Goal: Complete application form: Complete application form

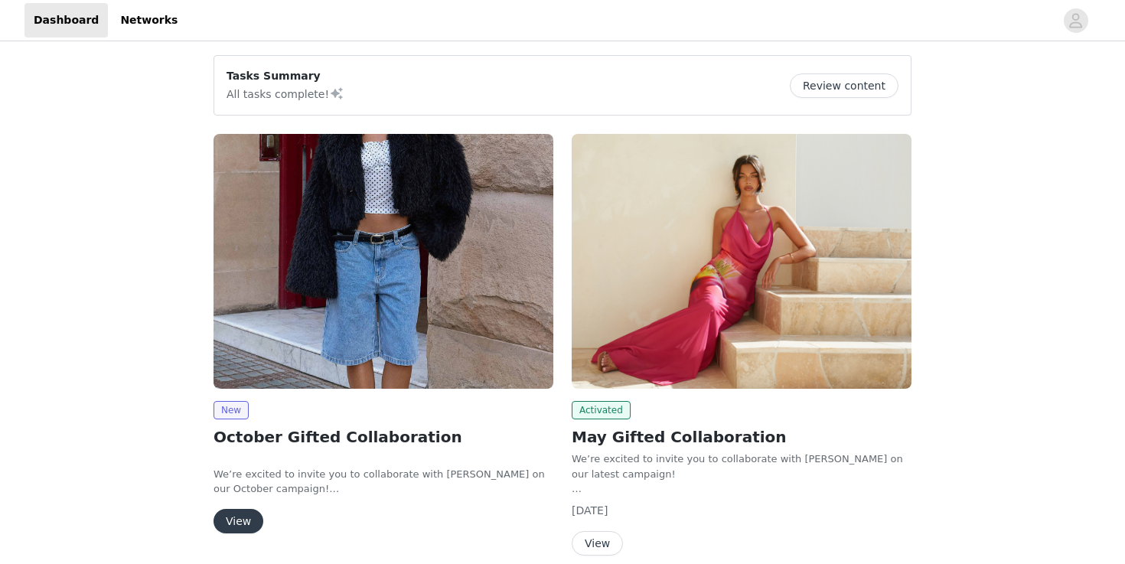
scroll to position [11, 0]
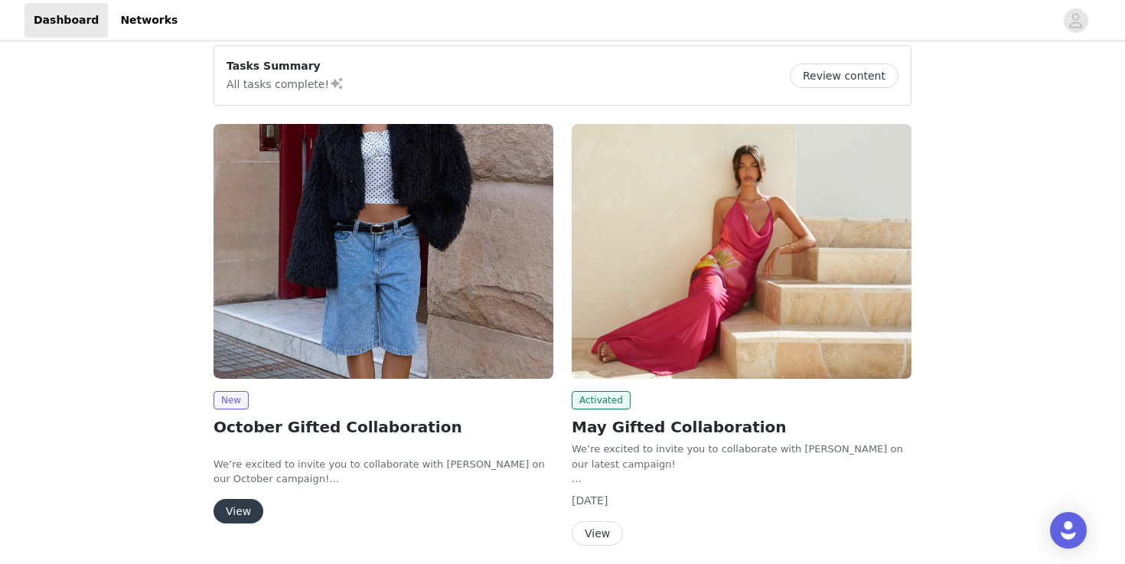
click at [247, 508] on button "View" at bounding box center [239, 511] width 50 height 24
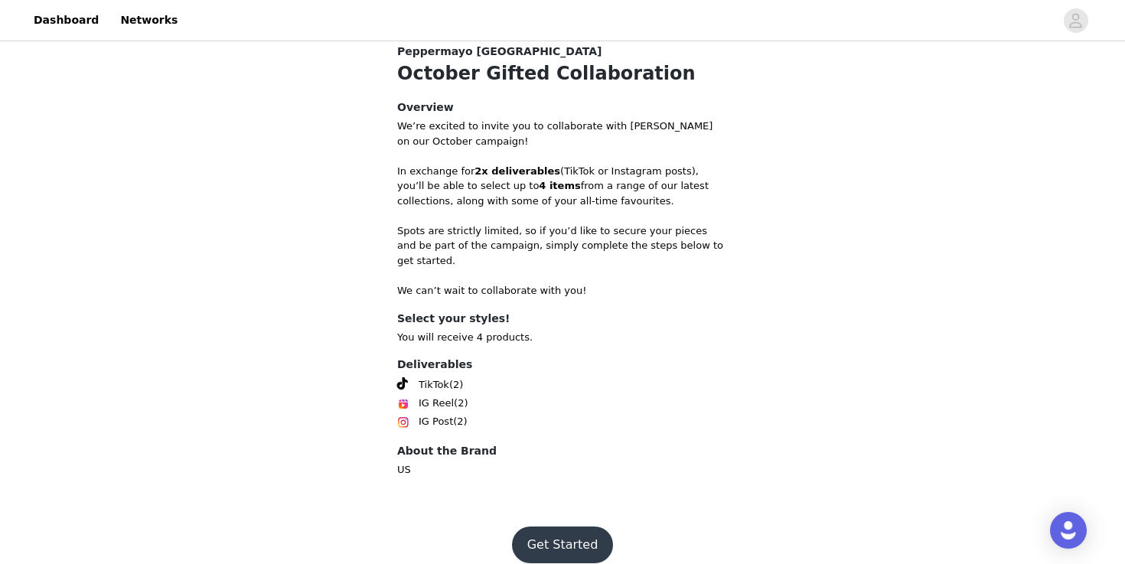
scroll to position [552, 0]
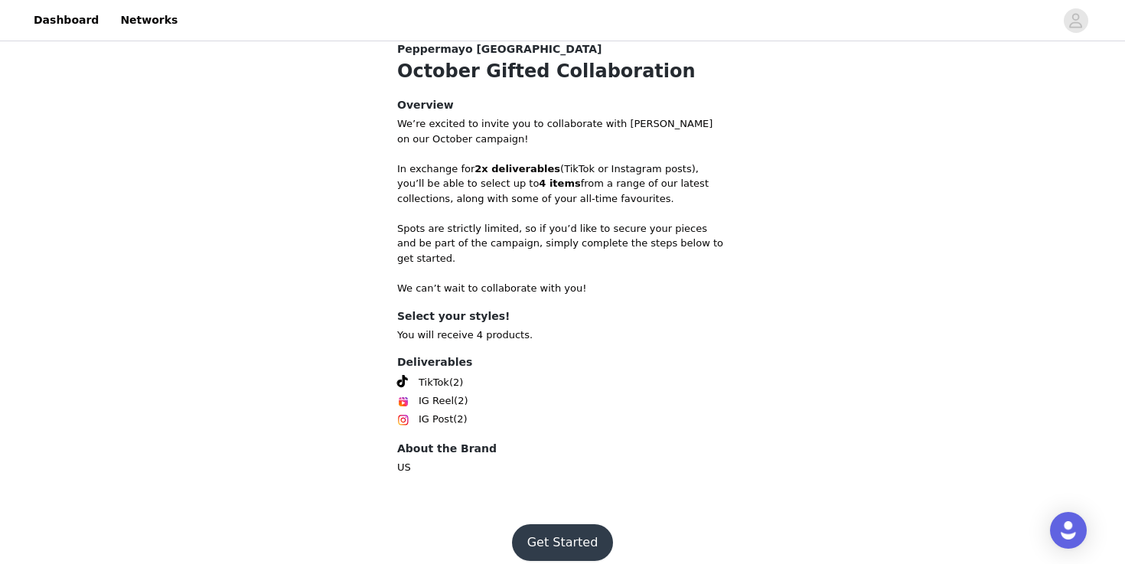
click at [561, 527] on button "Get Started" at bounding box center [563, 542] width 102 height 37
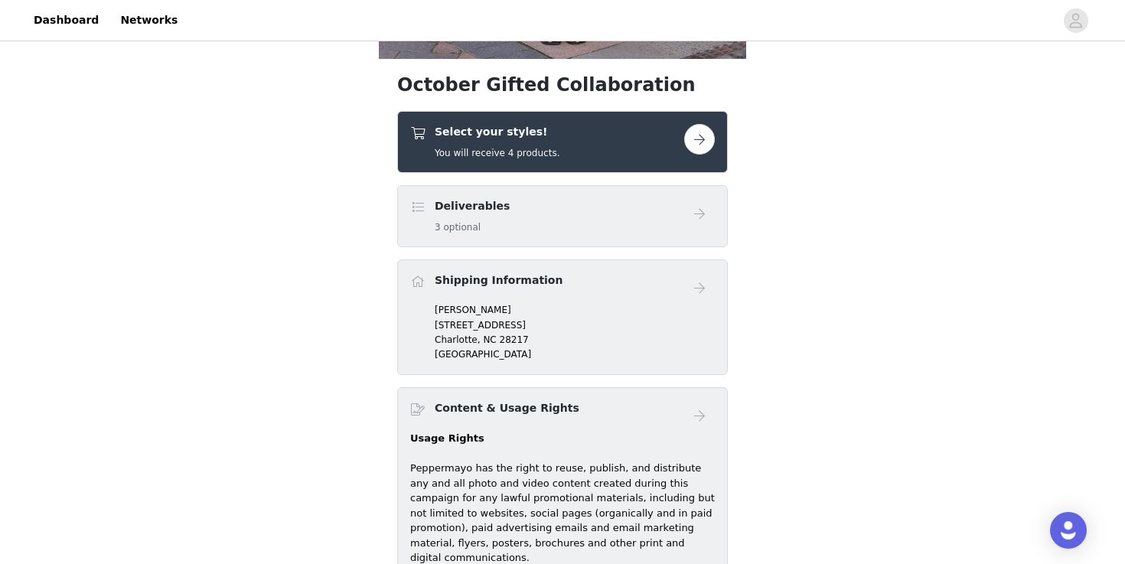
scroll to position [476, 0]
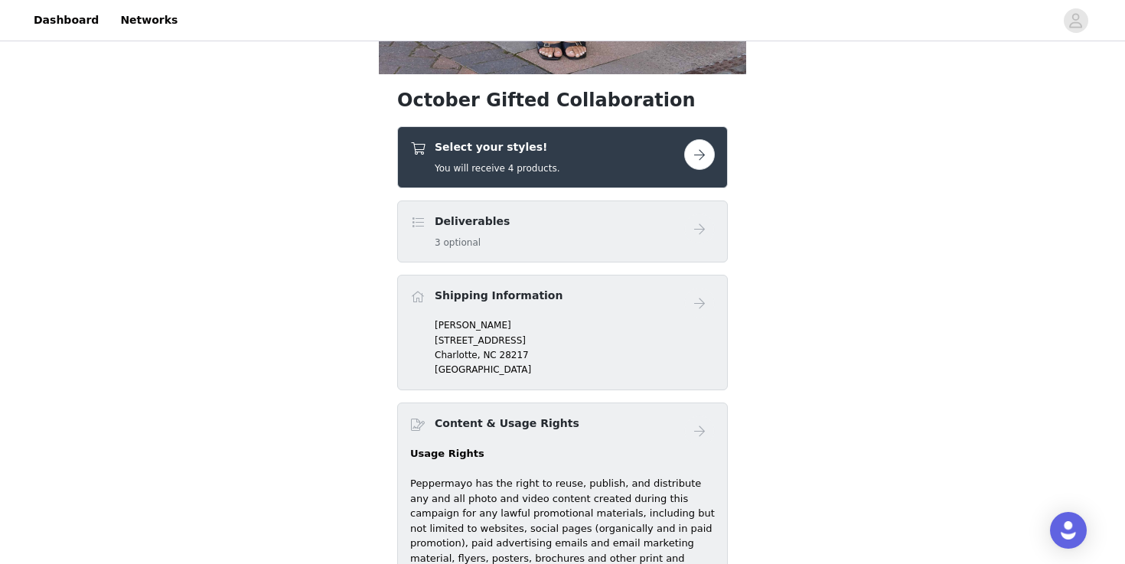
click at [707, 148] on button "button" at bounding box center [699, 154] width 31 height 31
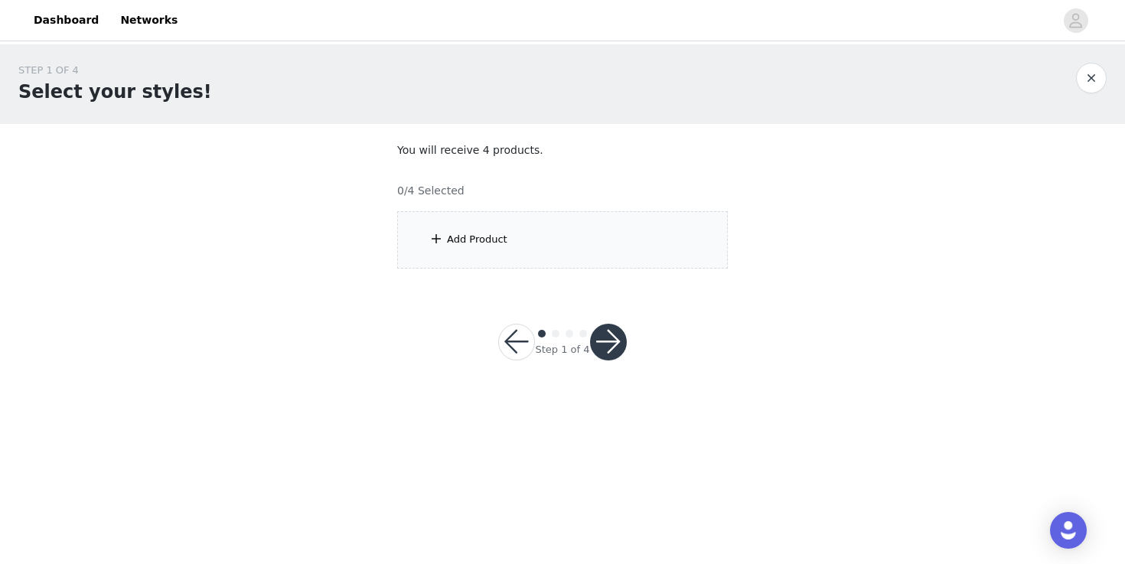
click at [586, 245] on div "Add Product" at bounding box center [562, 239] width 331 height 57
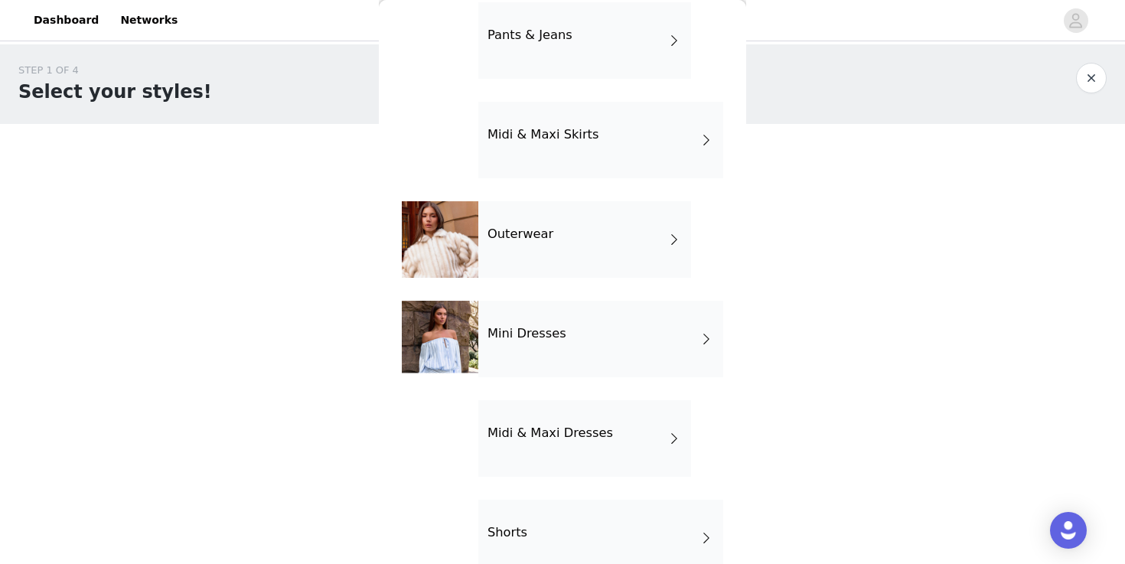
scroll to position [272, 0]
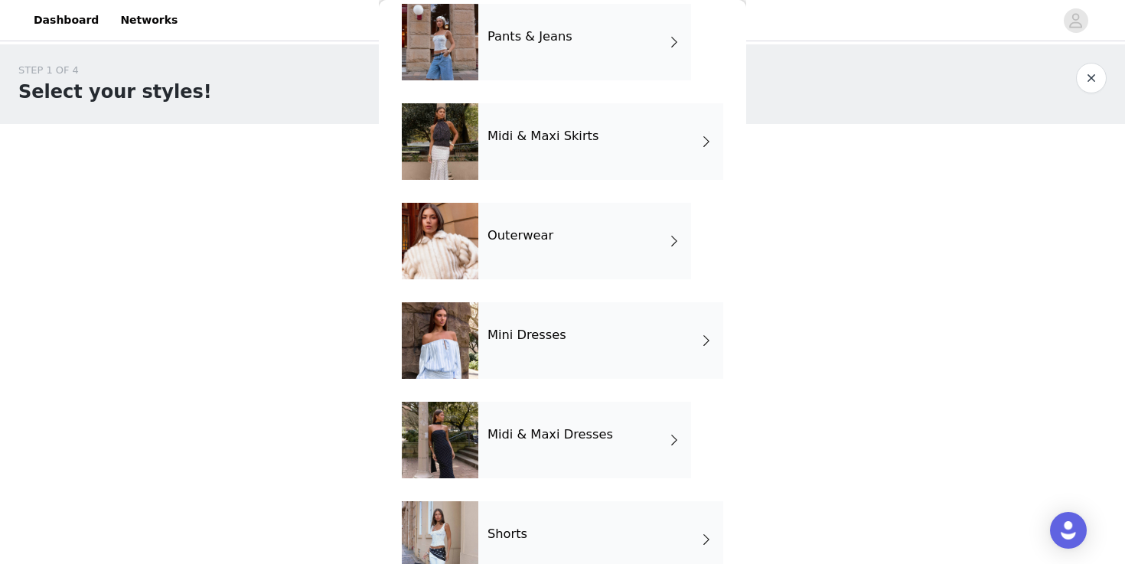
click at [590, 258] on div "Outerwear" at bounding box center [584, 241] width 213 height 77
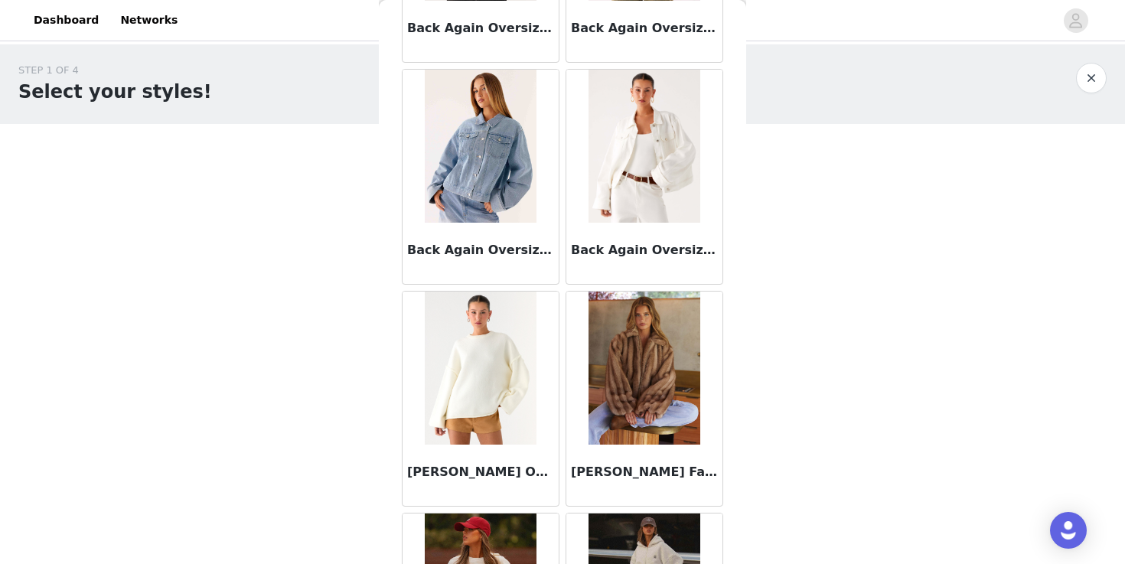
scroll to position [233, 0]
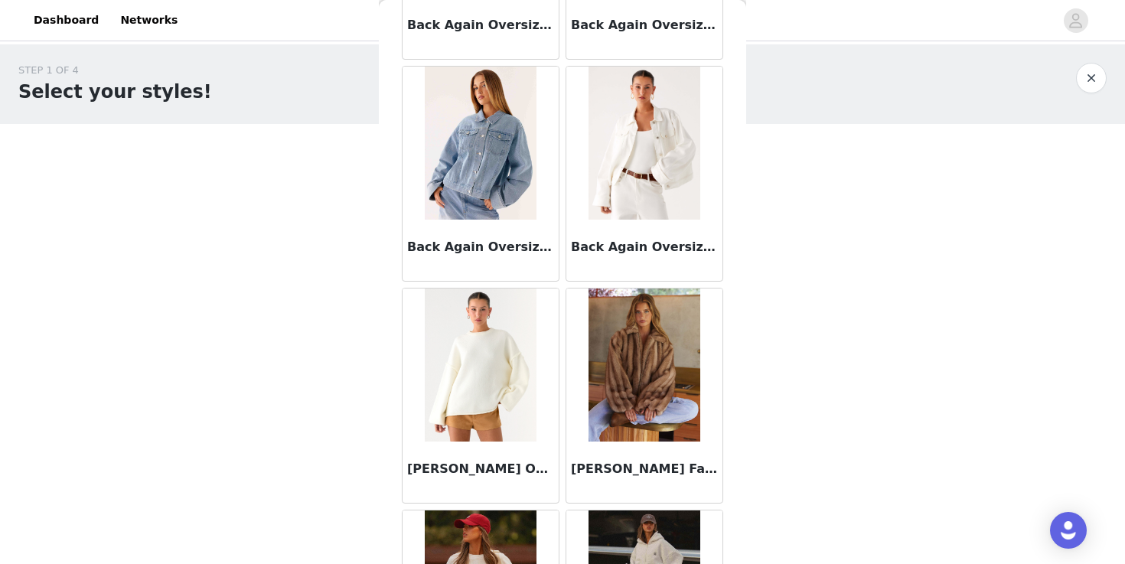
click at [638, 372] on img at bounding box center [644, 365] width 111 height 153
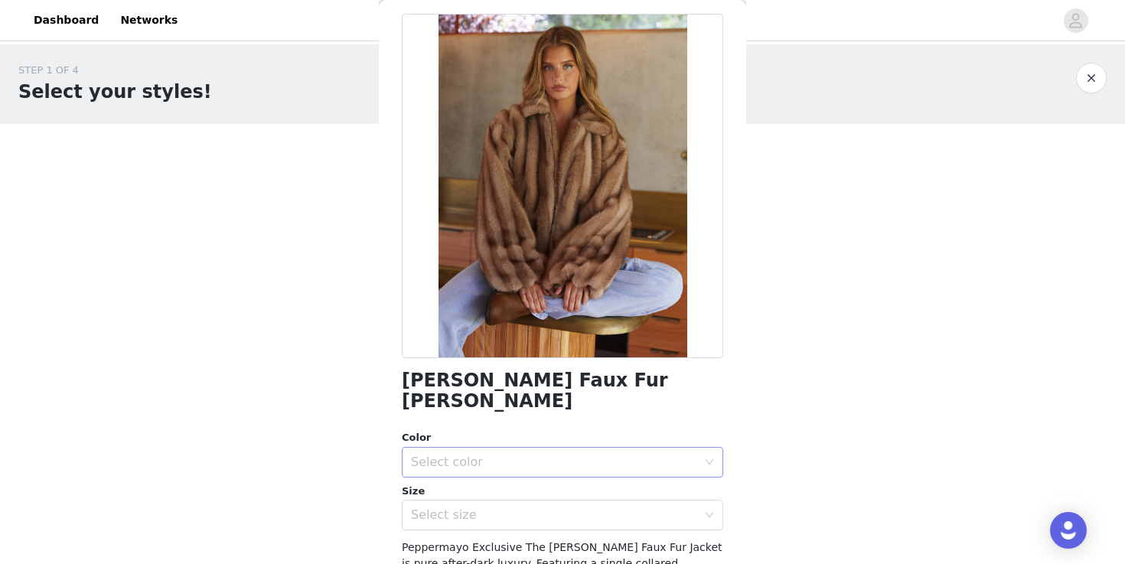
scroll to position [0, 0]
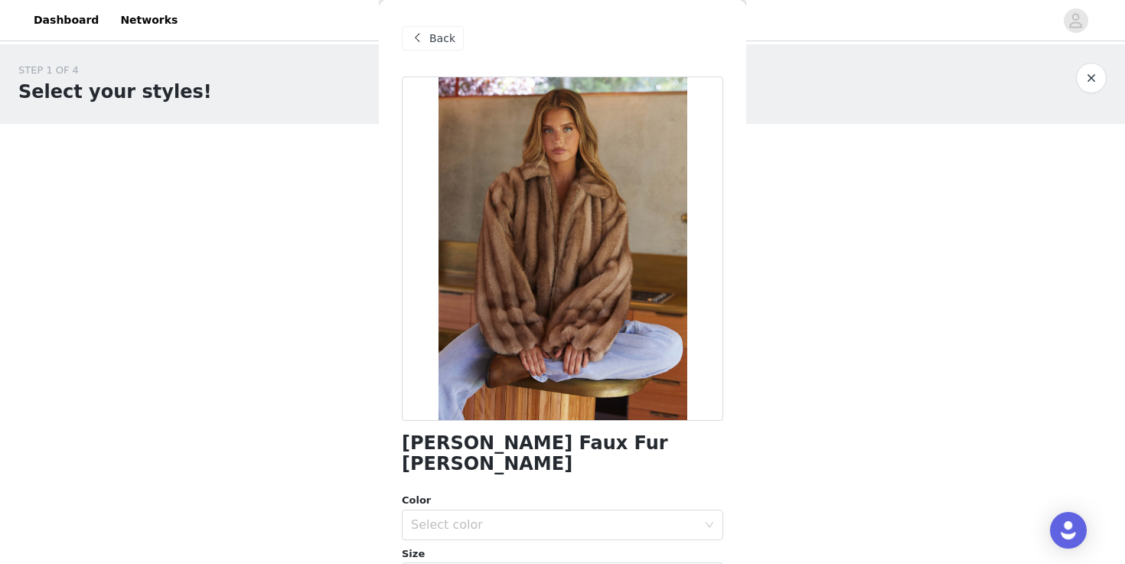
click at [446, 34] on span "Back" at bounding box center [442, 39] width 26 height 16
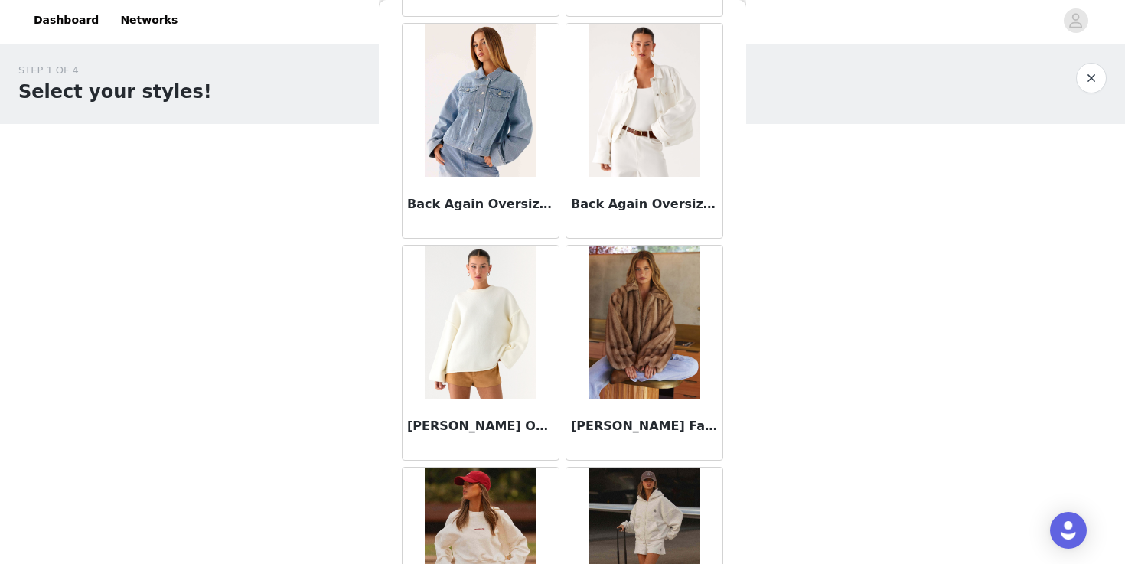
click at [604, 361] on img at bounding box center [644, 322] width 111 height 153
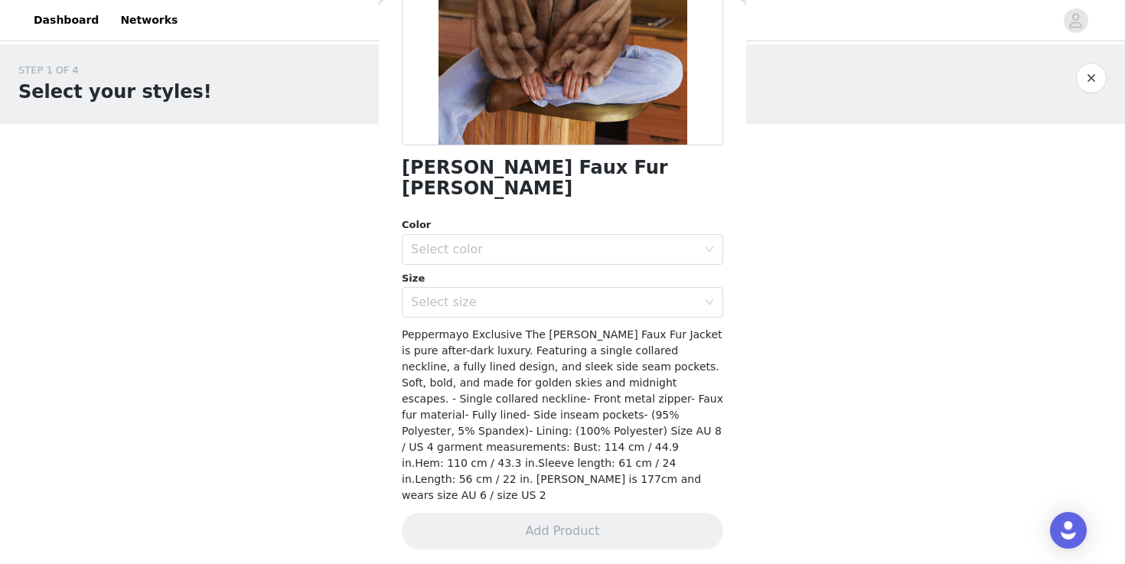
scroll to position [243, 0]
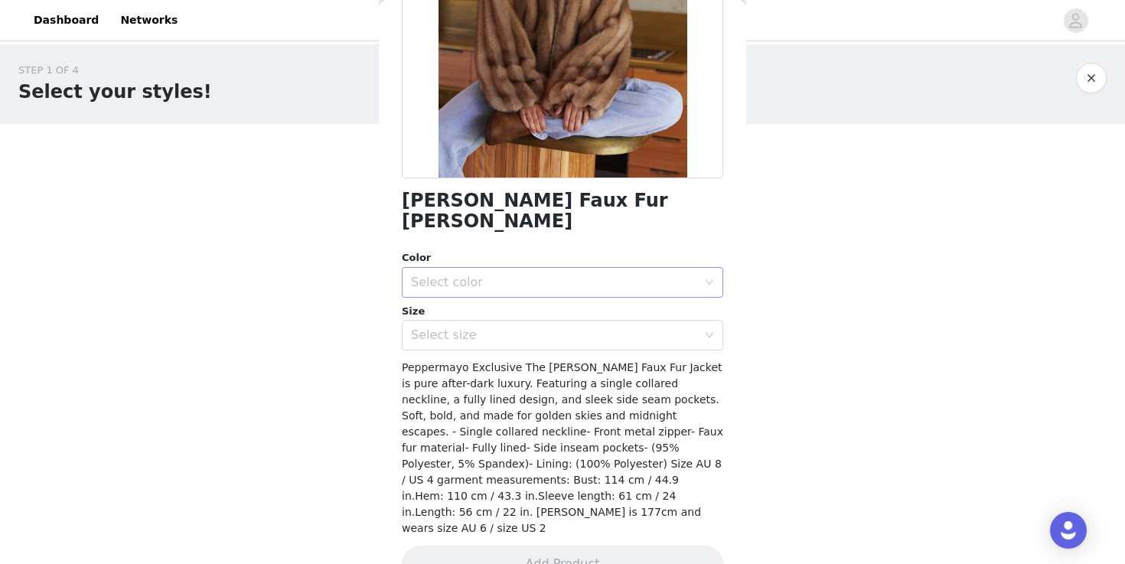
click at [577, 275] on div "Select color" at bounding box center [554, 282] width 286 height 15
click at [579, 300] on li "Brown" at bounding box center [563, 295] width 322 height 24
click at [606, 325] on div "Select size" at bounding box center [557, 335] width 293 height 29
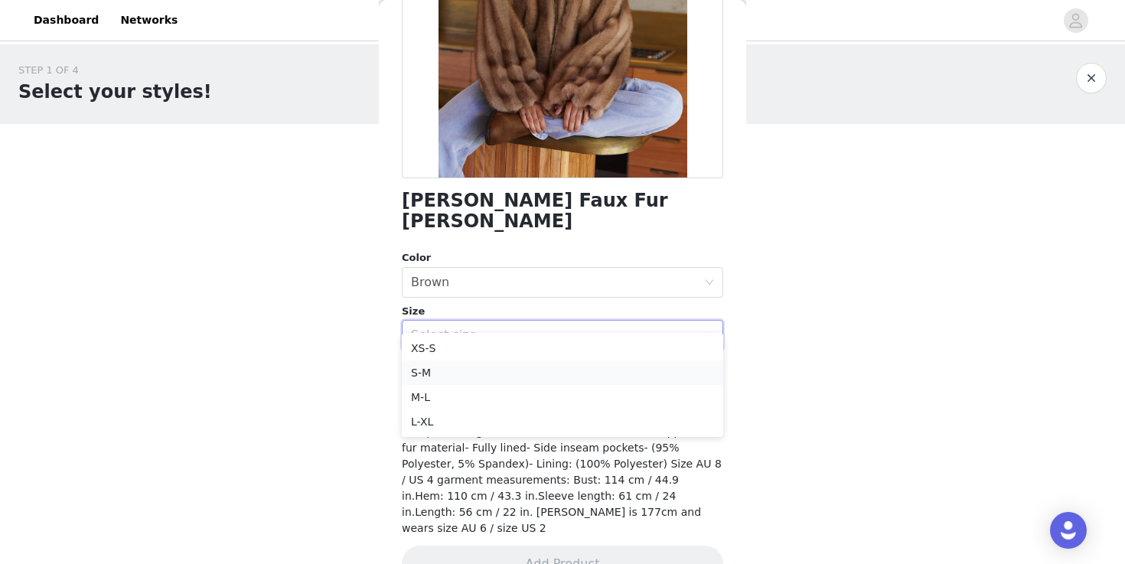
click at [606, 364] on li "S-M" at bounding box center [563, 373] width 322 height 24
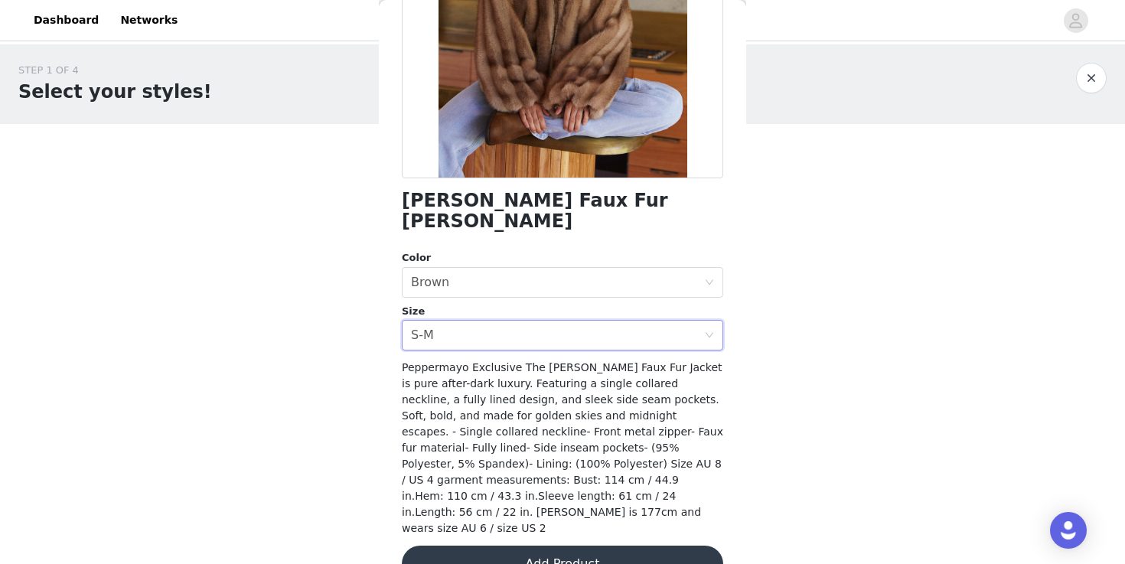
scroll to position [154, 0]
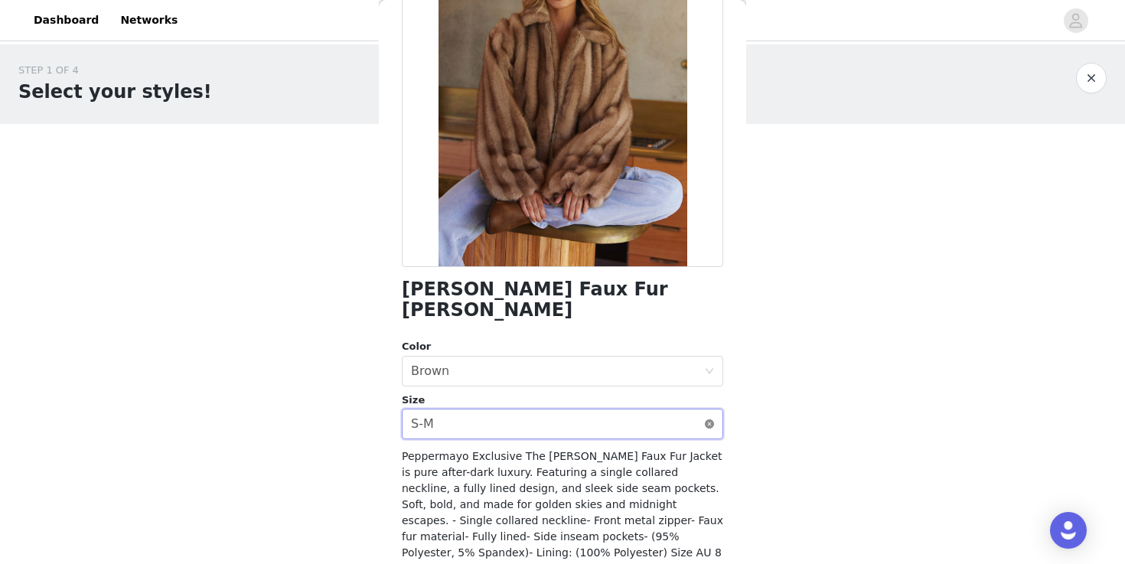
click at [710, 420] on icon "icon: close-circle" at bounding box center [709, 424] width 9 height 9
click at [678, 416] on div "Select size" at bounding box center [554, 423] width 286 height 15
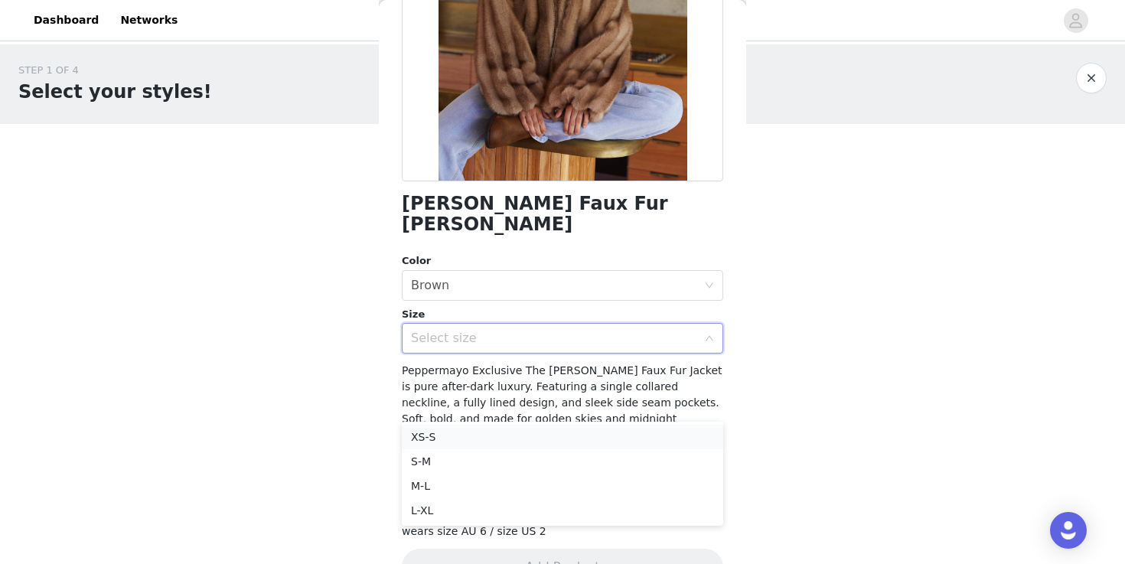
scroll to position [239, 0]
click at [670, 457] on li "S-M" at bounding box center [563, 461] width 322 height 24
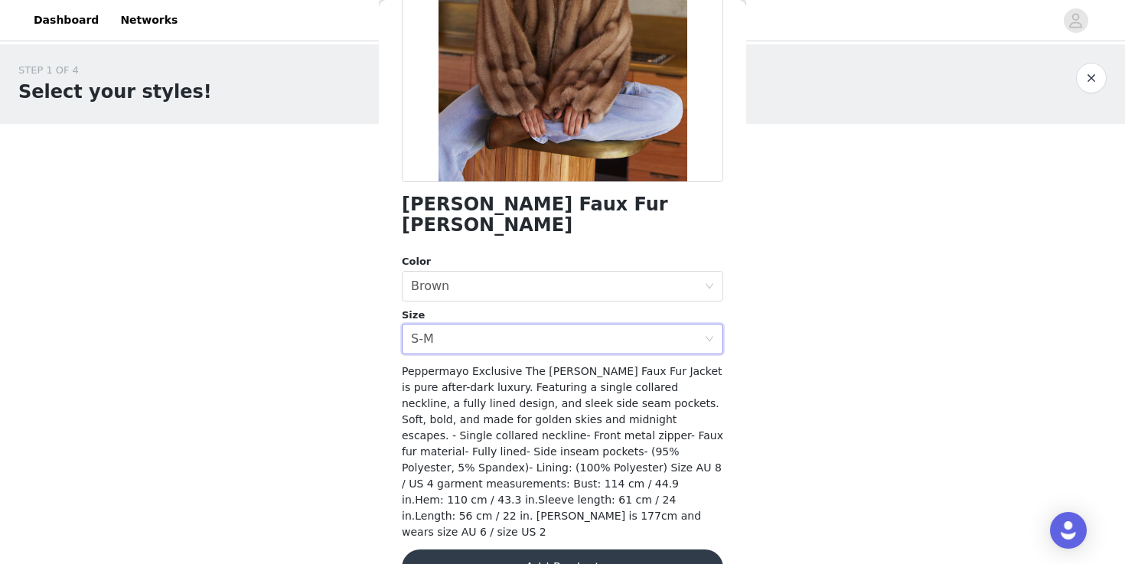
click at [647, 550] on button "Add Product" at bounding box center [563, 568] width 322 height 37
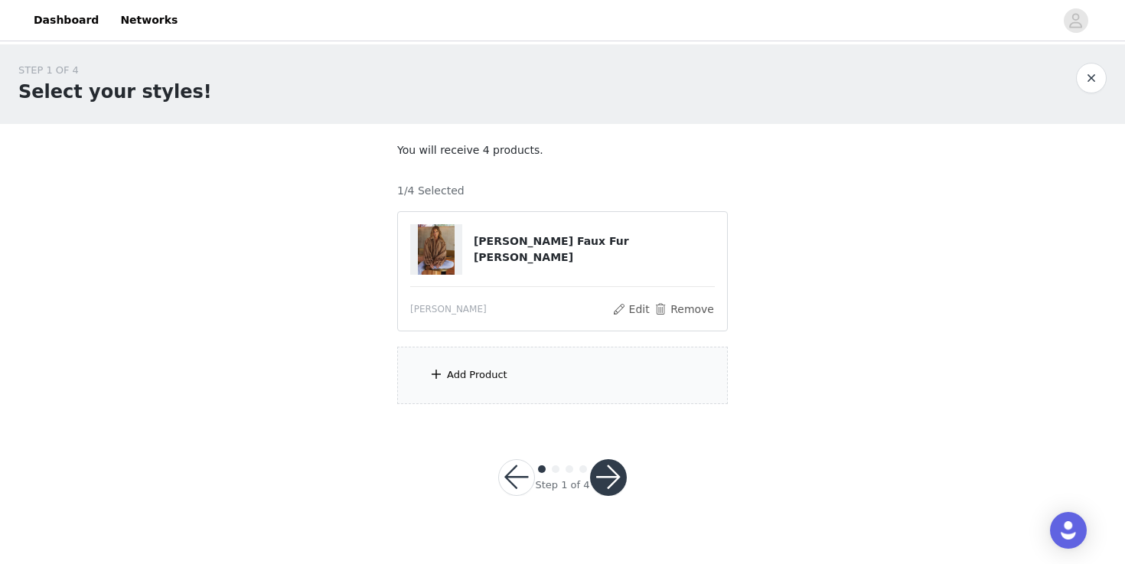
click at [576, 391] on div "Add Product" at bounding box center [562, 375] width 331 height 57
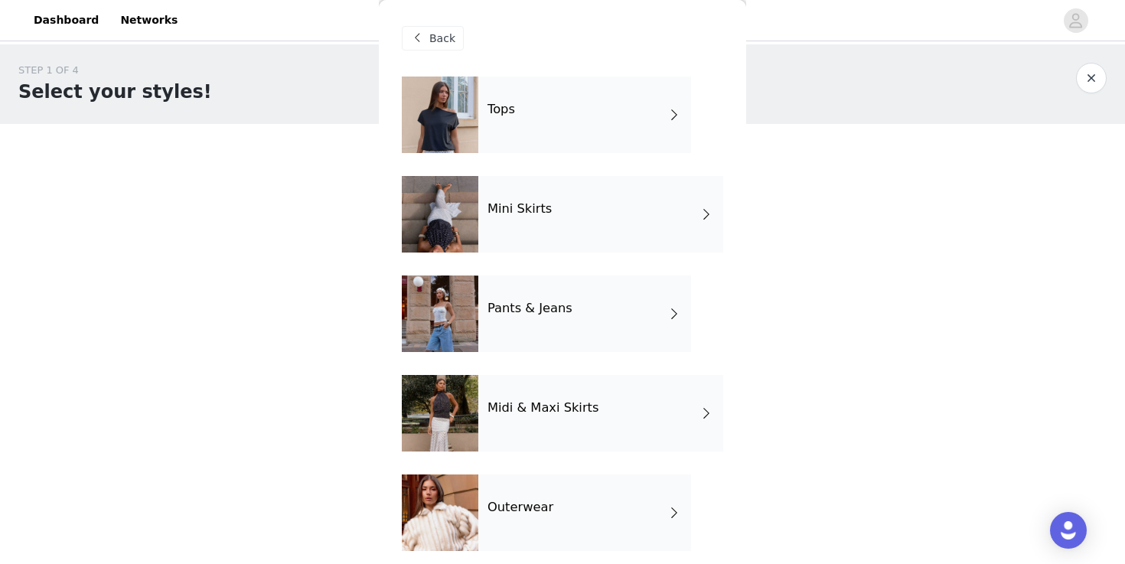
click at [616, 430] on div "Midi & Maxi Skirts" at bounding box center [600, 413] width 245 height 77
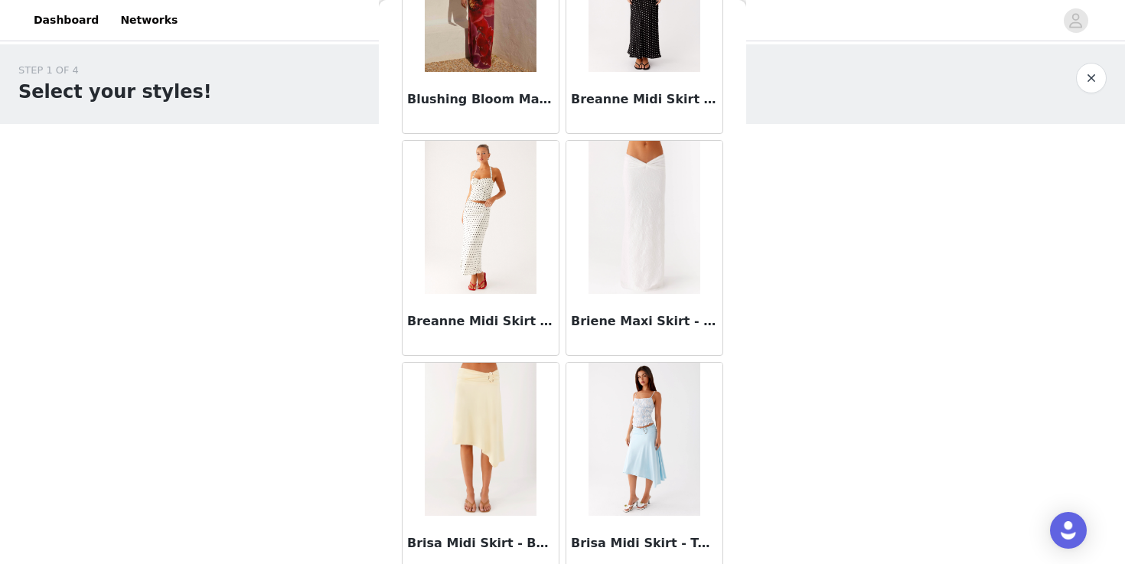
scroll to position [1778, 0]
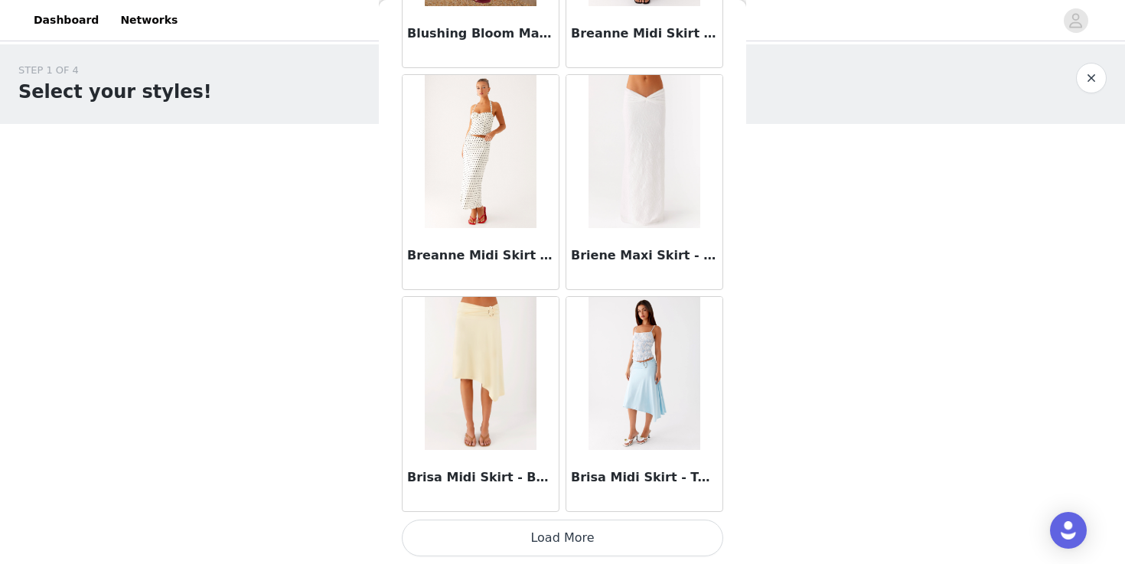
click at [601, 543] on button "Load More" at bounding box center [563, 538] width 322 height 37
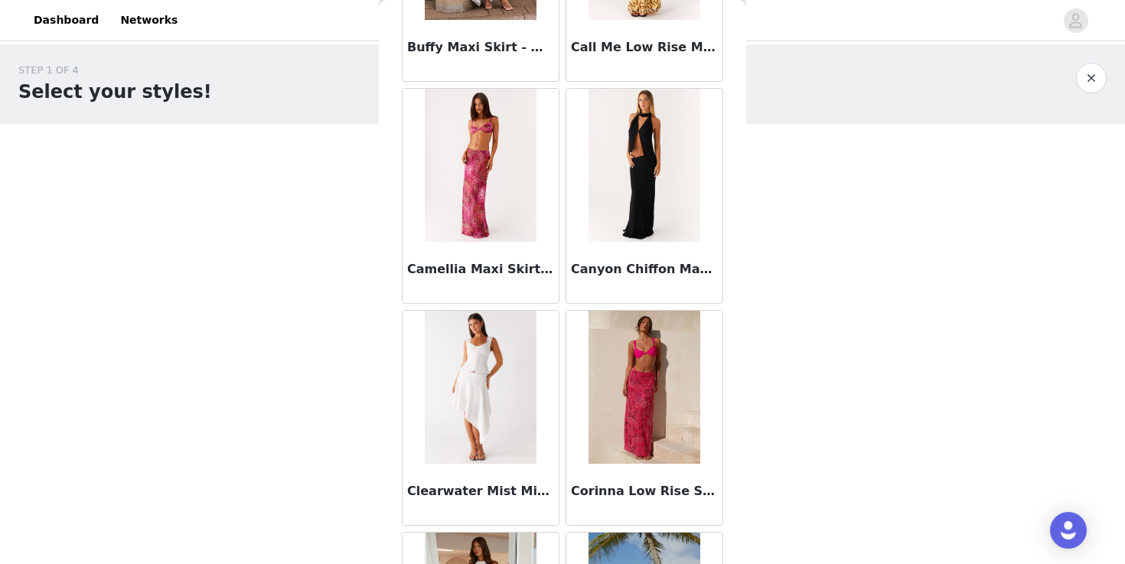
scroll to position [2692, 0]
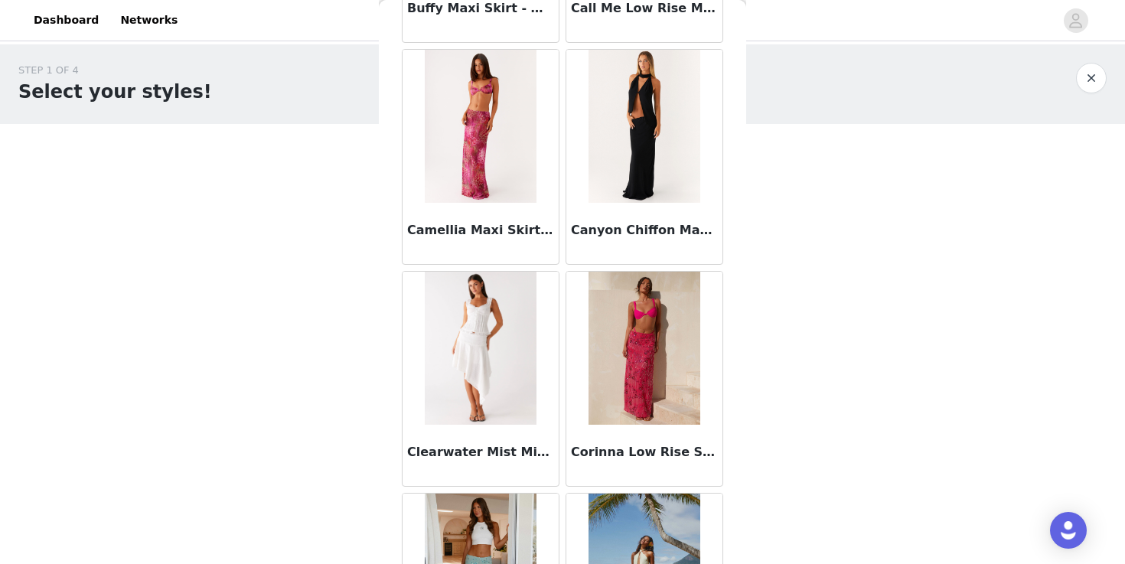
click at [660, 189] on img at bounding box center [644, 126] width 111 height 153
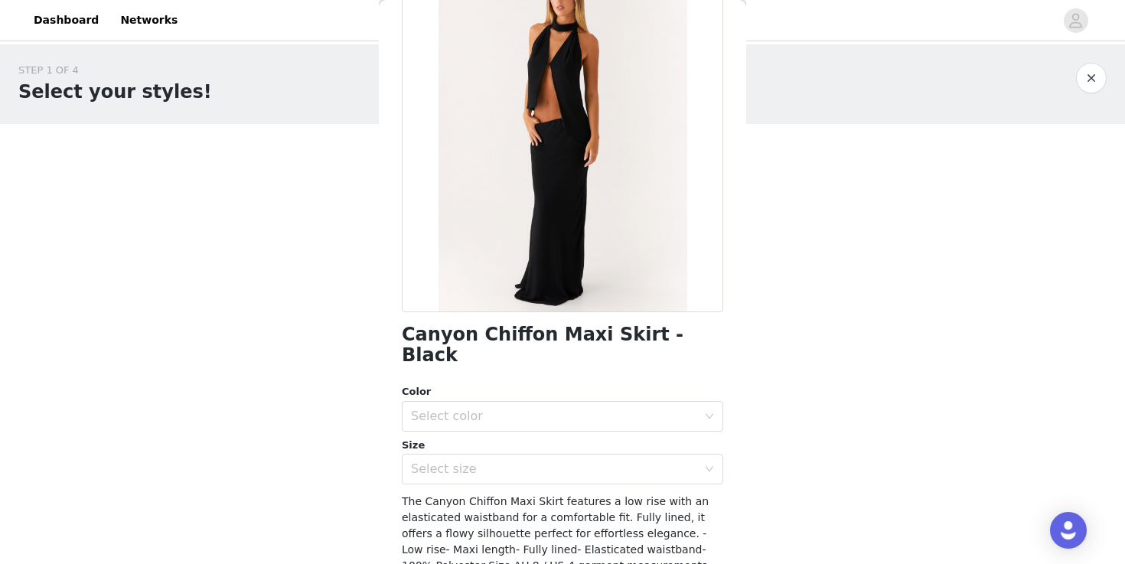
scroll to position [51, 0]
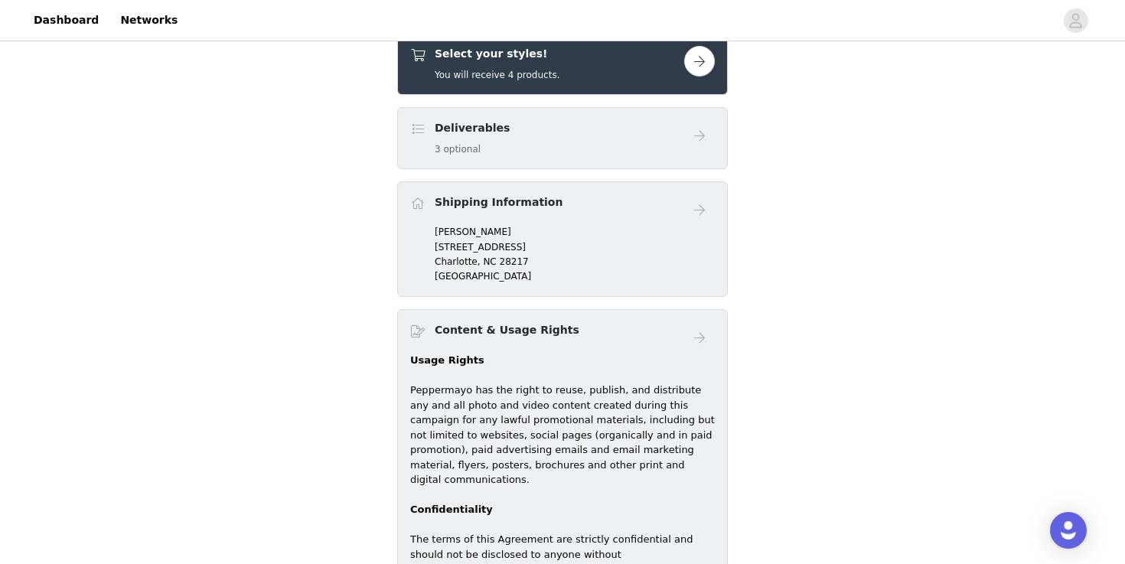
scroll to position [542, 0]
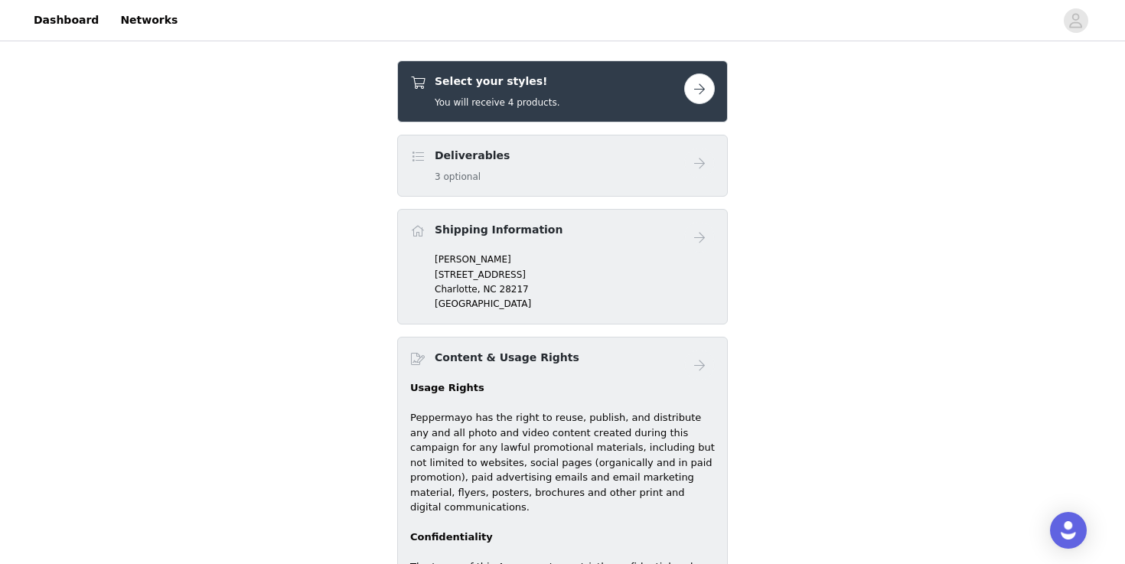
click at [697, 91] on button "button" at bounding box center [699, 88] width 31 height 31
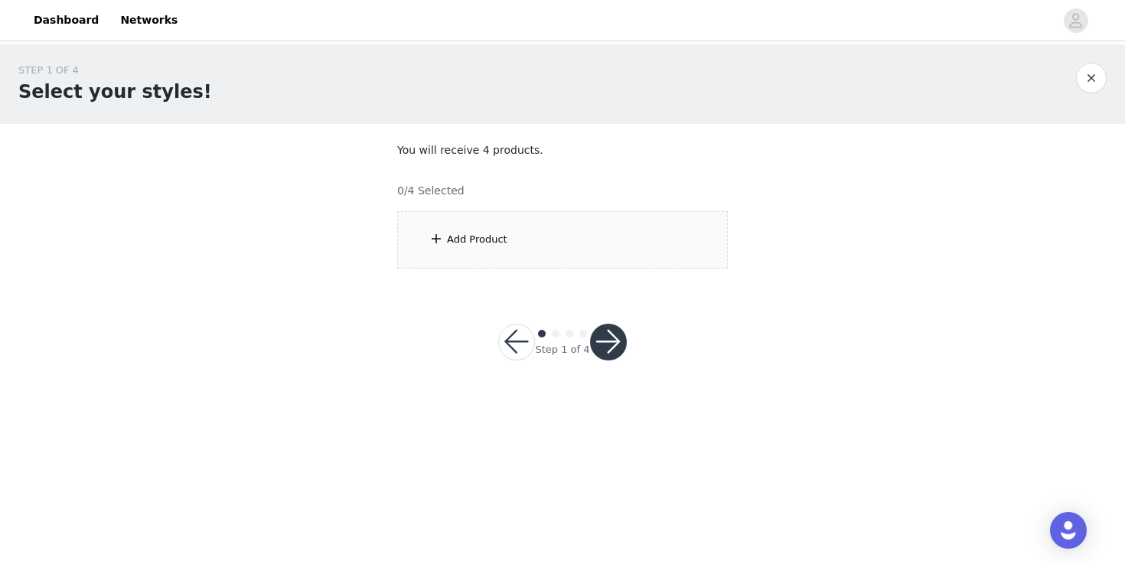
click at [553, 249] on div "Add Product" at bounding box center [562, 239] width 331 height 57
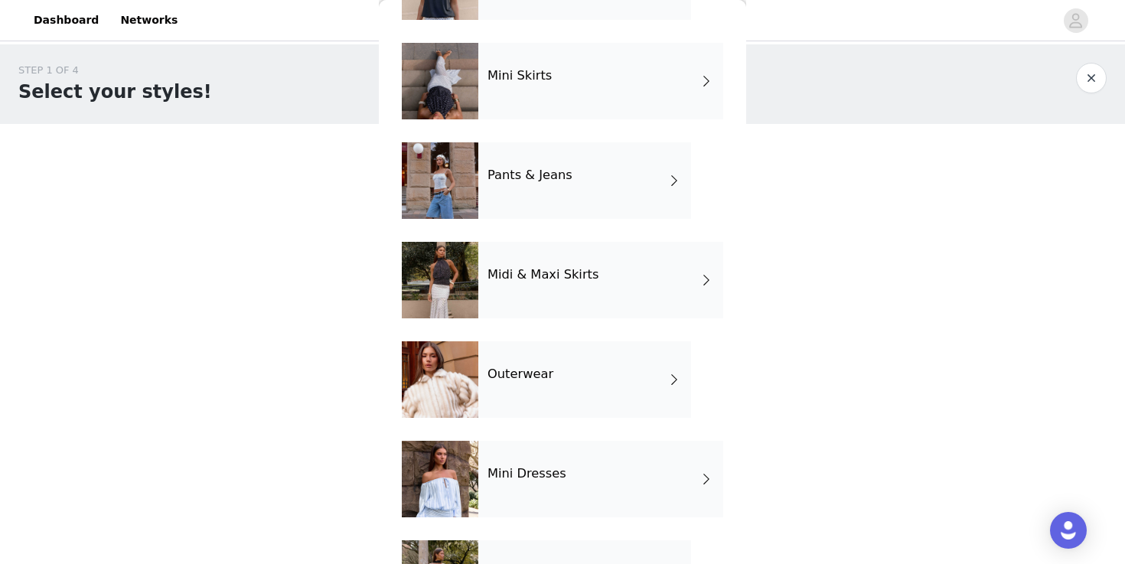
scroll to position [136, 0]
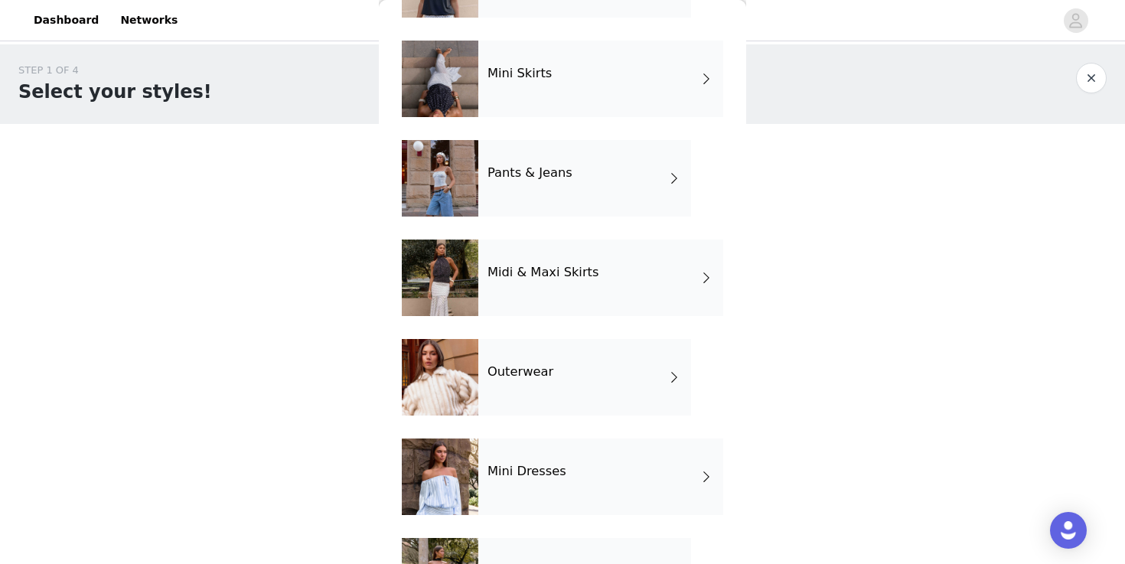
click at [551, 387] on div "Outerwear" at bounding box center [584, 377] width 213 height 77
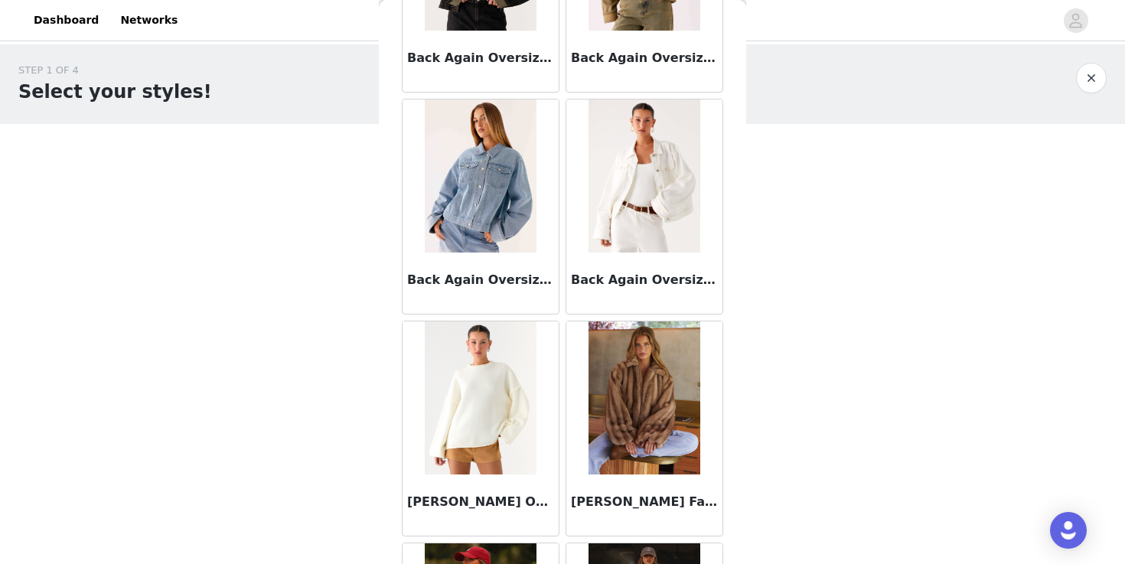
scroll to position [198, 0]
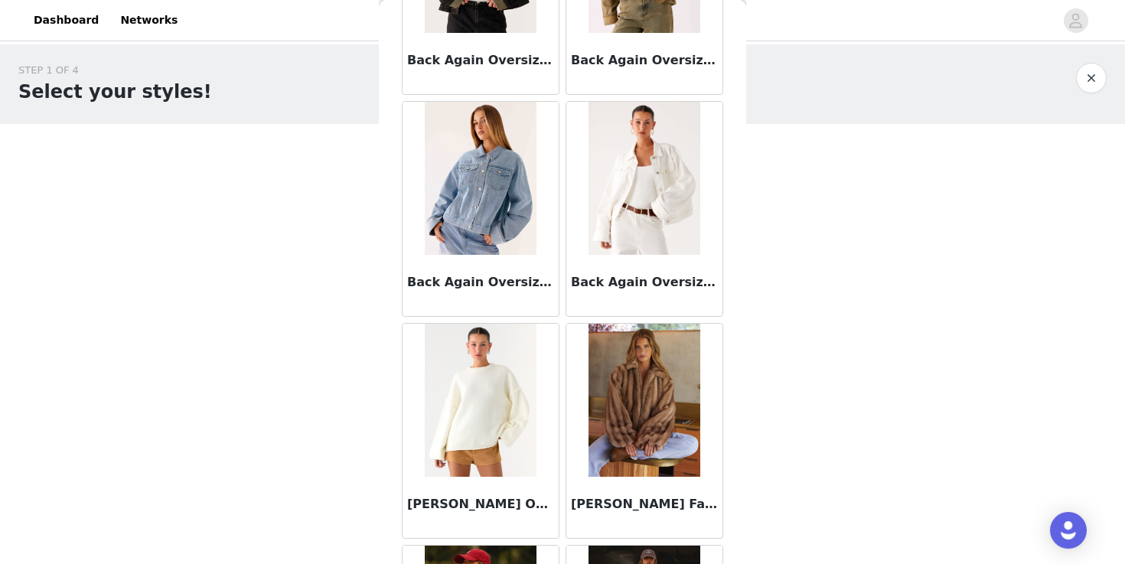
click at [638, 436] on img at bounding box center [644, 400] width 111 height 153
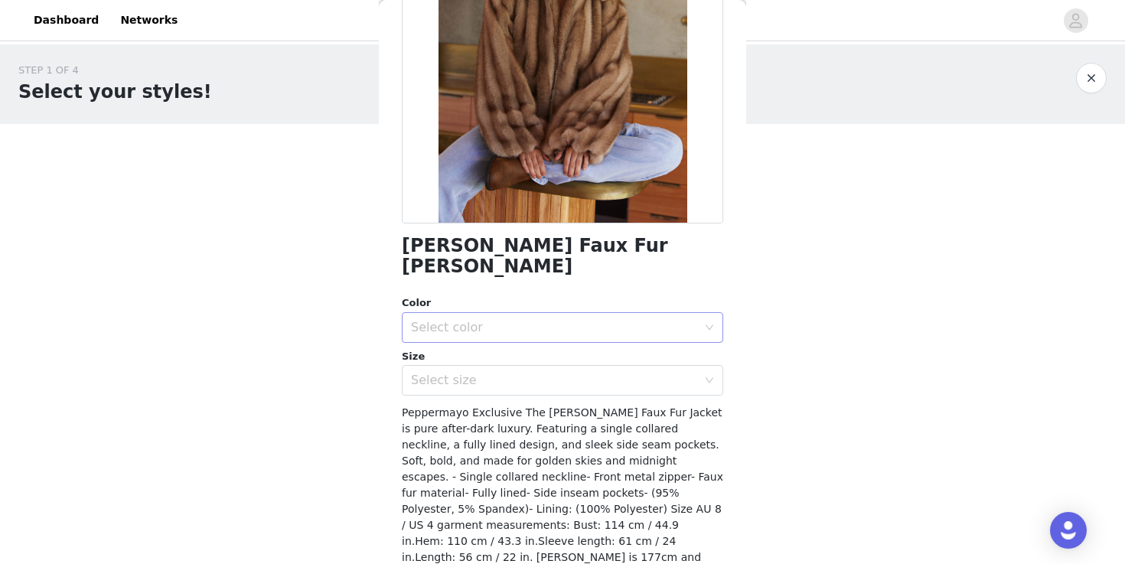
click at [616, 320] on div "Select color" at bounding box center [554, 327] width 286 height 15
click at [614, 345] on li "Brown" at bounding box center [563, 340] width 322 height 24
click at [614, 375] on div "[PERSON_NAME] Faux Fur Jacket - Brown Color Select color Brown Size Select size…" at bounding box center [563, 262] width 322 height 767
click at [613, 373] on div "Select size" at bounding box center [554, 380] width 286 height 15
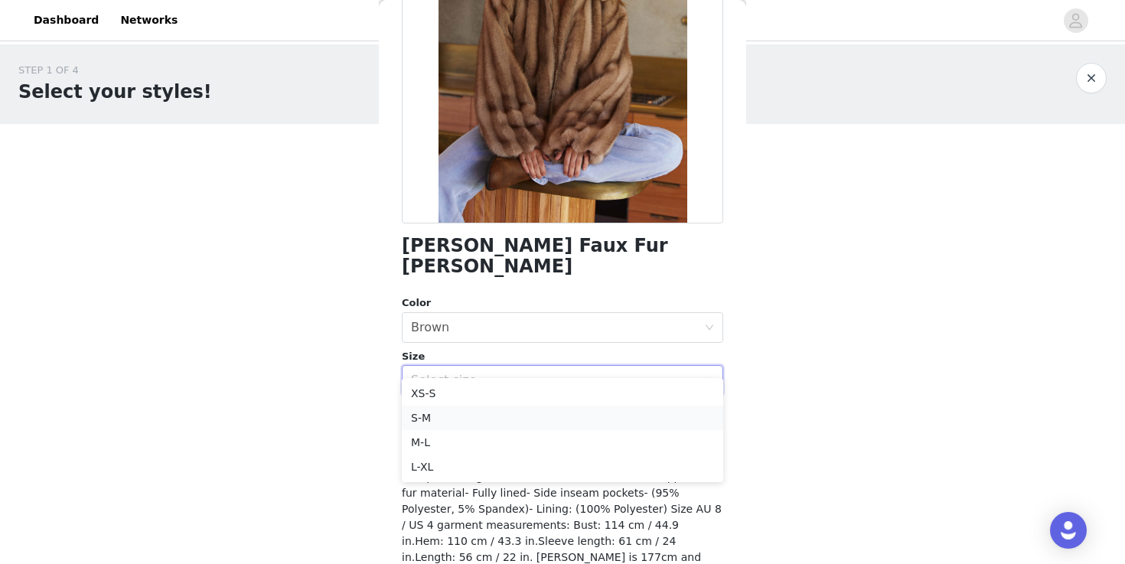
click at [611, 422] on li "S-M" at bounding box center [563, 418] width 322 height 24
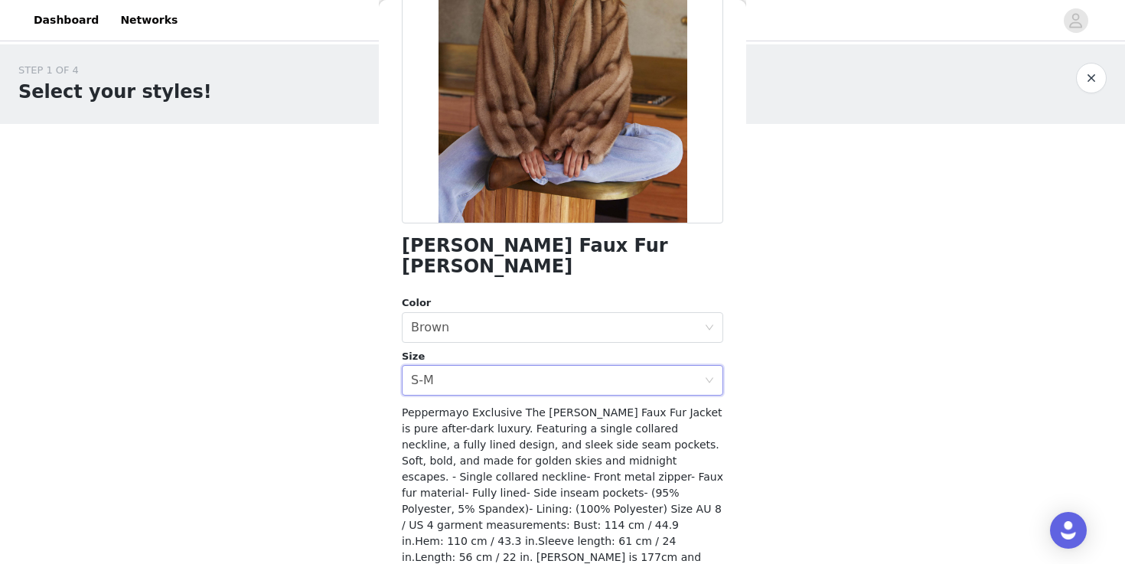
scroll to position [243, 0]
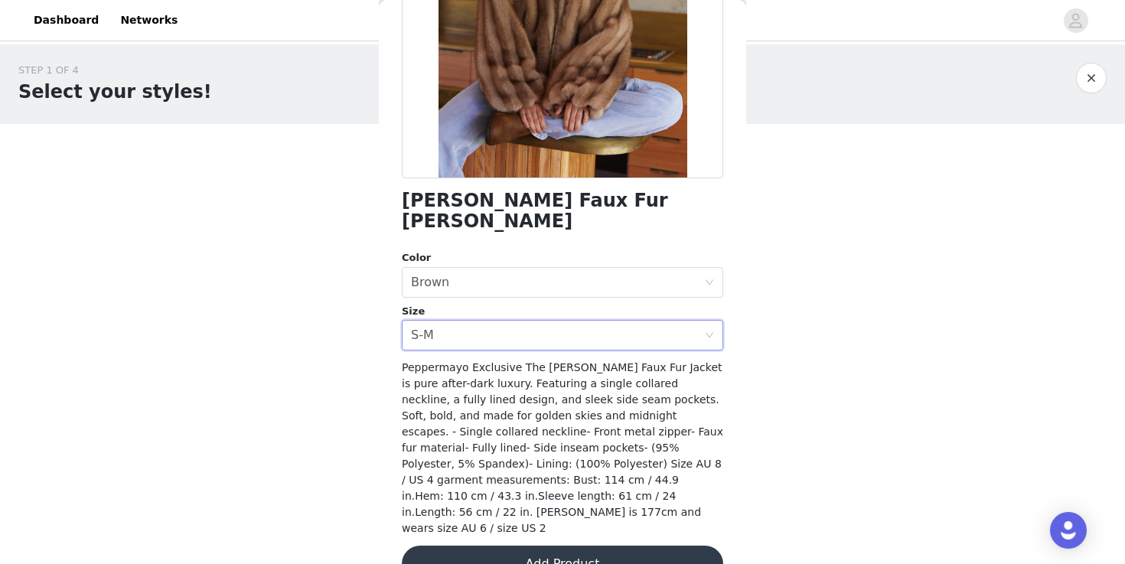
click at [613, 546] on button "Add Product" at bounding box center [563, 564] width 322 height 37
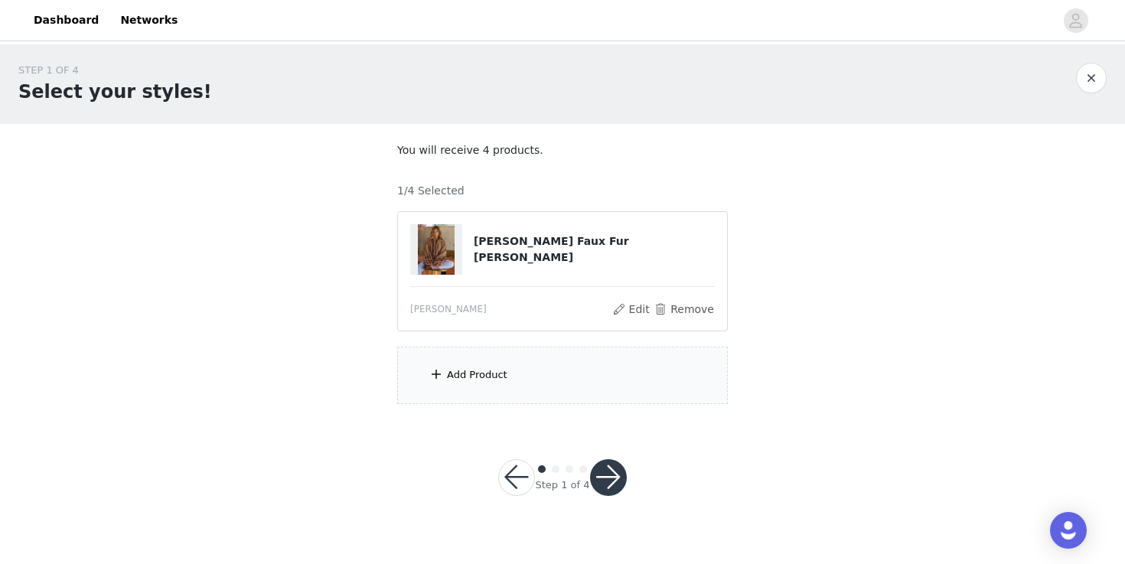
click at [528, 374] on div "Add Product" at bounding box center [562, 375] width 331 height 57
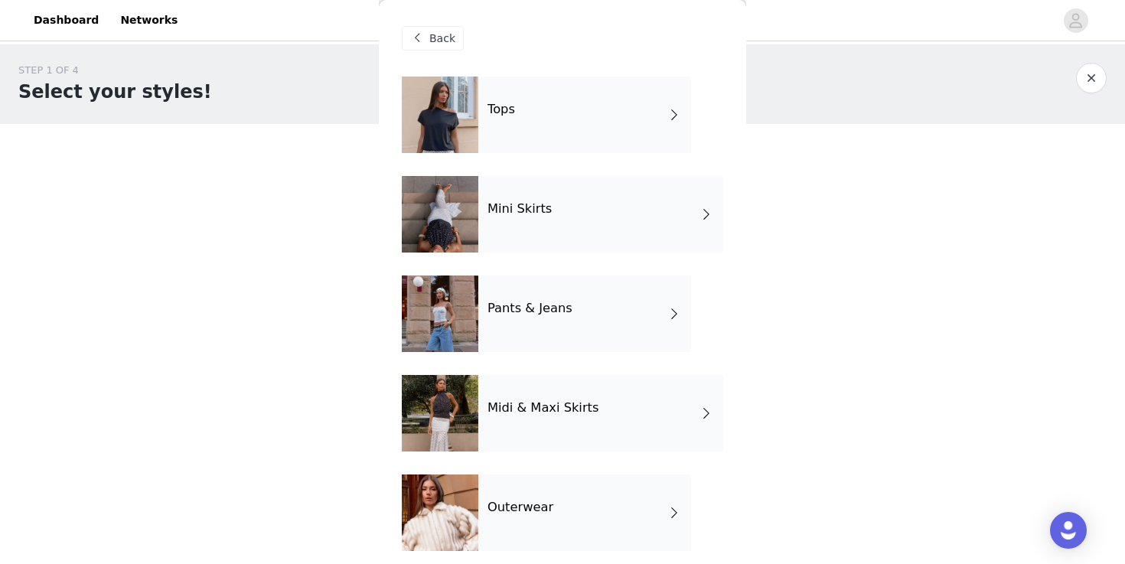
click at [542, 325] on div "Pants & Jeans" at bounding box center [584, 314] width 213 height 77
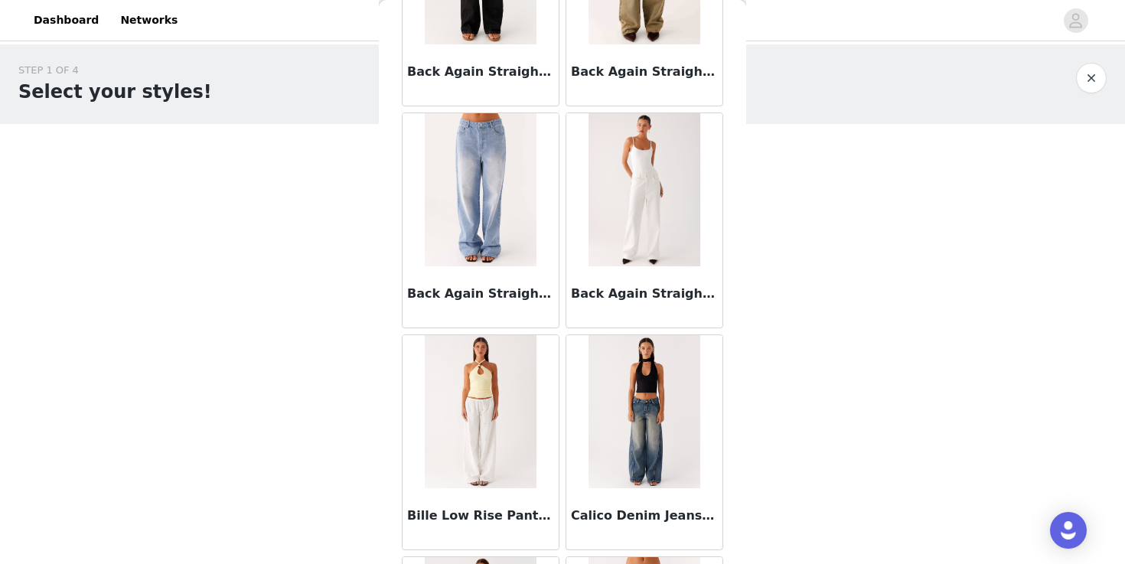
scroll to position [0, 0]
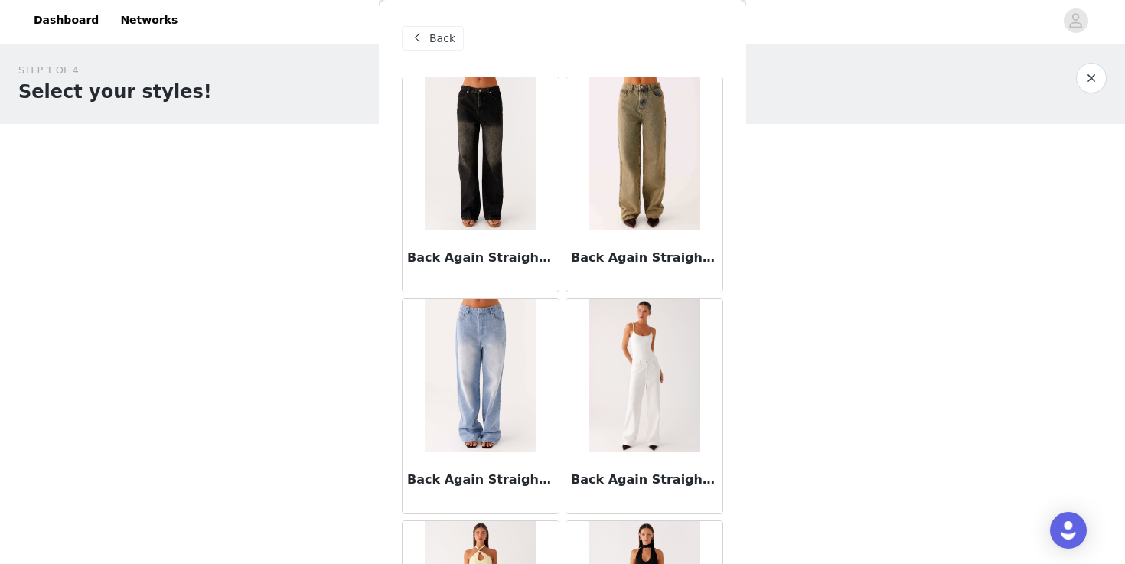
click at [429, 43] on span "Back" at bounding box center [442, 39] width 26 height 16
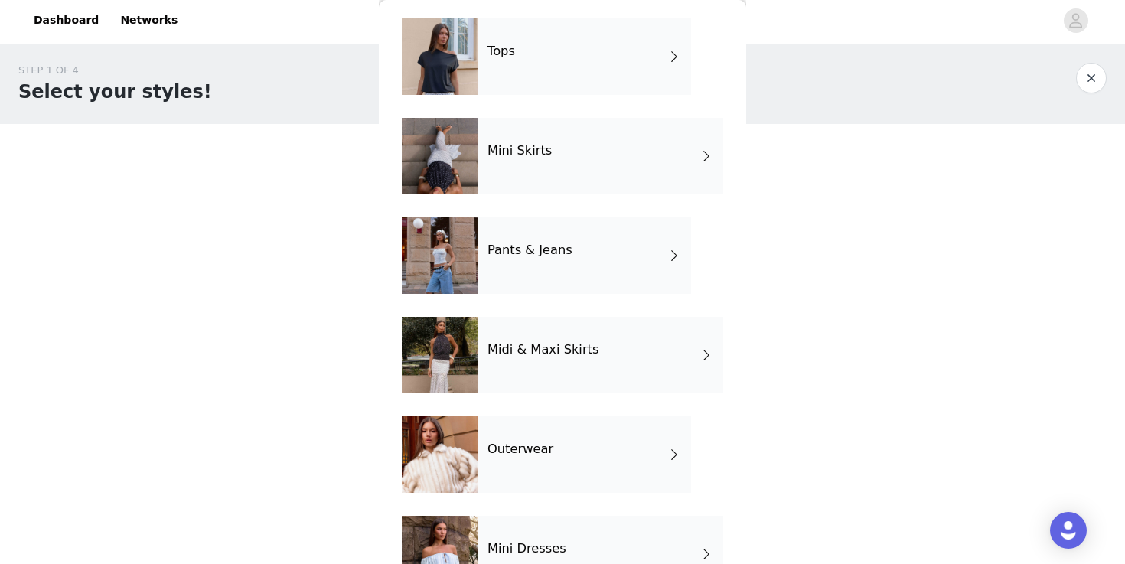
scroll to position [79, 0]
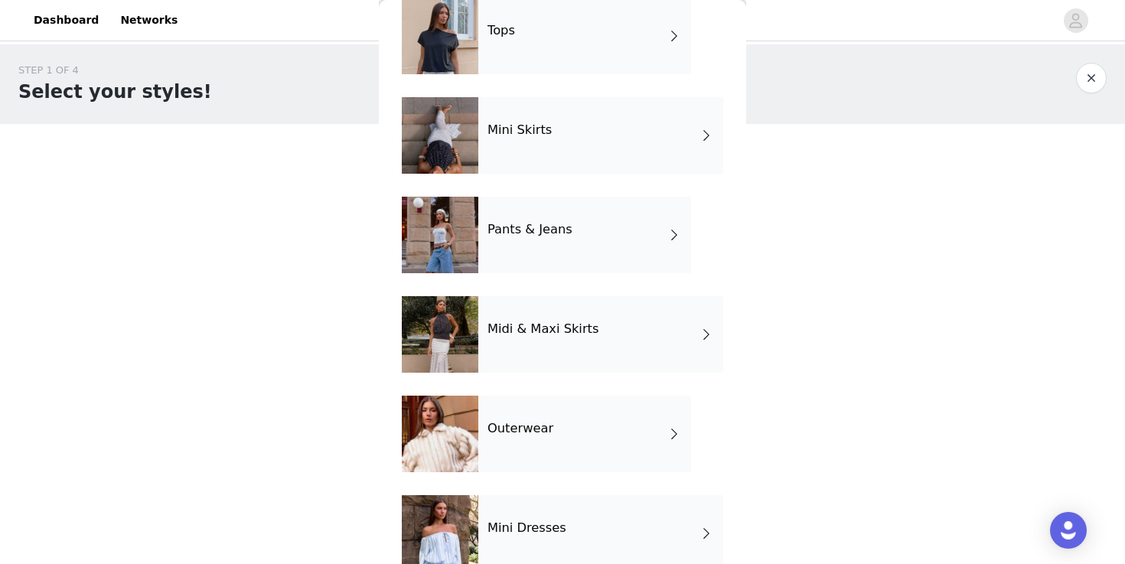
click at [527, 351] on div "Midi & Maxi Skirts" at bounding box center [600, 334] width 245 height 77
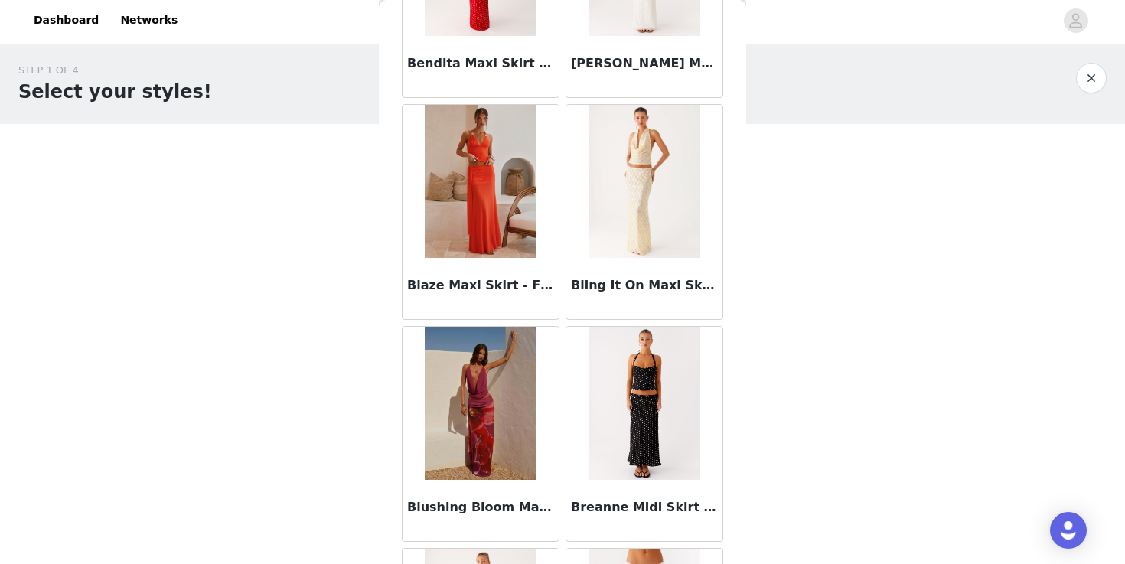
scroll to position [1778, 0]
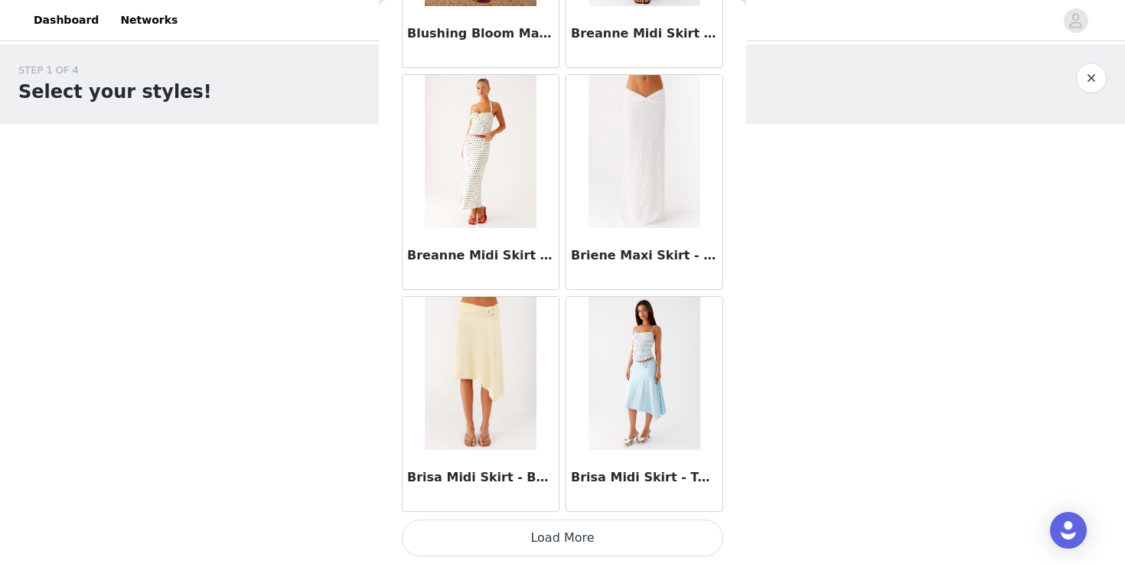
click at [547, 534] on button "Load More" at bounding box center [563, 538] width 322 height 37
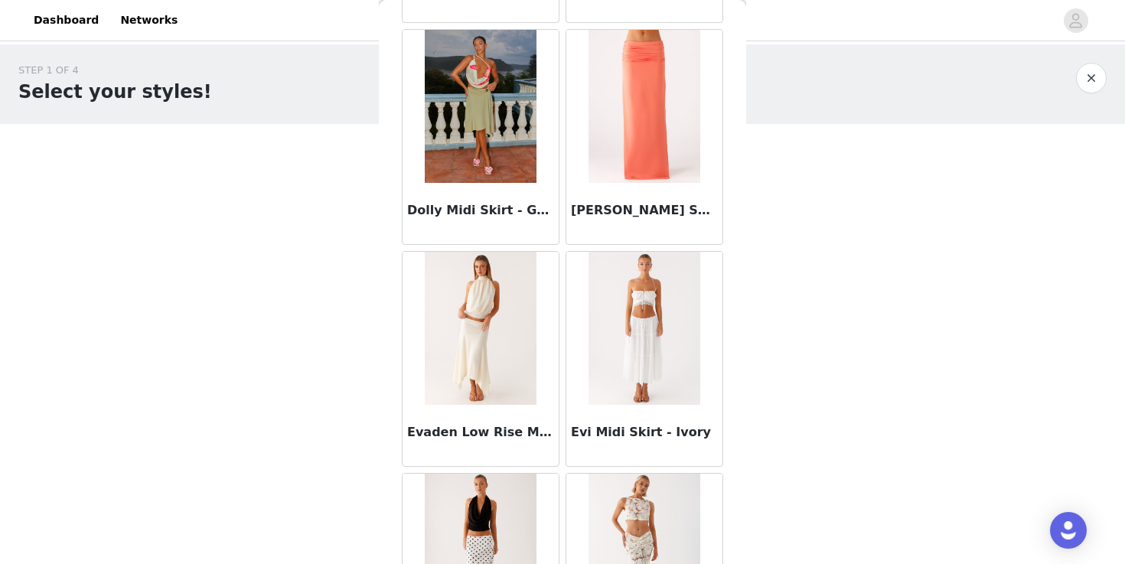
scroll to position [3999, 0]
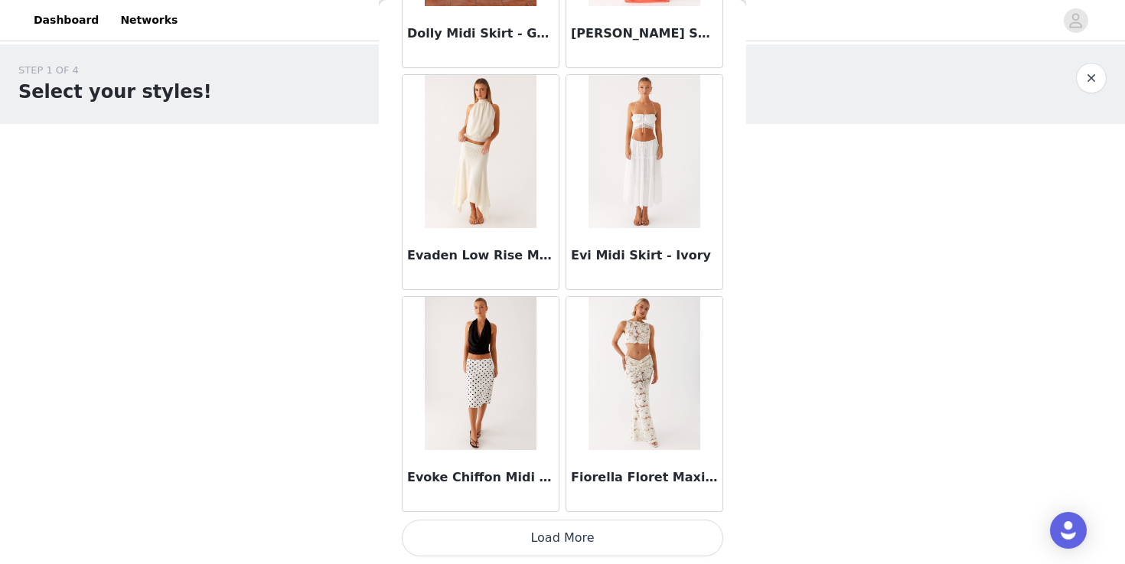
click at [550, 535] on button "Load More" at bounding box center [563, 538] width 322 height 37
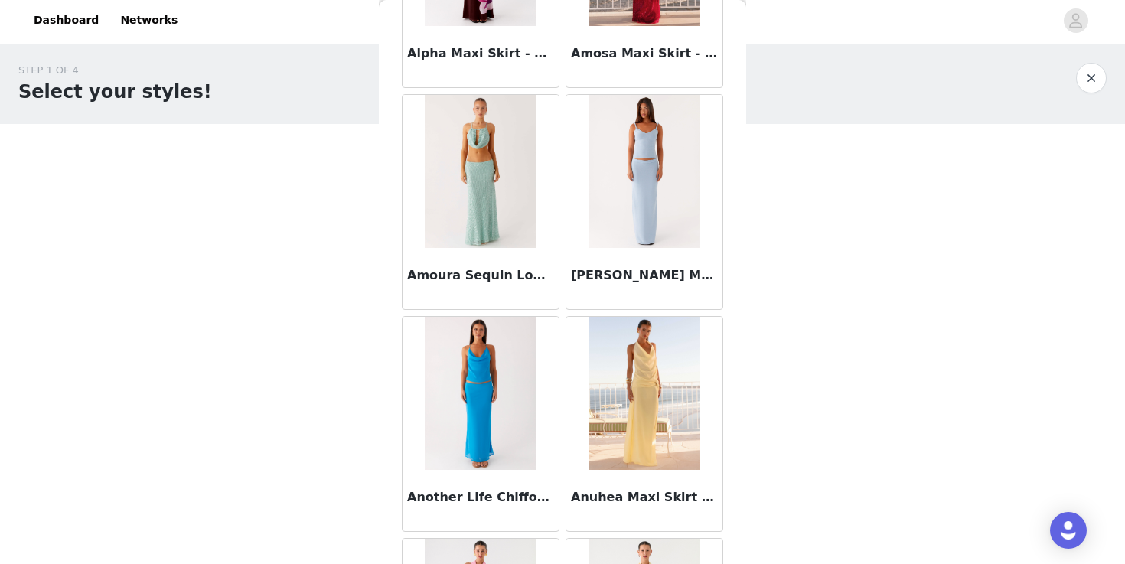
scroll to position [0, 0]
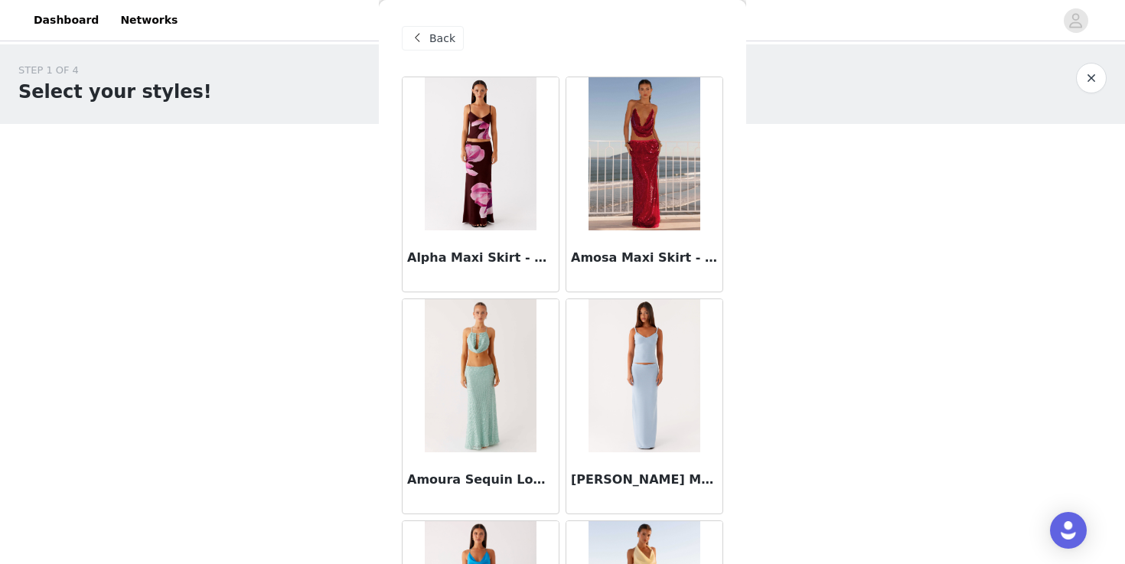
click at [436, 49] on div "Back" at bounding box center [433, 38] width 62 height 24
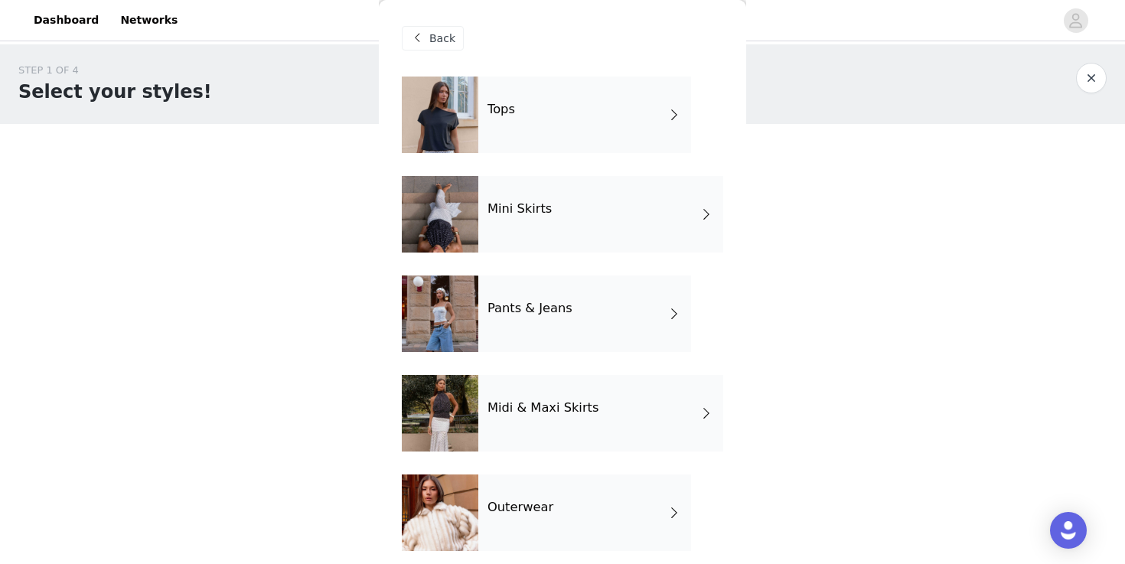
click at [446, 106] on div at bounding box center [440, 115] width 77 height 77
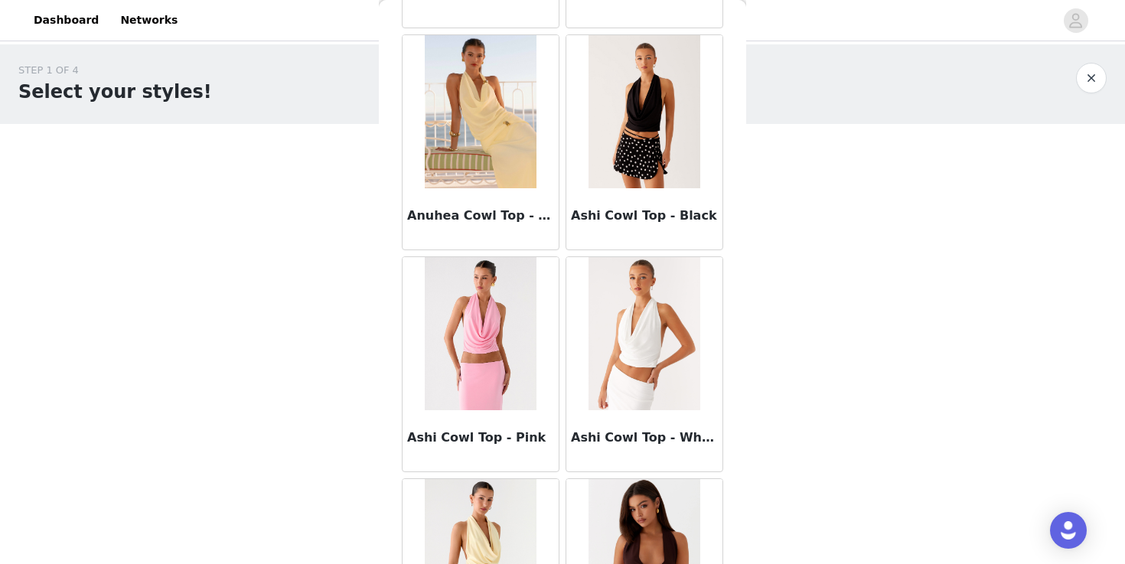
scroll to position [1778, 0]
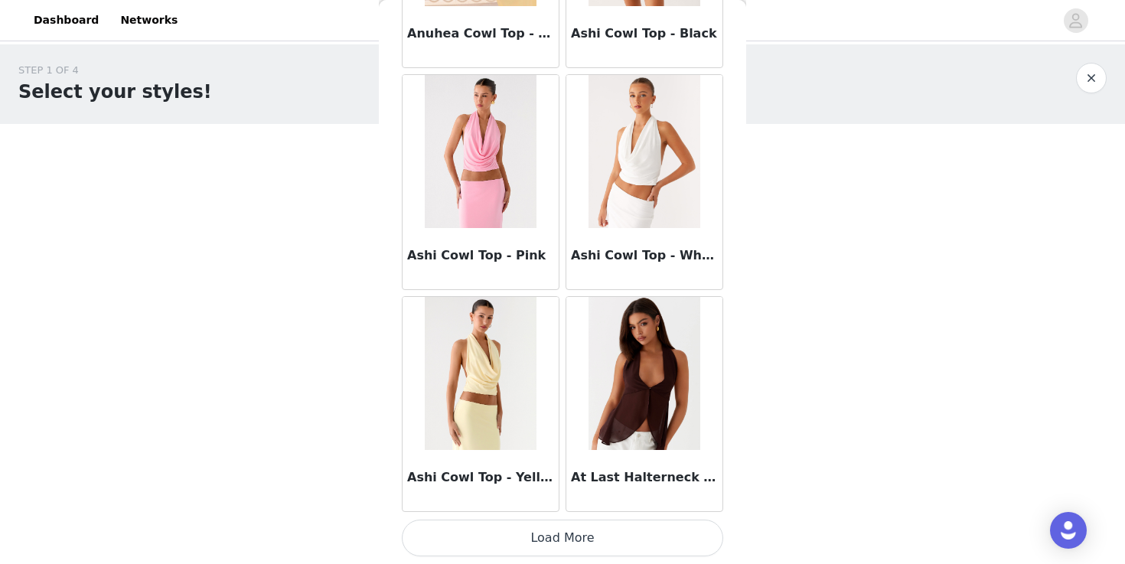
click at [566, 531] on button "Load More" at bounding box center [563, 538] width 322 height 37
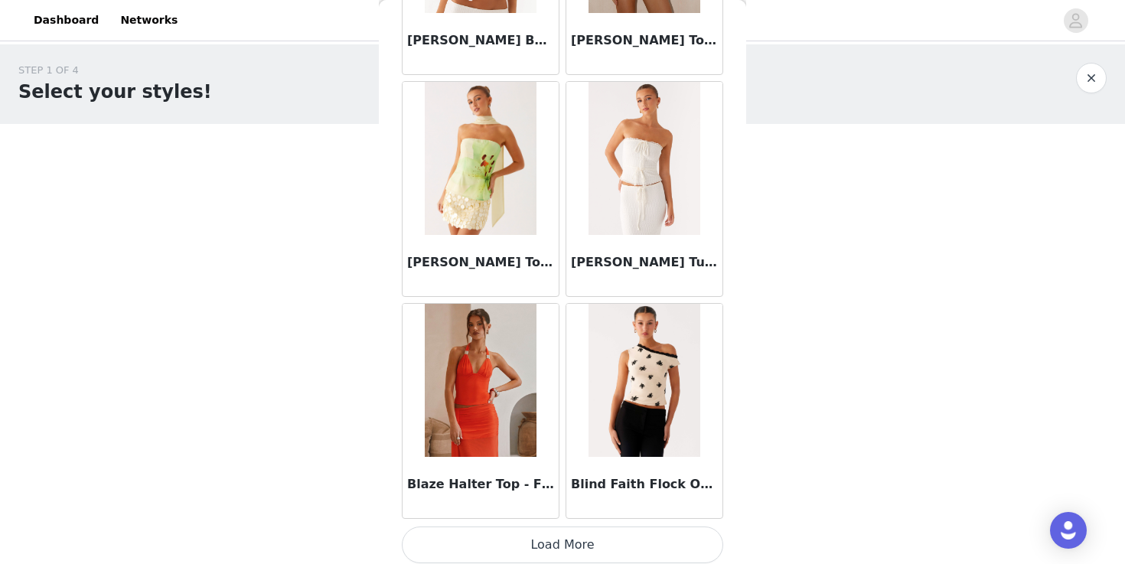
scroll to position [3999, 0]
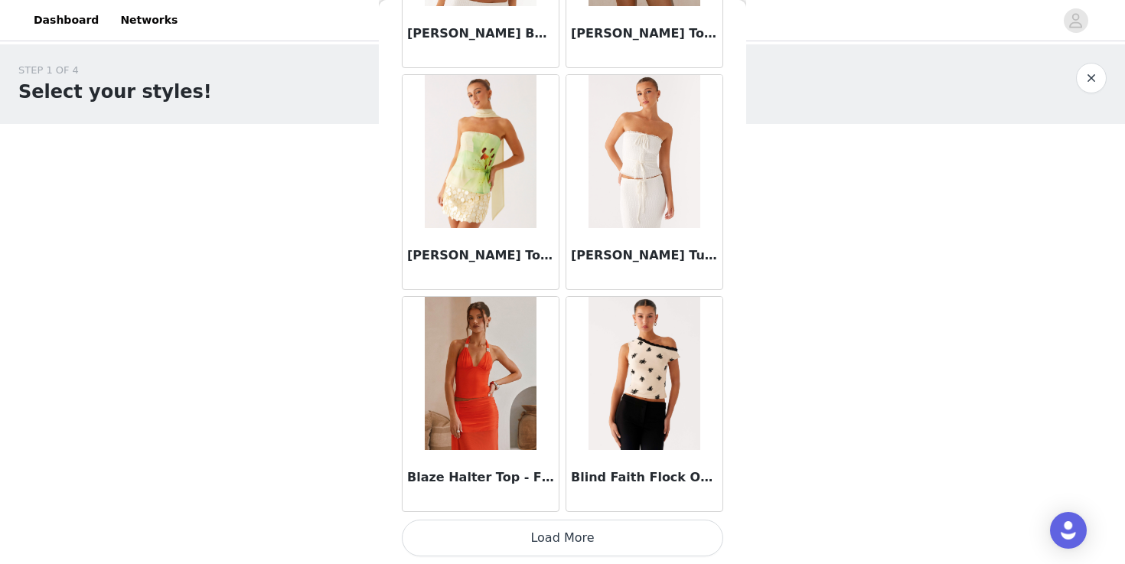
click at [606, 534] on button "Load More" at bounding box center [563, 538] width 322 height 37
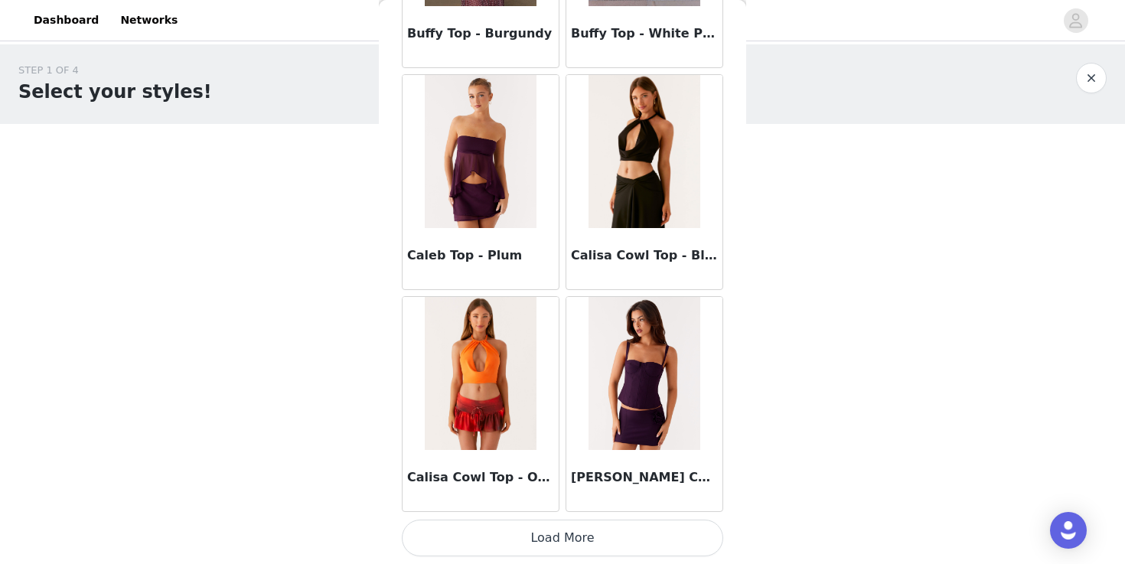
scroll to position [6219, 0]
click at [638, 533] on button "Load More" at bounding box center [563, 538] width 322 height 37
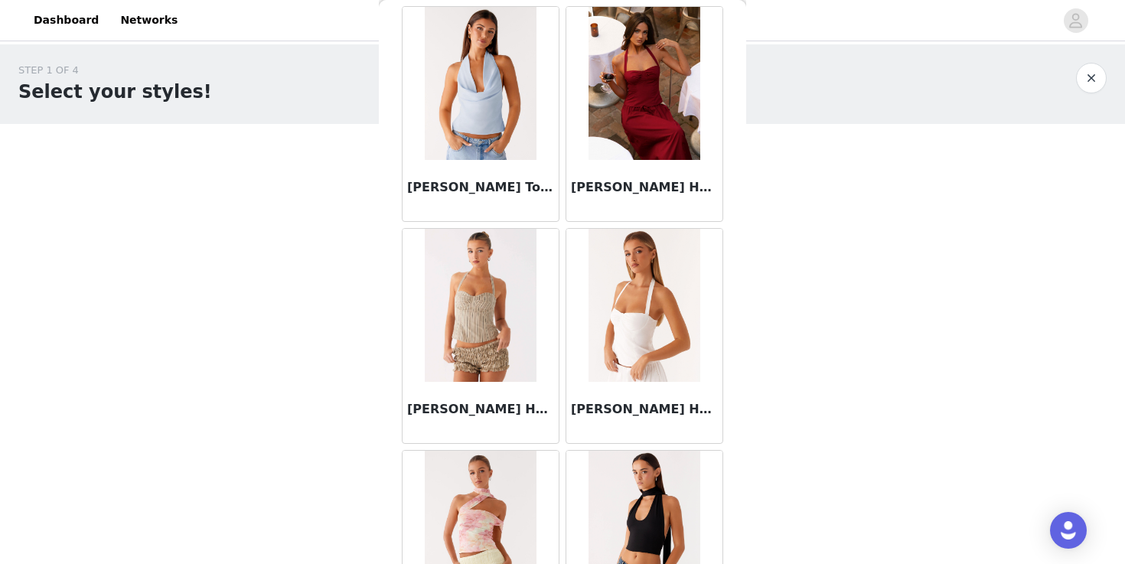
scroll to position [8319, 0]
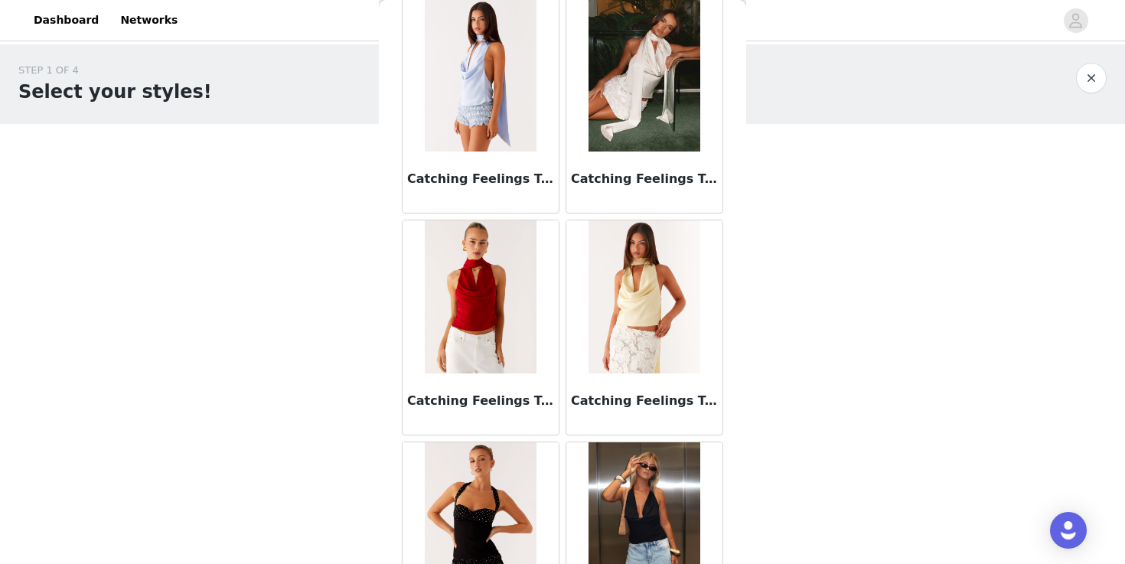
click at [452, 268] on img at bounding box center [480, 296] width 111 height 153
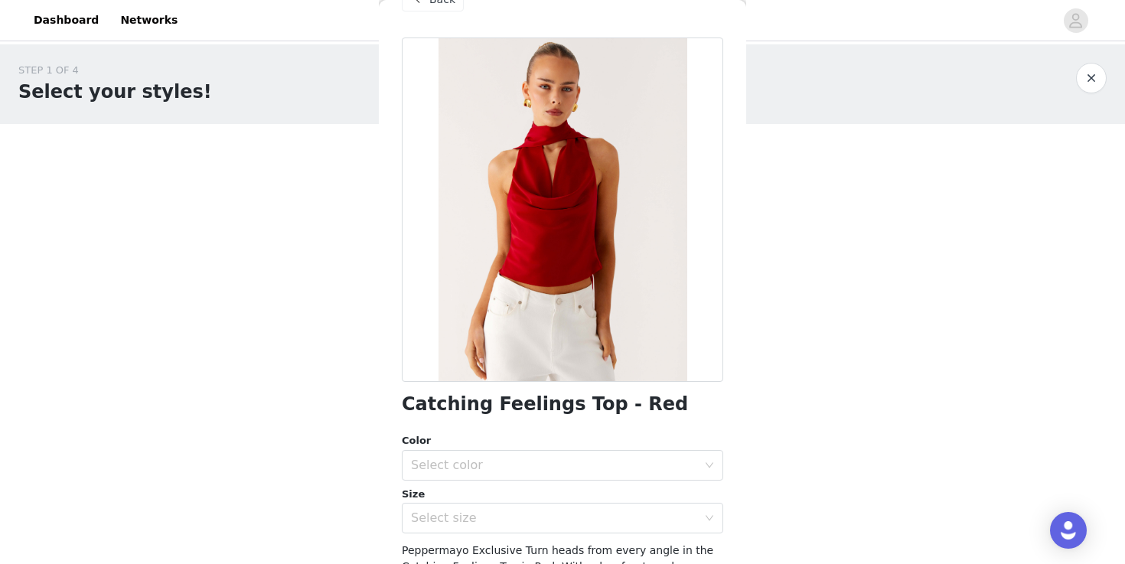
scroll to position [11, 0]
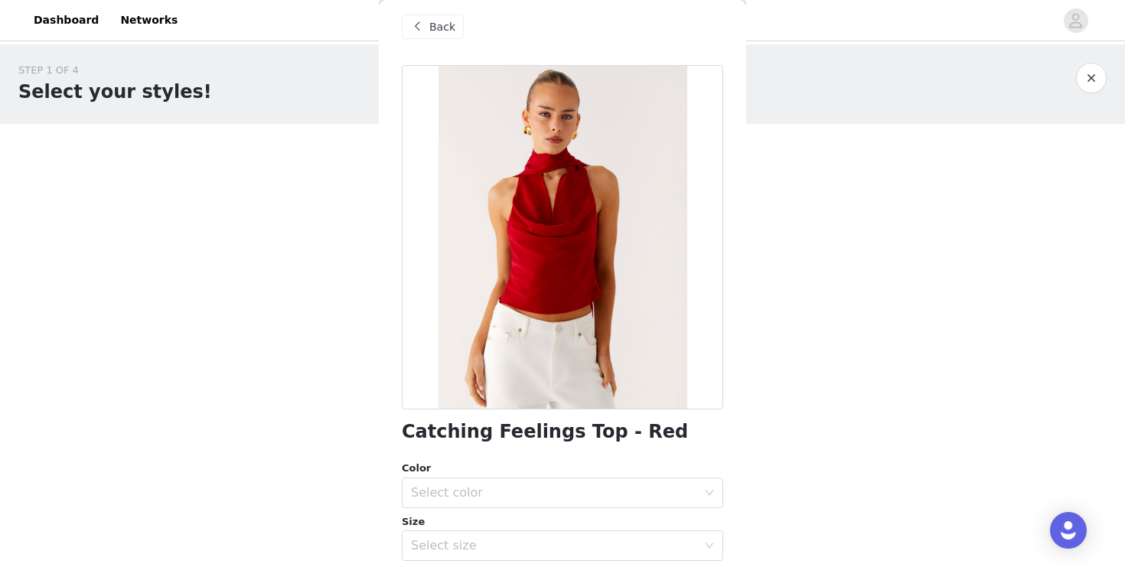
click at [435, 31] on span "Back" at bounding box center [442, 27] width 26 height 16
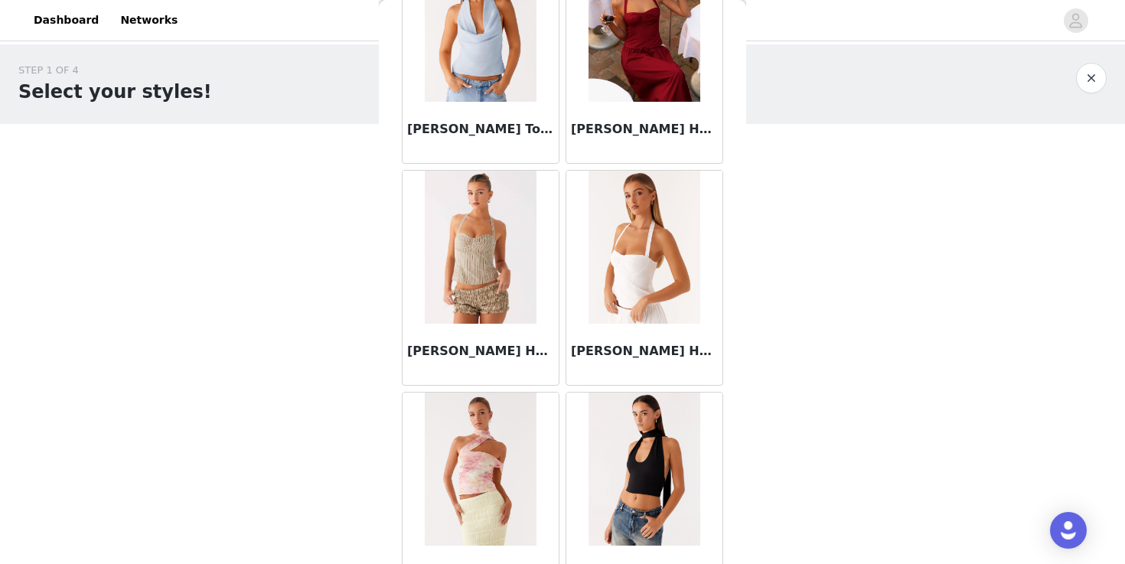
scroll to position [8439, 0]
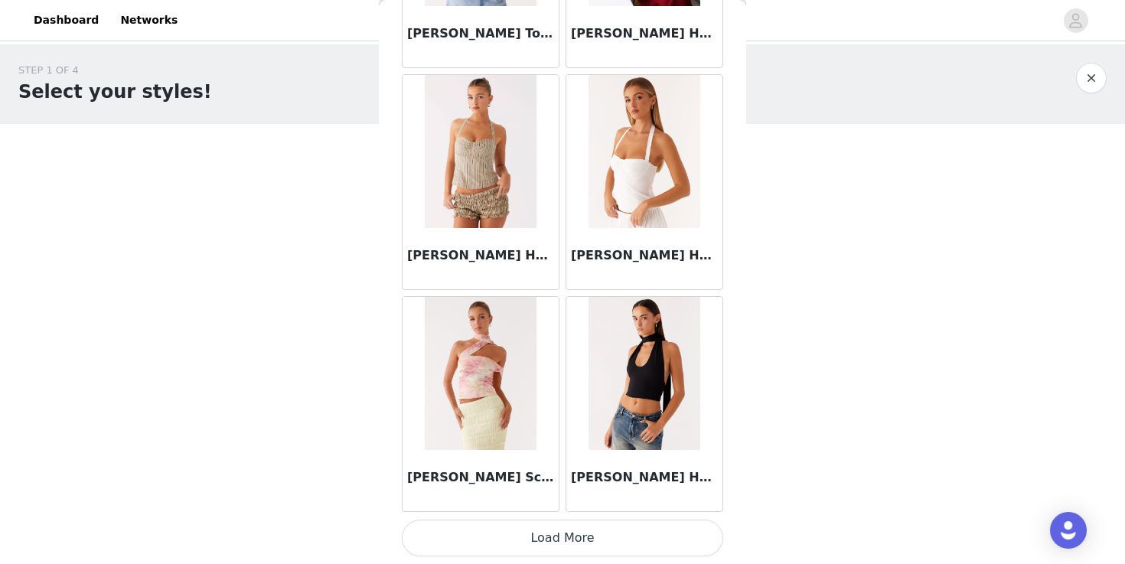
click at [604, 533] on button "Load More" at bounding box center [563, 538] width 322 height 37
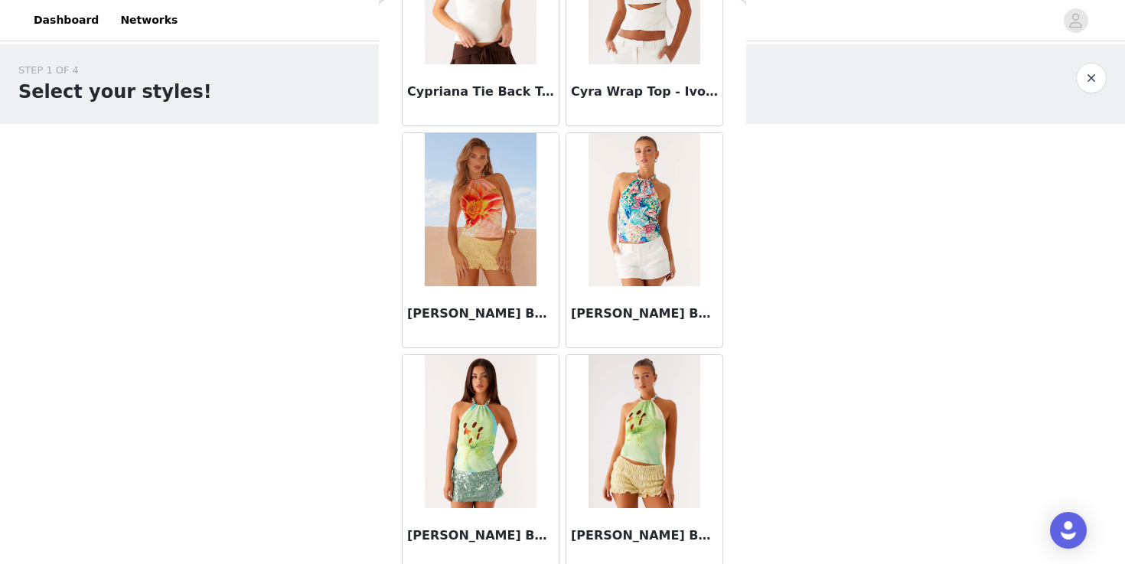
scroll to position [10659, 0]
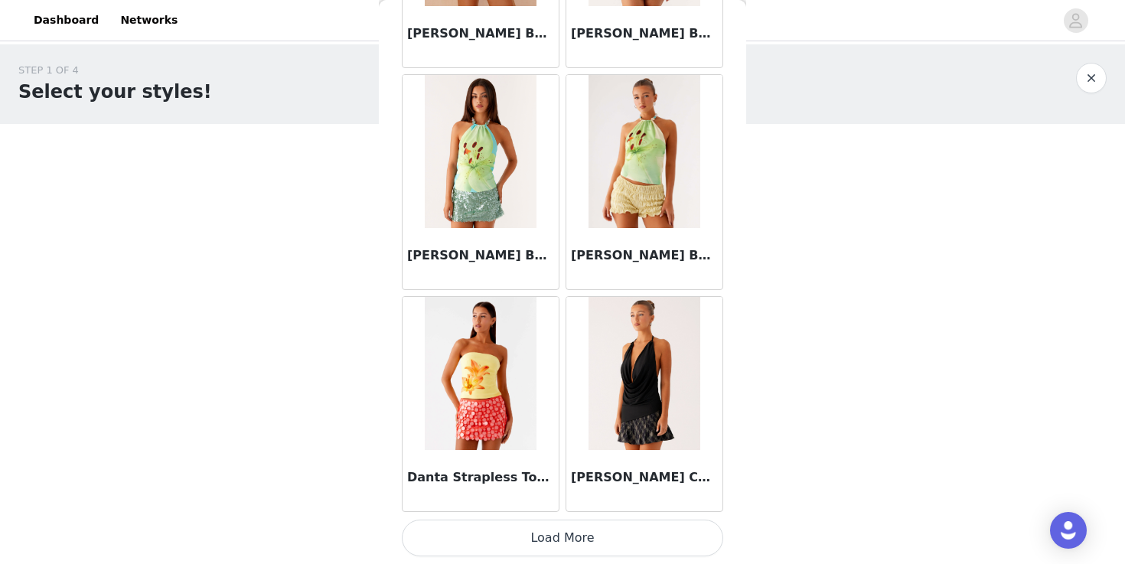
click at [622, 527] on button "Load More" at bounding box center [563, 538] width 322 height 37
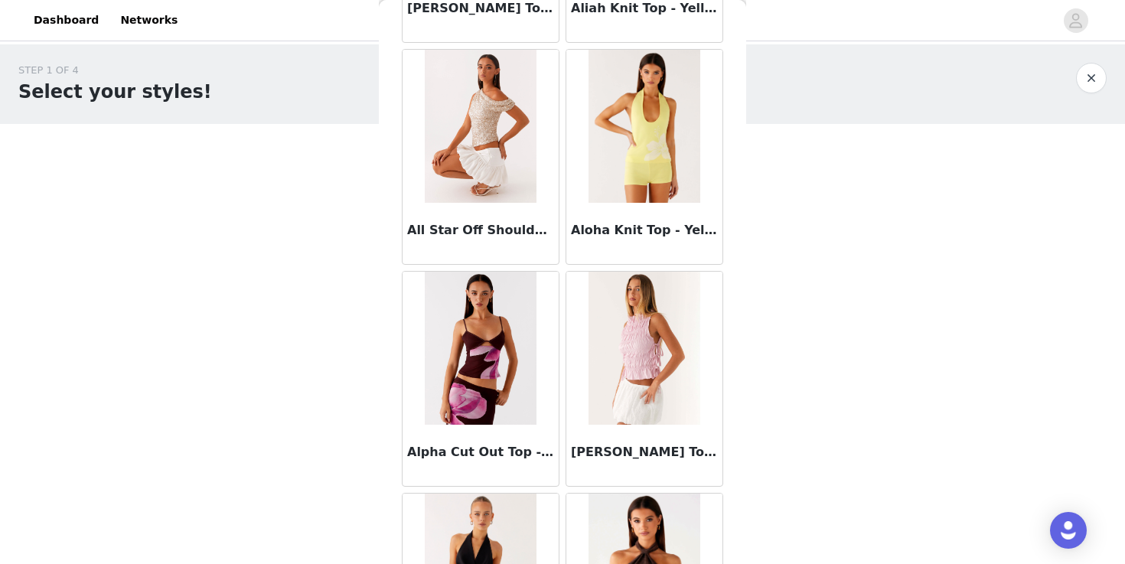
scroll to position [0, 0]
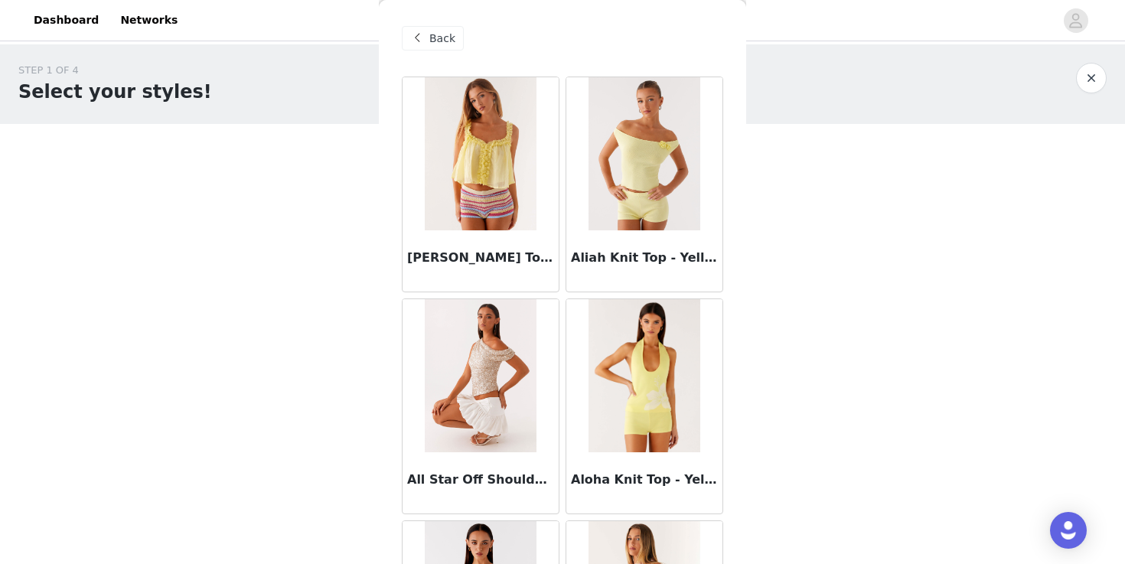
click at [438, 24] on div "Back" at bounding box center [563, 38] width 322 height 77
click at [442, 54] on div "Back" at bounding box center [563, 38] width 322 height 77
click at [442, 46] on span "Back" at bounding box center [442, 39] width 26 height 16
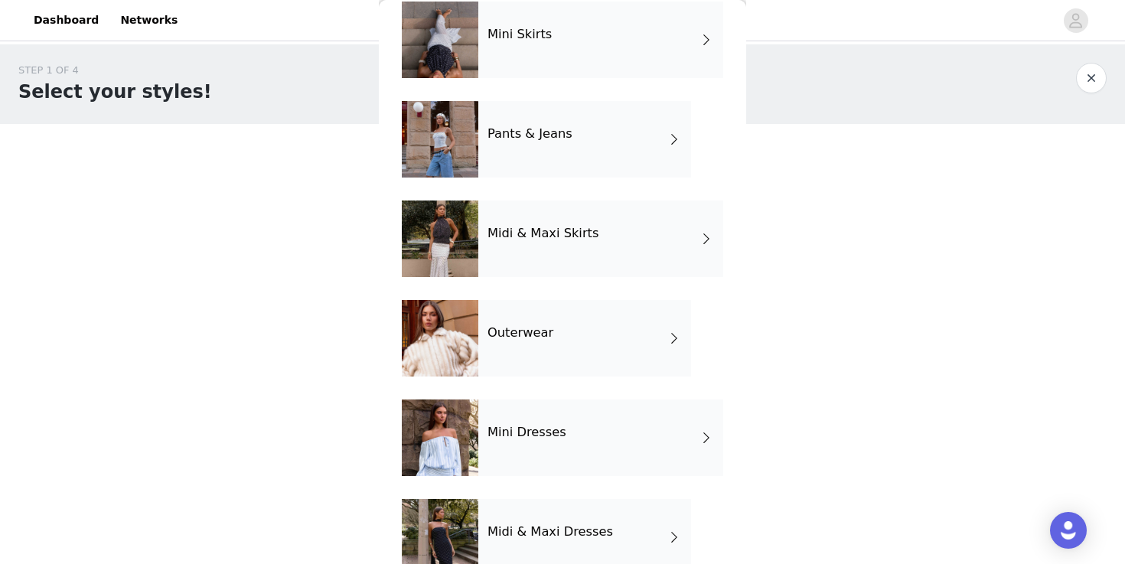
scroll to position [267, 0]
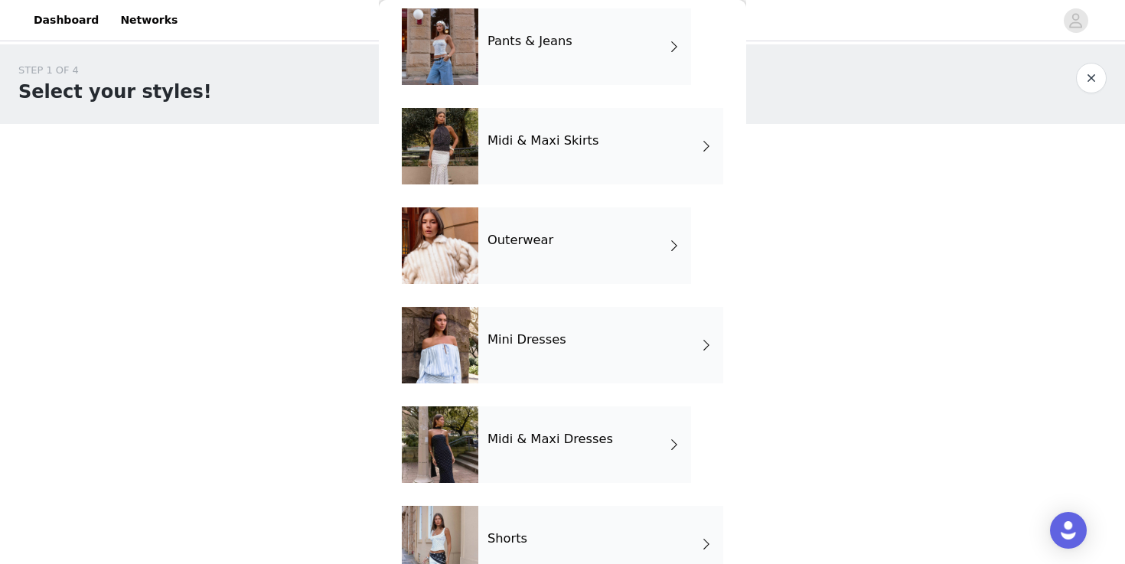
click at [478, 458] on div at bounding box center [440, 445] width 77 height 77
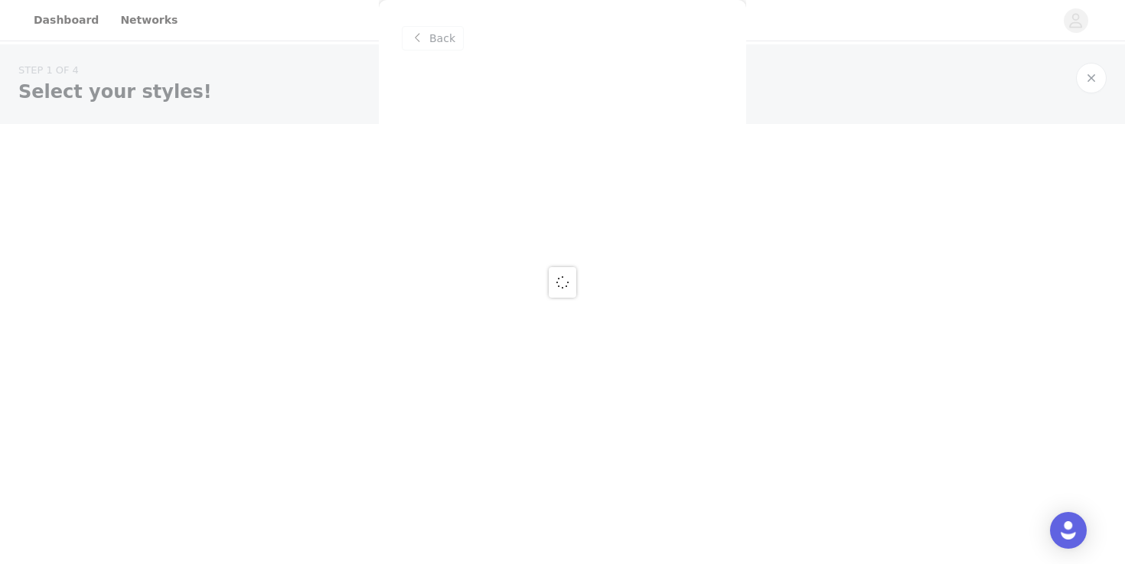
scroll to position [0, 0]
click at [413, 31] on div at bounding box center [562, 282] width 1125 height 564
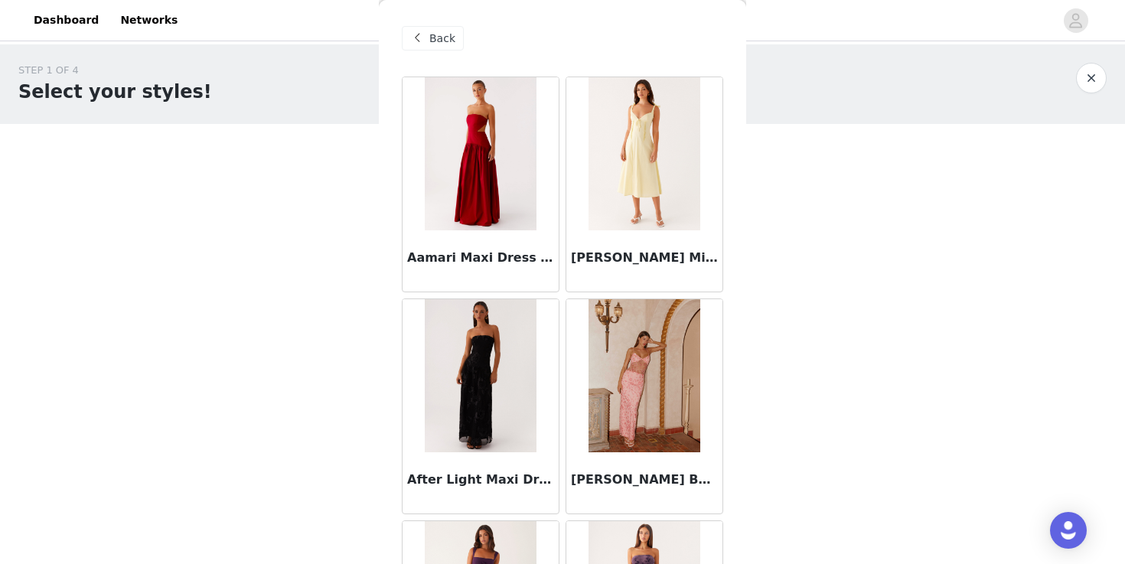
click at [415, 38] on span at bounding box center [417, 38] width 18 height 18
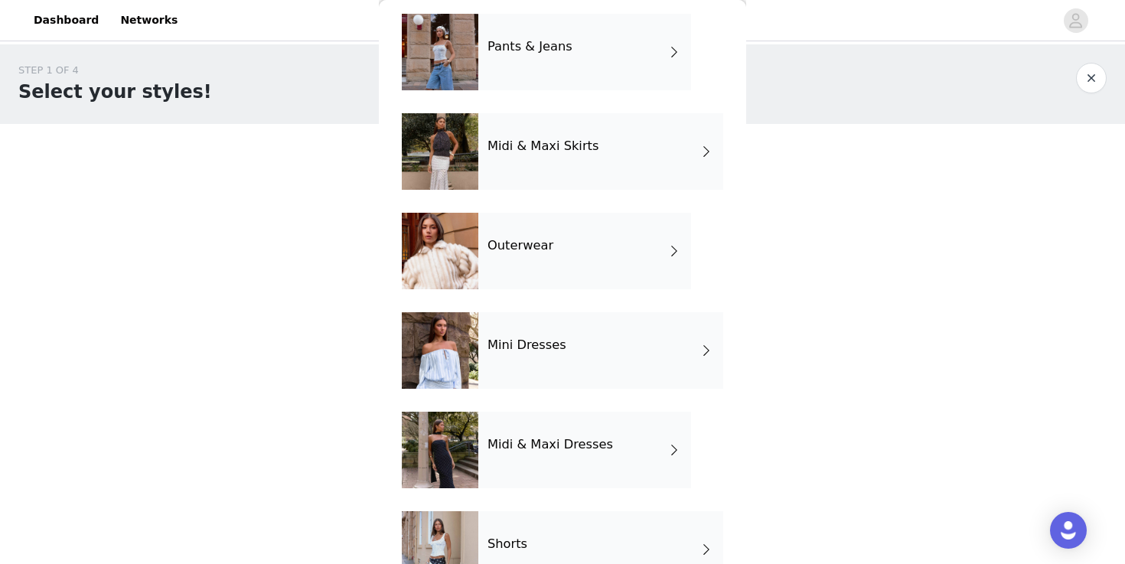
scroll to position [249, 0]
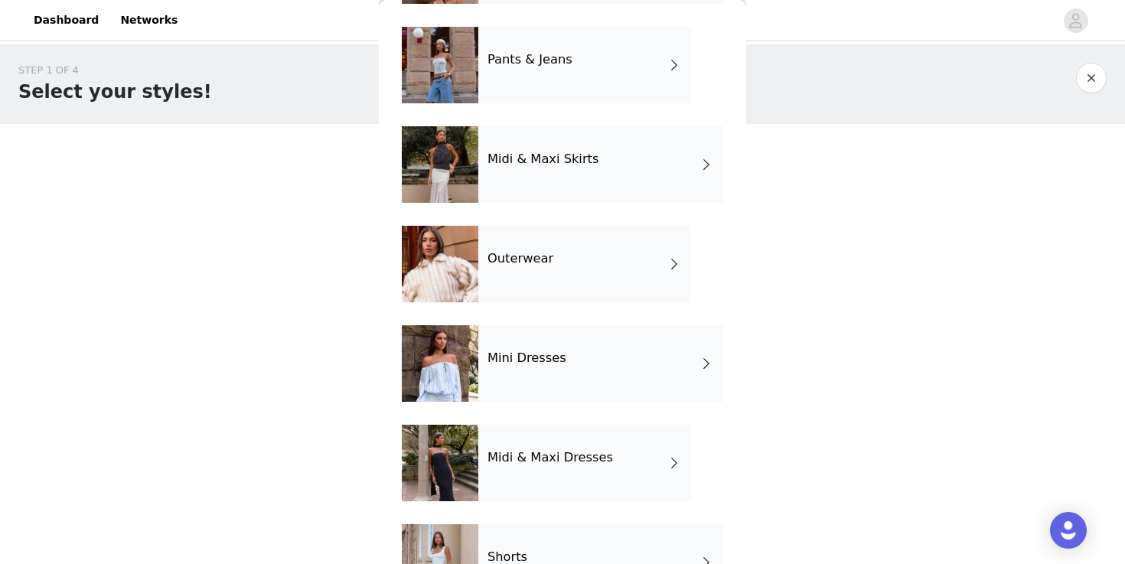
click at [469, 293] on div at bounding box center [440, 264] width 77 height 77
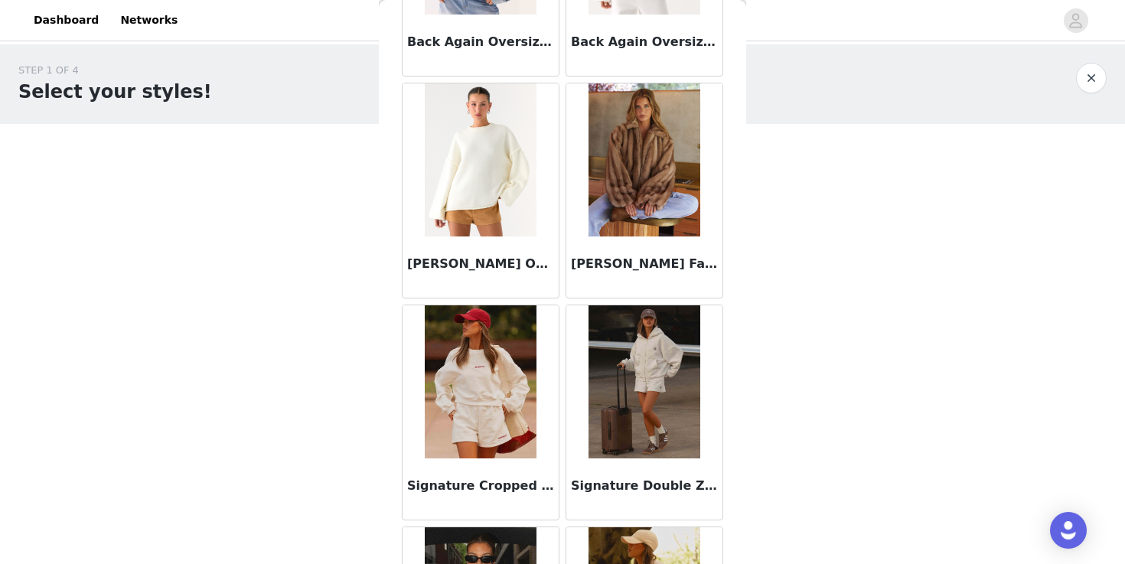
scroll to position [440, 0]
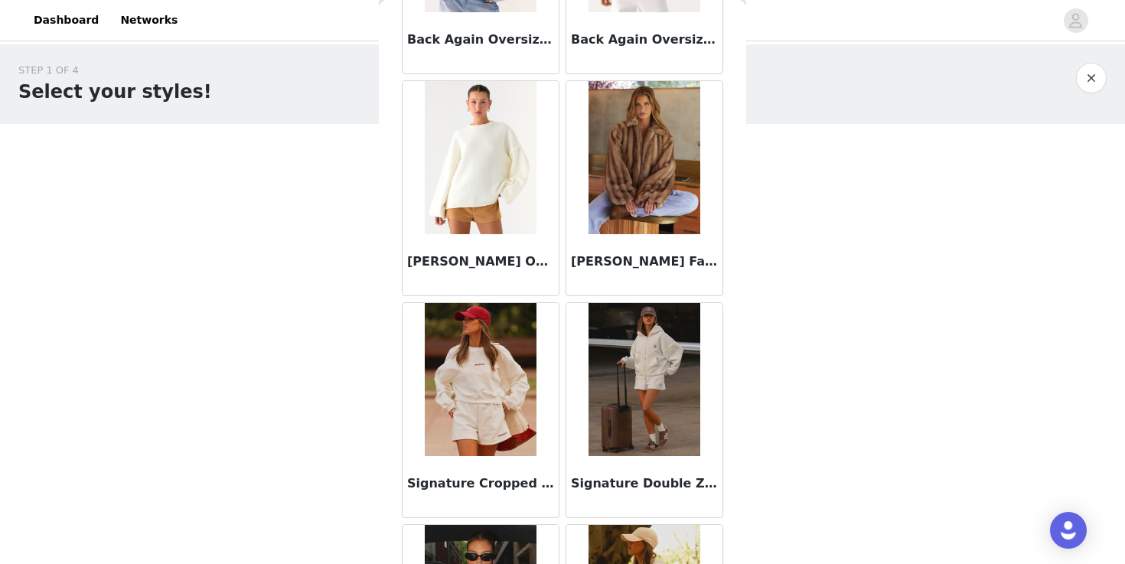
click at [629, 389] on img at bounding box center [644, 379] width 111 height 153
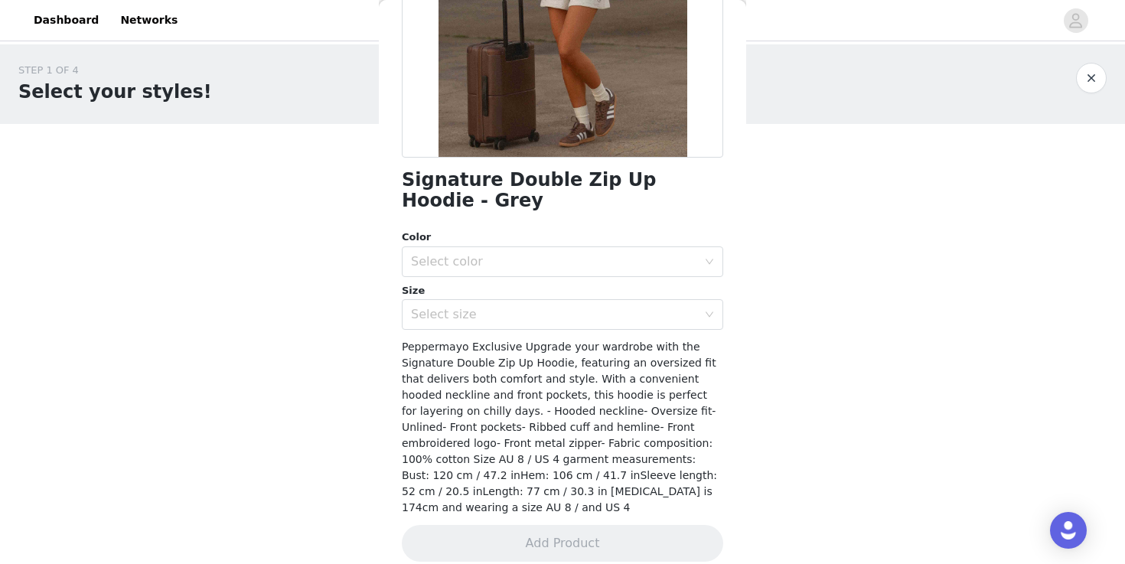
scroll to position [0, 0]
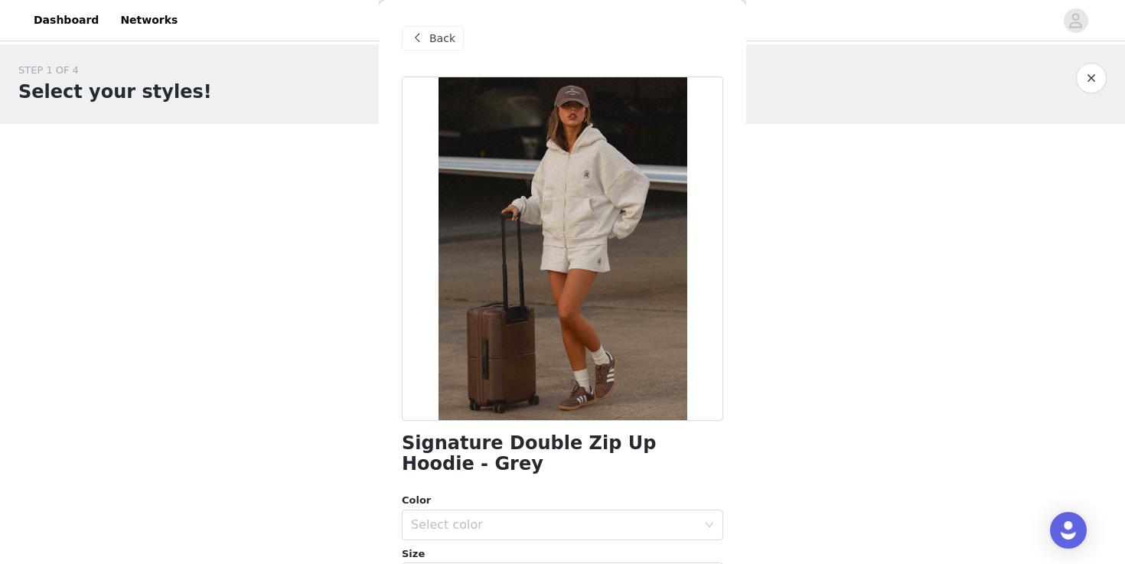
click at [416, 37] on span at bounding box center [417, 38] width 18 height 18
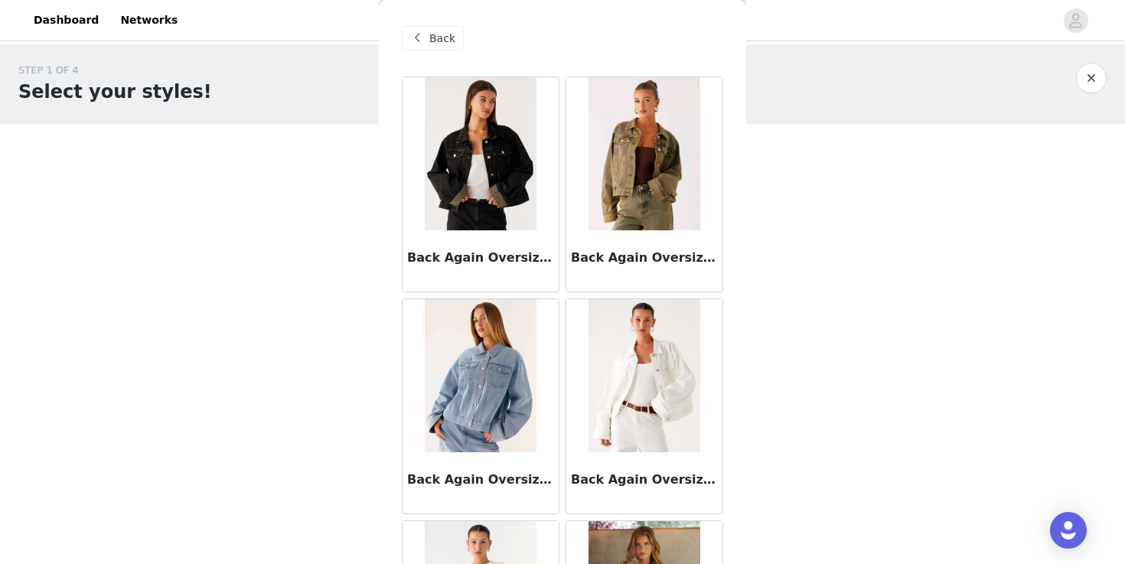
click at [436, 41] on span "Back" at bounding box center [442, 39] width 26 height 16
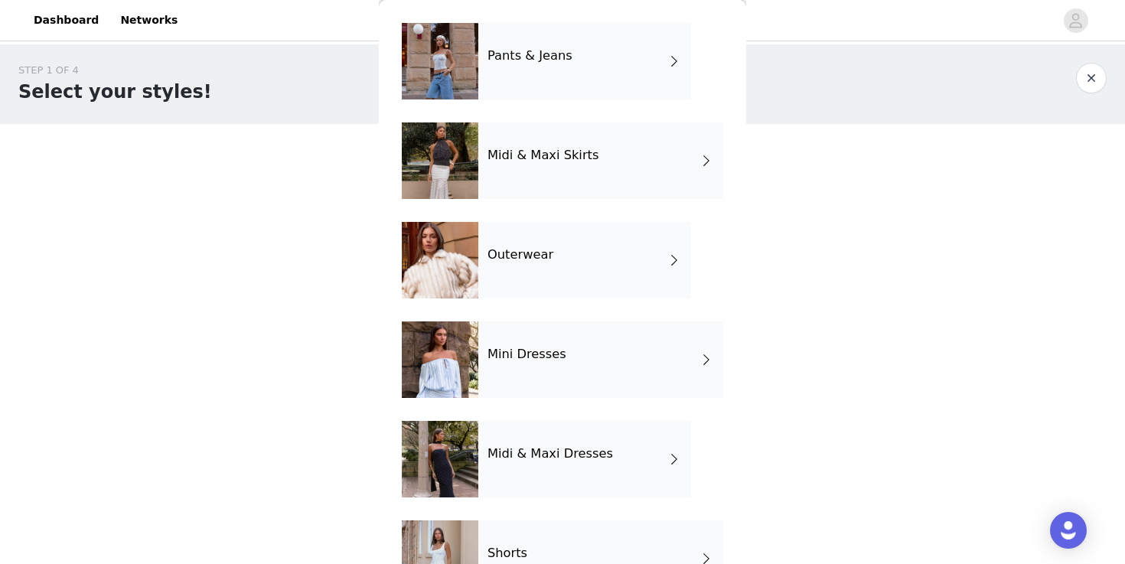
scroll to position [309, 0]
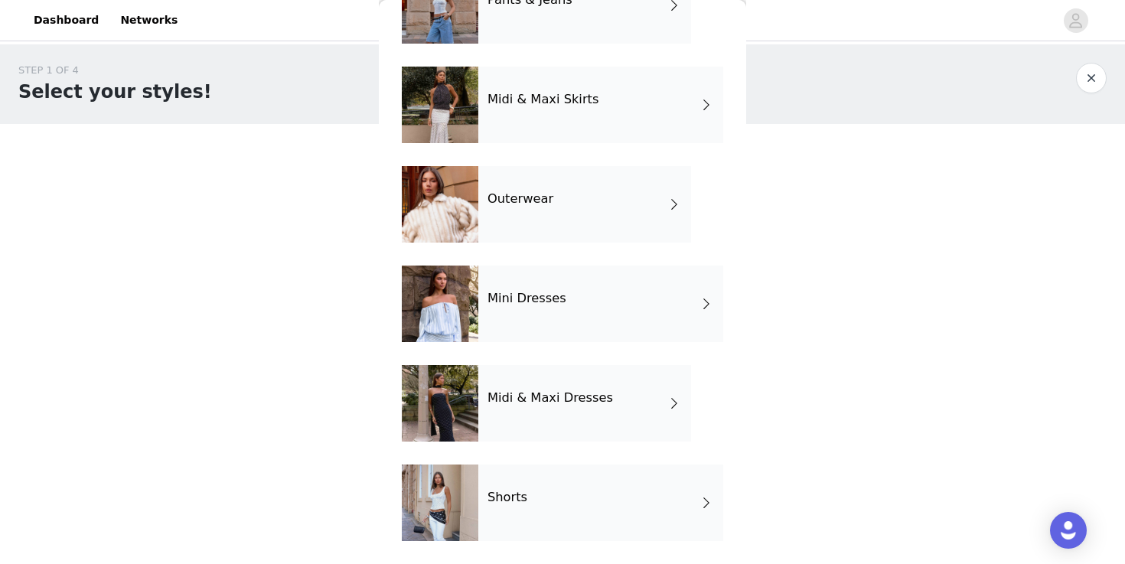
click at [496, 394] on h4 "Midi & Maxi Dresses" at bounding box center [551, 398] width 126 height 14
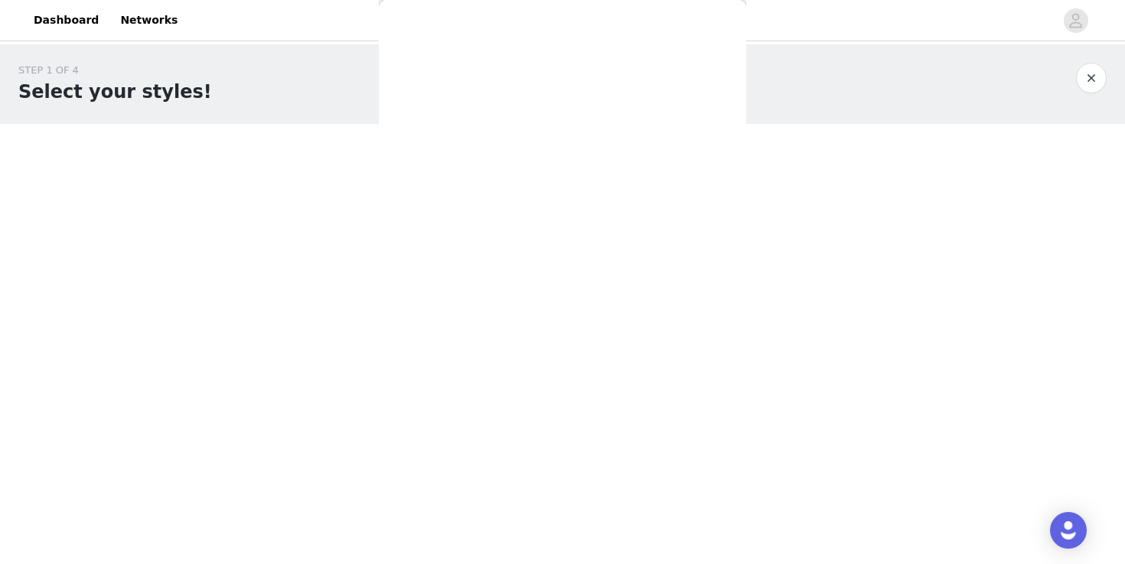
scroll to position [0, 0]
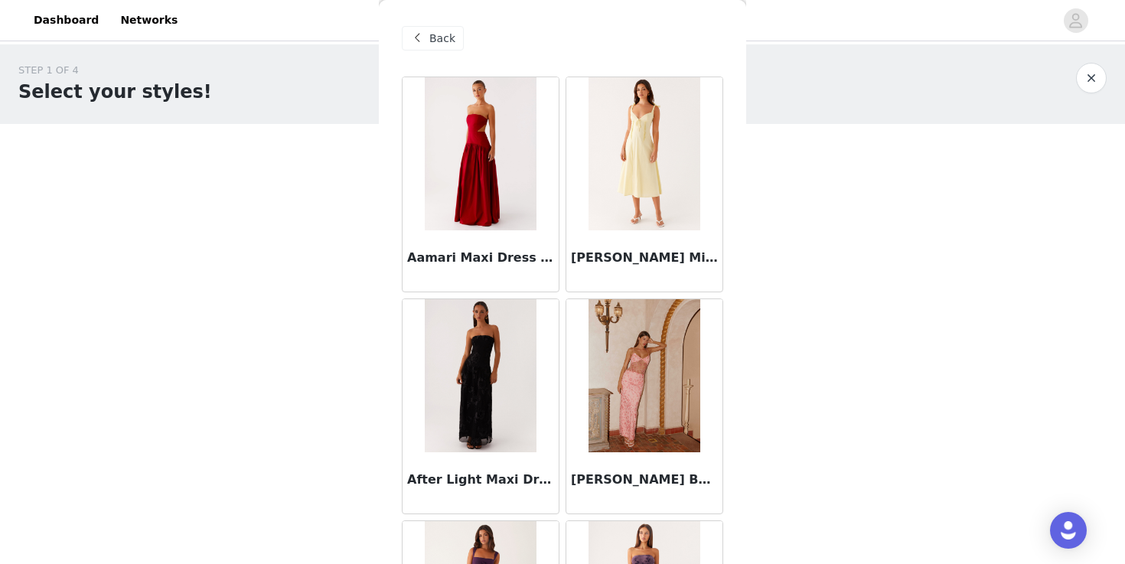
click at [459, 196] on img at bounding box center [480, 153] width 111 height 153
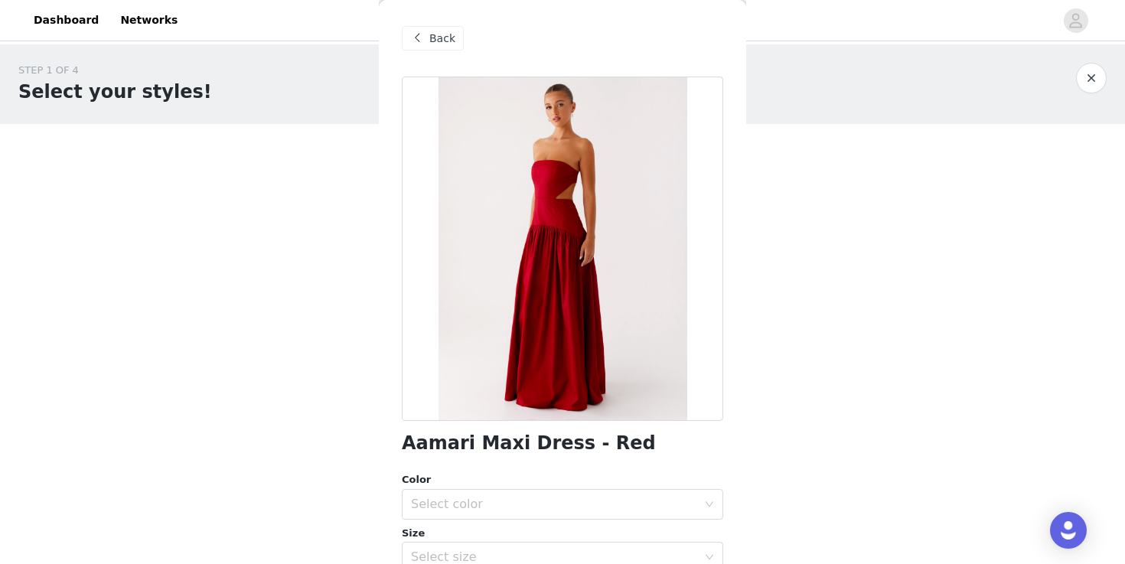
click at [439, 40] on span "Back" at bounding box center [442, 39] width 26 height 16
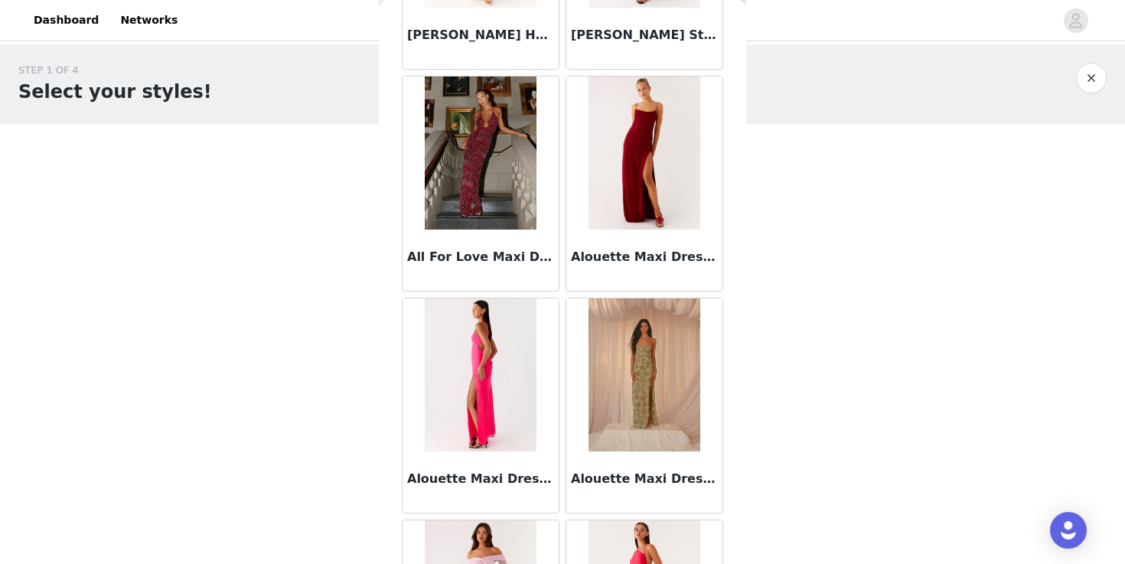
scroll to position [1331, 0]
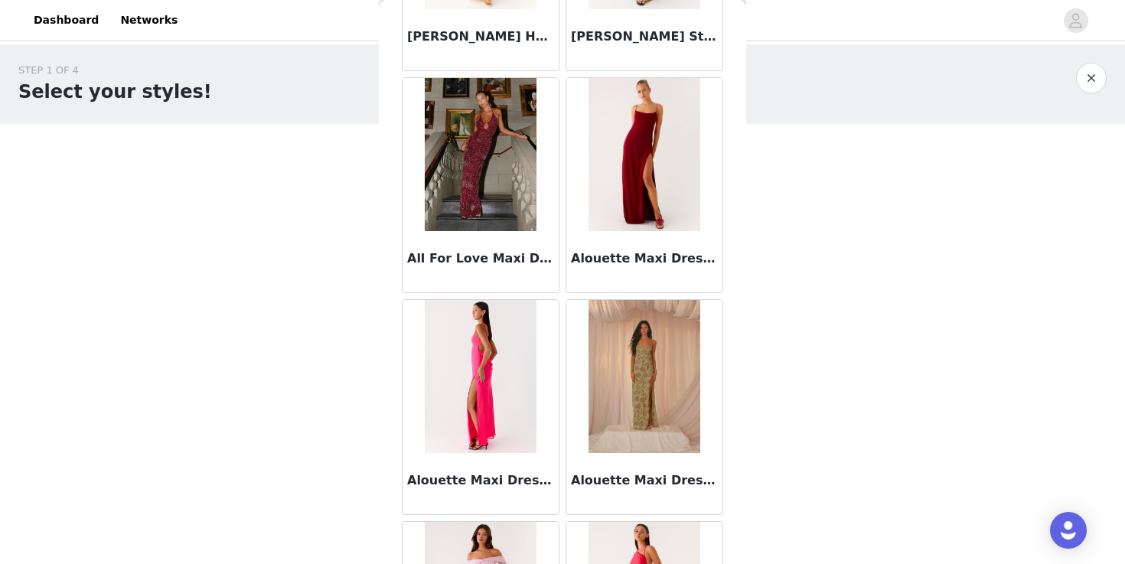
click at [453, 214] on img at bounding box center [480, 154] width 111 height 153
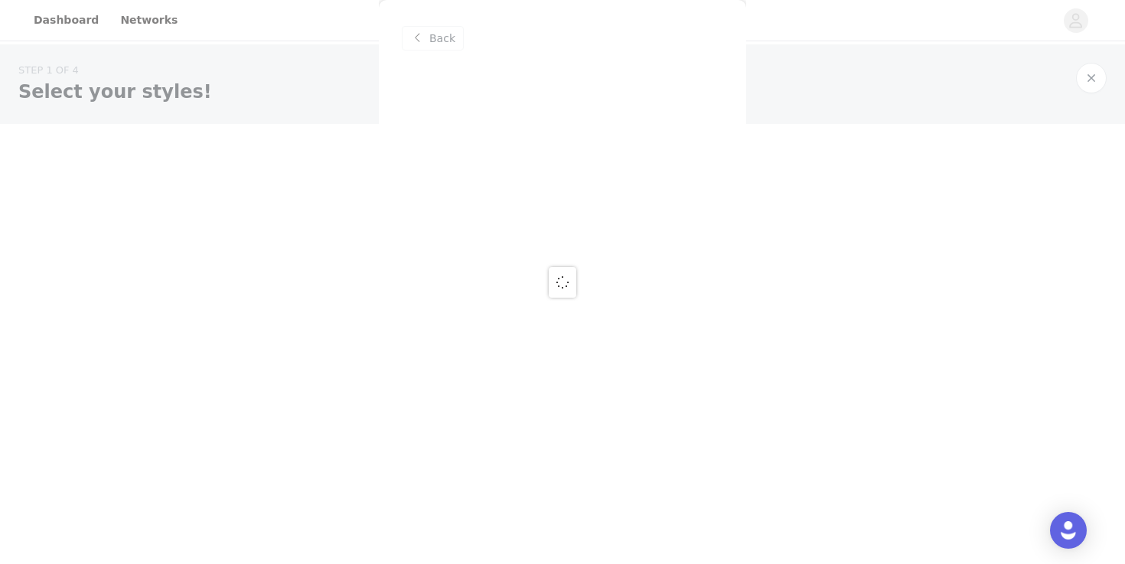
scroll to position [0, 0]
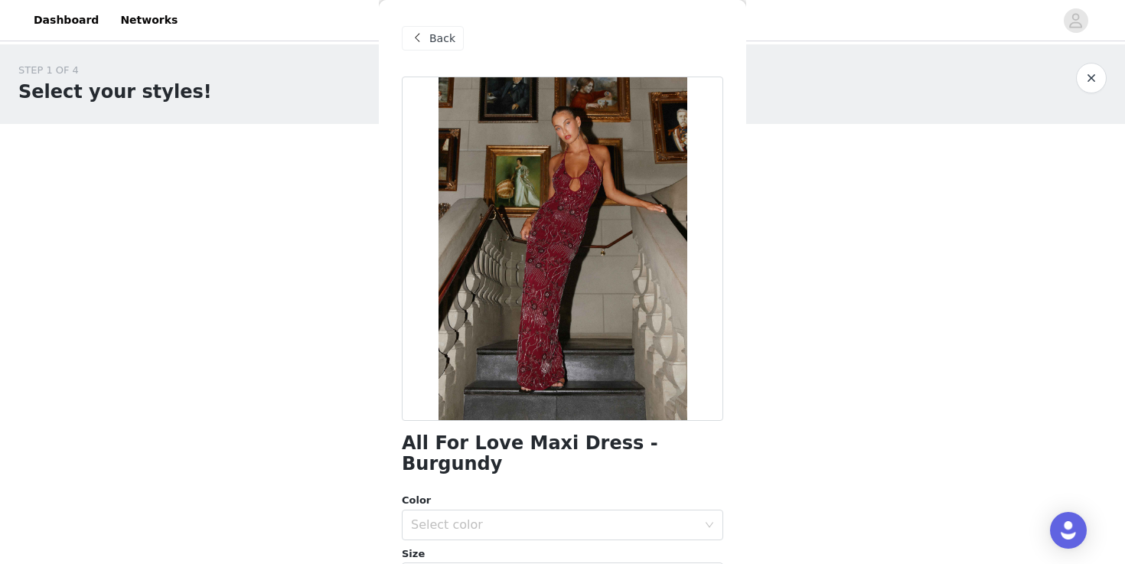
click at [423, 44] on span at bounding box center [417, 38] width 18 height 18
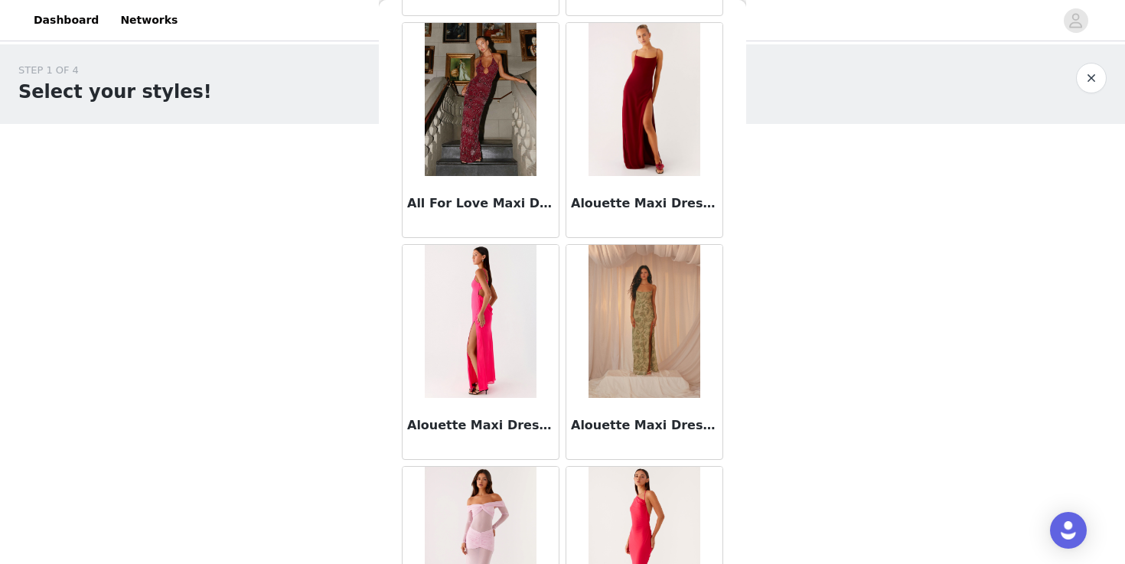
scroll to position [1778, 0]
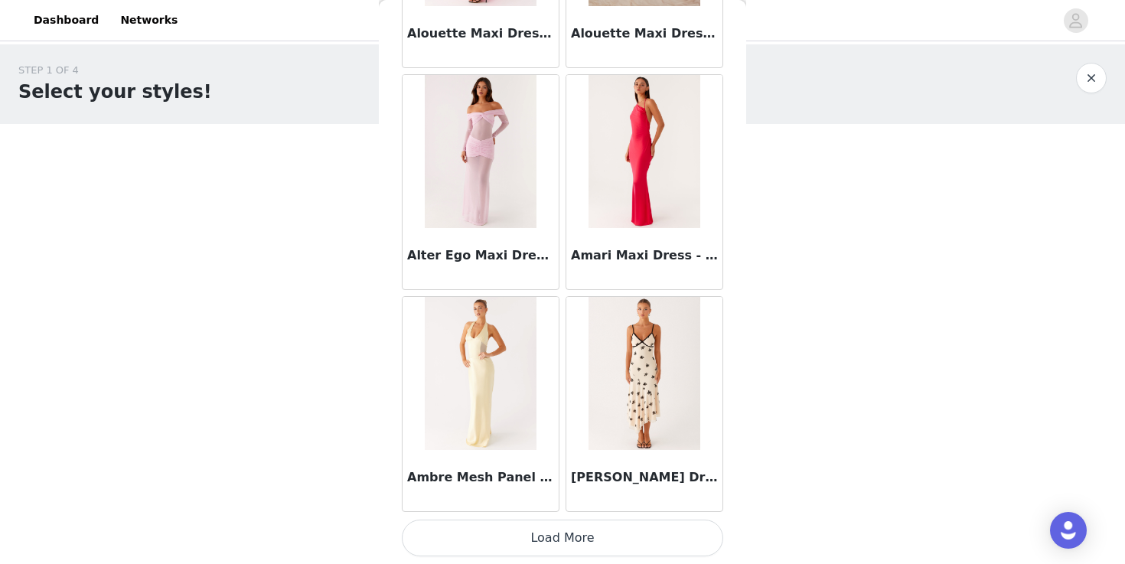
click at [607, 540] on button "Load More" at bounding box center [563, 538] width 322 height 37
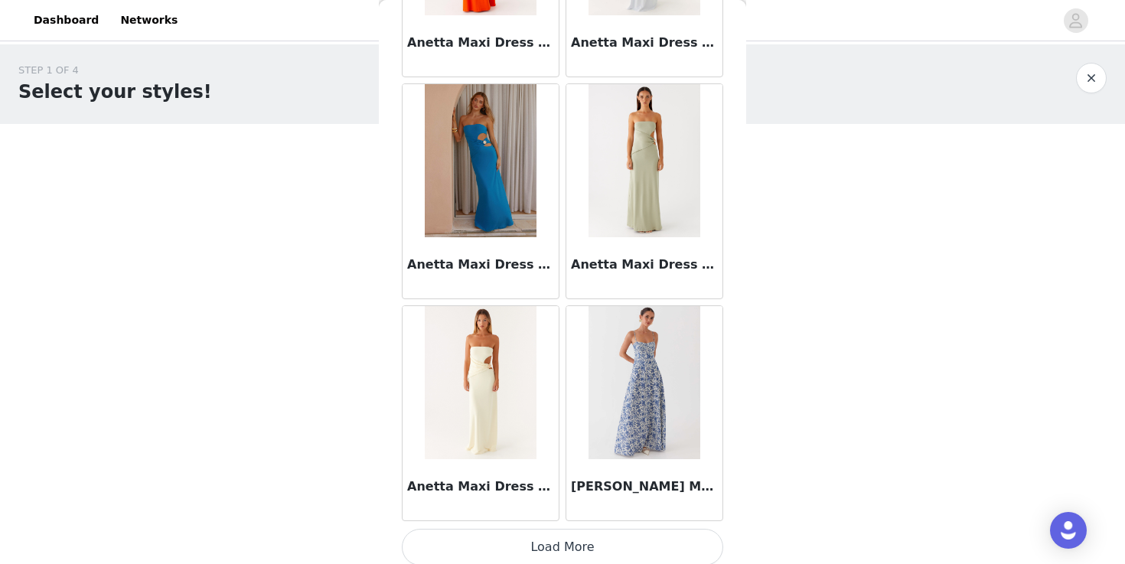
scroll to position [3999, 0]
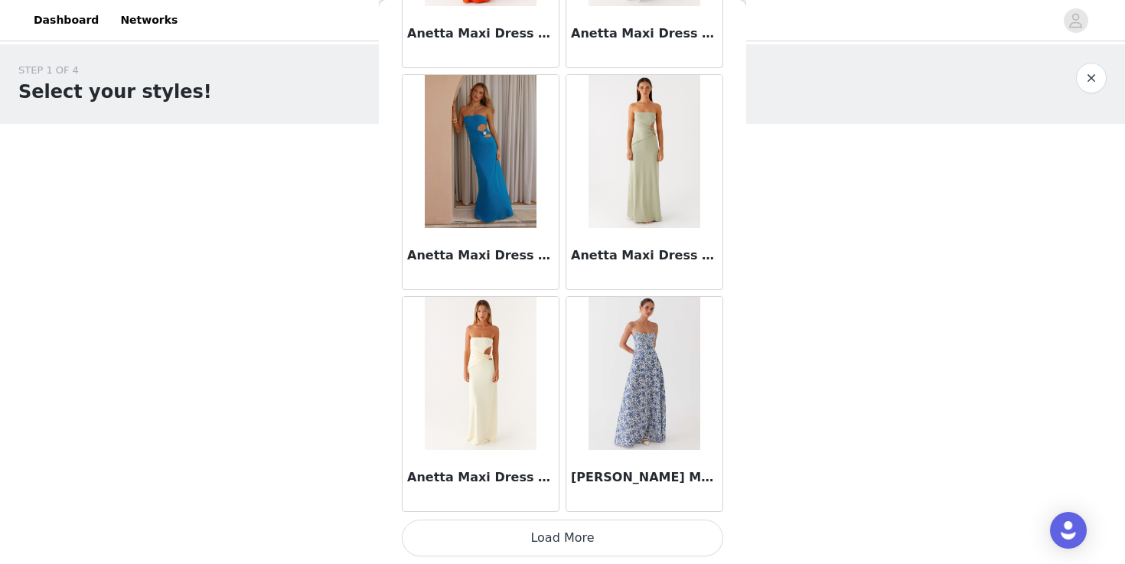
click at [525, 530] on button "Load More" at bounding box center [563, 538] width 322 height 37
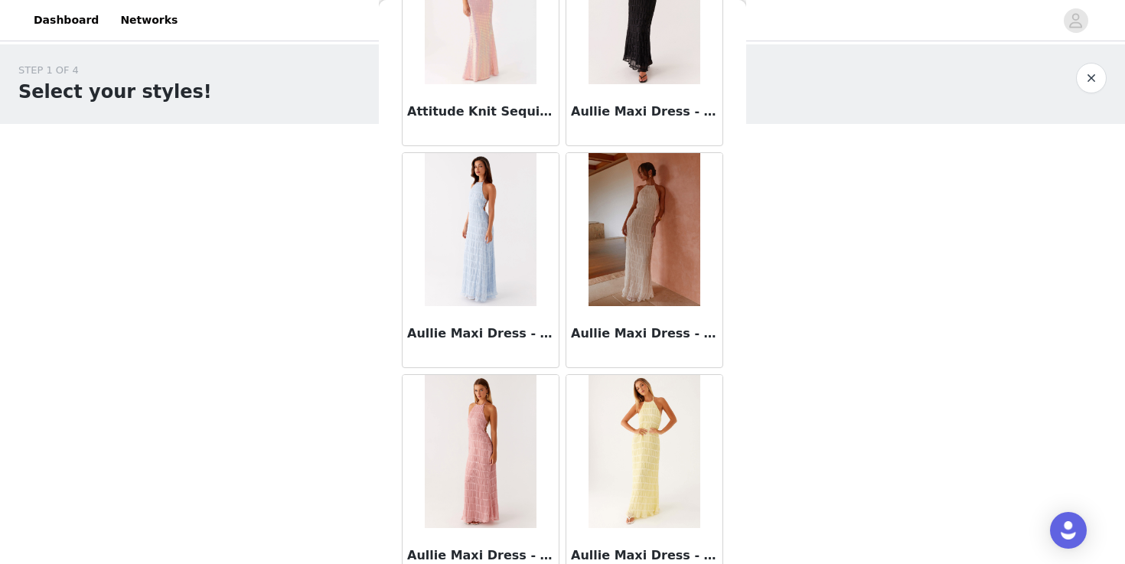
scroll to position [6219, 0]
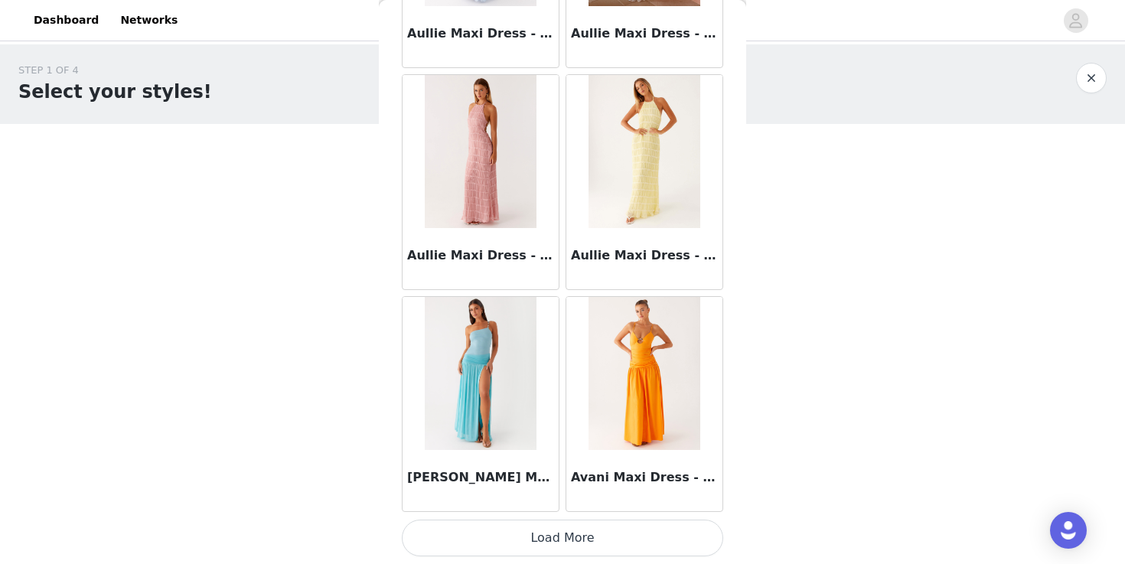
click at [527, 532] on button "Load More" at bounding box center [563, 538] width 322 height 37
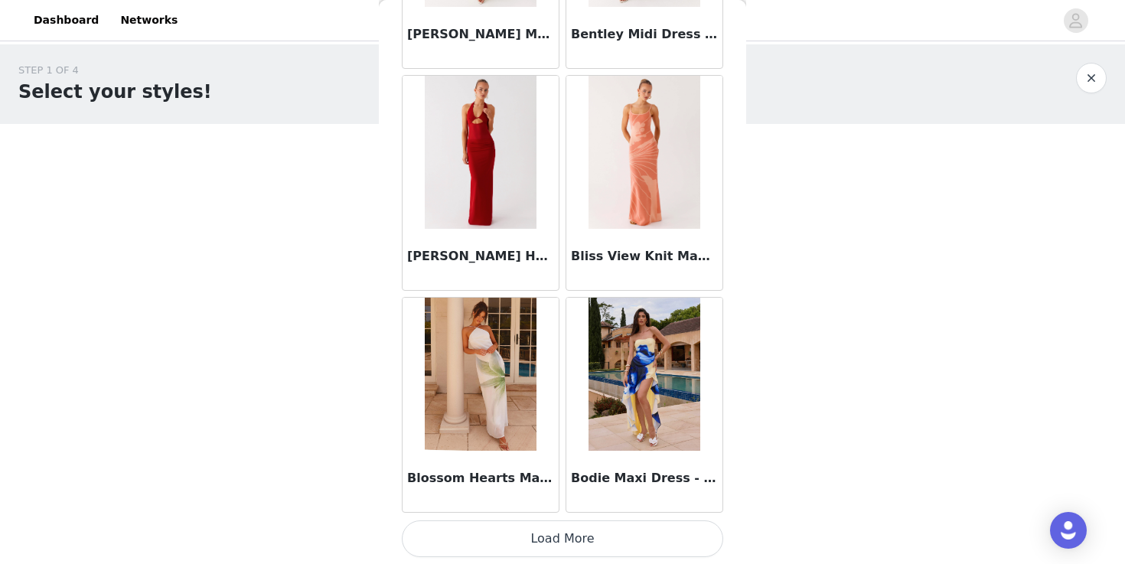
scroll to position [8439, 0]
click at [495, 527] on button "Load More" at bounding box center [563, 538] width 322 height 37
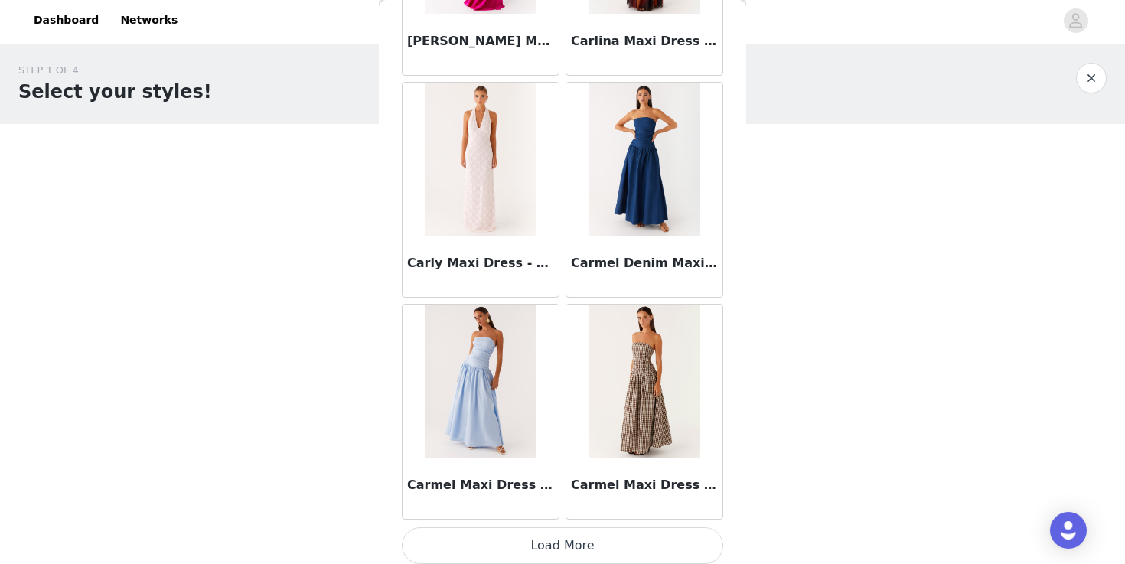
scroll to position [10659, 0]
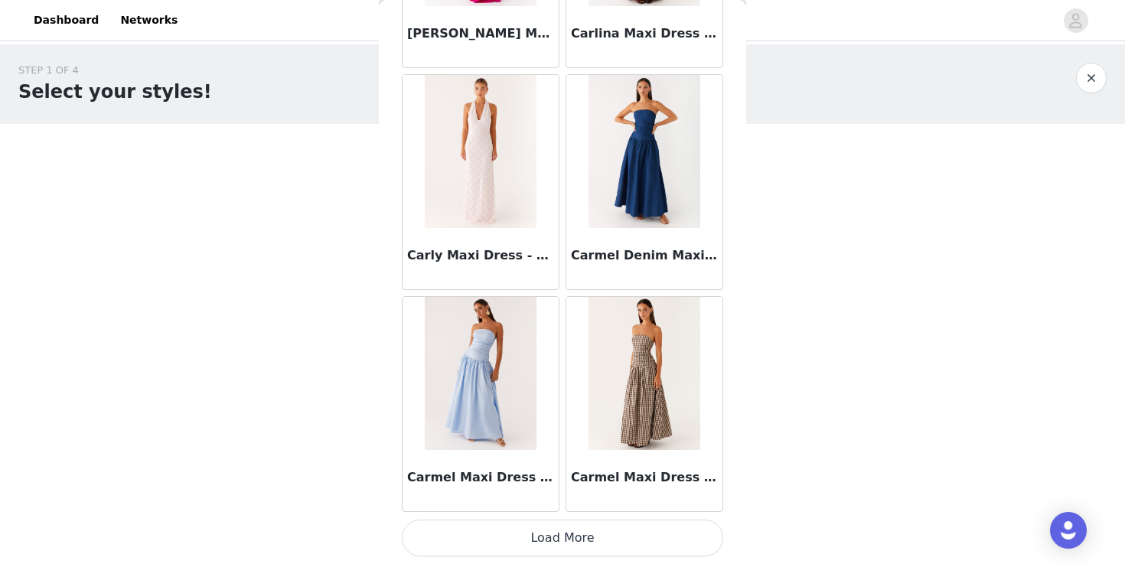
click at [625, 545] on button "Load More" at bounding box center [563, 538] width 322 height 37
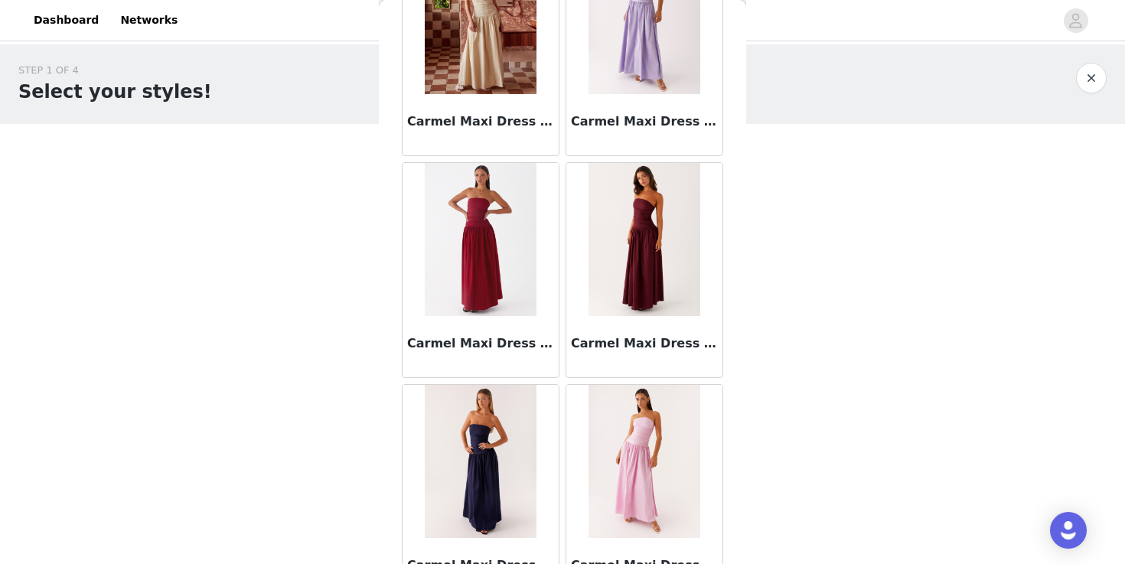
scroll to position [11471, 0]
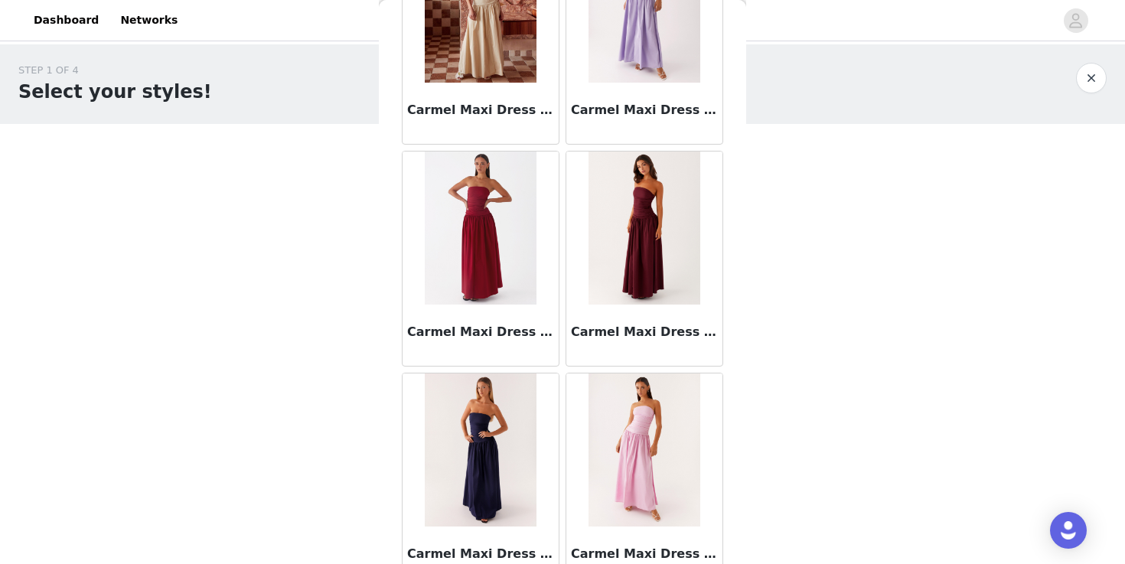
click at [635, 256] on img at bounding box center [644, 228] width 111 height 153
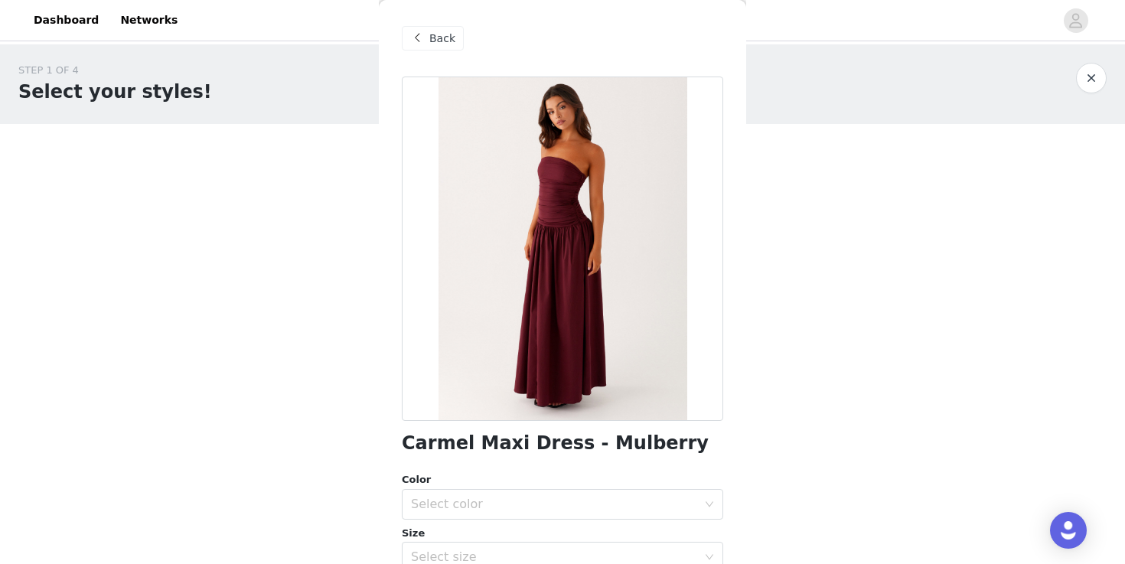
scroll to position [259, 0]
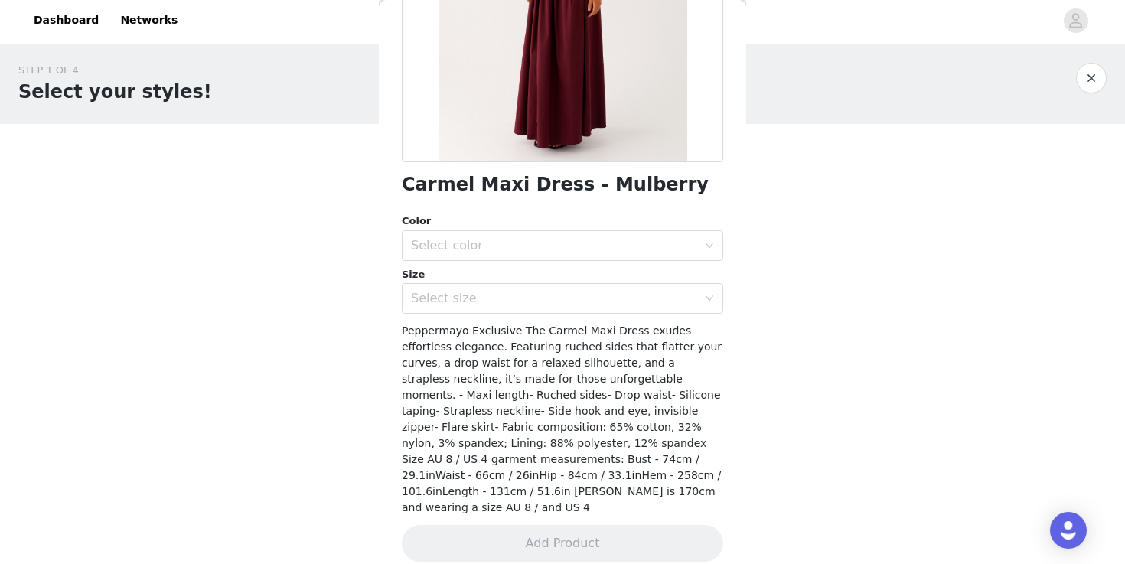
click at [635, 227] on div "Color" at bounding box center [563, 221] width 322 height 15
click at [632, 241] on div "Select color" at bounding box center [554, 245] width 286 height 15
click at [625, 282] on li "Mulberry" at bounding box center [563, 279] width 322 height 24
click at [625, 305] on div "Select size" at bounding box center [554, 298] width 286 height 15
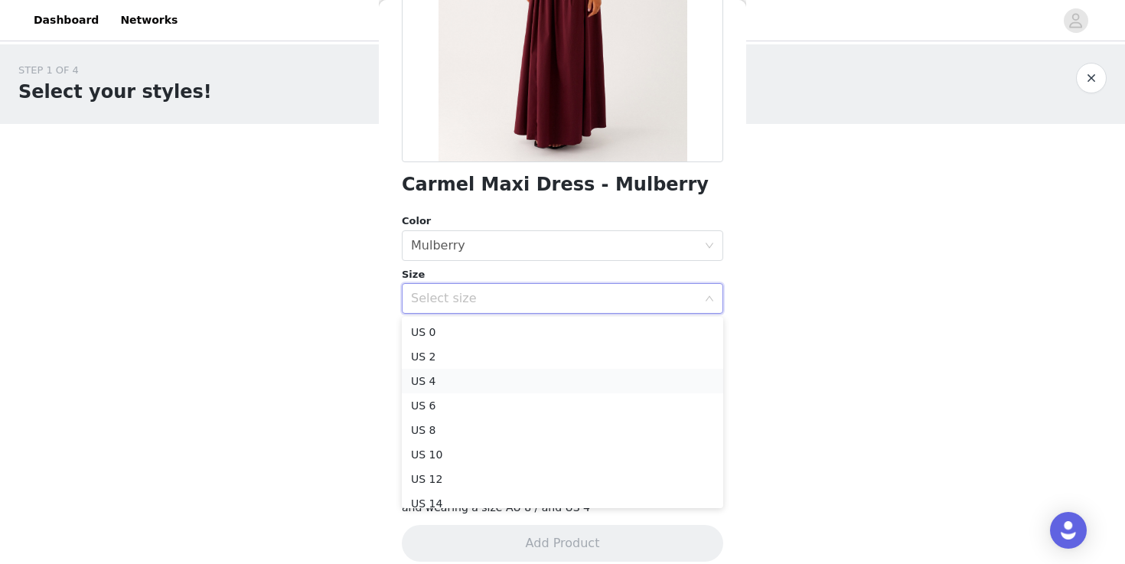
click at [622, 387] on li "US 4" at bounding box center [563, 381] width 322 height 24
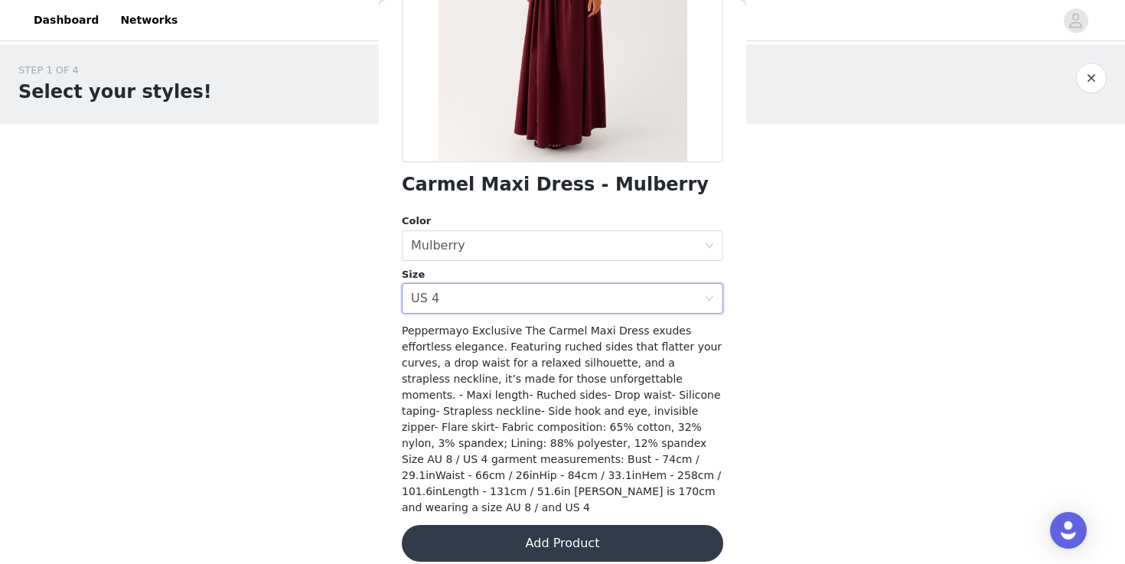
click at [637, 455] on span "Peppermayo Exclusive The Carmel Maxi Dress exudes effortless elegance. Featurin…" at bounding box center [562, 419] width 320 height 189
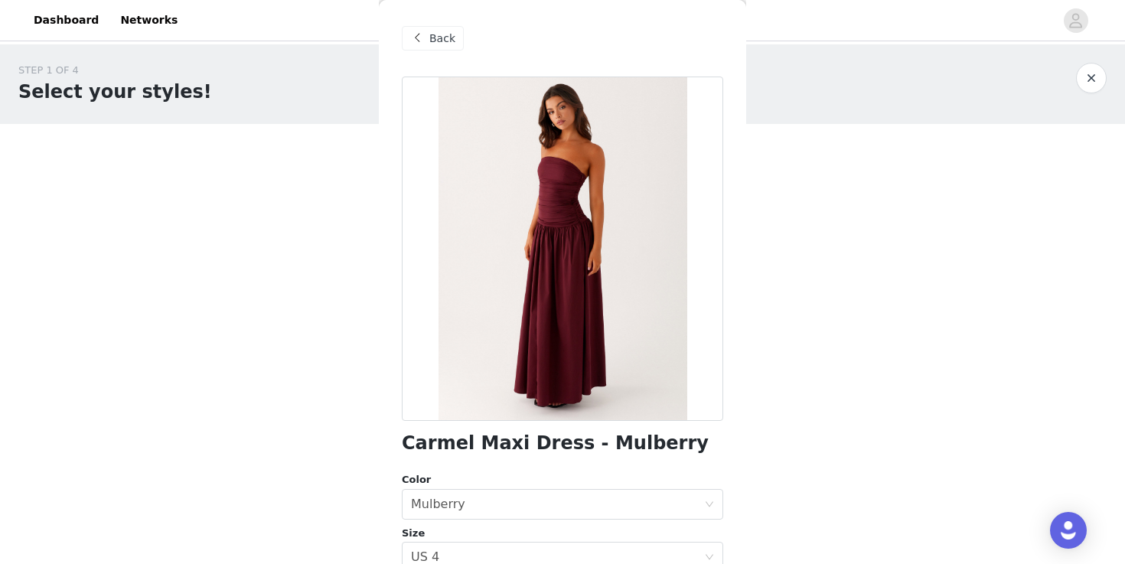
click at [436, 38] on span "Back" at bounding box center [442, 39] width 26 height 16
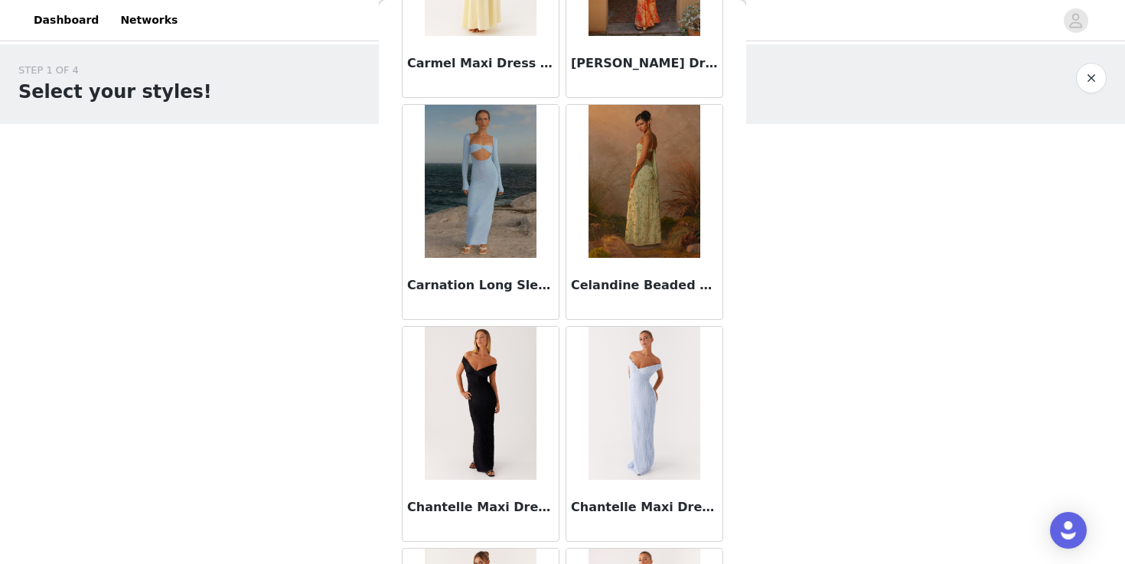
scroll to position [12879, 0]
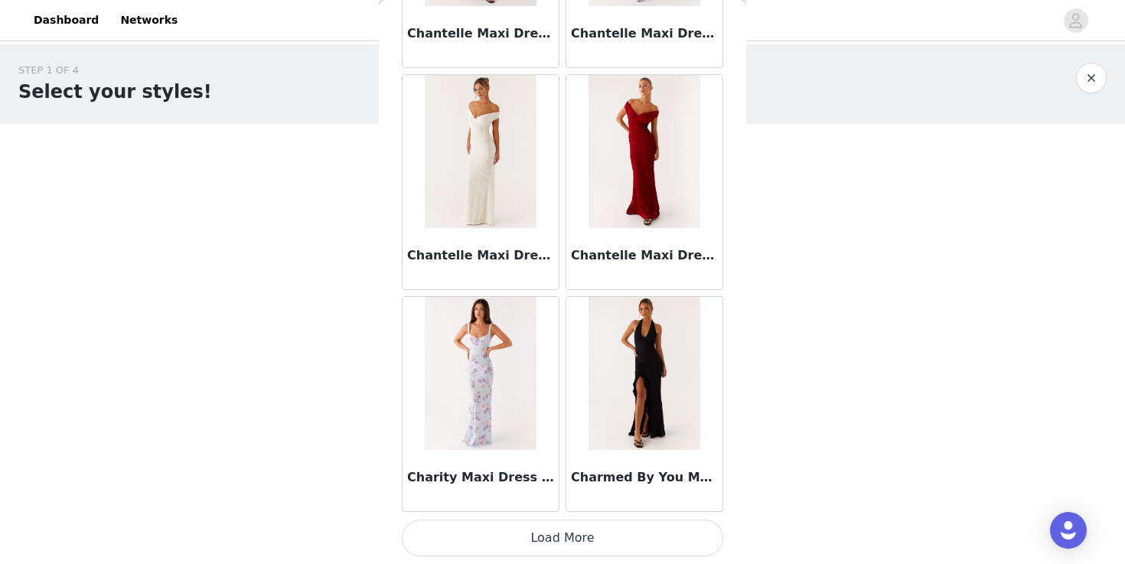
click at [552, 537] on button "Load More" at bounding box center [563, 538] width 322 height 37
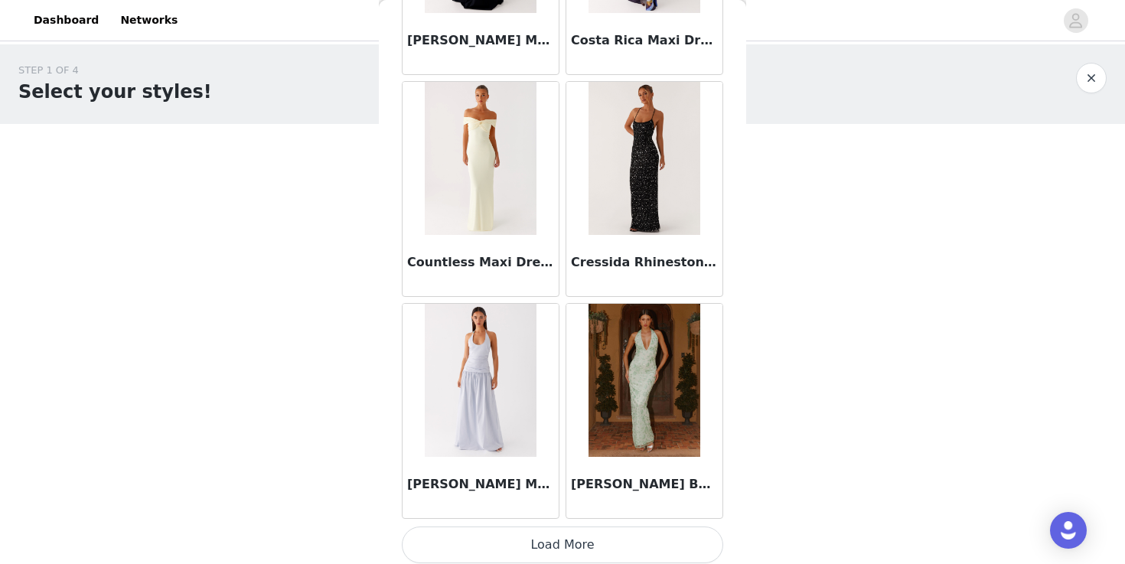
scroll to position [15099, 0]
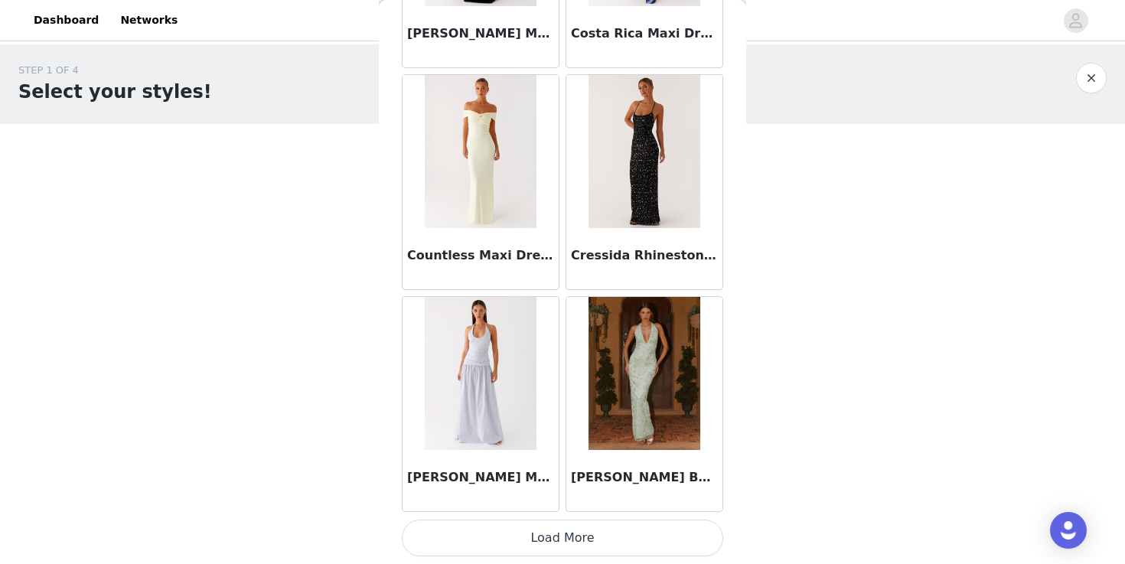
click at [608, 544] on button "Load More" at bounding box center [563, 538] width 322 height 37
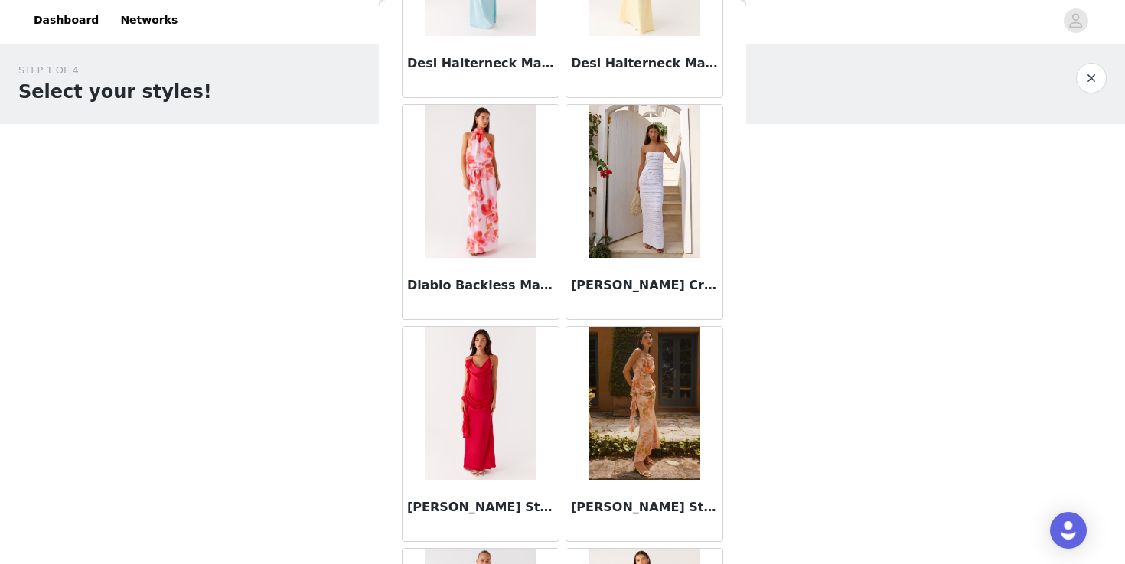
scroll to position [17320, 0]
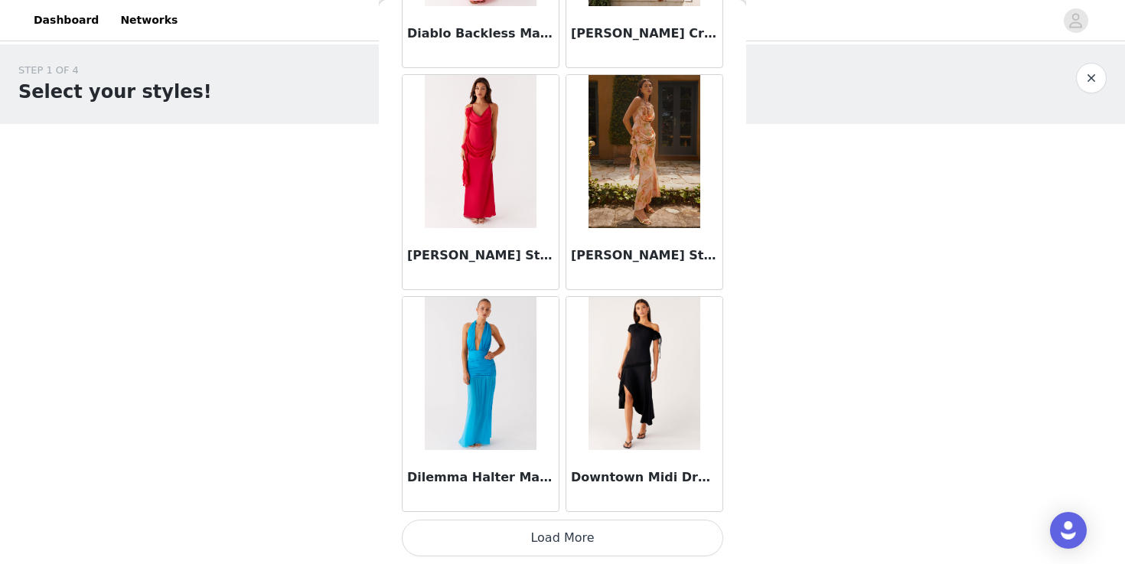
click at [632, 548] on button "Load More" at bounding box center [563, 538] width 322 height 37
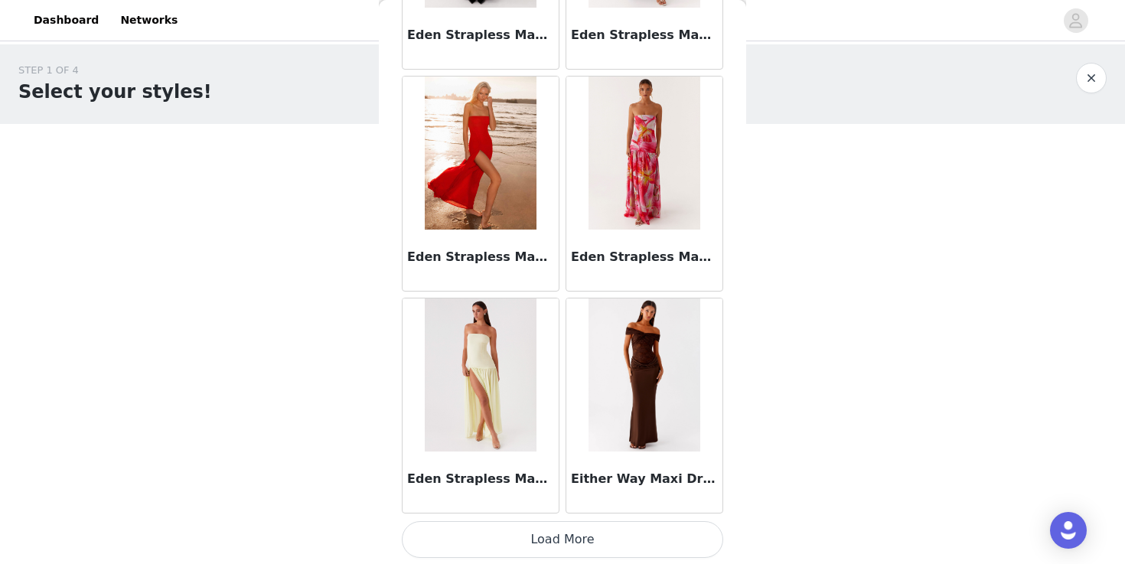
scroll to position [19540, 0]
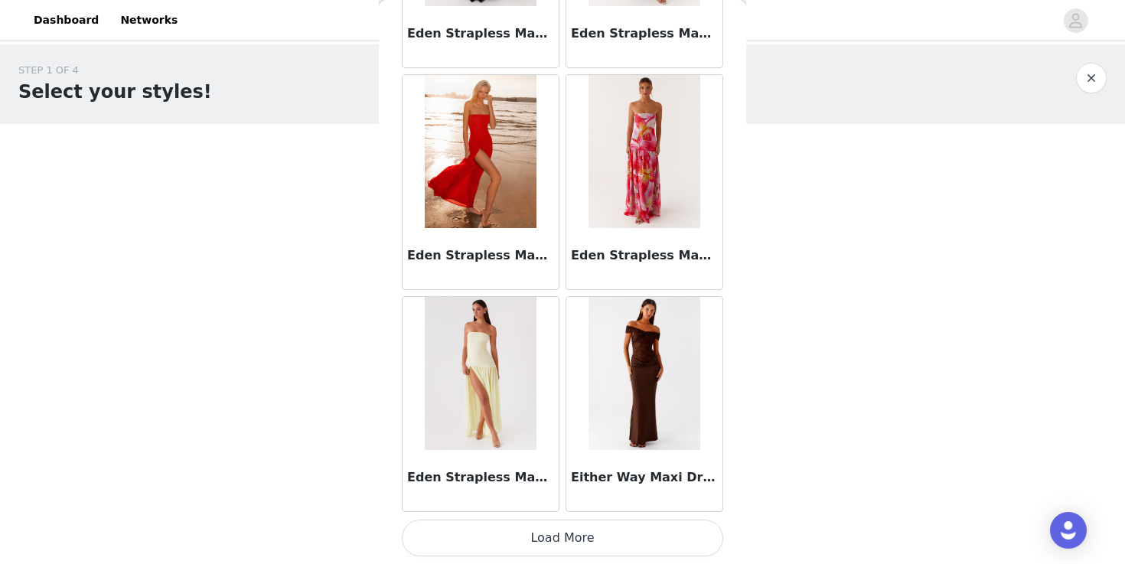
click at [574, 539] on button "Load More" at bounding box center [563, 538] width 322 height 37
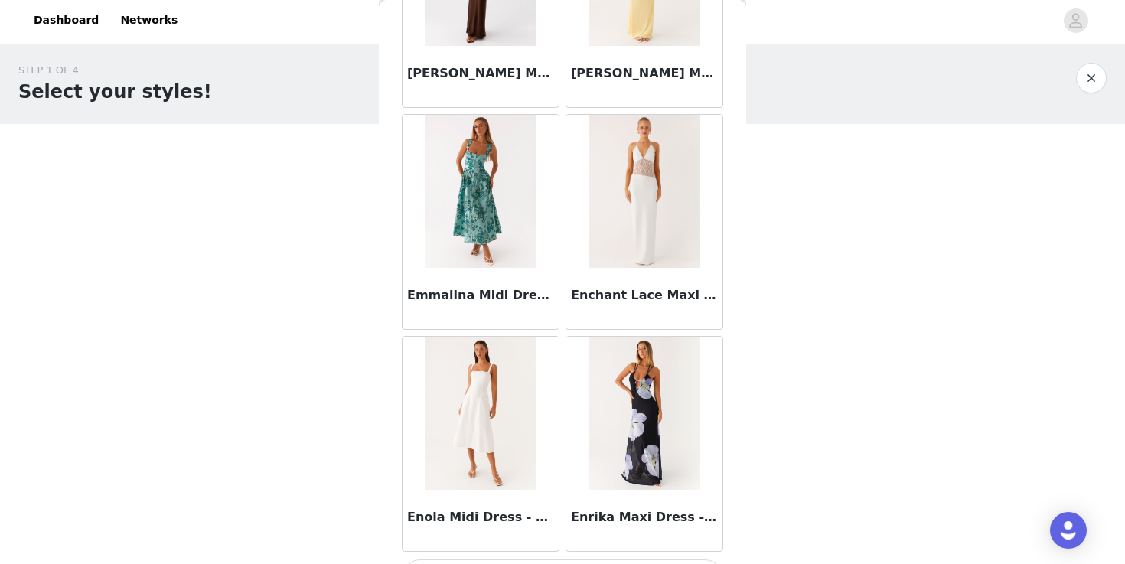
scroll to position [21760, 0]
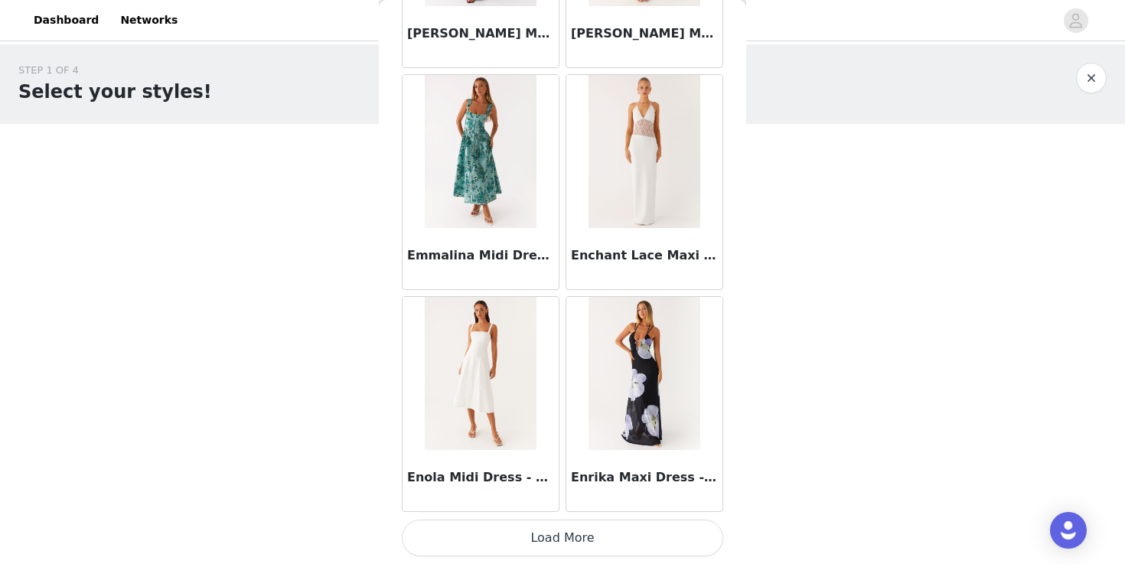
click at [483, 540] on button "Load More" at bounding box center [563, 538] width 322 height 37
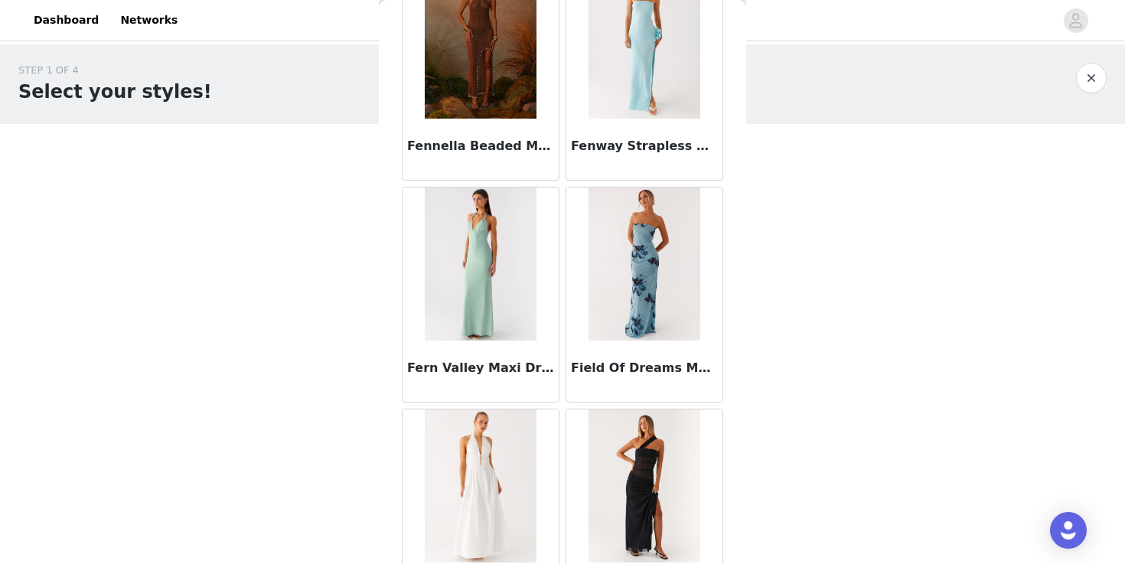
scroll to position [23980, 0]
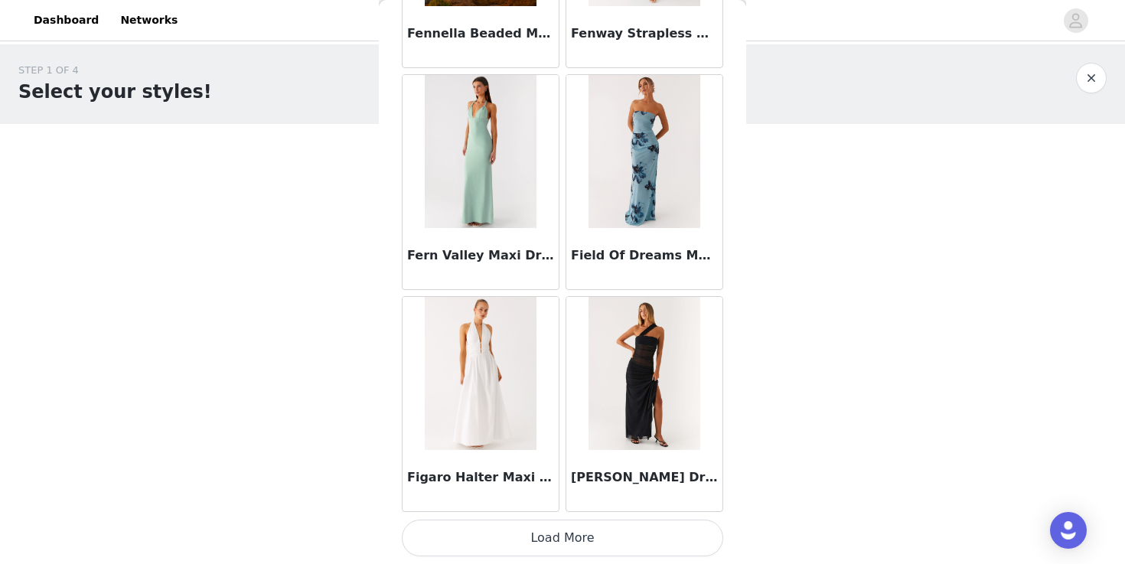
click at [515, 537] on button "Load More" at bounding box center [563, 538] width 322 height 37
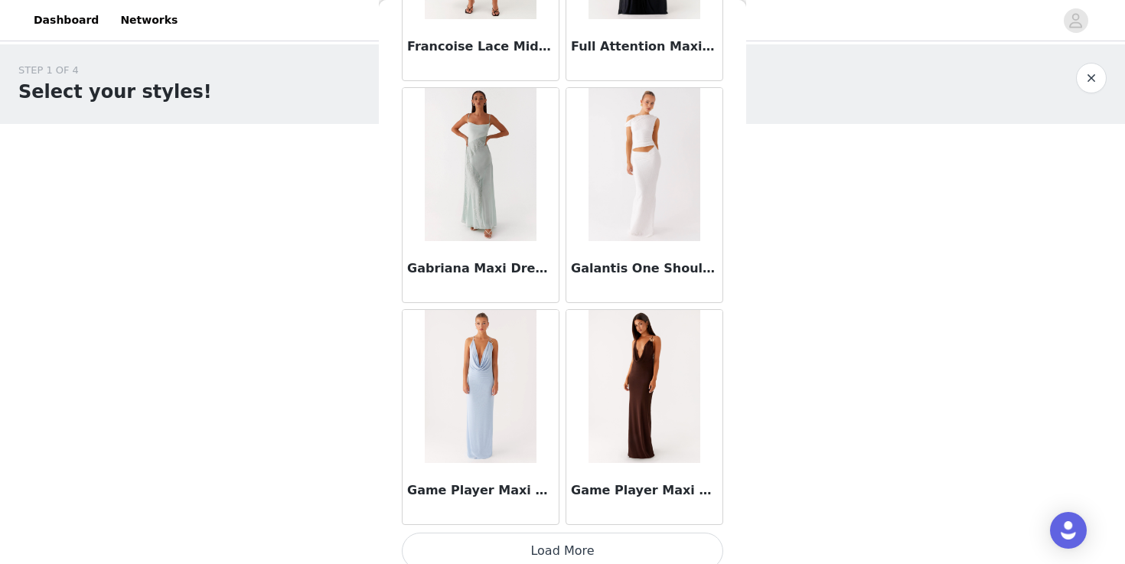
scroll to position [26200, 0]
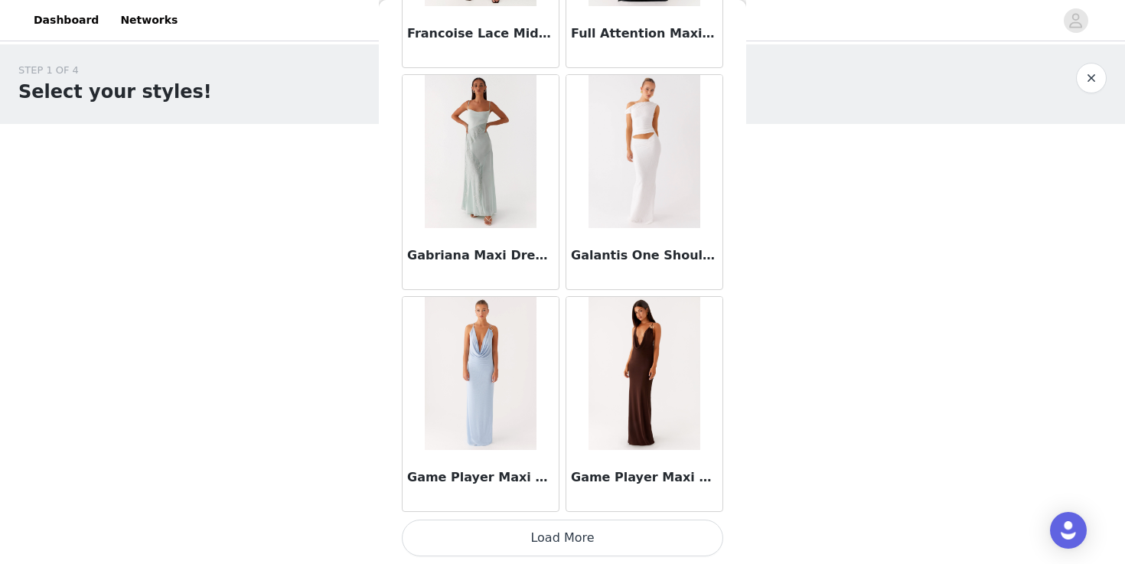
click at [649, 544] on button "Load More" at bounding box center [563, 538] width 322 height 37
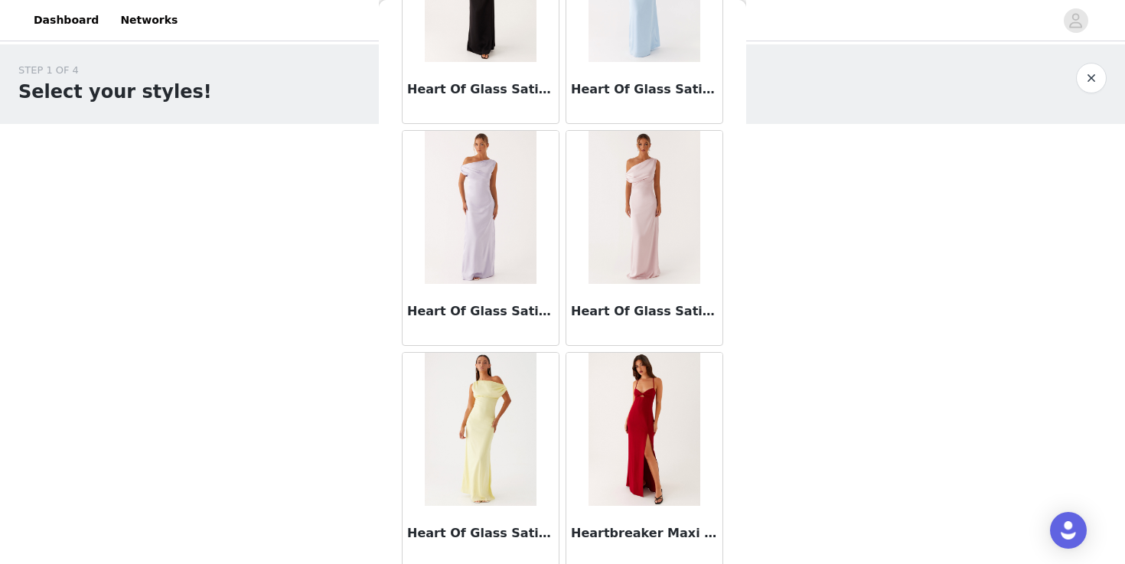
scroll to position [28420, 0]
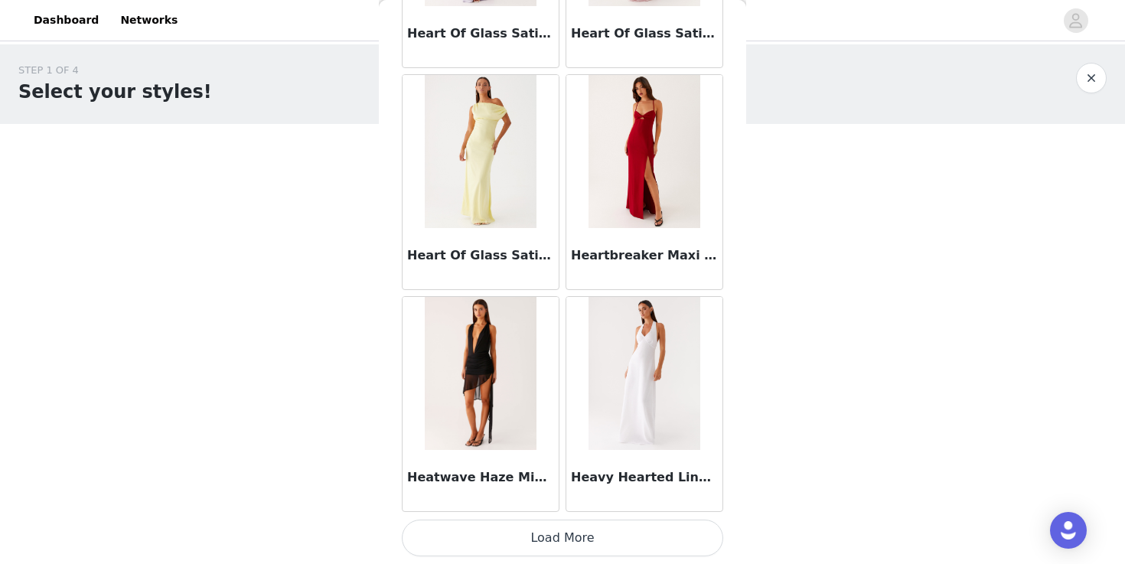
click at [499, 542] on button "Load More" at bounding box center [563, 538] width 322 height 37
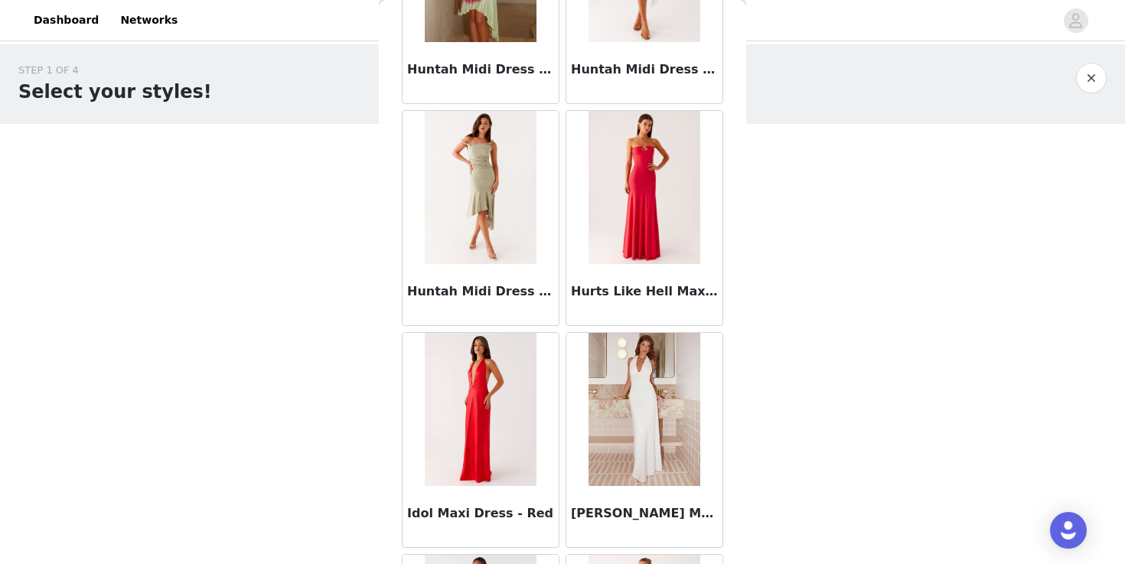
scroll to position [30641, 0]
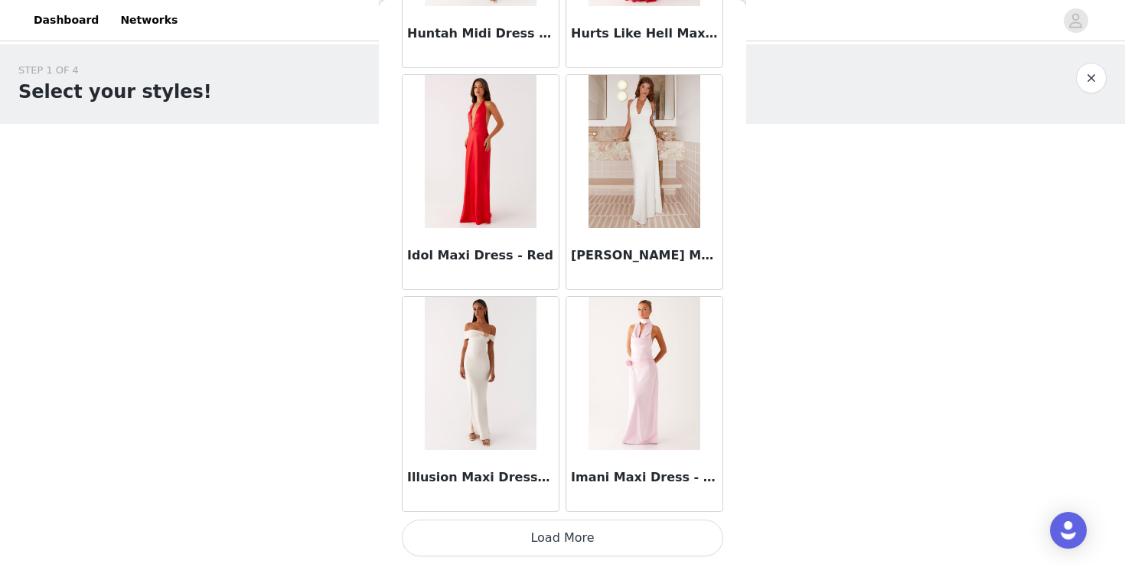
click at [583, 534] on button "Load More" at bounding box center [563, 538] width 322 height 37
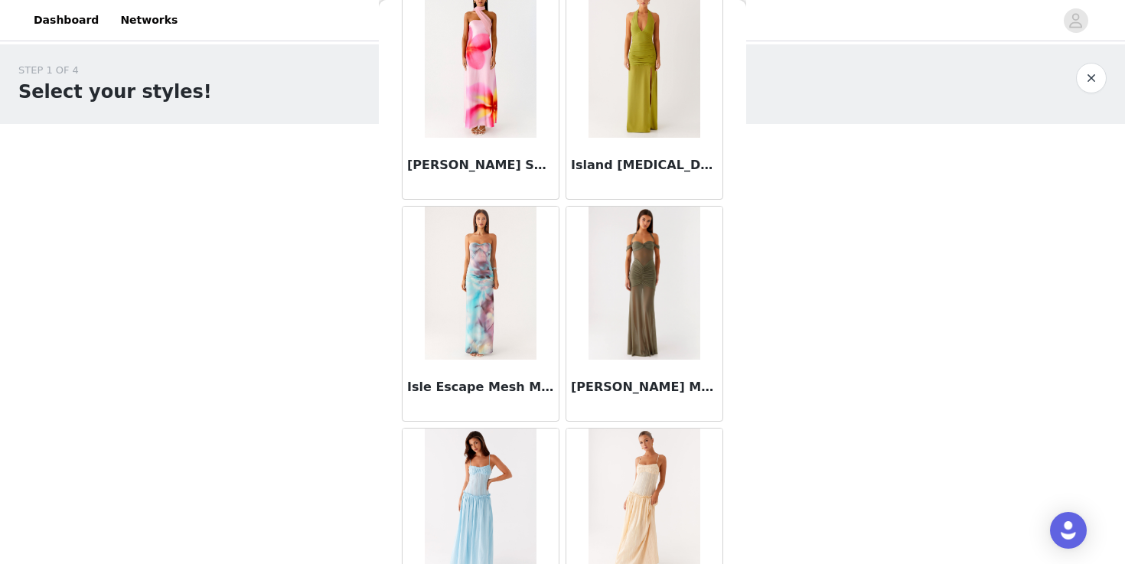
scroll to position [32250, 0]
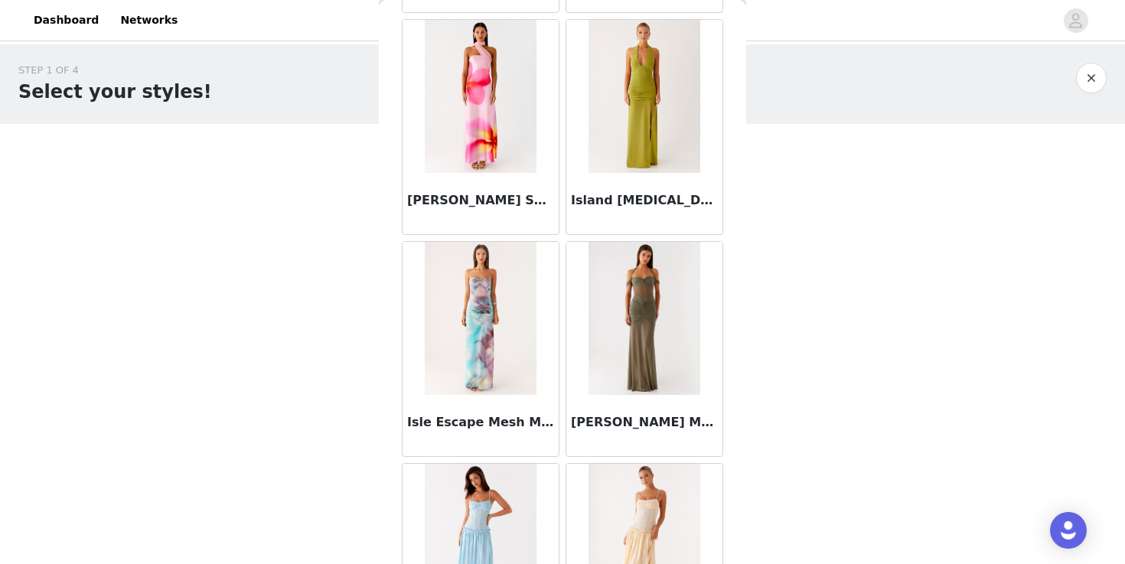
click at [625, 313] on img at bounding box center [644, 318] width 111 height 153
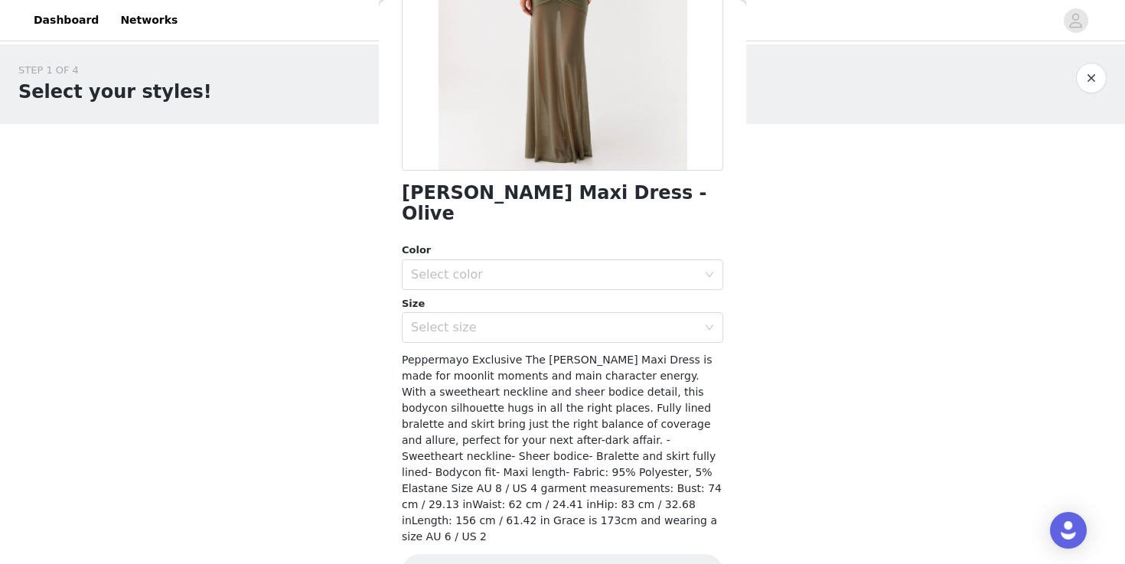
scroll to position [259, 0]
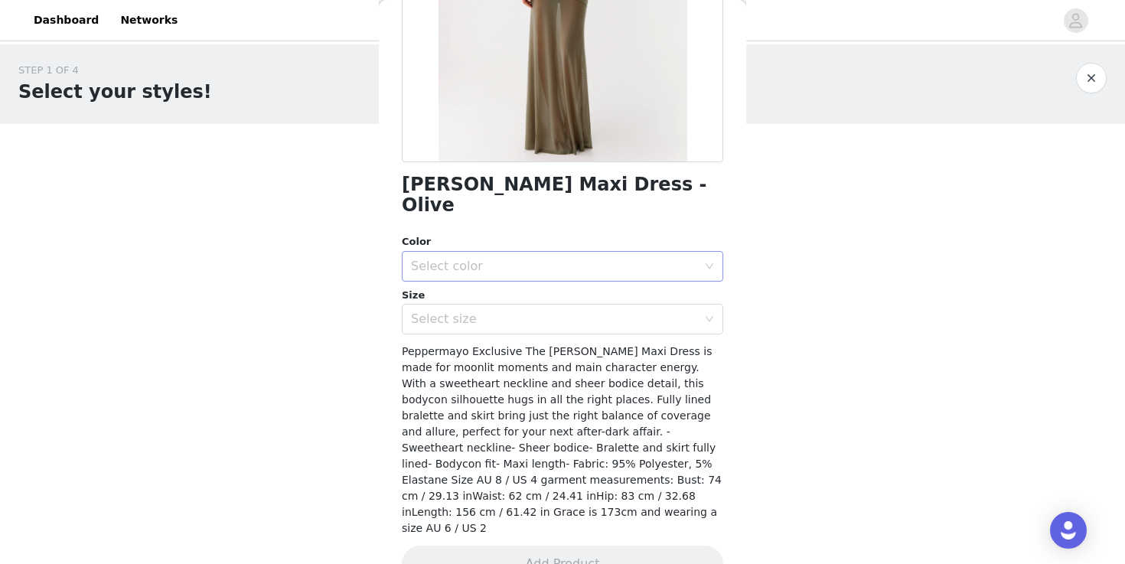
click at [619, 259] on div "Select color" at bounding box center [554, 266] width 286 height 15
click at [609, 275] on li "Olive" at bounding box center [563, 279] width 322 height 24
click at [605, 312] on div "Select size" at bounding box center [557, 319] width 293 height 29
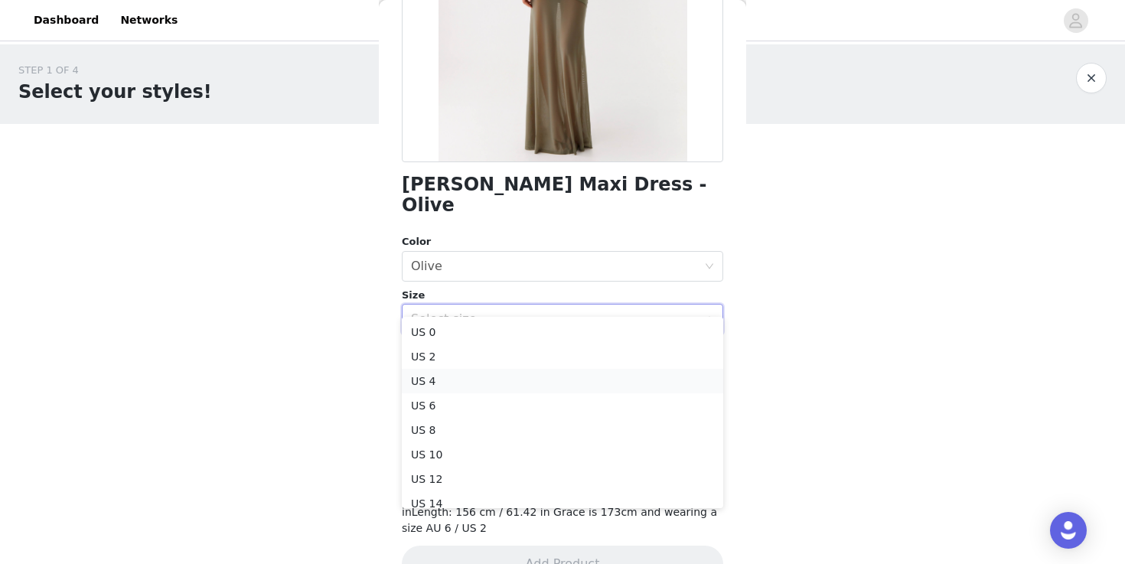
click at [588, 371] on li "US 4" at bounding box center [563, 381] width 322 height 24
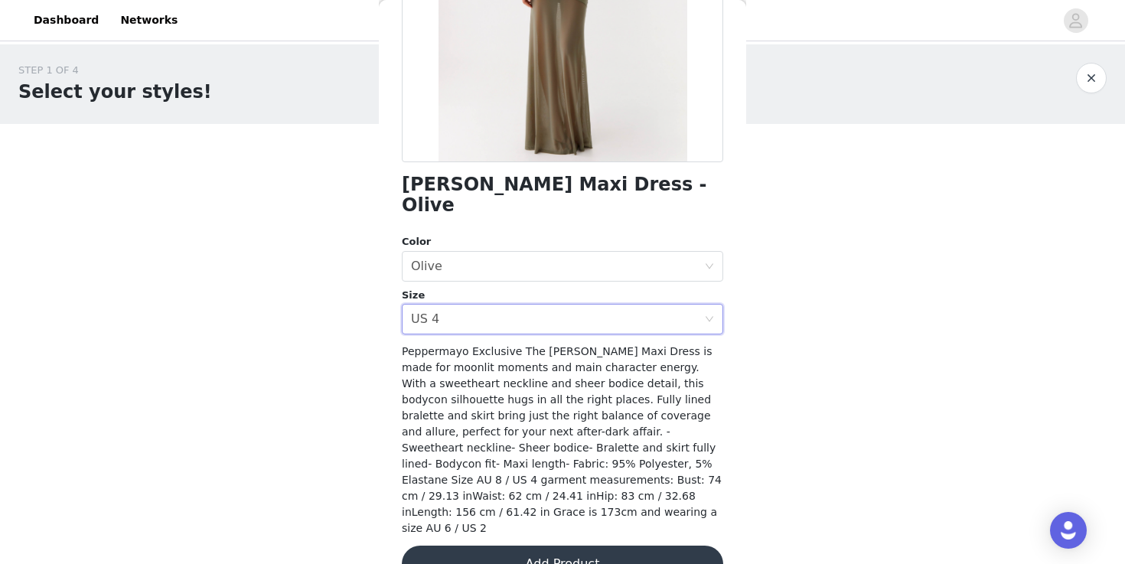
click at [578, 546] on button "Add Product" at bounding box center [563, 564] width 322 height 37
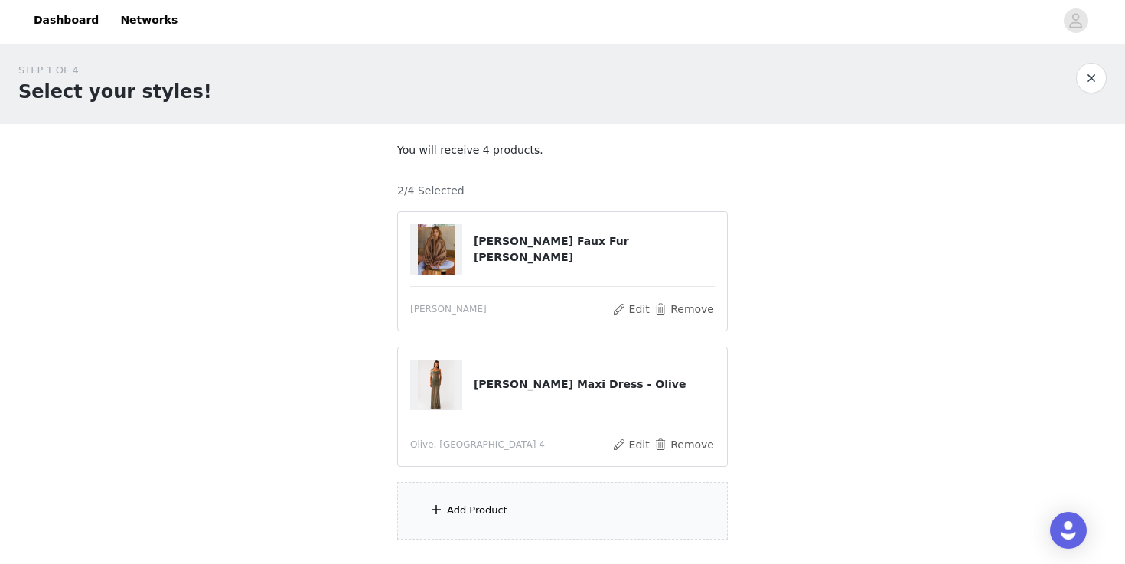
scroll to position [103, 0]
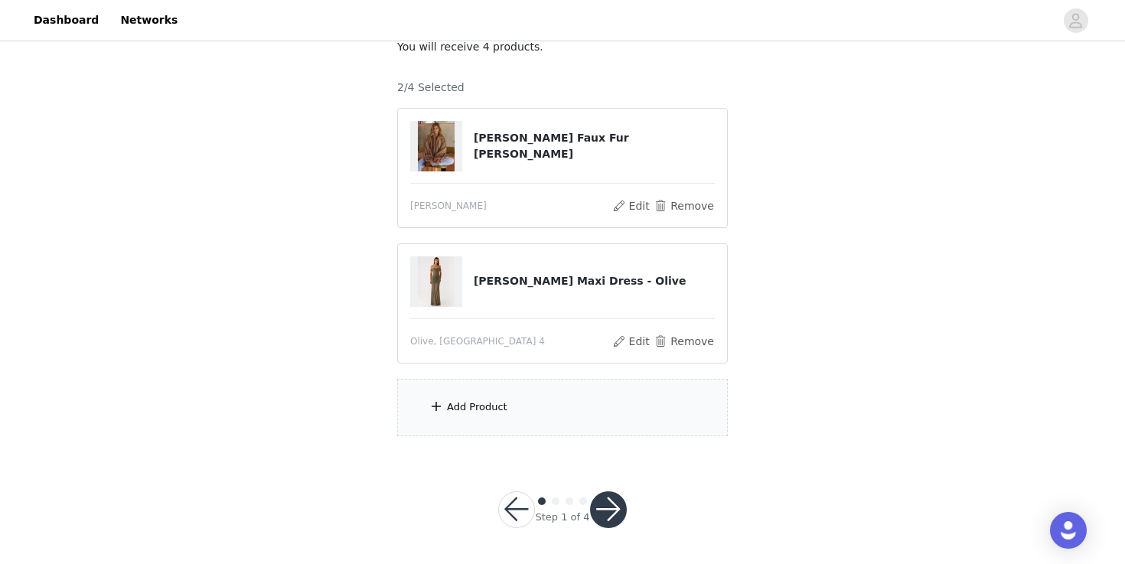
click at [525, 403] on div "Add Product" at bounding box center [562, 407] width 331 height 57
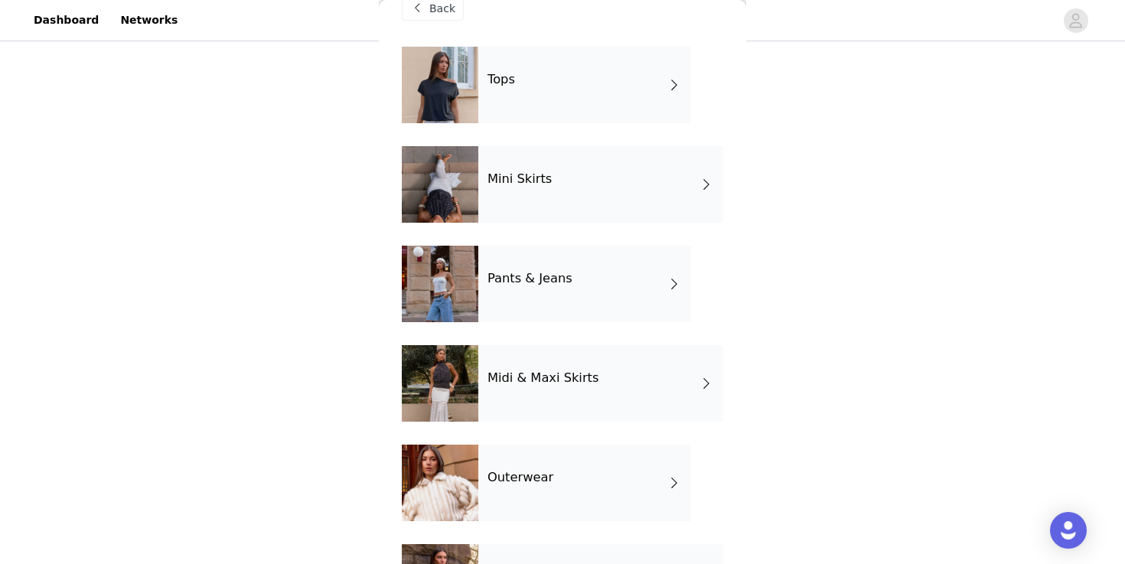
scroll to position [18, 0]
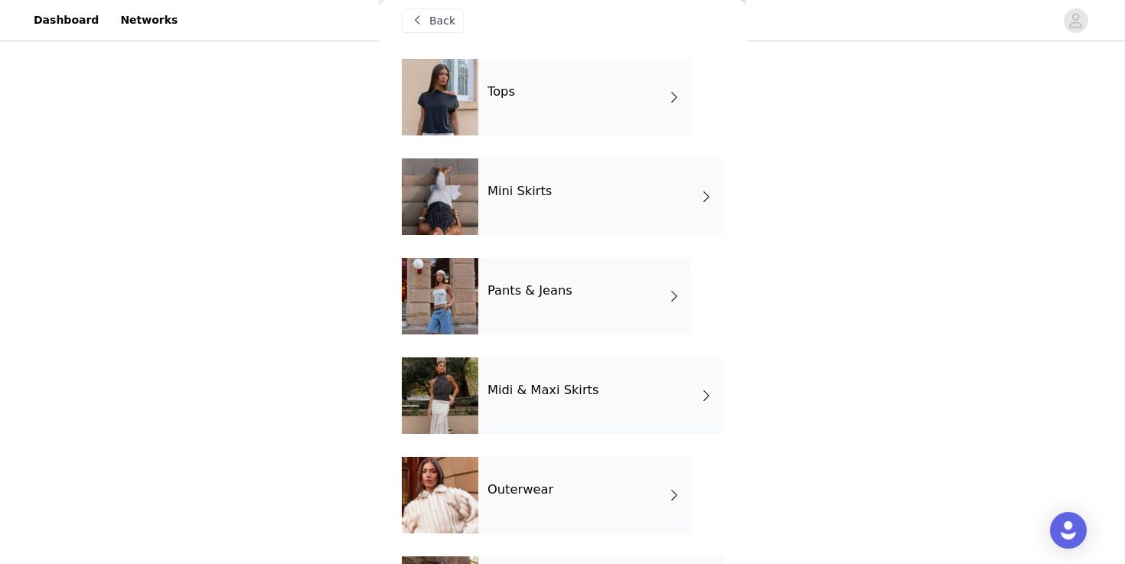
click at [547, 279] on div "Pants & Jeans" at bounding box center [584, 296] width 213 height 77
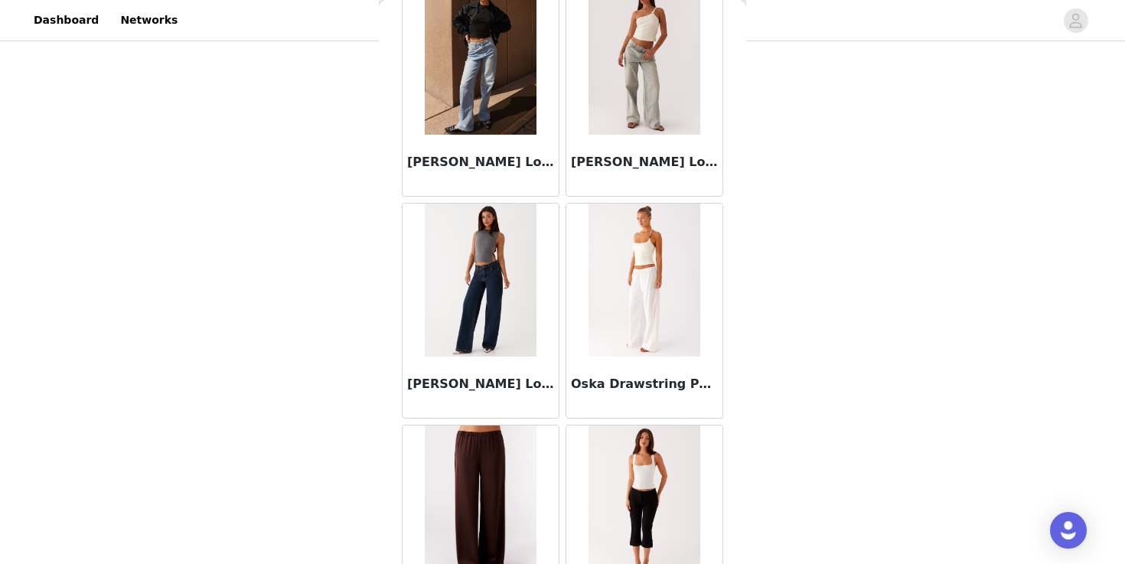
scroll to position [1269, 0]
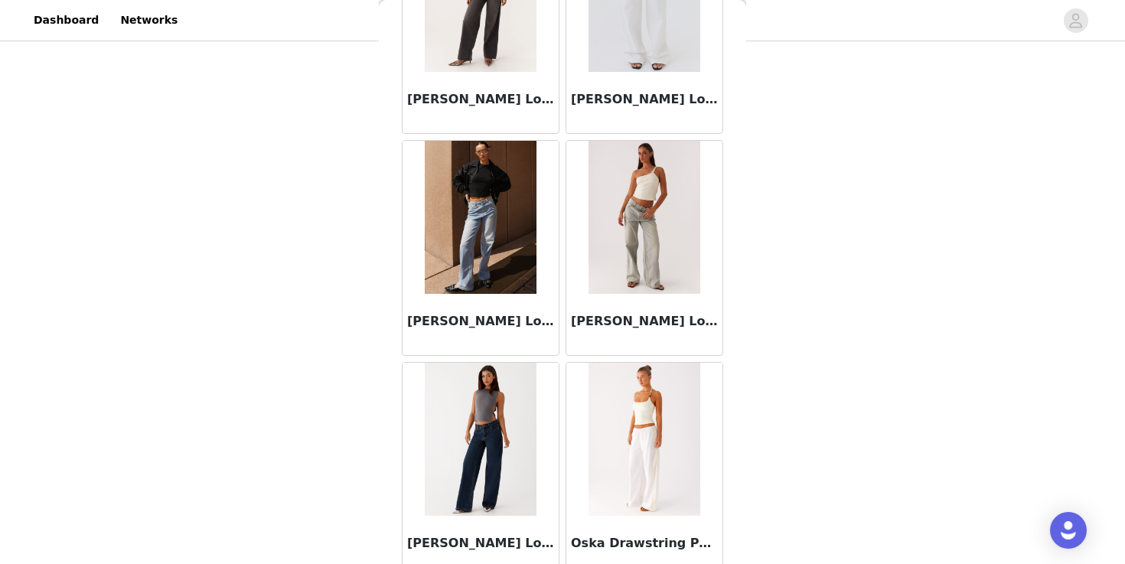
click at [635, 248] on img at bounding box center [644, 217] width 111 height 153
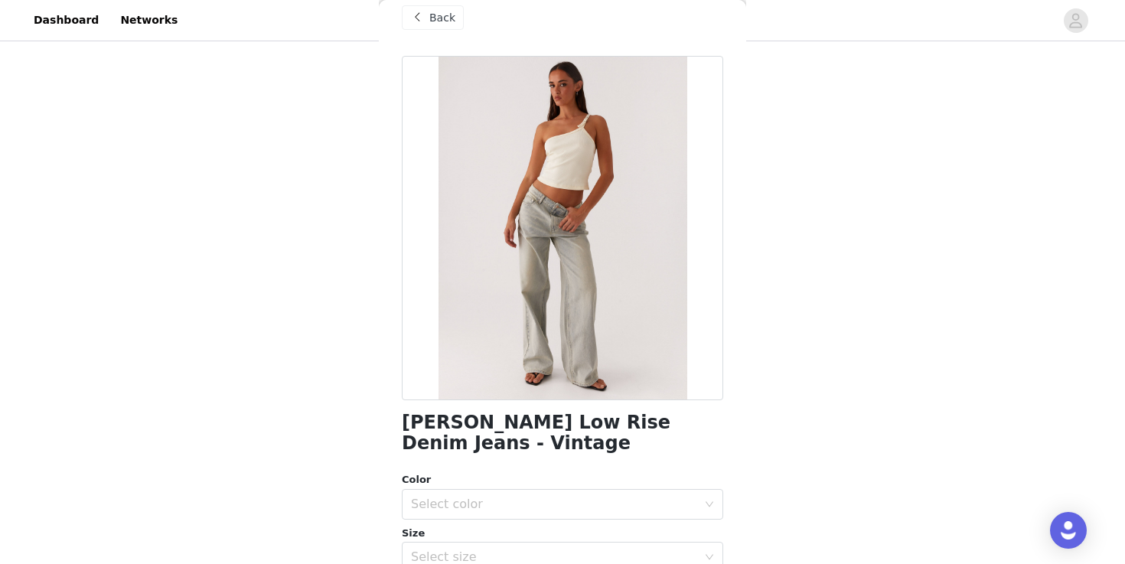
scroll to position [0, 0]
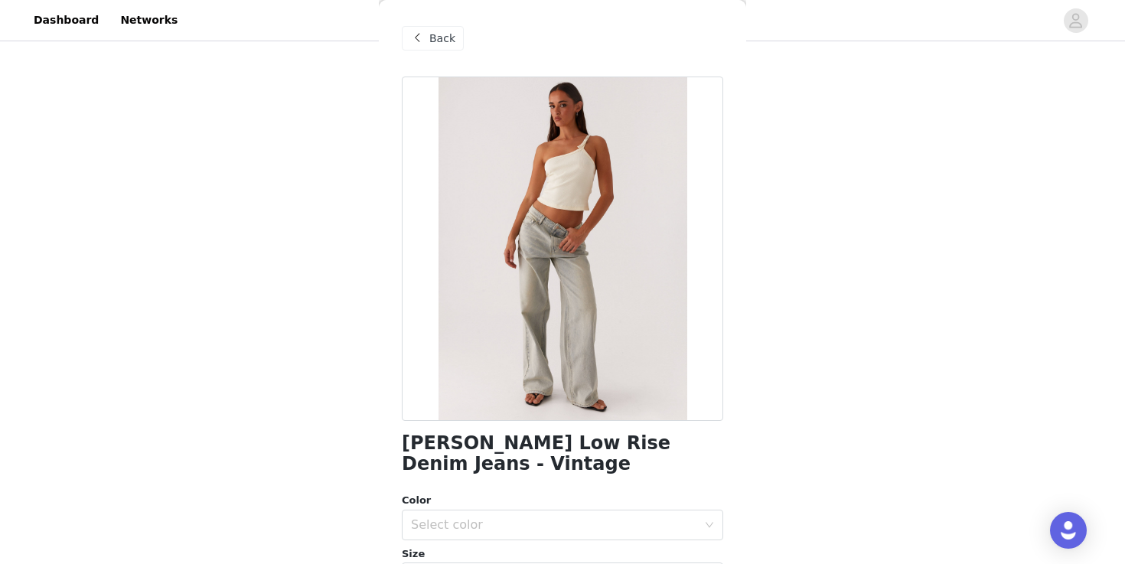
click at [414, 38] on span at bounding box center [417, 38] width 18 height 18
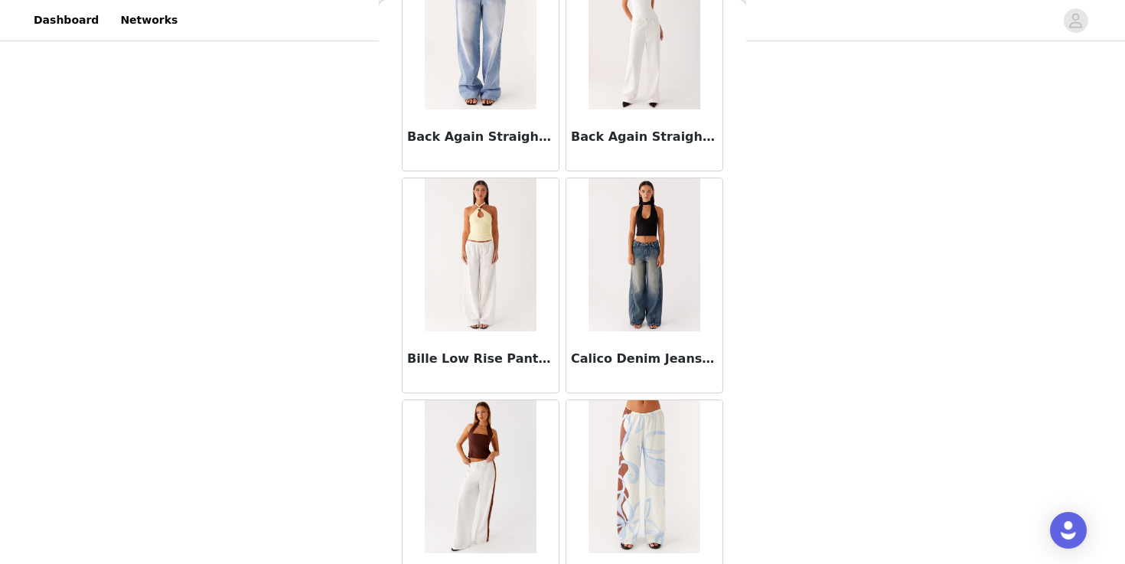
scroll to position [344, 0]
click at [468, 452] on img at bounding box center [480, 476] width 111 height 153
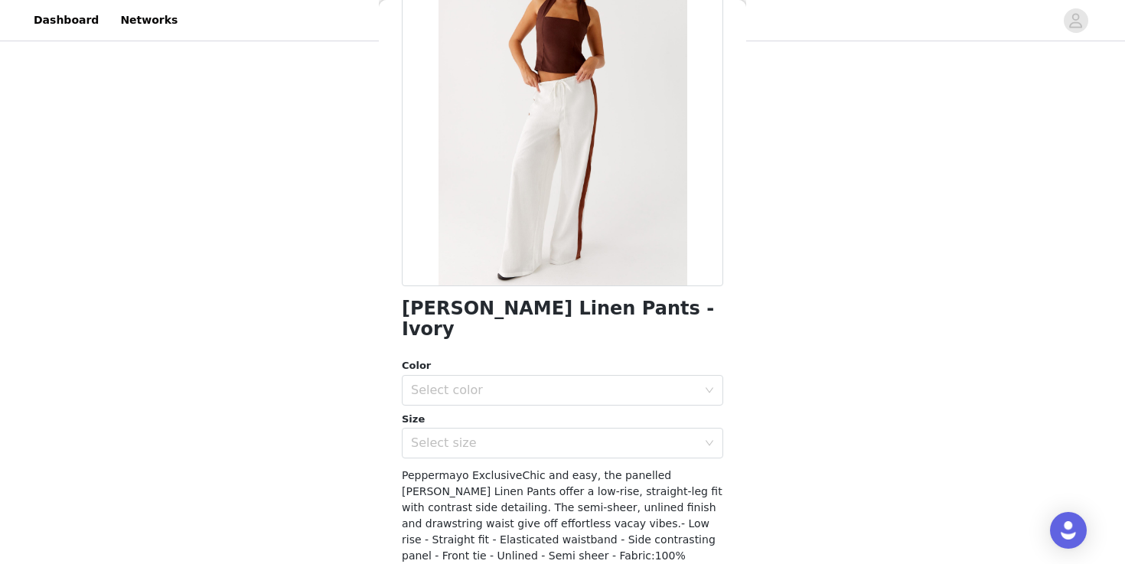
scroll to position [147, 0]
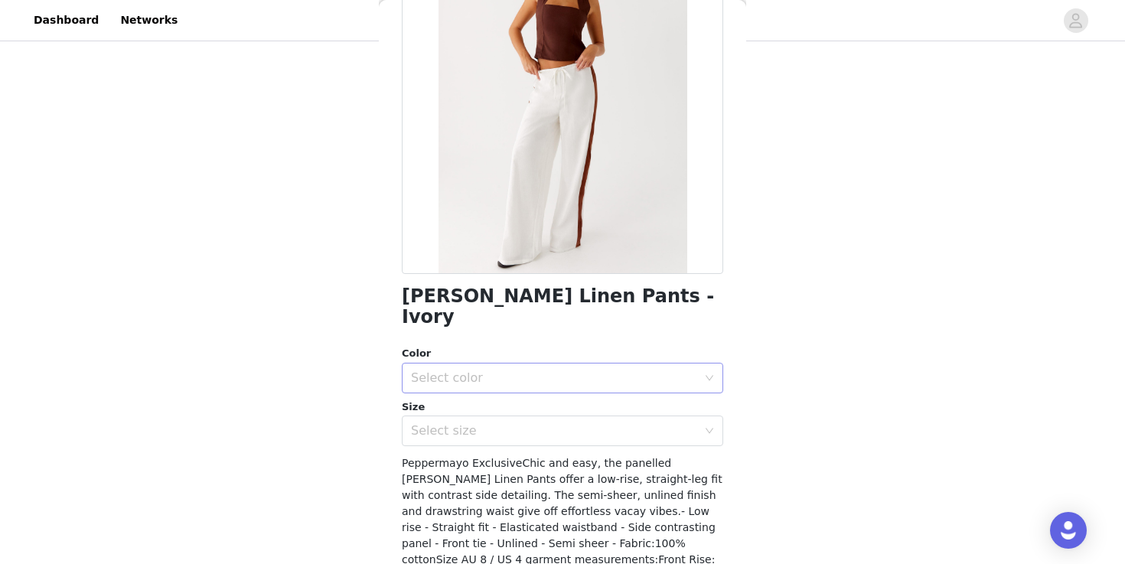
click at [545, 371] on div "Select color" at bounding box center [554, 378] width 286 height 15
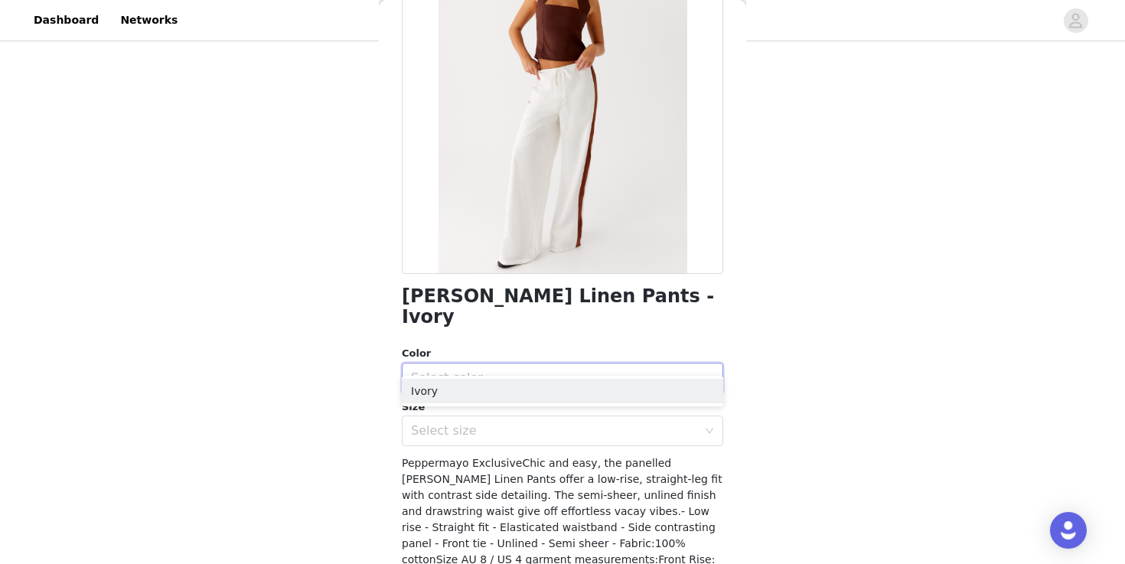
click at [545, 371] on div "Select color" at bounding box center [554, 378] width 286 height 15
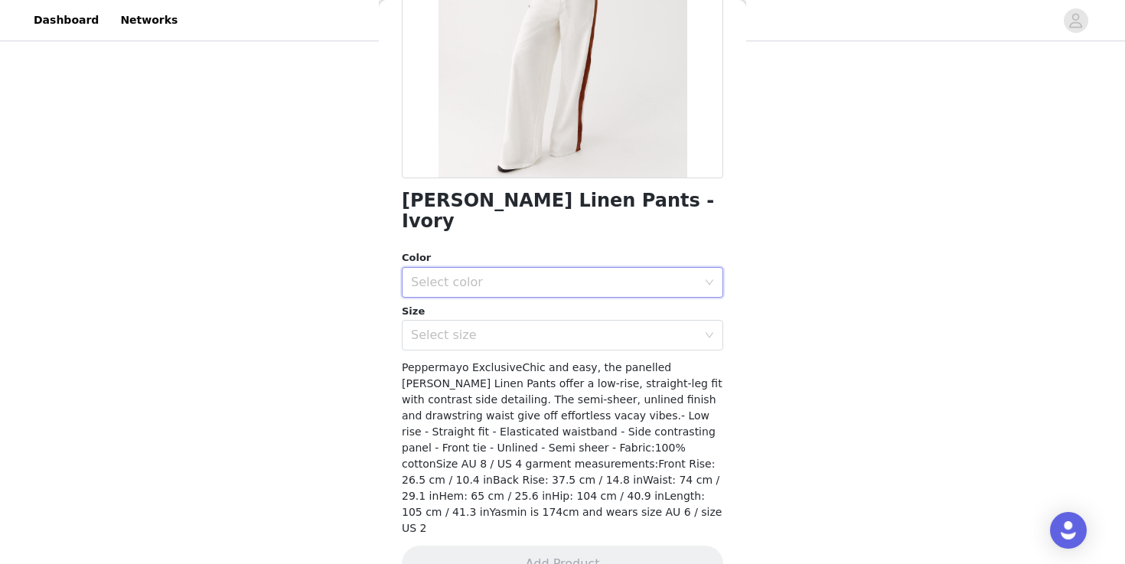
scroll to position [0, 0]
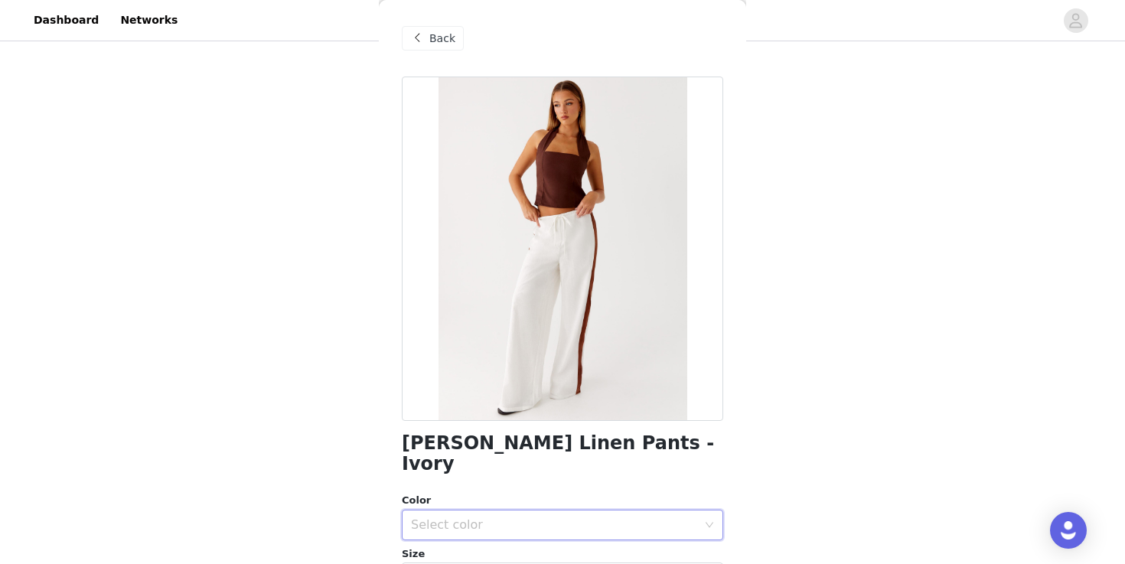
click at [423, 32] on span at bounding box center [417, 38] width 18 height 18
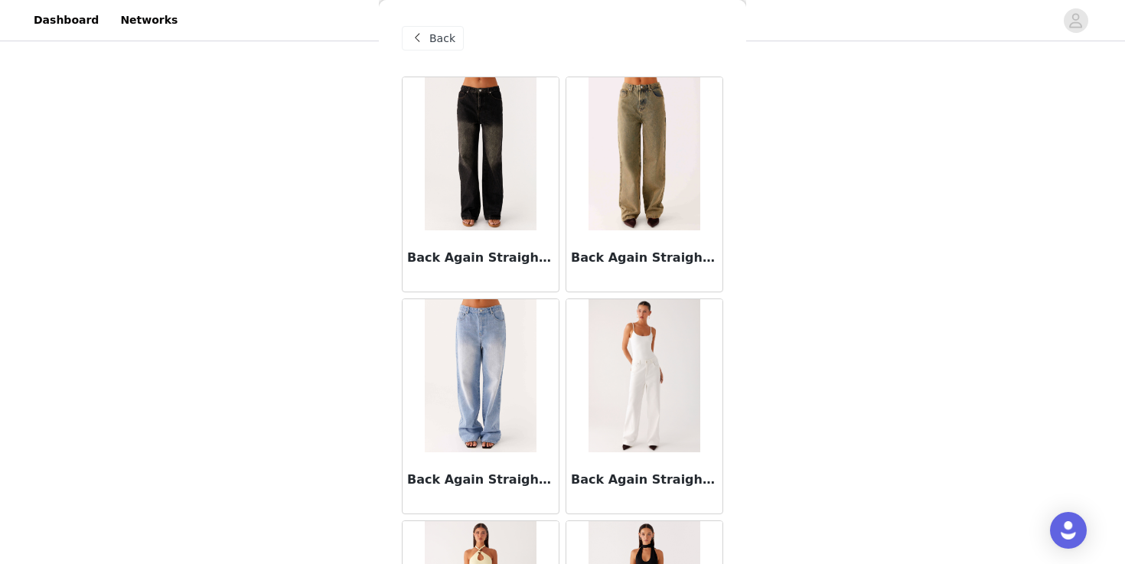
click at [433, 44] on span "Back" at bounding box center [442, 39] width 26 height 16
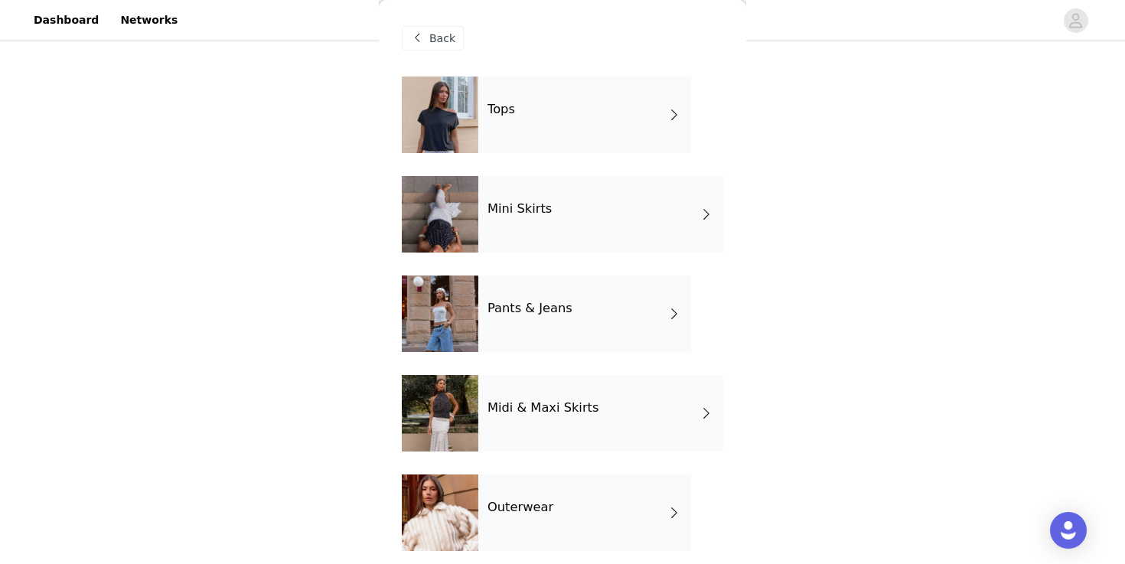
click at [439, 223] on div at bounding box center [440, 214] width 77 height 77
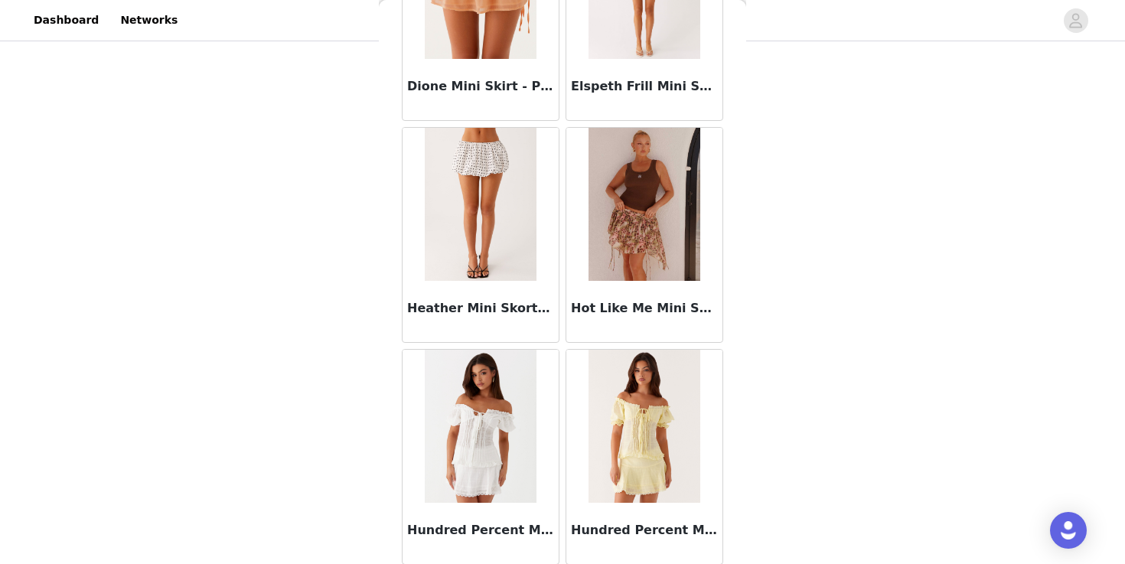
scroll to position [1778, 0]
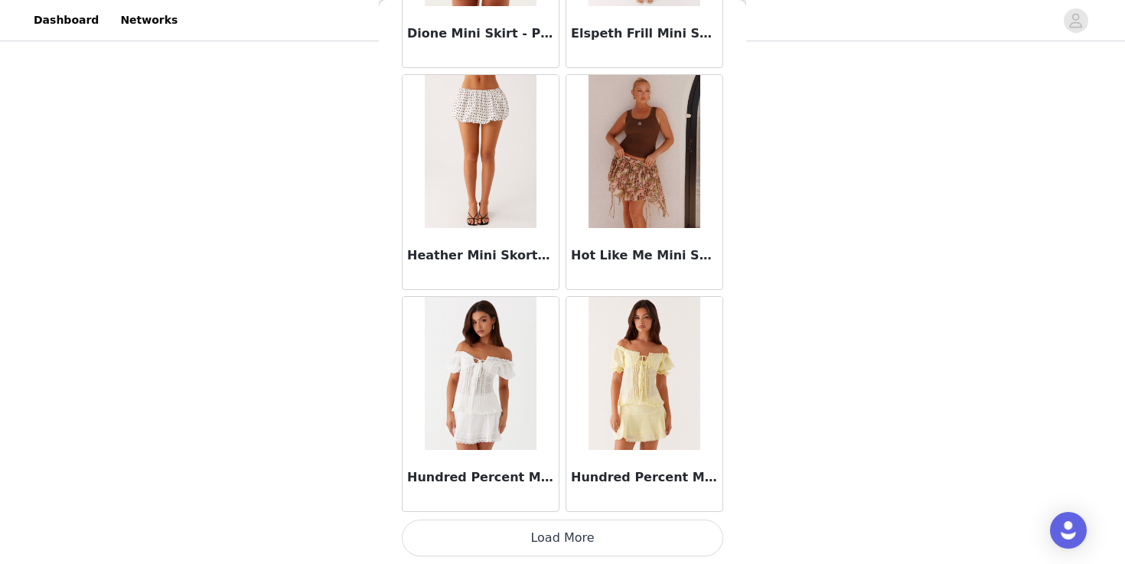
click at [496, 542] on button "Load More" at bounding box center [563, 538] width 322 height 37
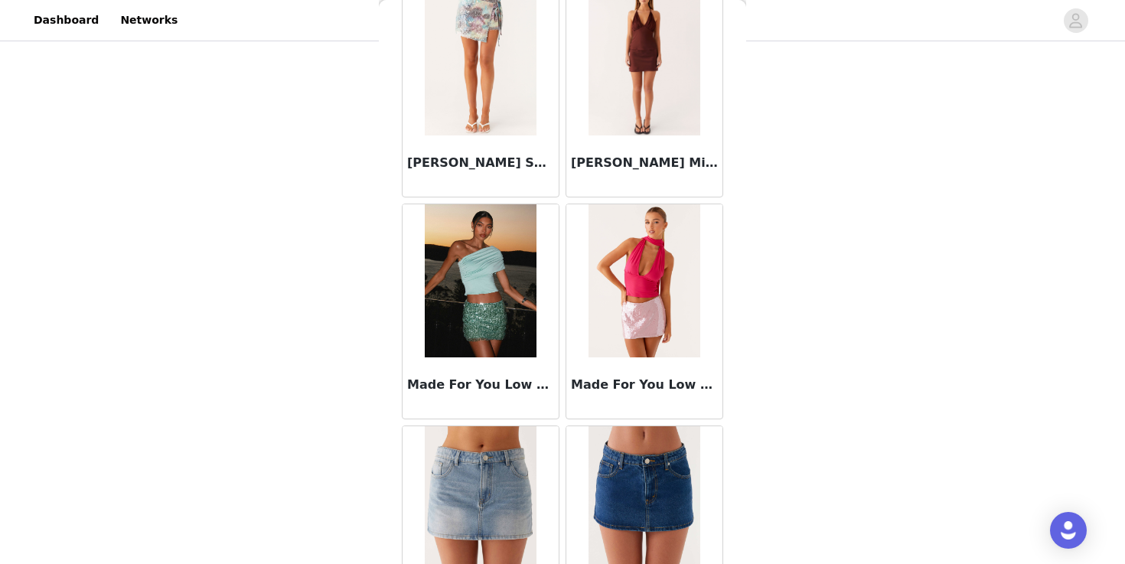
scroll to position [3999, 0]
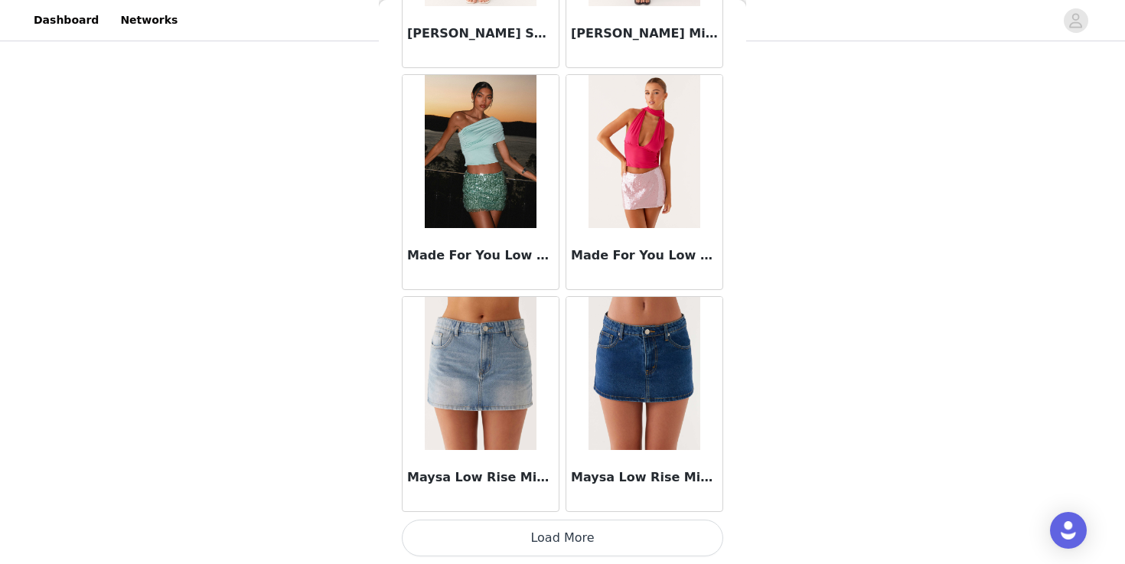
click at [576, 528] on button "Load More" at bounding box center [563, 538] width 322 height 37
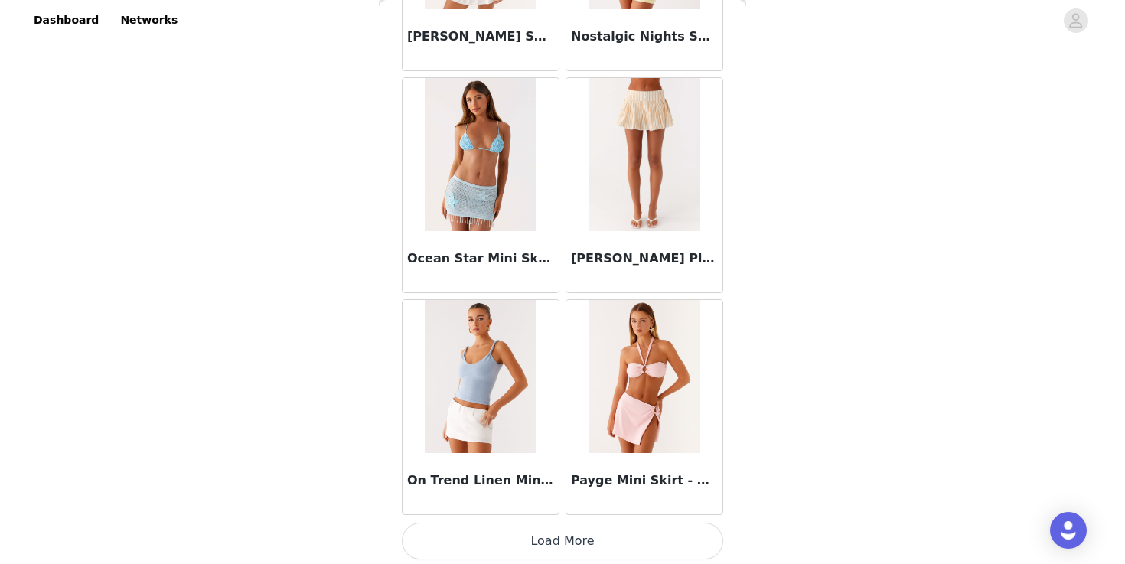
scroll to position [6219, 0]
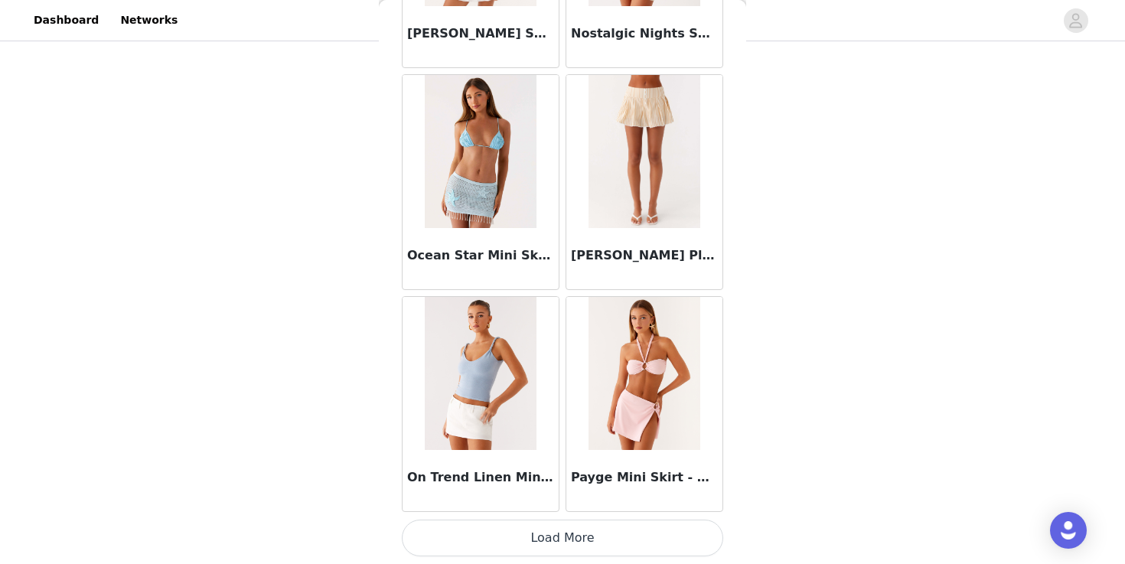
click at [560, 540] on button "Load More" at bounding box center [563, 538] width 322 height 37
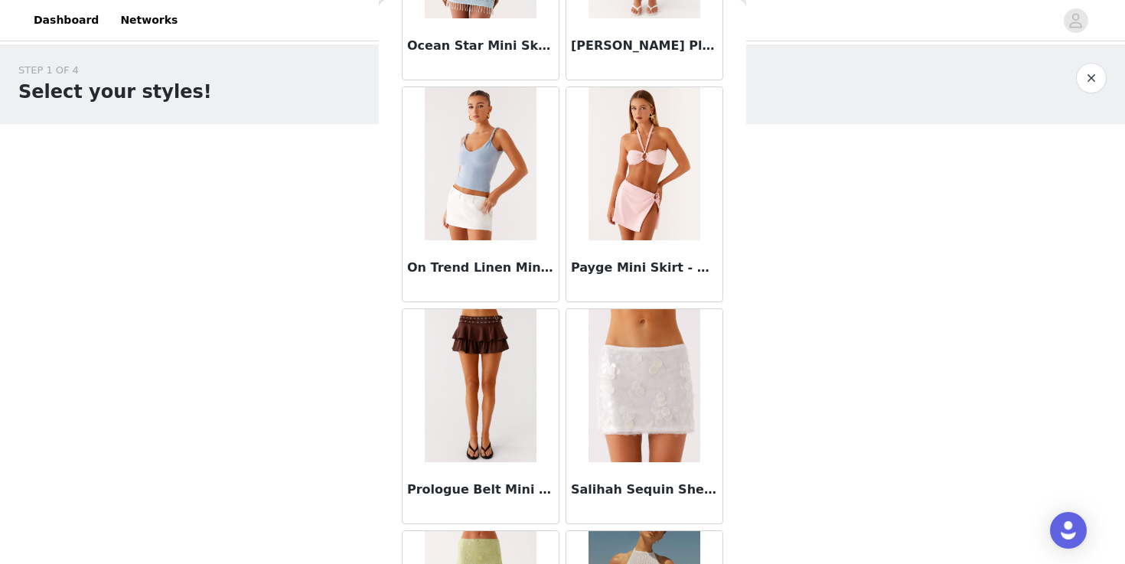
scroll to position [6370, 0]
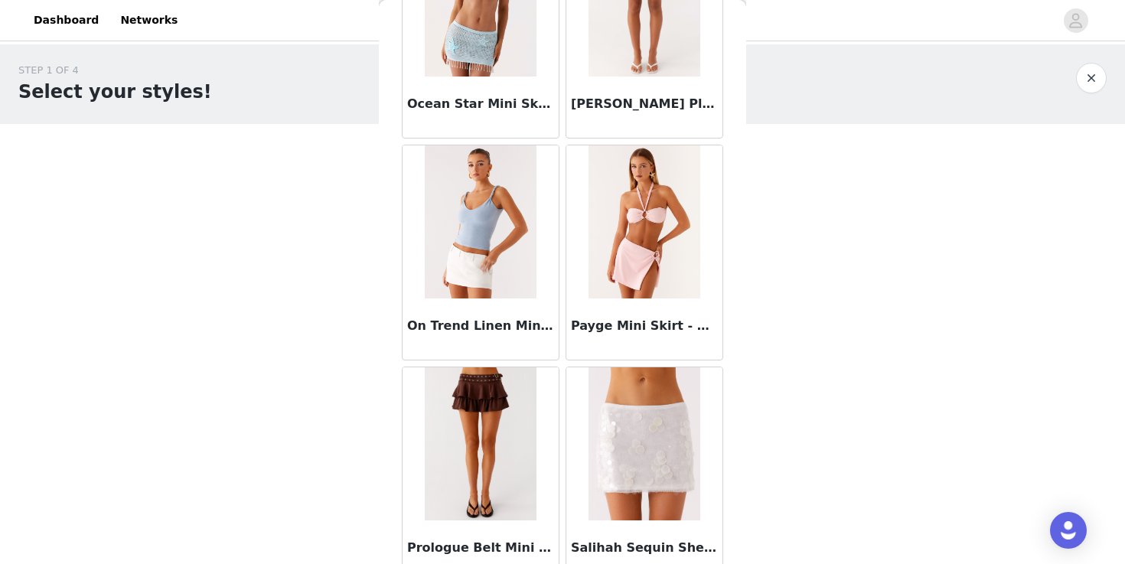
click at [491, 416] on img at bounding box center [480, 443] width 111 height 153
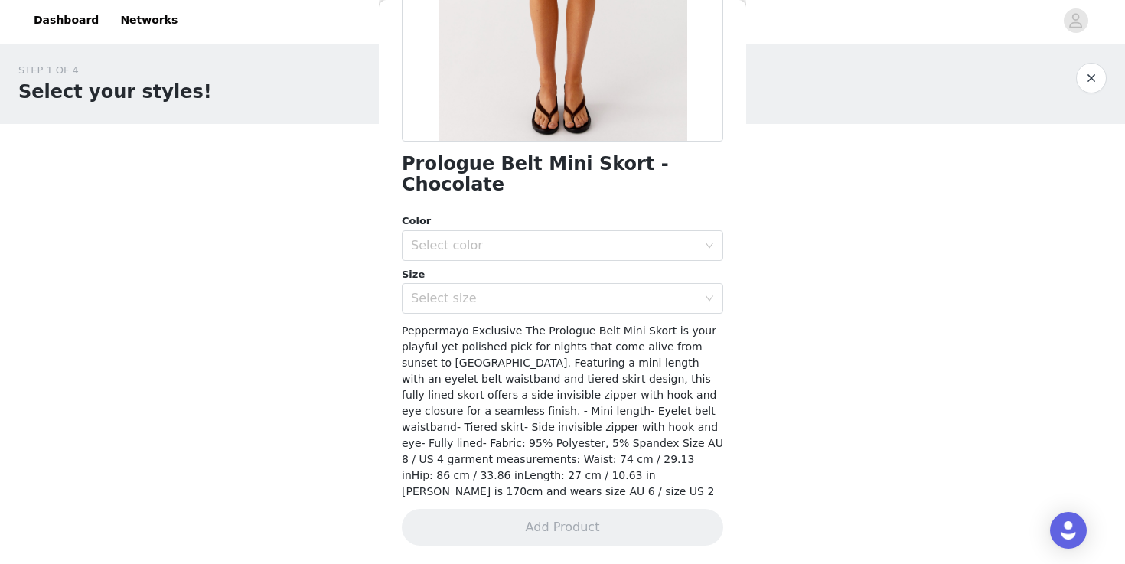
scroll to position [243, 0]
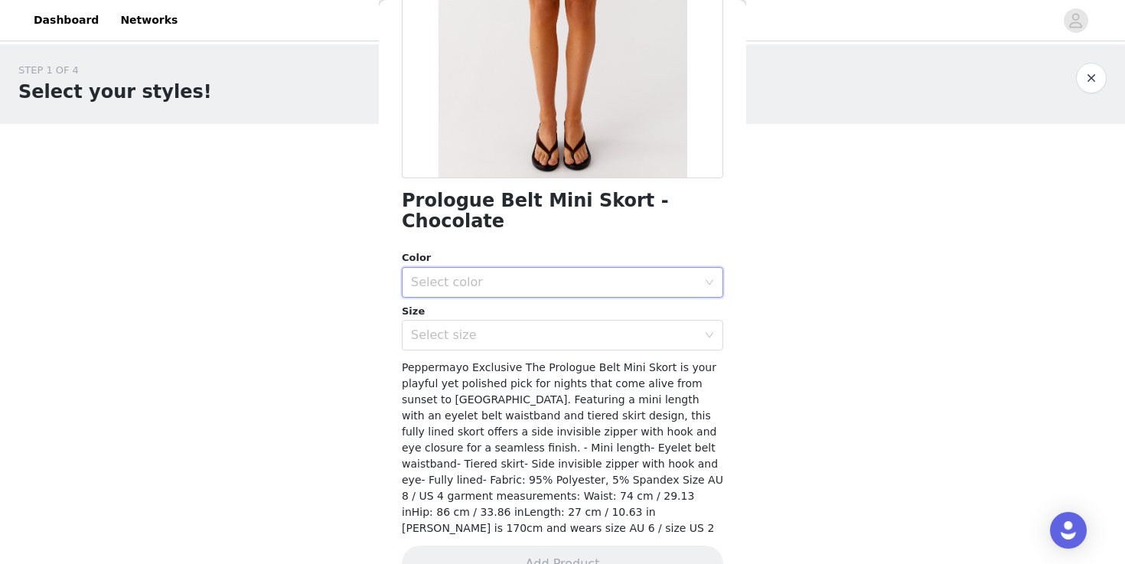
click at [688, 268] on div "Select color" at bounding box center [557, 282] width 293 height 29
click at [667, 292] on li "Chocolate" at bounding box center [563, 295] width 322 height 24
click at [657, 328] on div "Select size" at bounding box center [554, 335] width 286 height 15
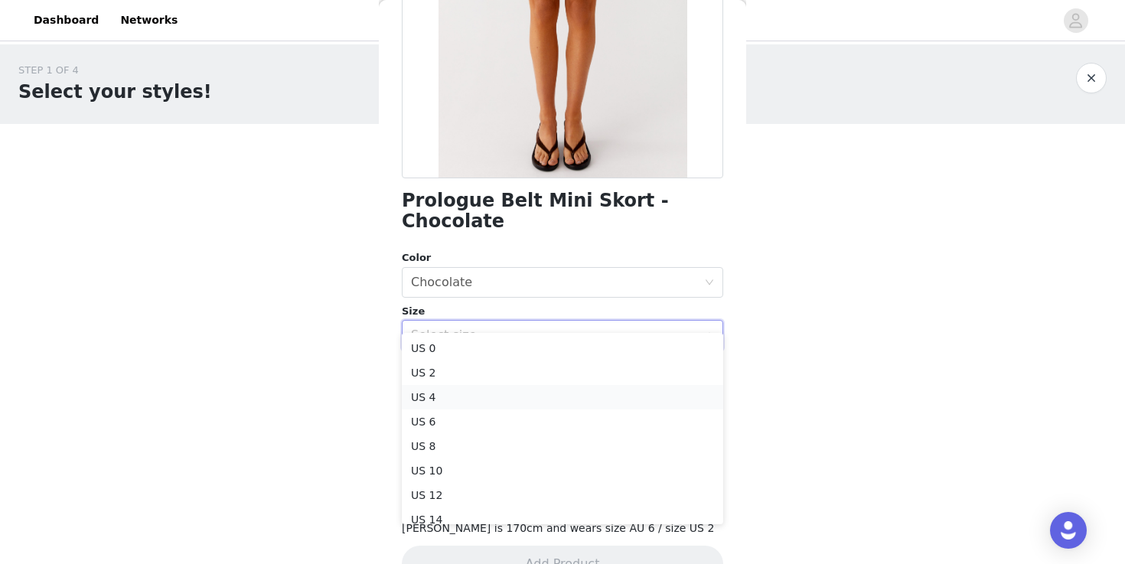
click at [635, 387] on li "US 4" at bounding box center [563, 397] width 322 height 24
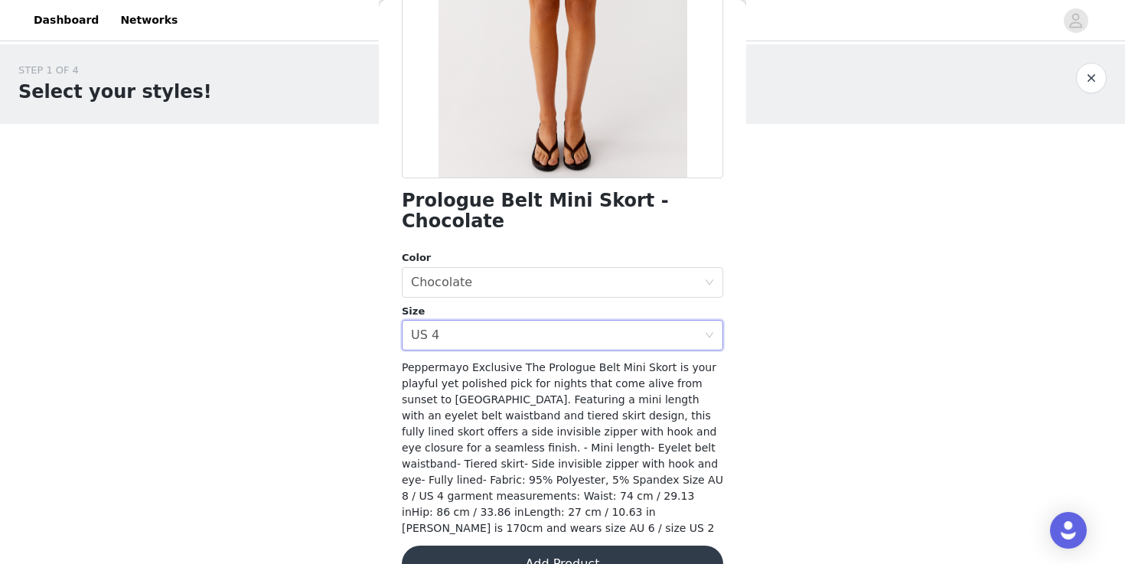
click at [642, 391] on span "Peppermayo Exclusive The Prologue Belt Mini Skort is your playful yet polished …" at bounding box center [563, 447] width 322 height 173
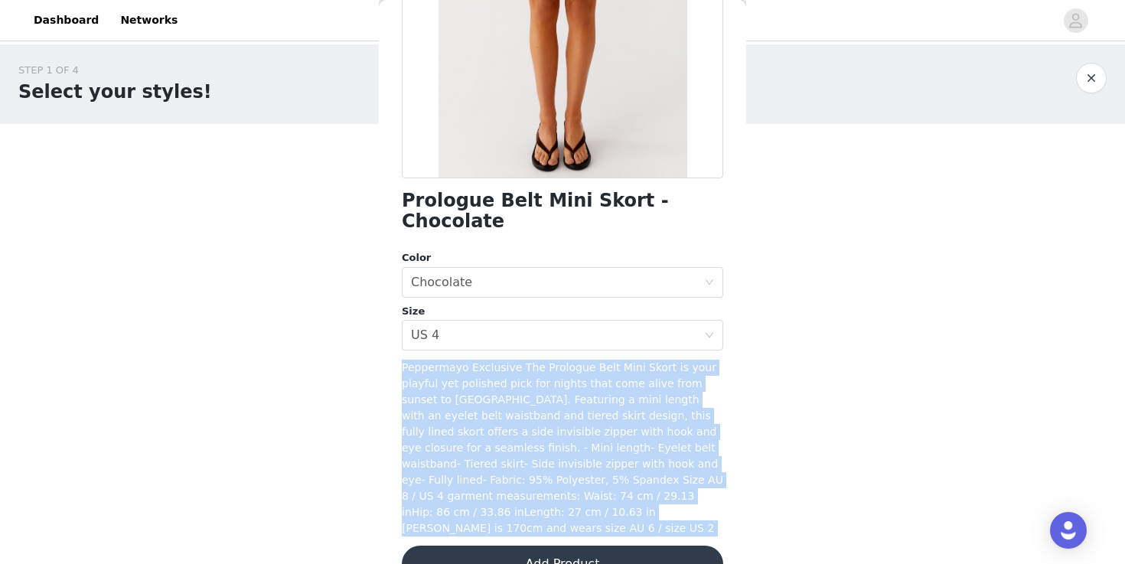
click at [642, 391] on span "Peppermayo Exclusive The Prologue Belt Mini Skort is your playful yet polished …" at bounding box center [563, 447] width 322 height 173
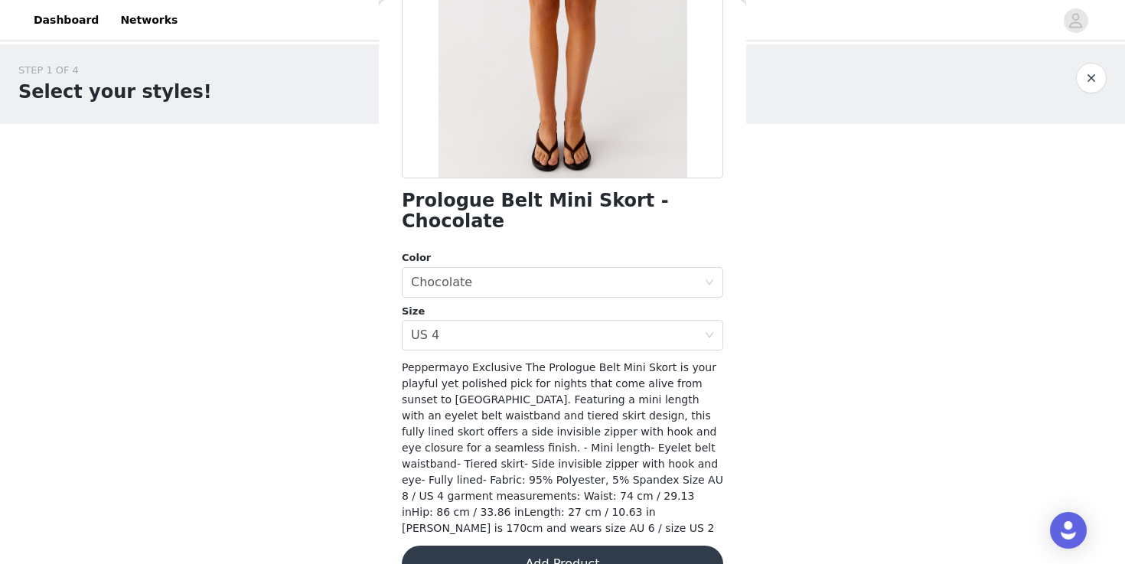
click at [774, 436] on div "STEP 1 OF 4 Select your styles! You will receive 4 products. 2/4 Selected [PERS…" at bounding box center [562, 301] width 1125 height 514
click at [645, 546] on button "Add Product" at bounding box center [563, 564] width 322 height 37
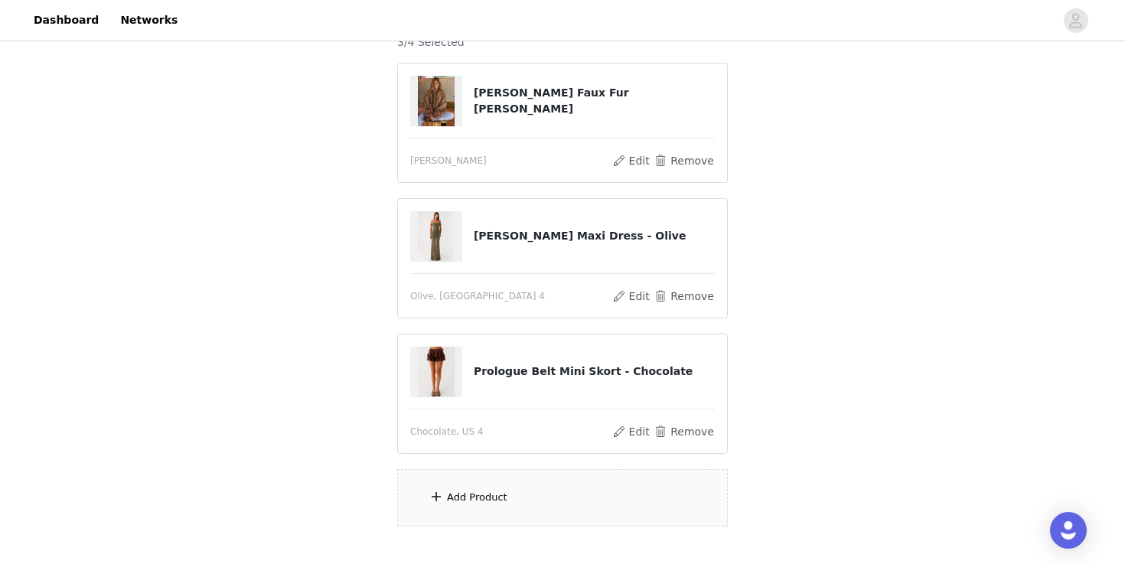
scroll to position [140, 0]
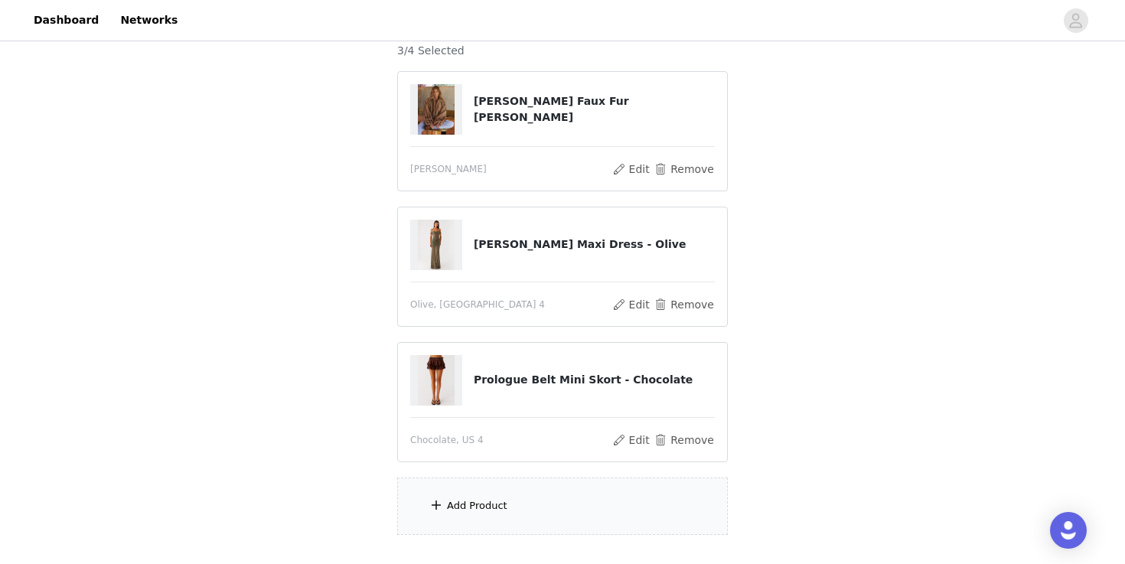
click at [475, 506] on div "Add Product" at bounding box center [477, 505] width 60 height 15
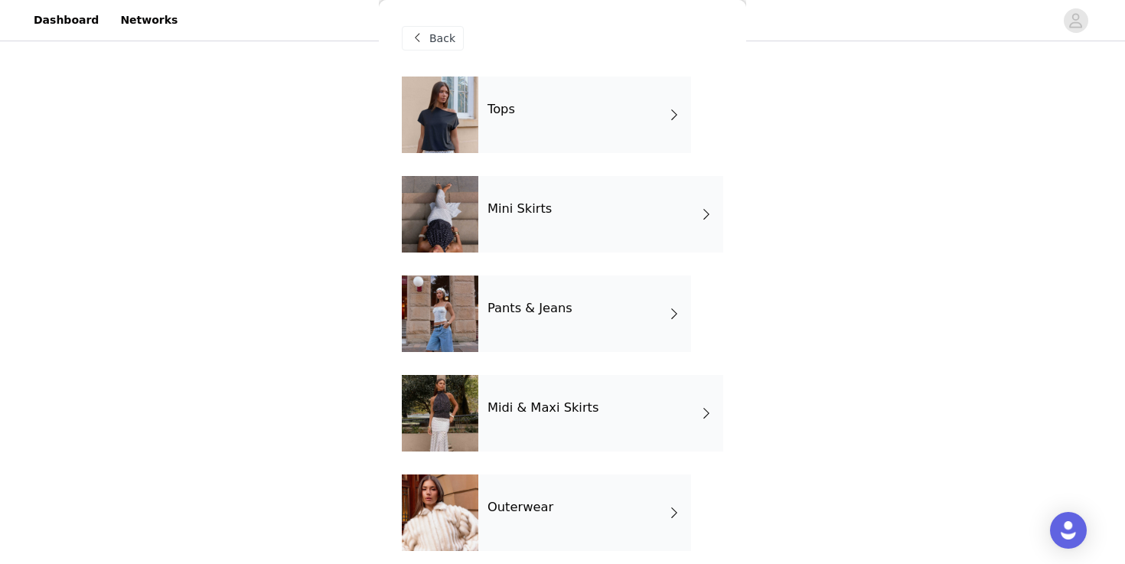
click at [478, 127] on div "Tops" at bounding box center [584, 115] width 213 height 77
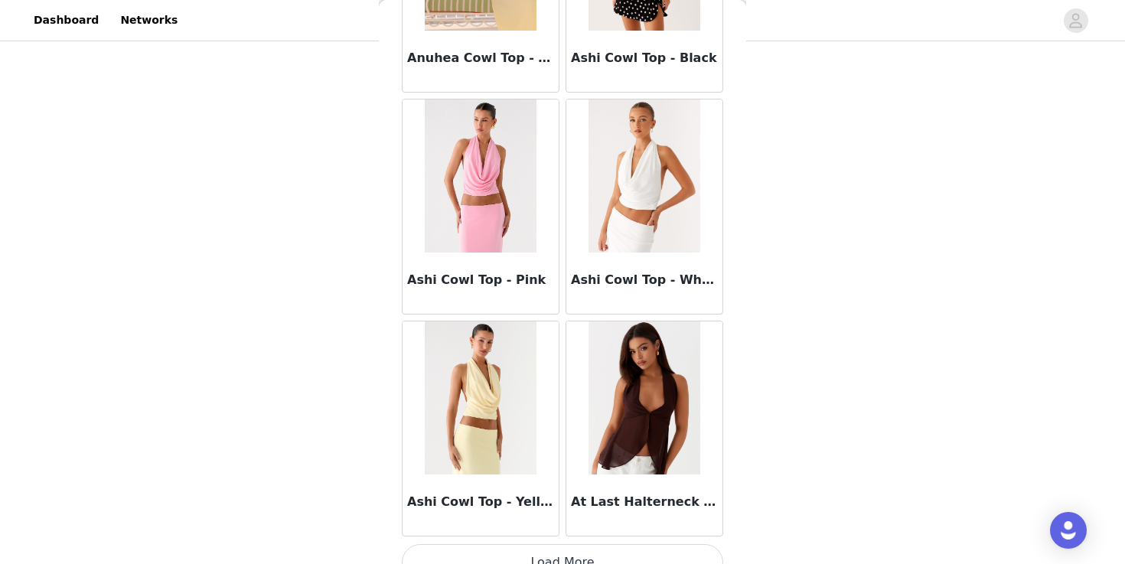
scroll to position [1778, 0]
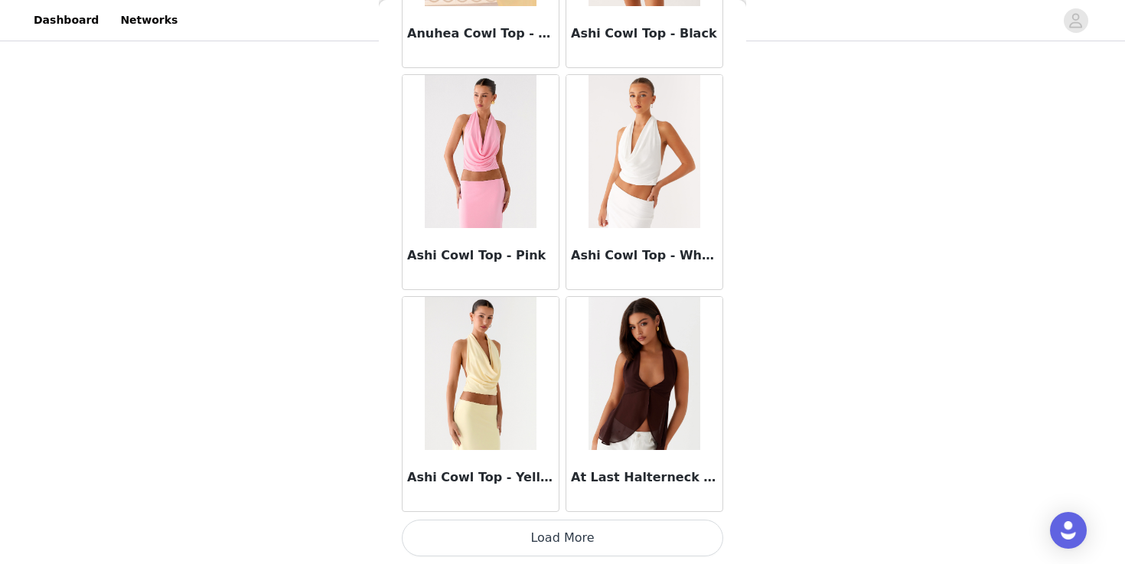
click at [490, 546] on button "Load More" at bounding box center [563, 538] width 322 height 37
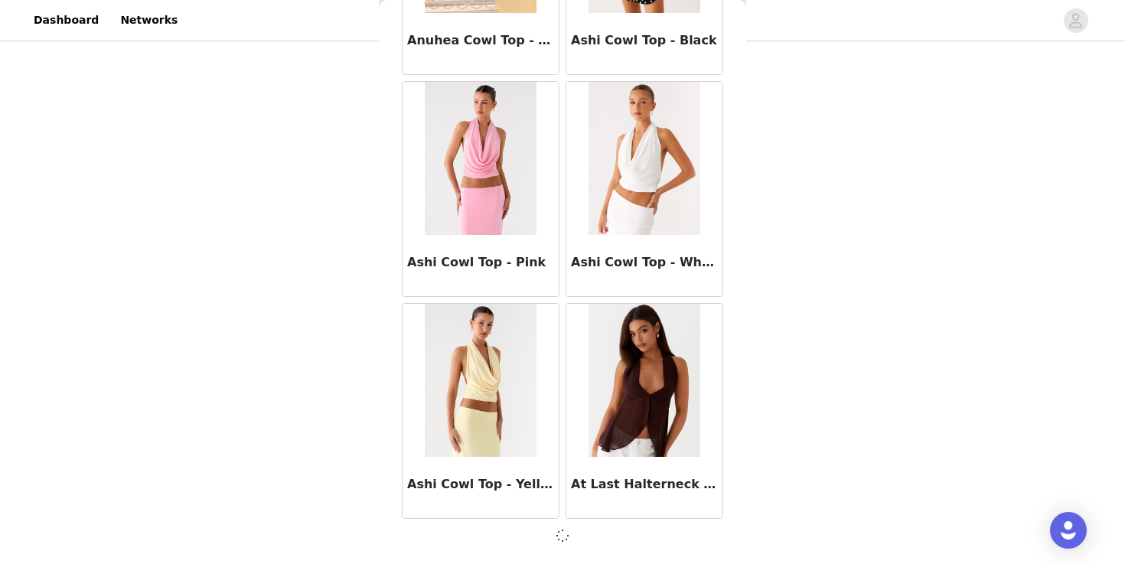
scroll to position [239, 0]
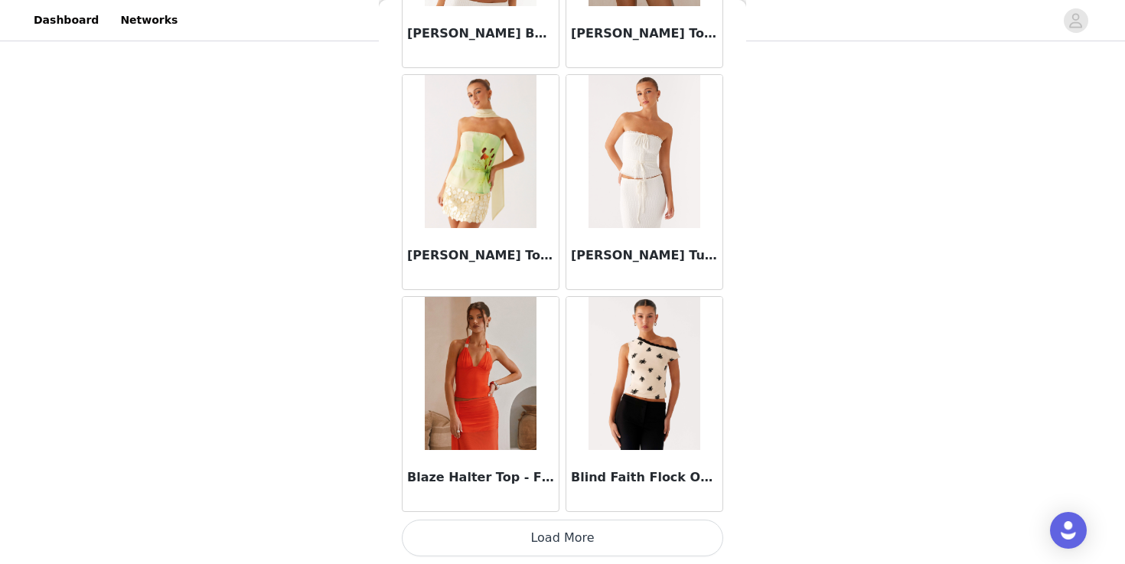
click at [490, 524] on button "Load More" at bounding box center [563, 538] width 322 height 37
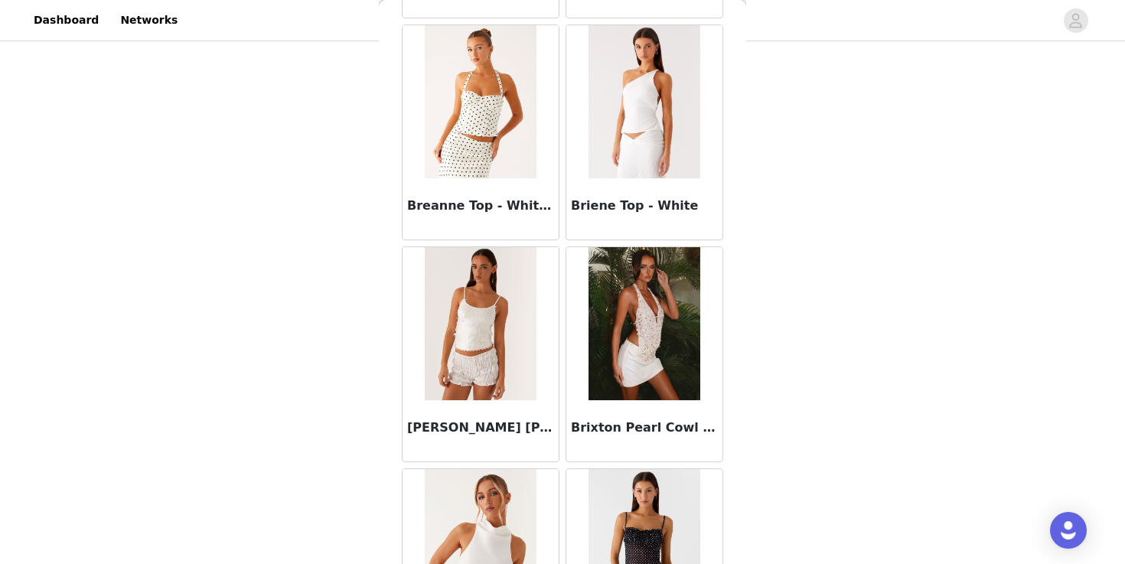
scroll to position [6219, 0]
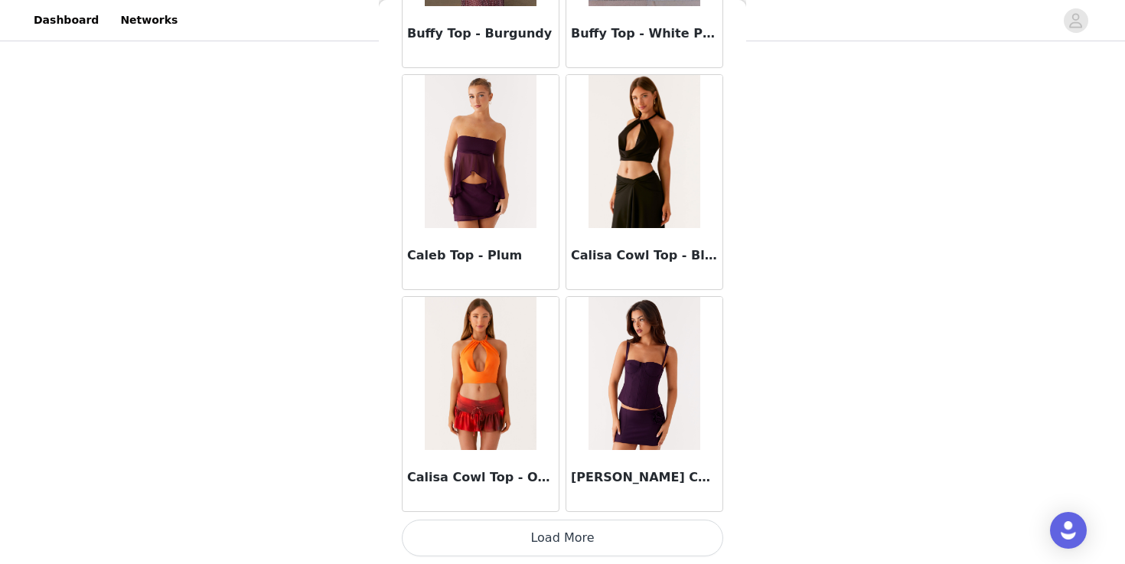
click at [491, 509] on div "Calisa Cowl Top - Orange" at bounding box center [481, 480] width 156 height 61
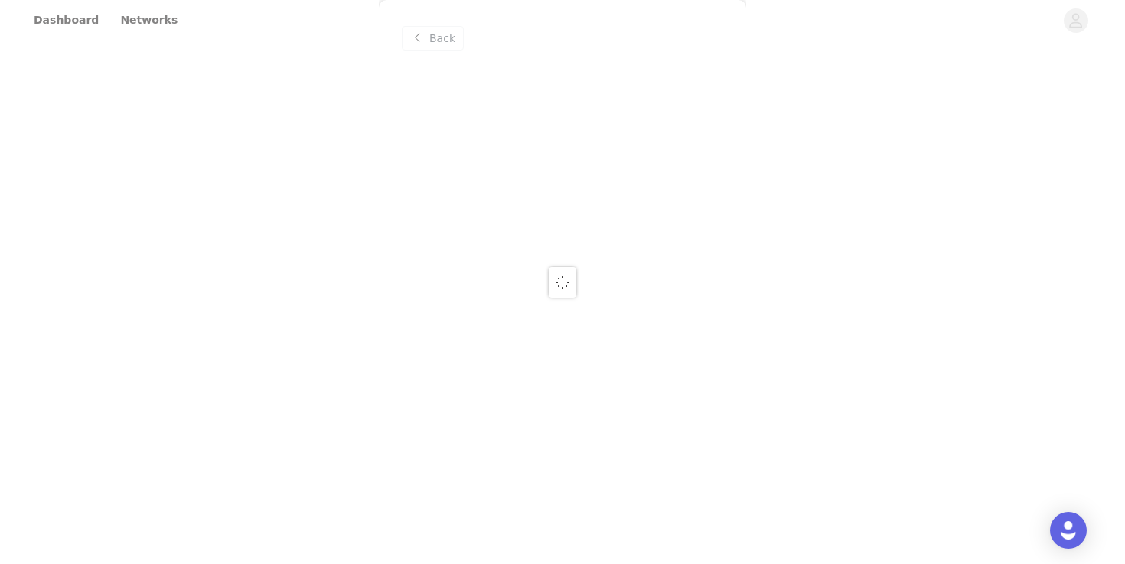
scroll to position [0, 0]
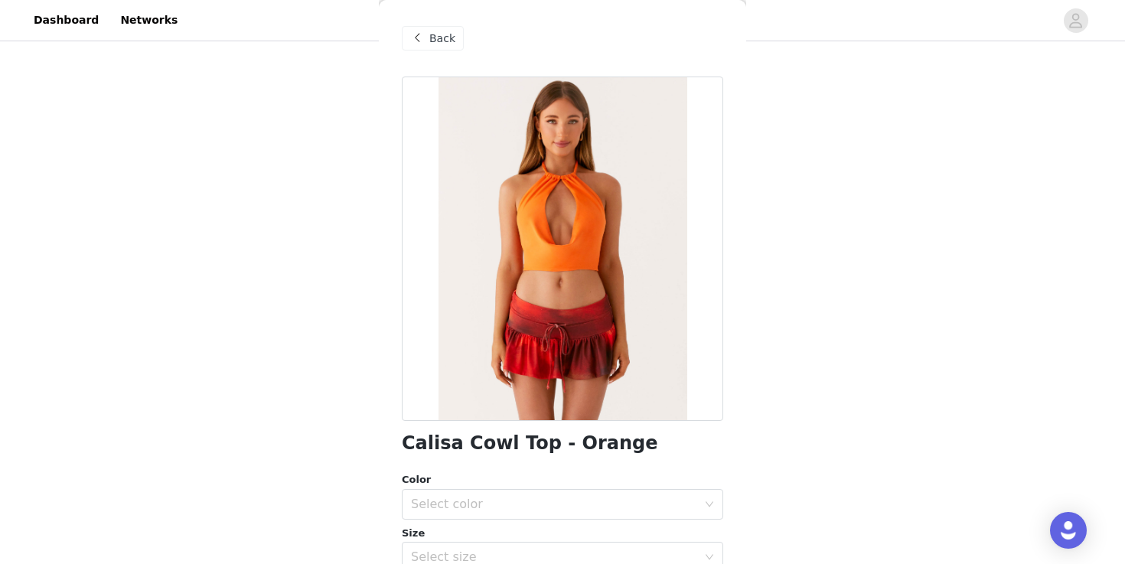
click at [415, 27] on div "Back" at bounding box center [433, 38] width 62 height 24
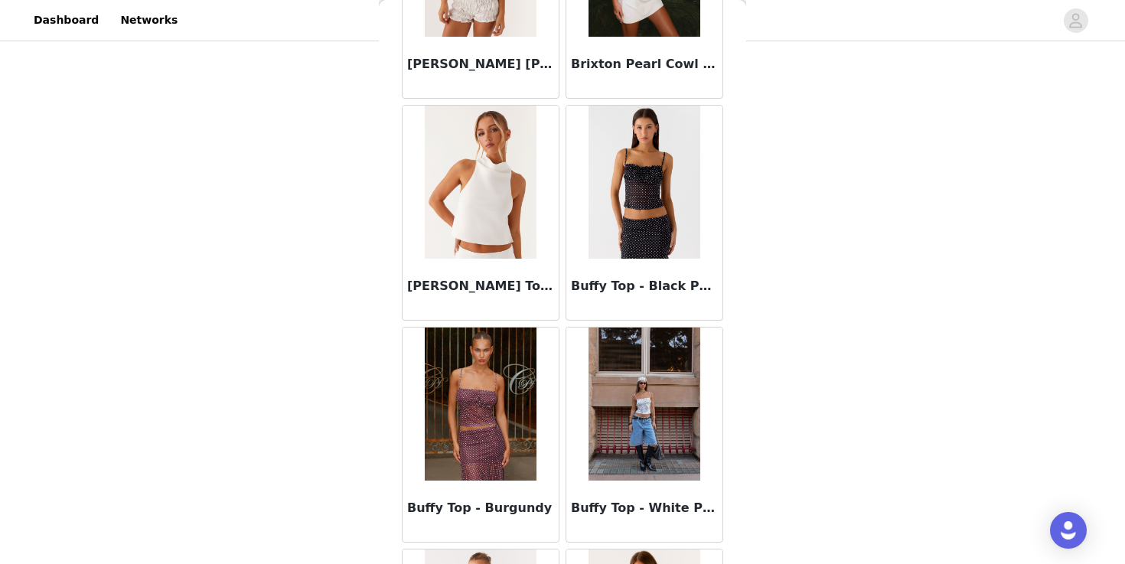
scroll to position [6219, 0]
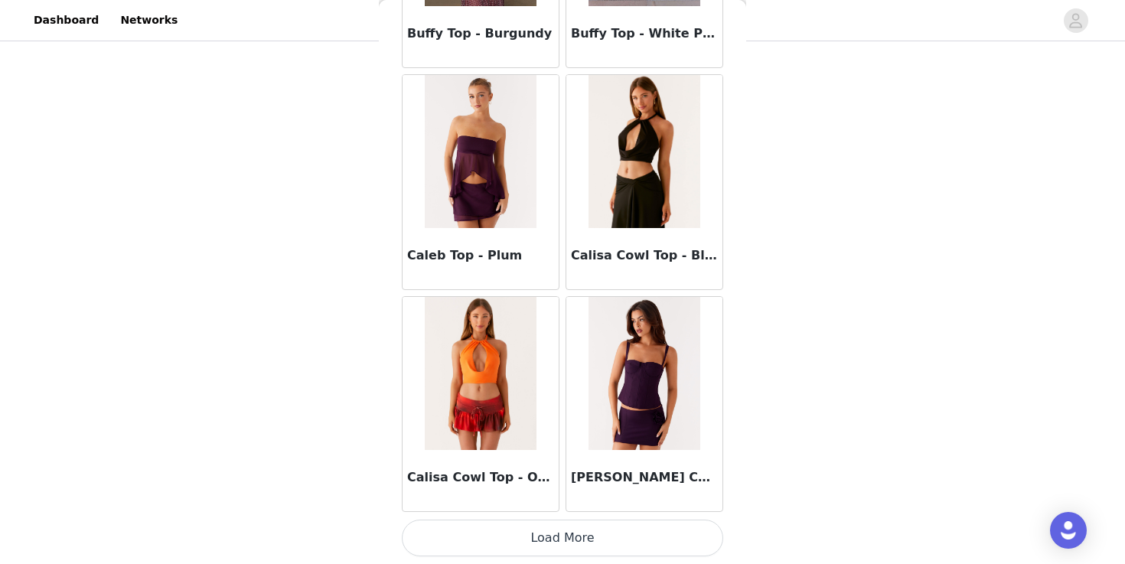
click at [541, 535] on button "Load More" at bounding box center [563, 538] width 322 height 37
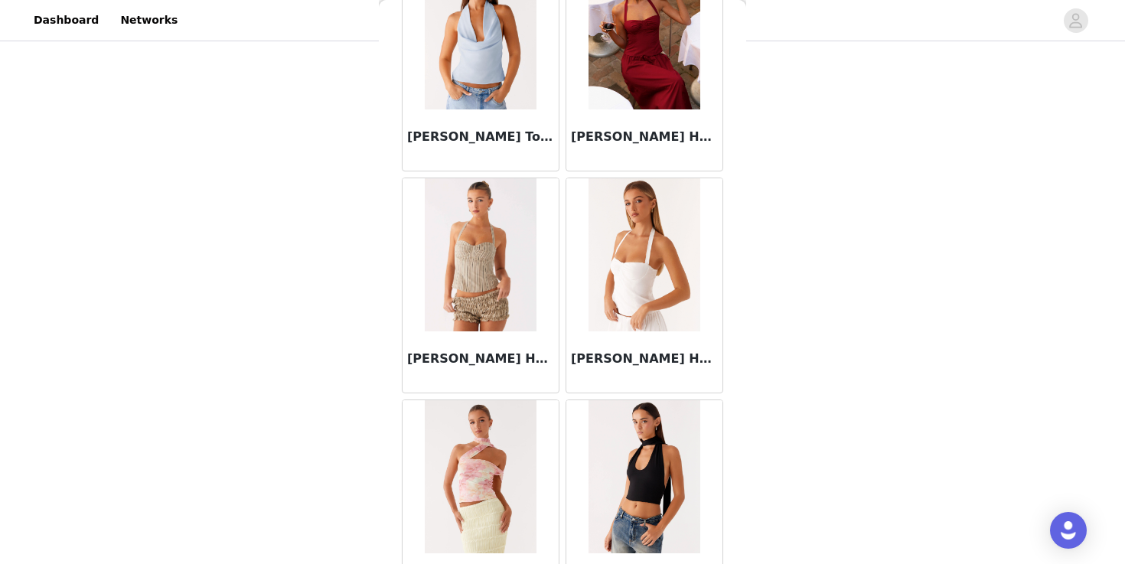
scroll to position [8439, 0]
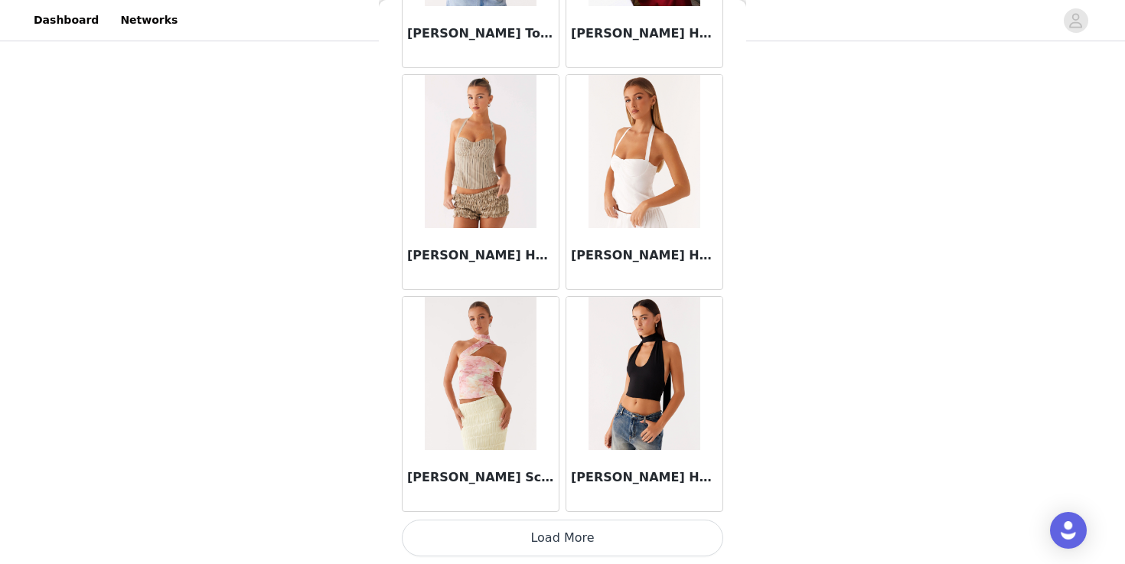
click at [478, 550] on button "Load More" at bounding box center [563, 538] width 322 height 37
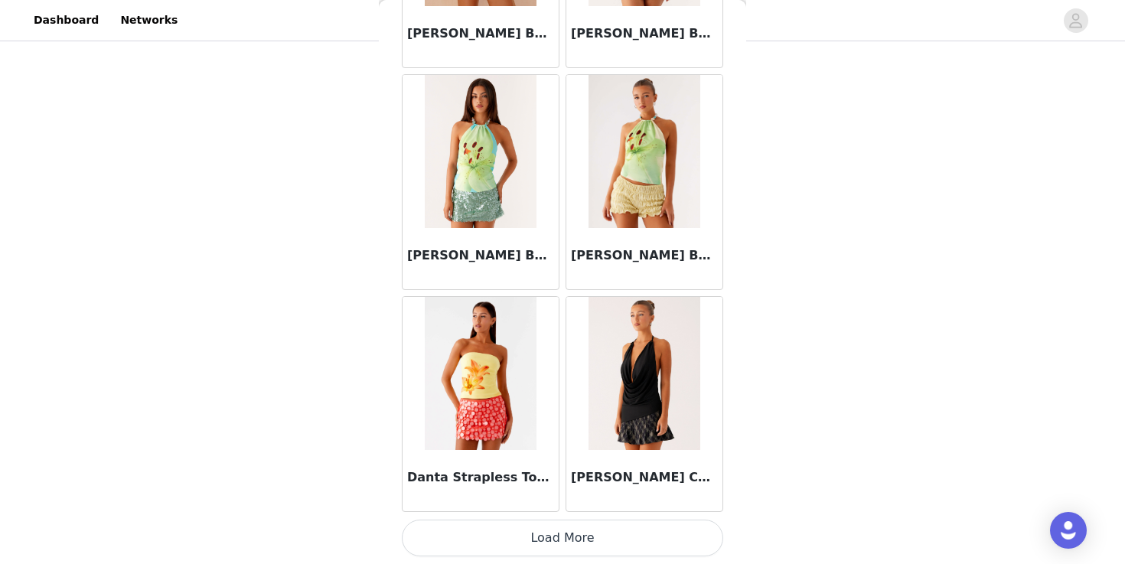
scroll to position [239, 0]
click at [463, 534] on button "Load More" at bounding box center [563, 538] width 322 height 37
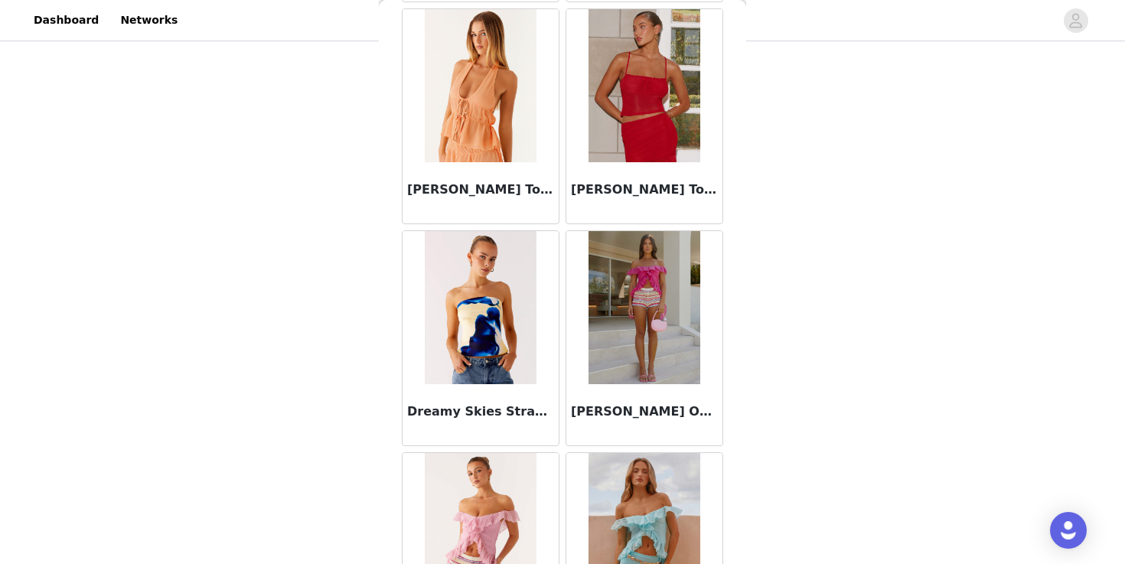
scroll to position [12879, 0]
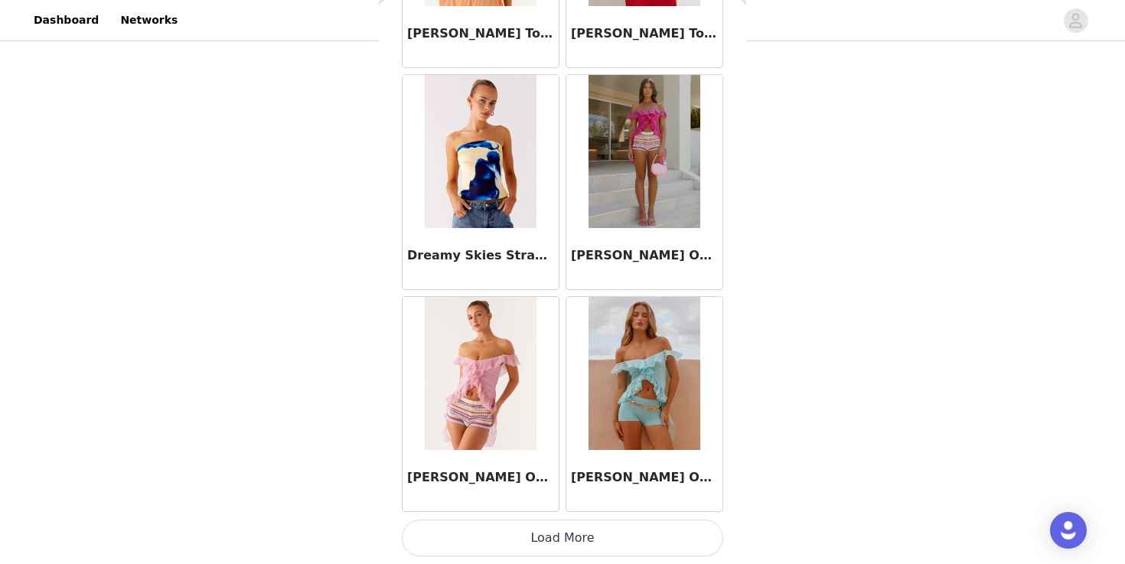
click at [486, 538] on button "Load More" at bounding box center [563, 538] width 322 height 37
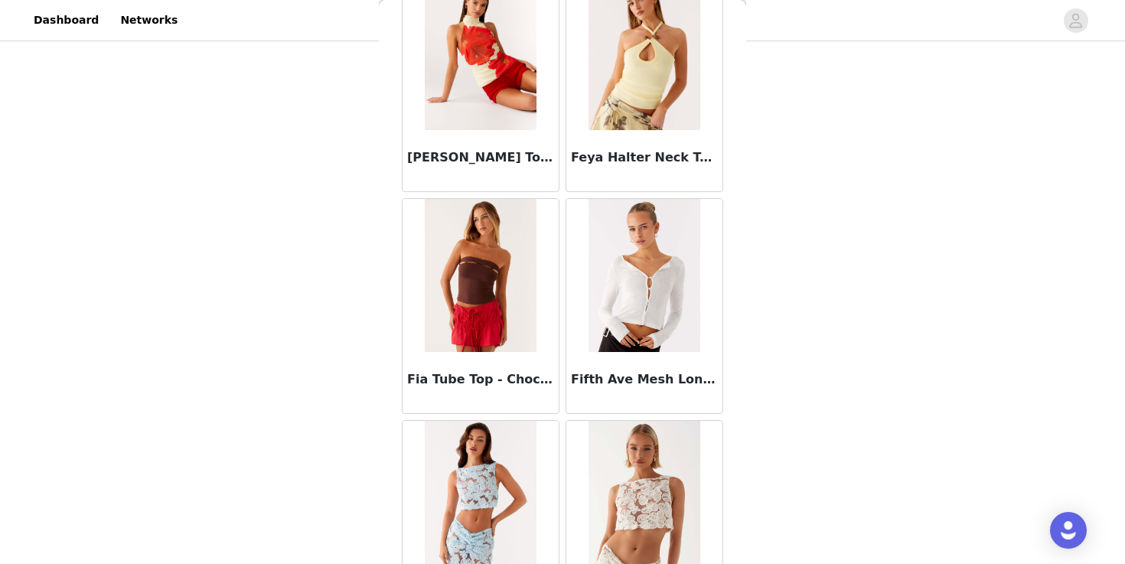
scroll to position [15099, 0]
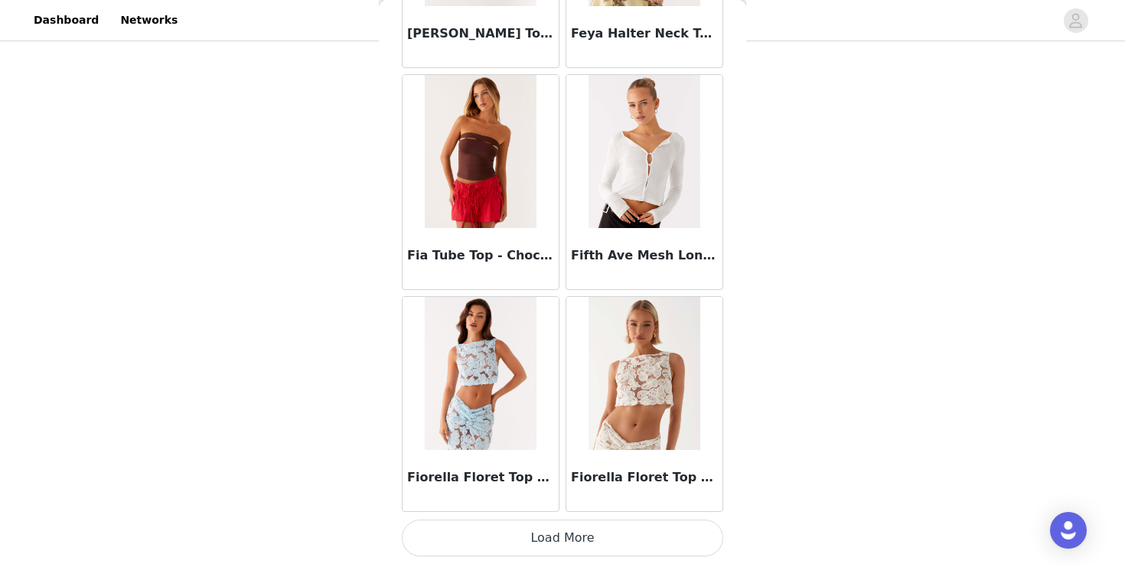
click at [516, 527] on button "Load More" at bounding box center [563, 538] width 322 height 37
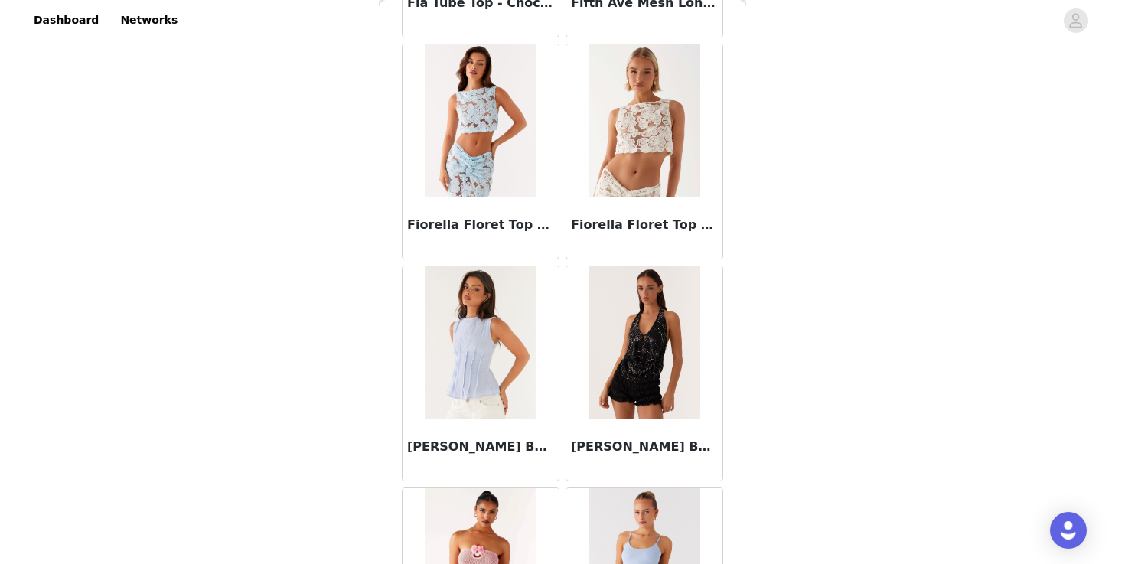
scroll to position [15462, 0]
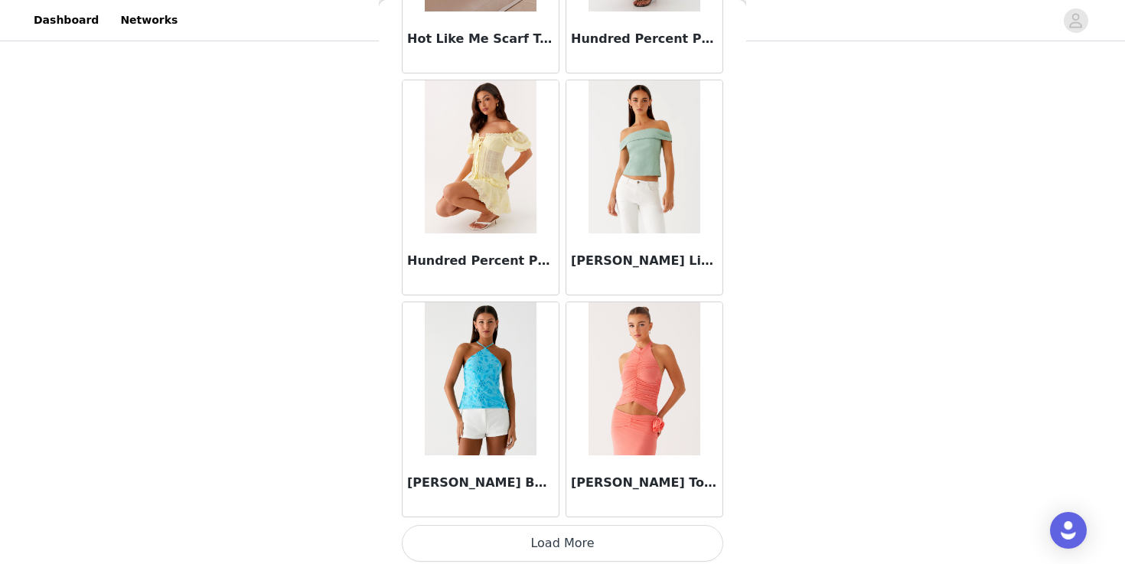
click at [516, 527] on button "Load More" at bounding box center [563, 543] width 322 height 37
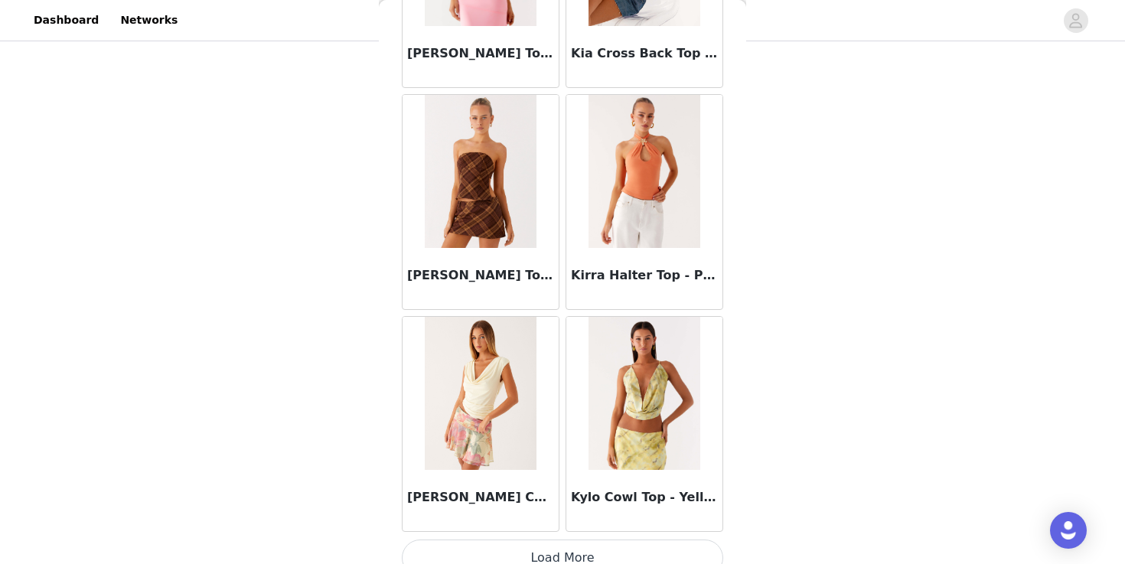
scroll to position [19540, 0]
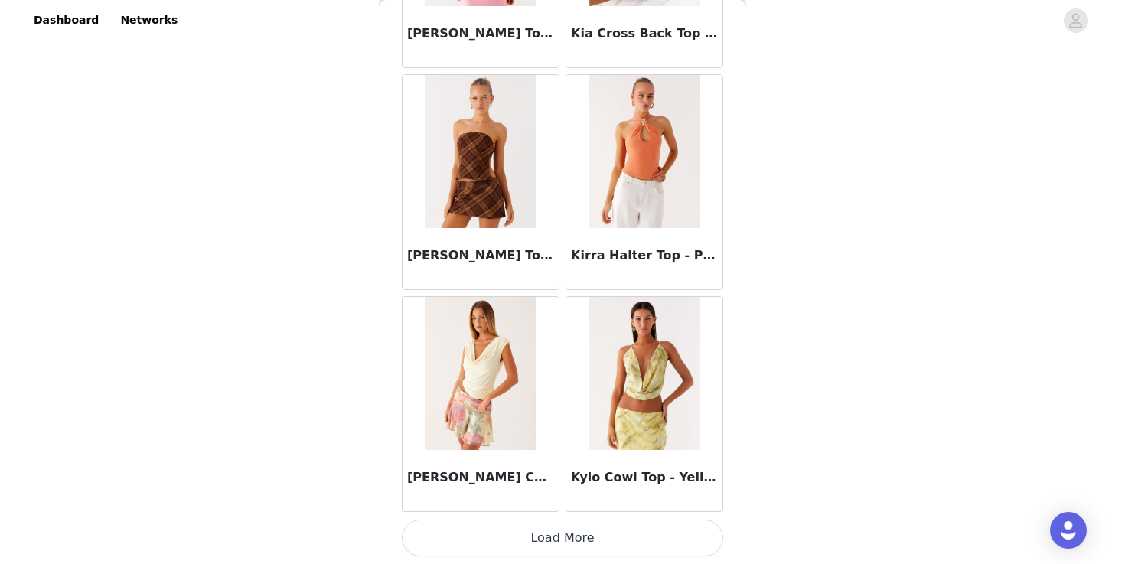
click at [518, 531] on button "Load More" at bounding box center [563, 538] width 322 height 37
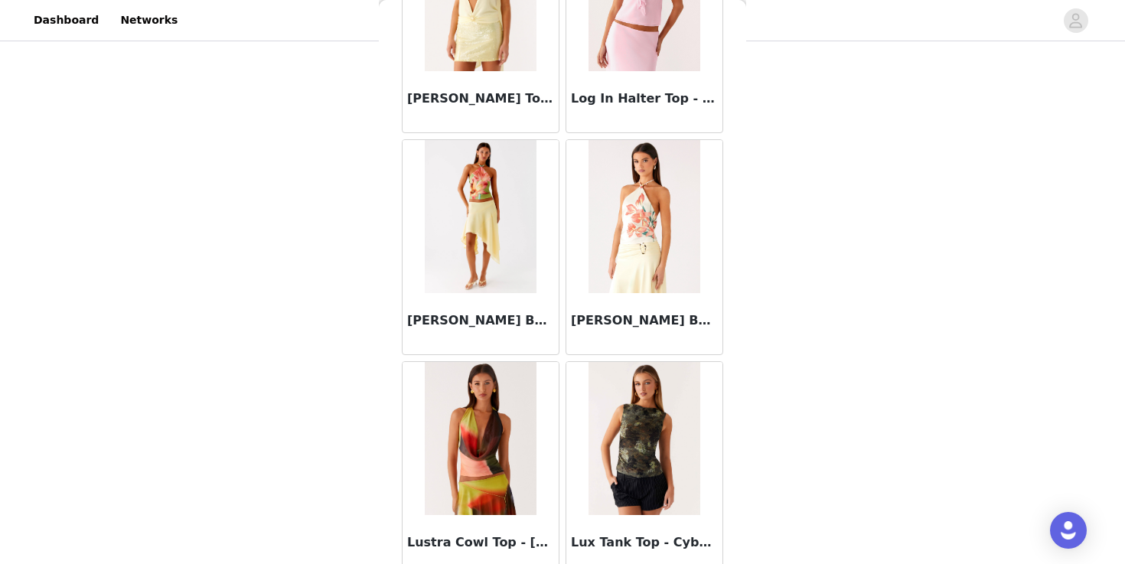
scroll to position [21760, 0]
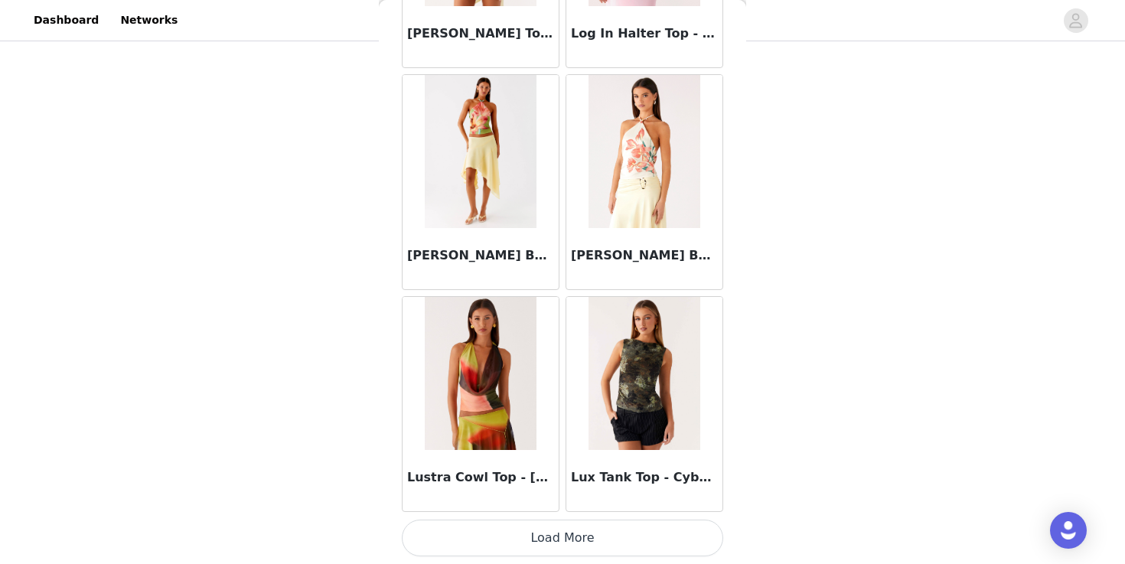
click at [520, 540] on button "Load More" at bounding box center [563, 538] width 322 height 37
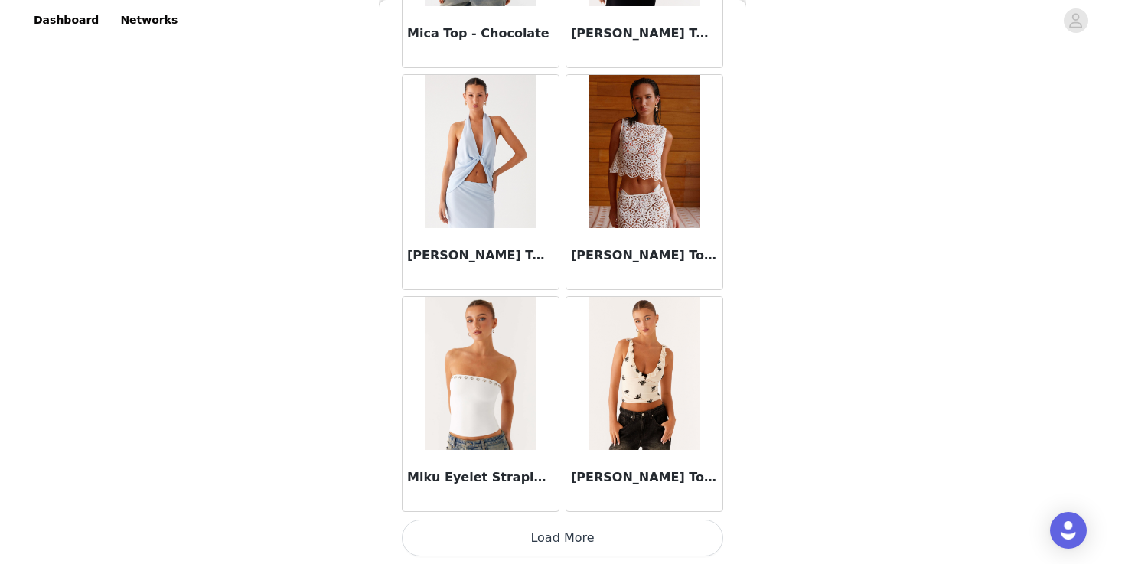
scroll to position [23975, 0]
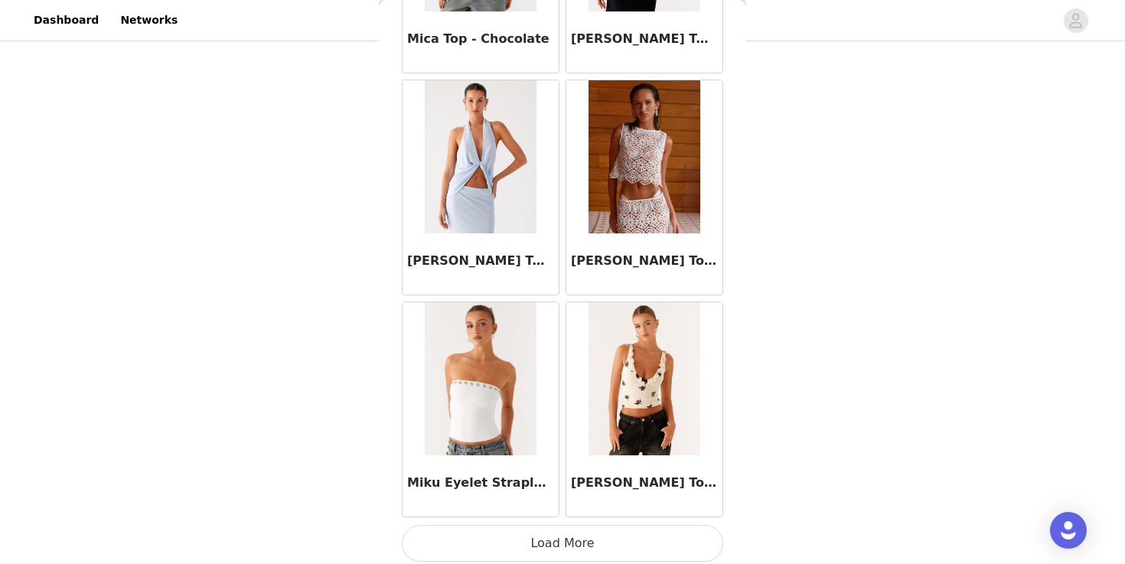
click at [515, 551] on button "Load More" at bounding box center [563, 543] width 322 height 37
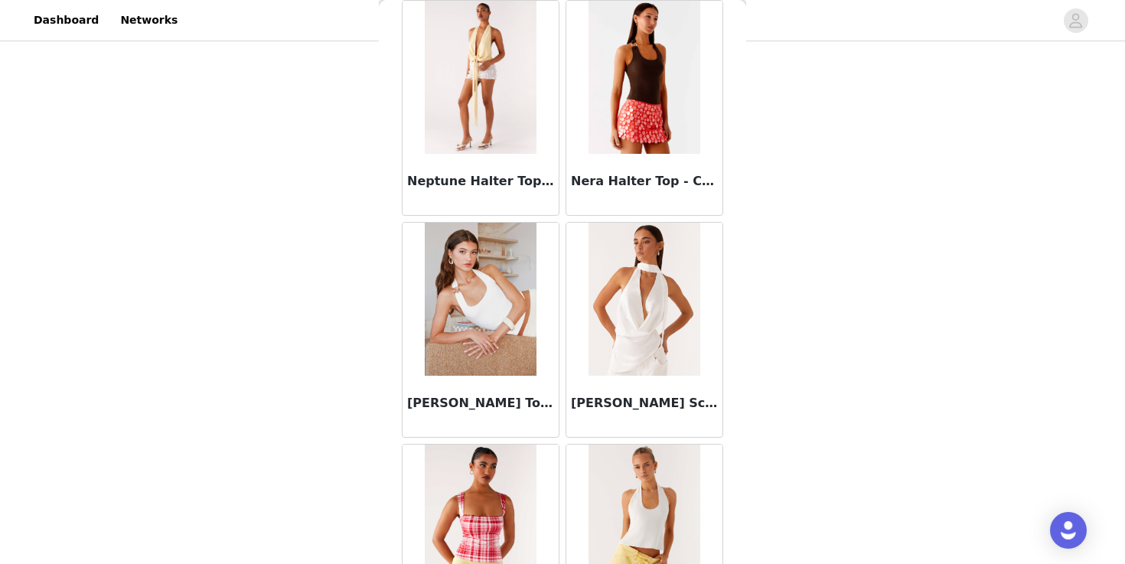
scroll to position [26200, 0]
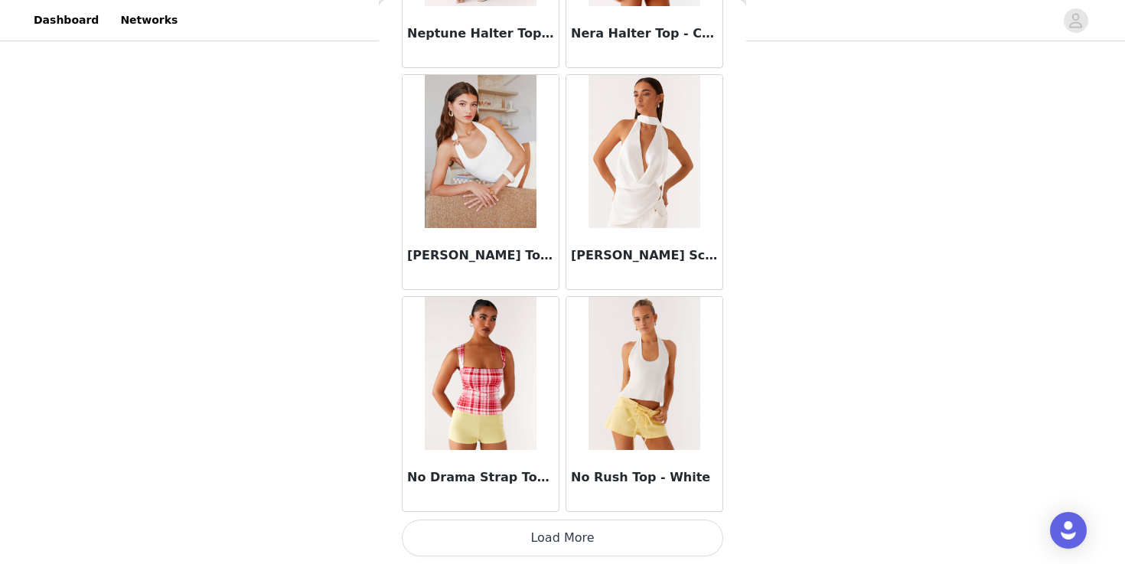
click at [606, 532] on button "Load More" at bounding box center [563, 538] width 322 height 37
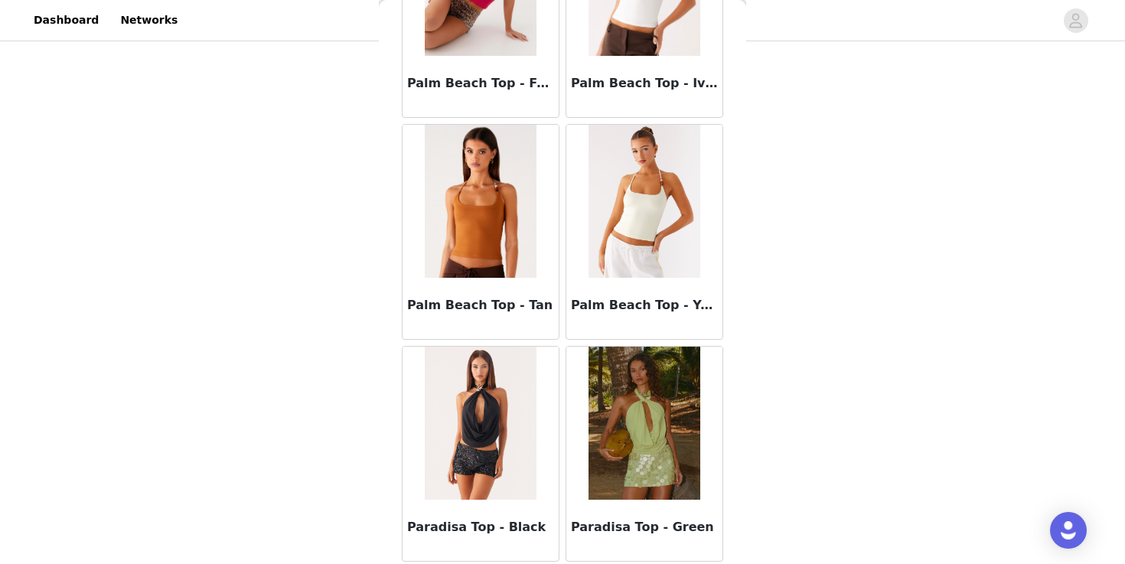
scroll to position [28420, 0]
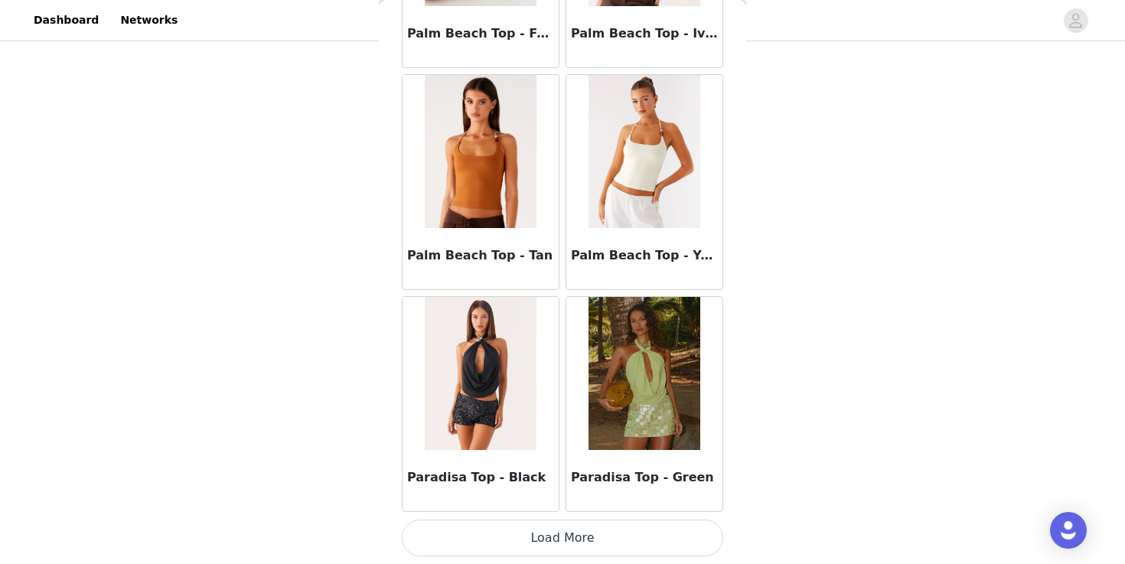
click at [659, 534] on button "Load More" at bounding box center [563, 538] width 322 height 37
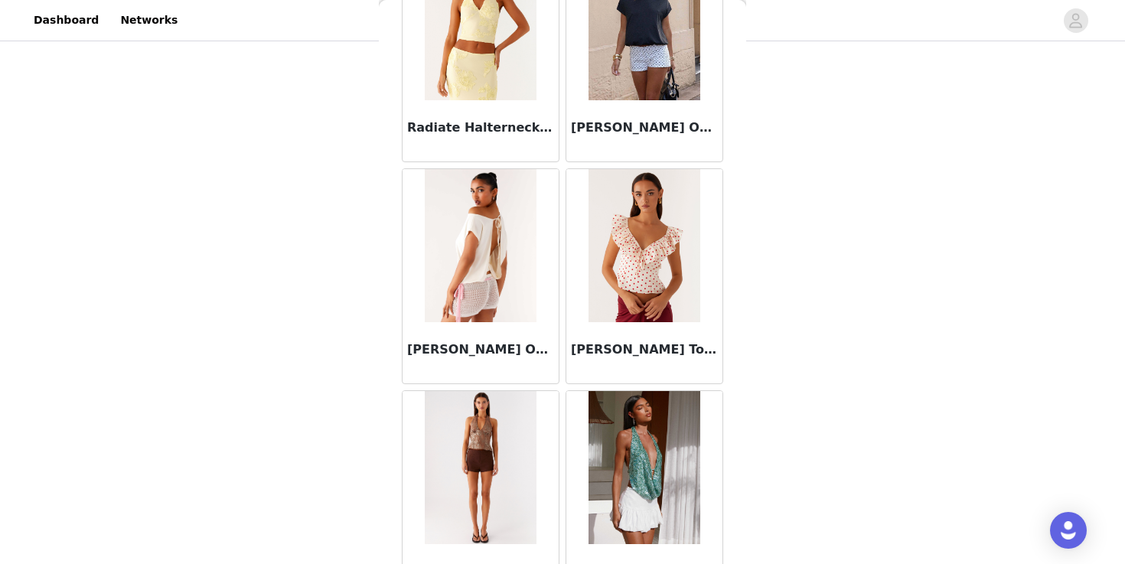
scroll to position [30641, 0]
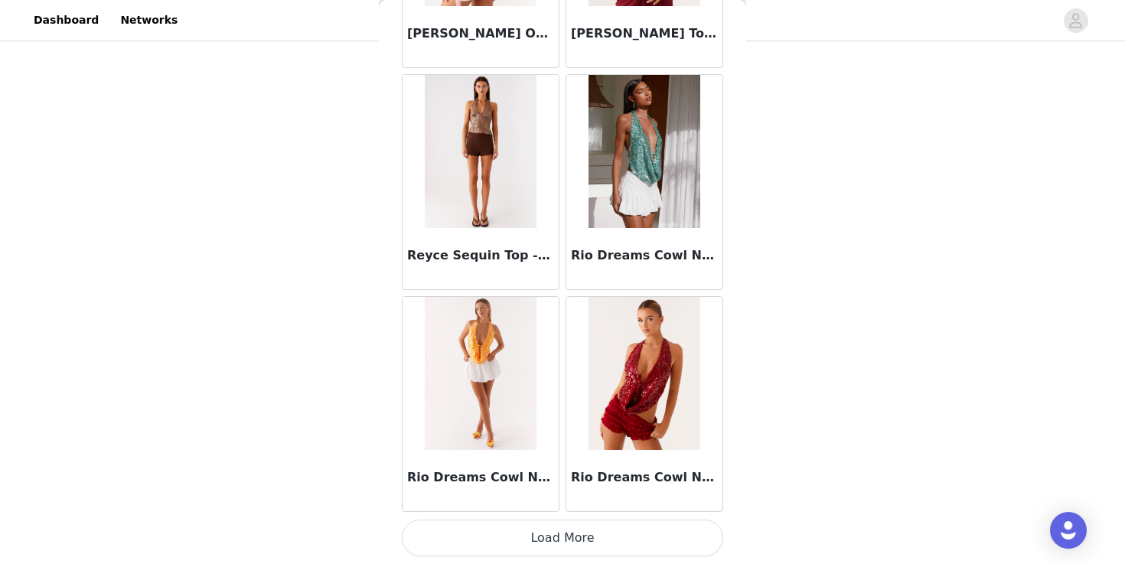
click at [645, 548] on button "Load More" at bounding box center [563, 538] width 322 height 37
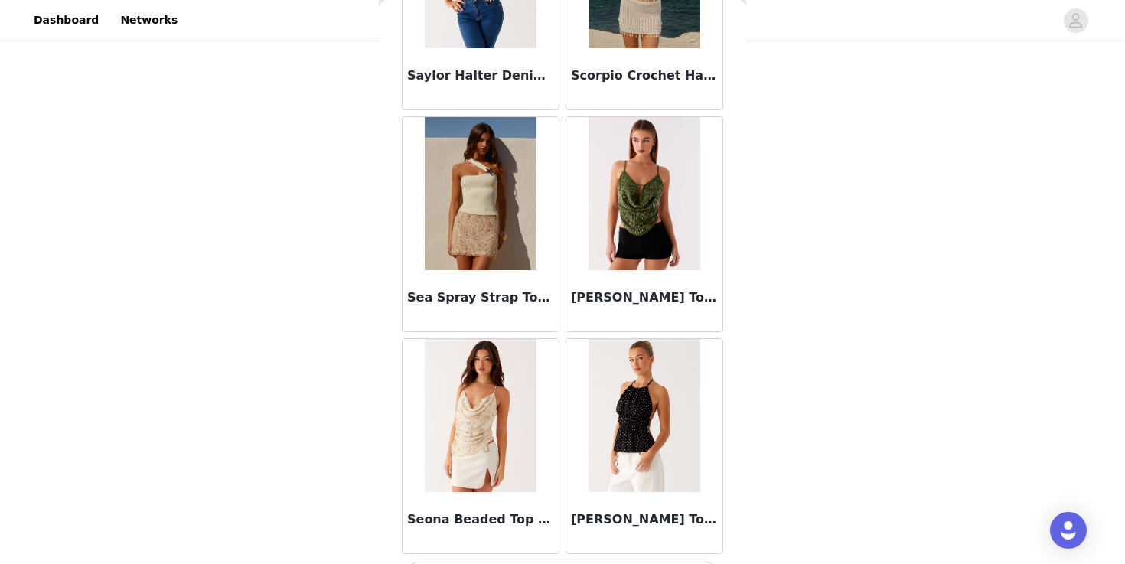
scroll to position [32861, 0]
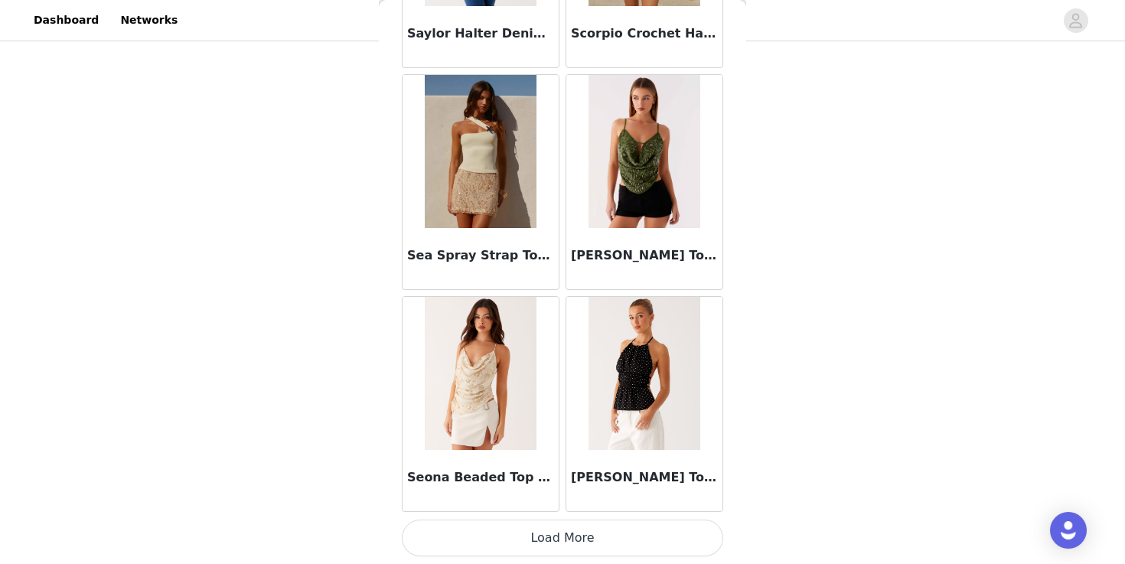
click at [510, 522] on button "Load More" at bounding box center [563, 538] width 322 height 37
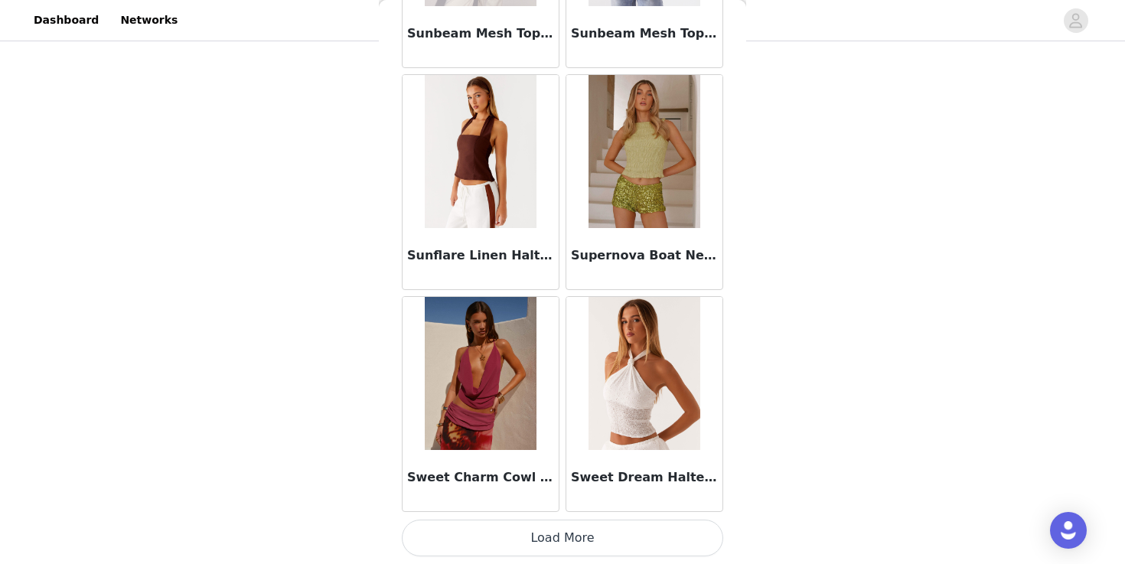
scroll to position [185, 0]
click at [526, 526] on button "Load More" at bounding box center [563, 538] width 322 height 37
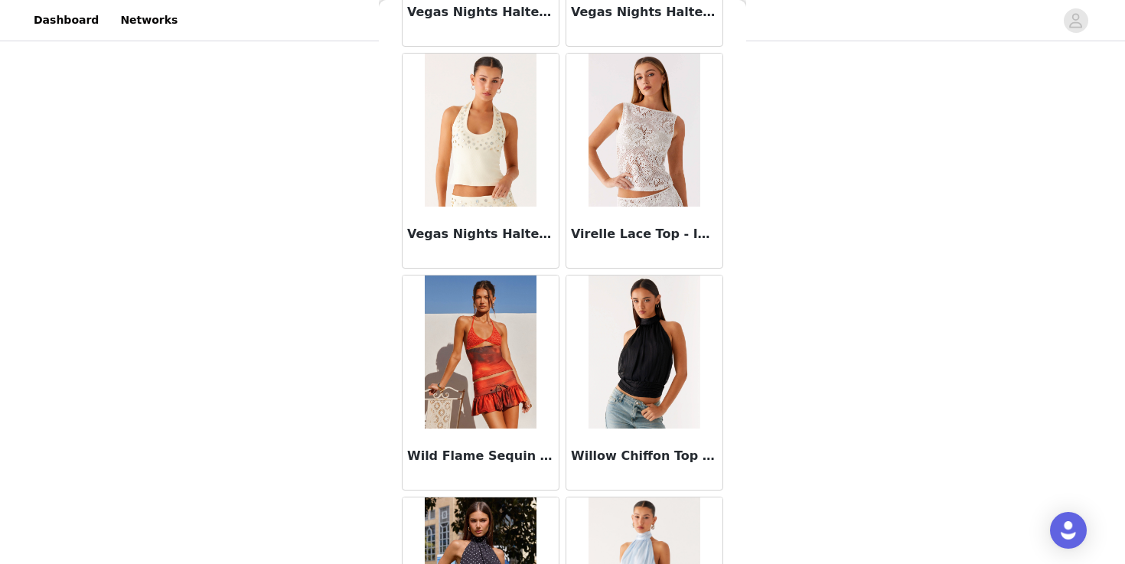
scroll to position [37301, 0]
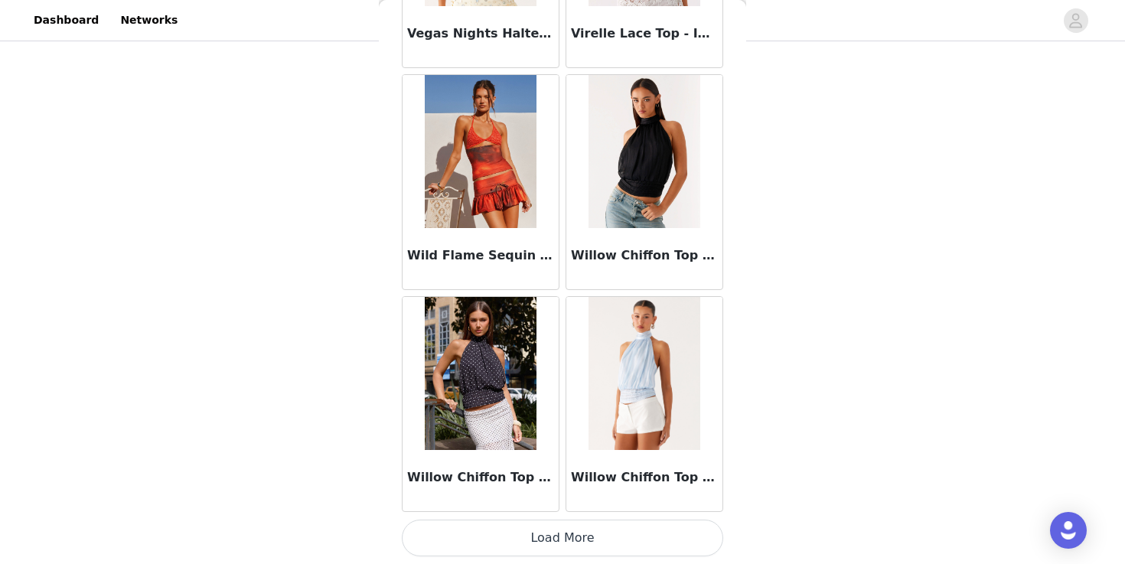
click at [526, 524] on button "Load More" at bounding box center [563, 538] width 322 height 37
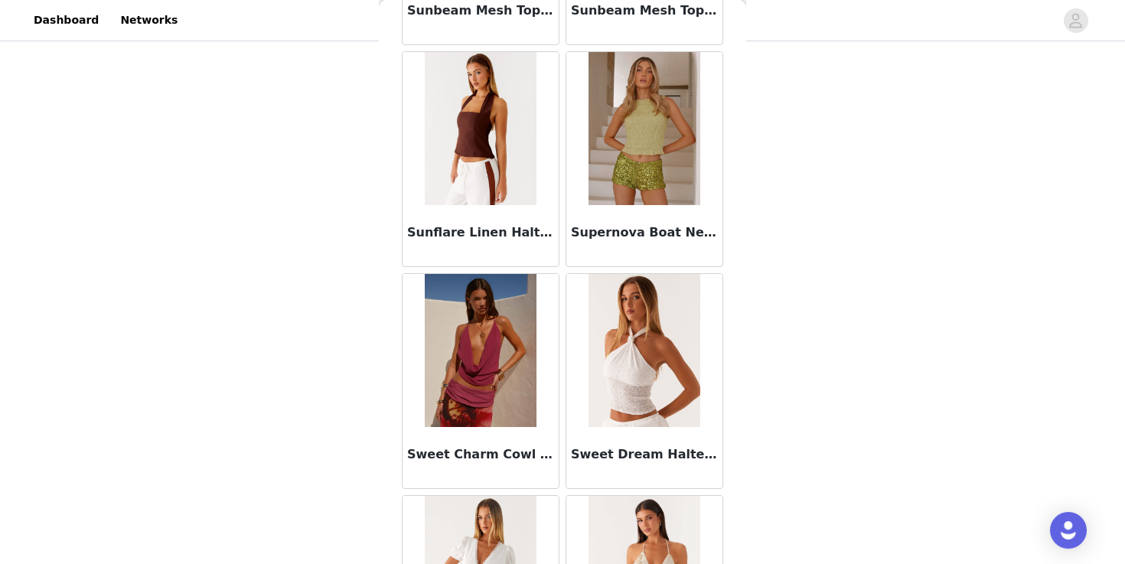
scroll to position [35102, 0]
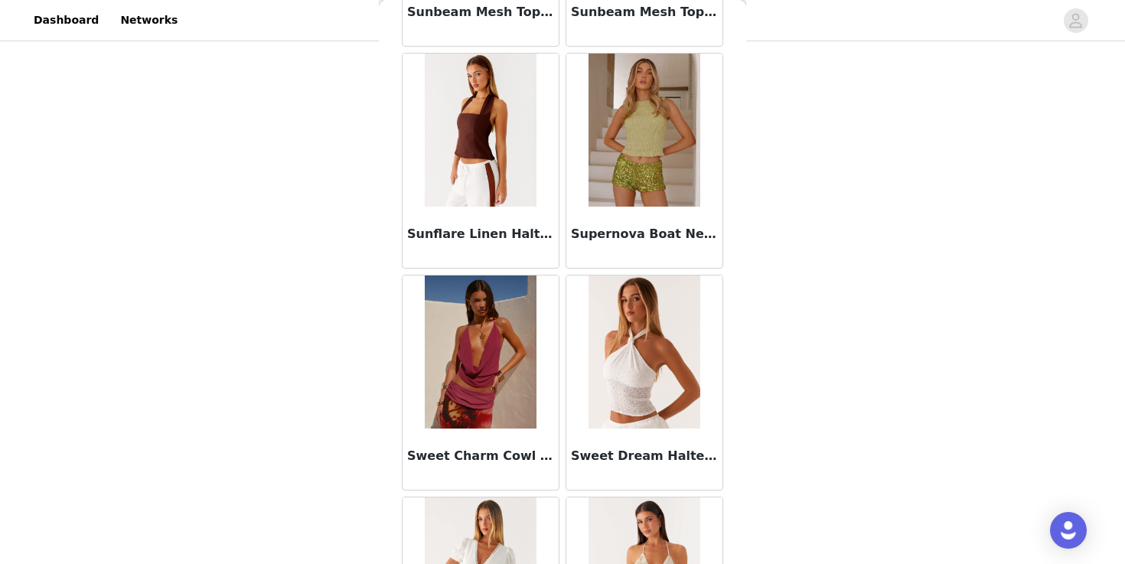
click at [518, 359] on img at bounding box center [480, 352] width 111 height 153
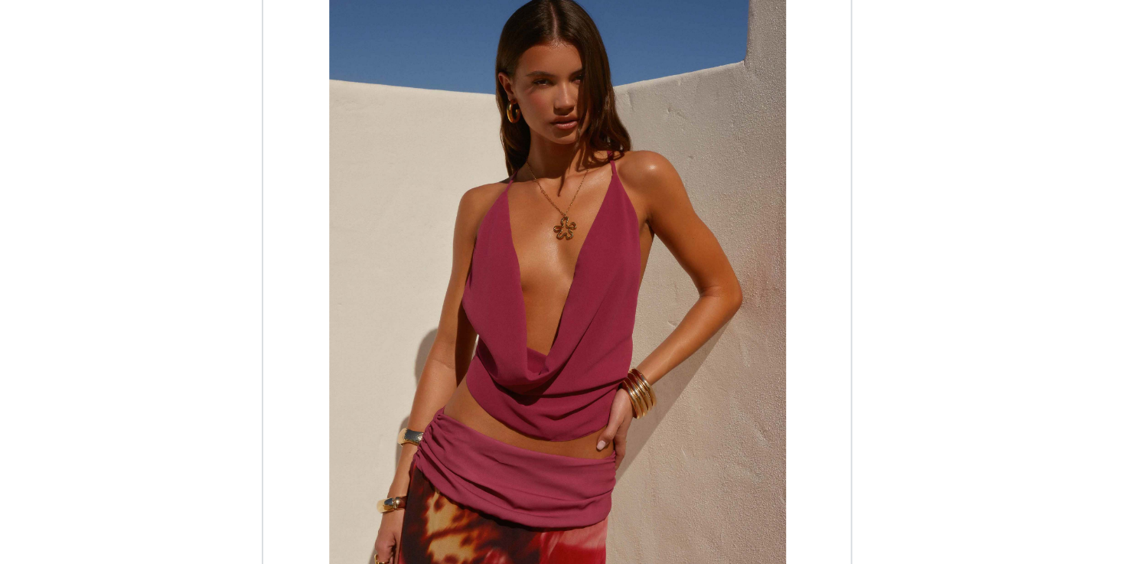
scroll to position [223, 0]
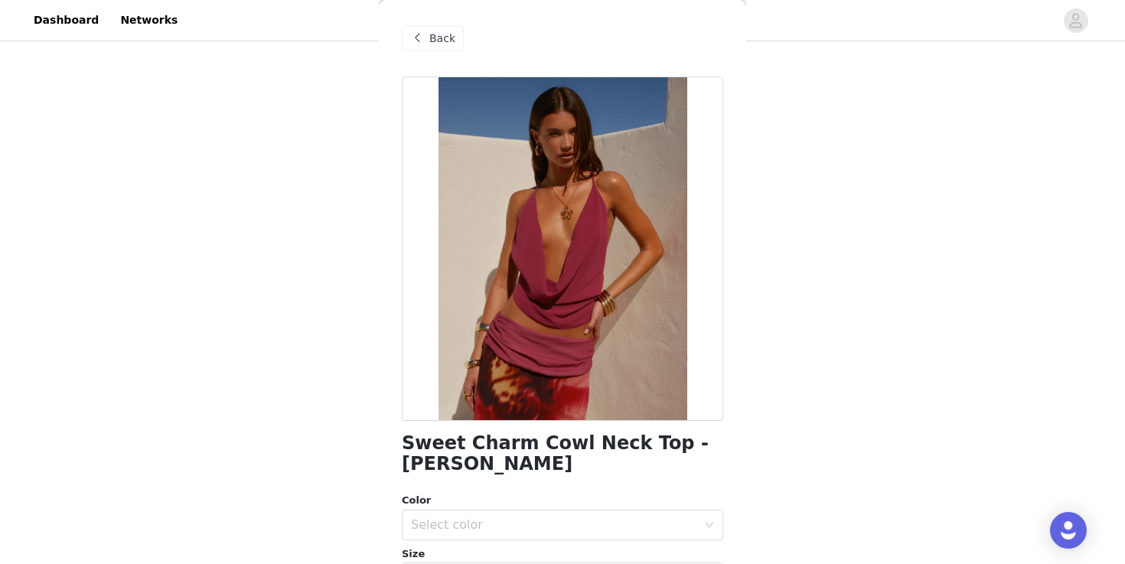
click at [420, 33] on span at bounding box center [417, 38] width 18 height 18
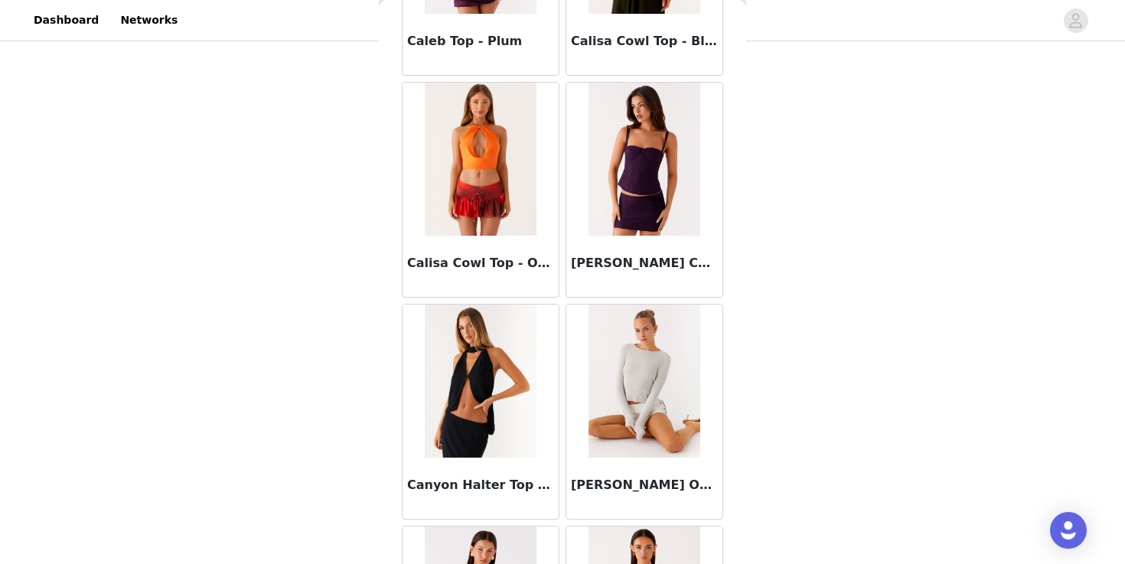
scroll to position [6429, 0]
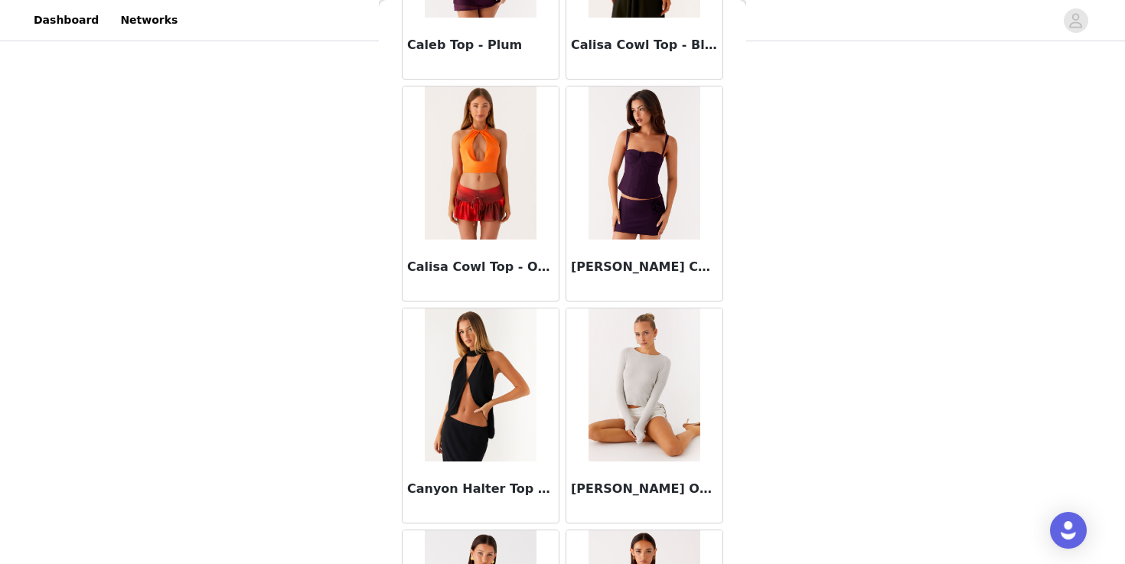
click at [603, 400] on img at bounding box center [644, 385] width 111 height 153
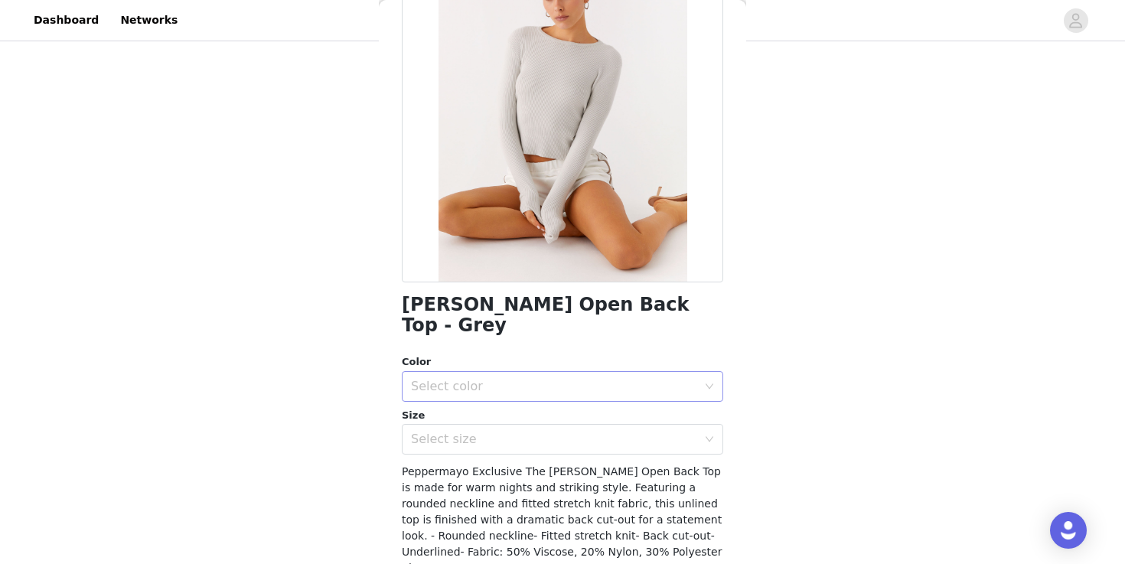
scroll to position [227, 0]
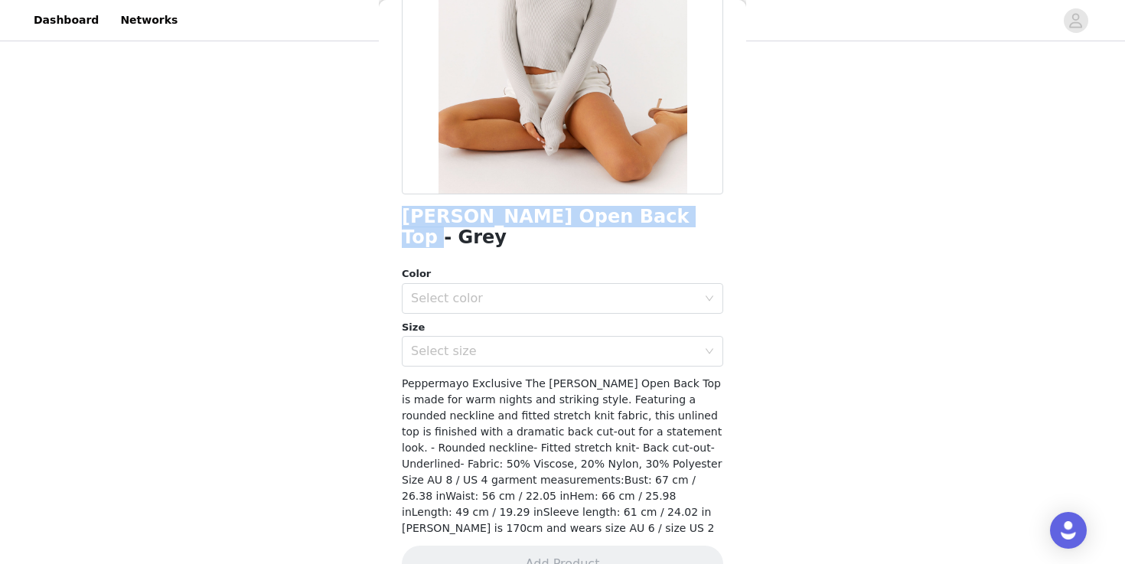
drag, startPoint x: 398, startPoint y: 206, endPoint x: 697, endPoint y: 224, distance: 299.9
click at [697, 224] on div "Back [PERSON_NAME] Open Back Top - Grey Color Select color Size Select size Pep…" at bounding box center [562, 282] width 367 height 564
copy h1 "[PERSON_NAME] Open Back Top - Grey"
drag, startPoint x: 488, startPoint y: 206, endPoint x: 425, endPoint y: 213, distance: 63.2
click at [468, 211] on h1 "[PERSON_NAME] Open Back Top - Grey" at bounding box center [563, 227] width 322 height 41
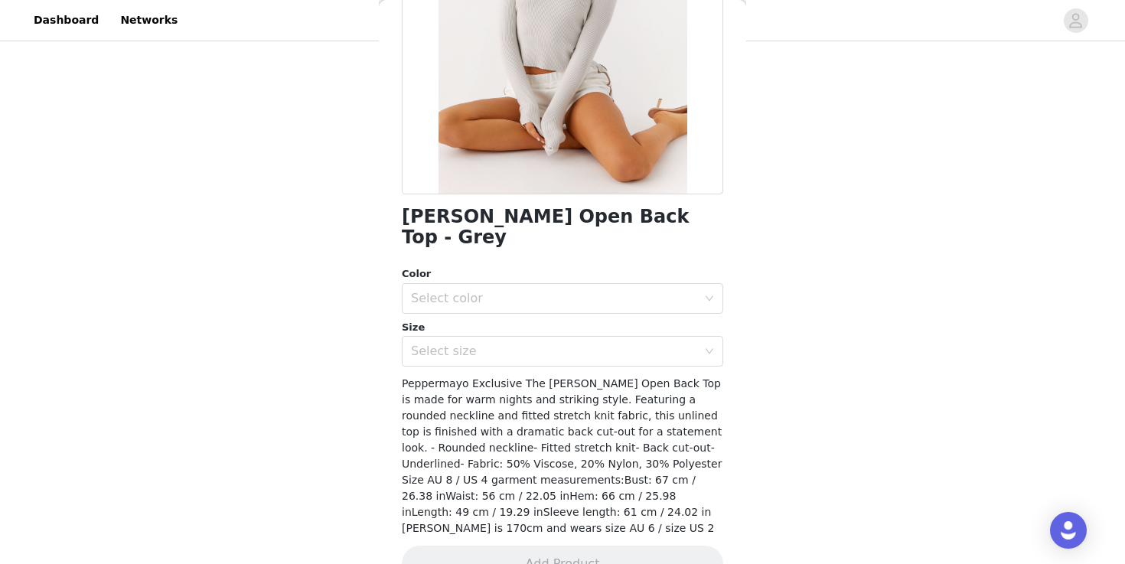
click at [425, 213] on h1 "[PERSON_NAME] Open Back Top - Grey" at bounding box center [563, 227] width 322 height 41
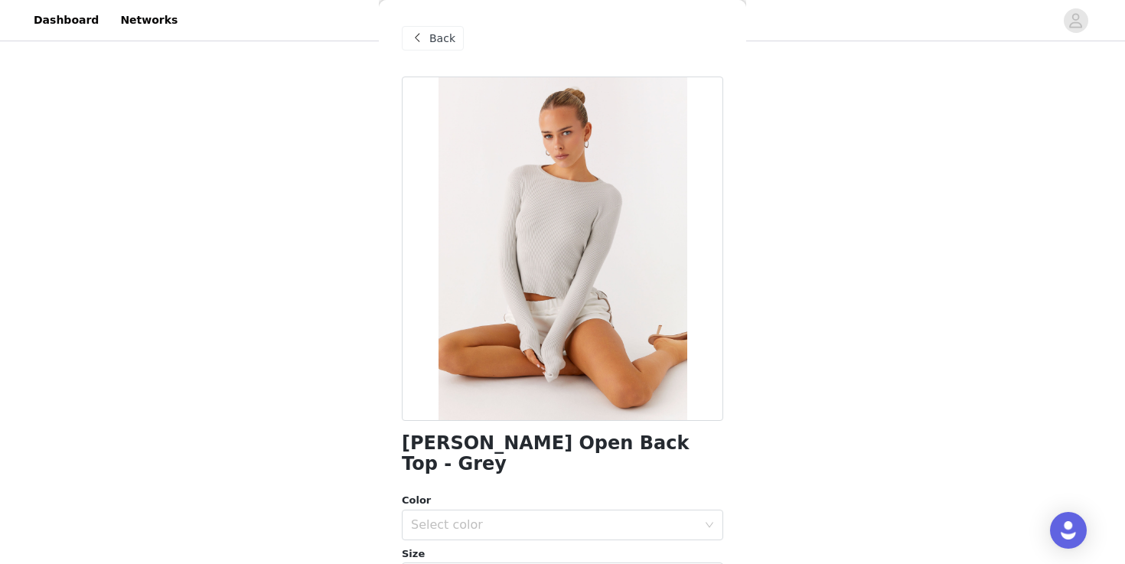
click at [436, 16] on div "Back" at bounding box center [563, 38] width 322 height 77
click at [436, 36] on span "Back" at bounding box center [442, 39] width 26 height 16
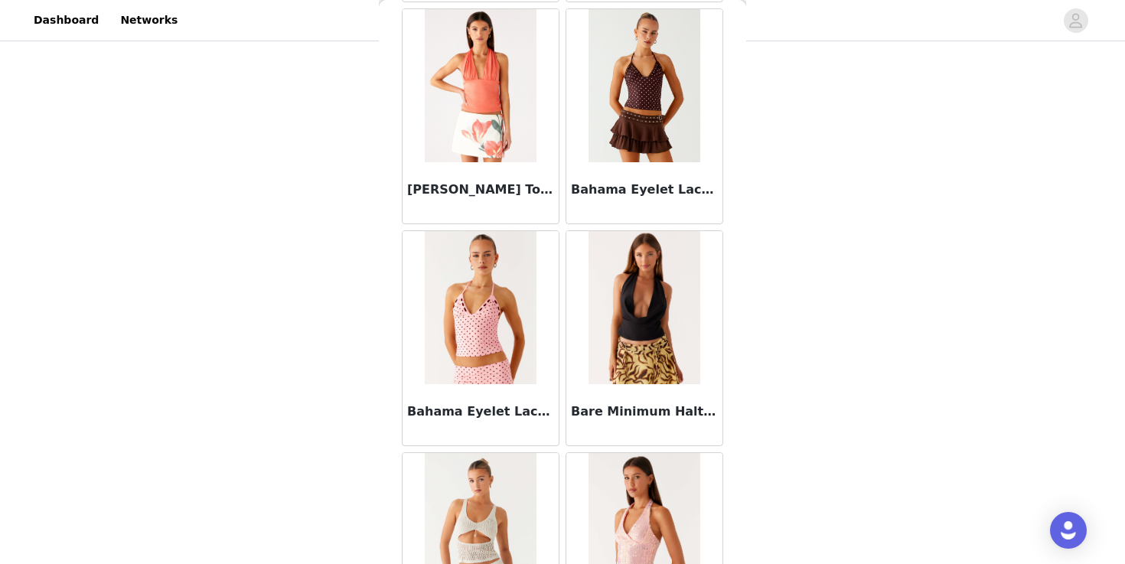
scroll to position [2504, 0]
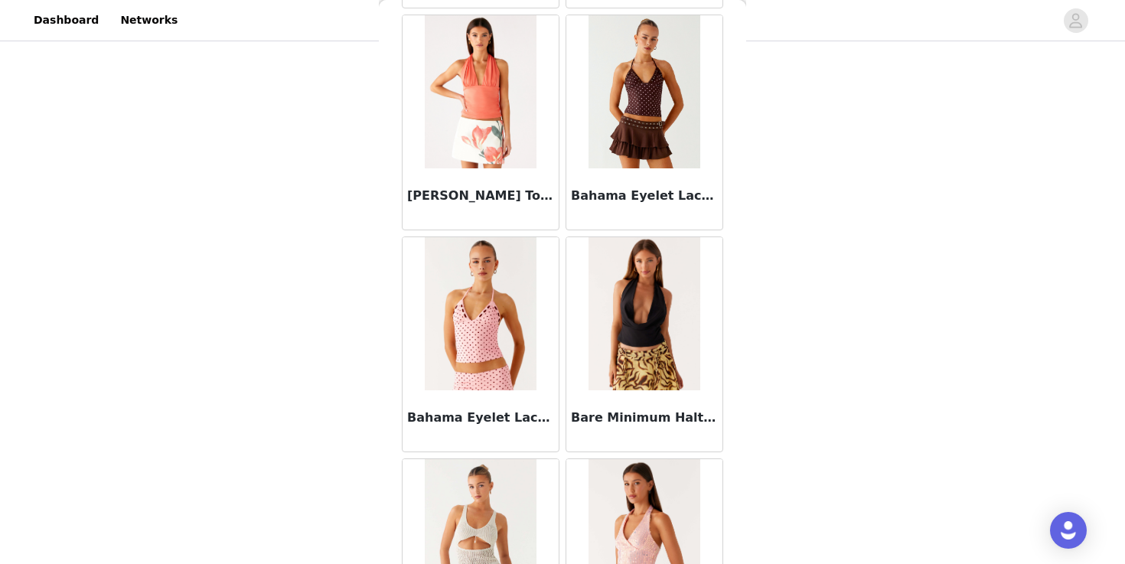
click at [507, 339] on img at bounding box center [481, 313] width 112 height 153
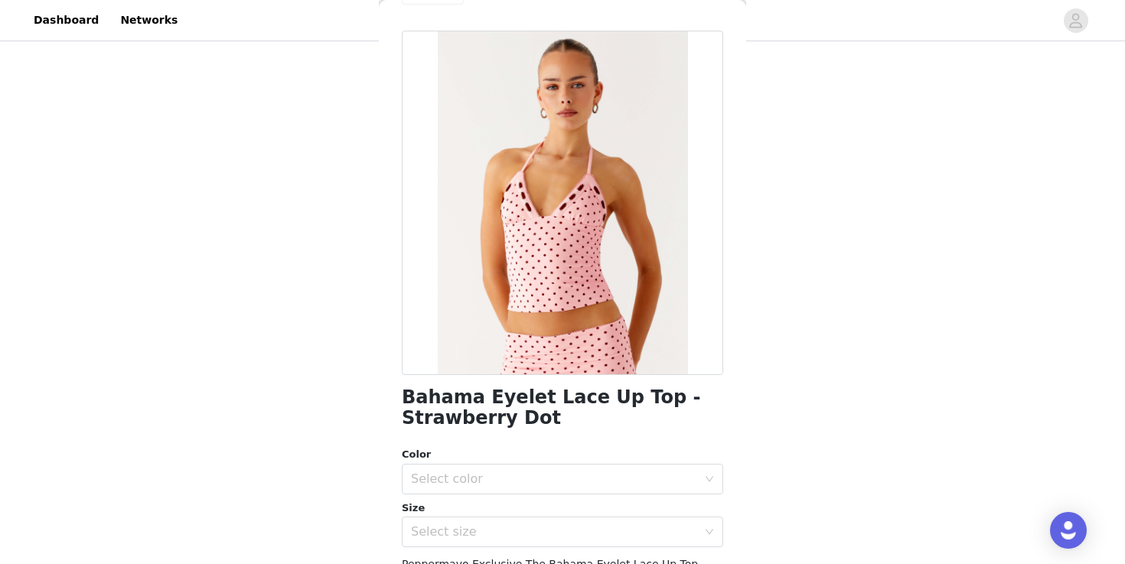
scroll to position [0, 0]
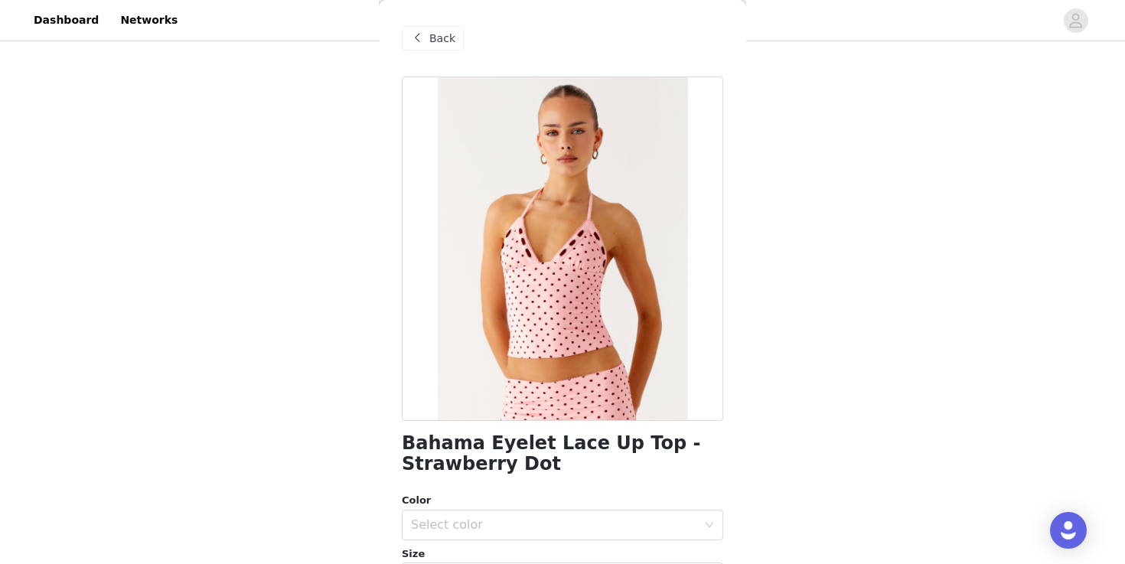
click at [423, 21] on div "Back" at bounding box center [563, 38] width 322 height 77
click at [423, 30] on span at bounding box center [417, 38] width 18 height 18
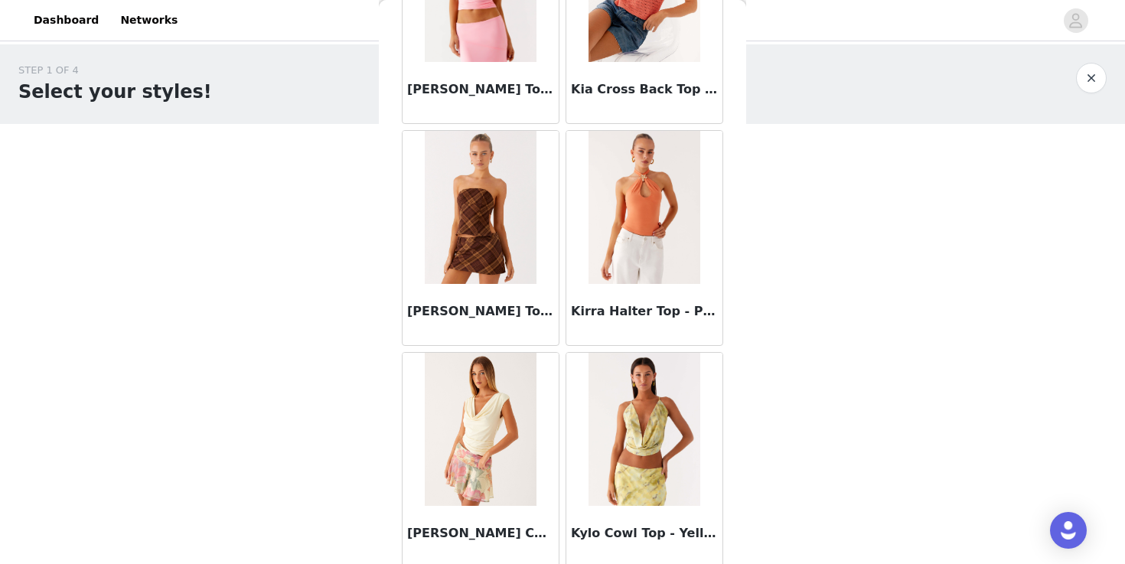
scroll to position [19488, 0]
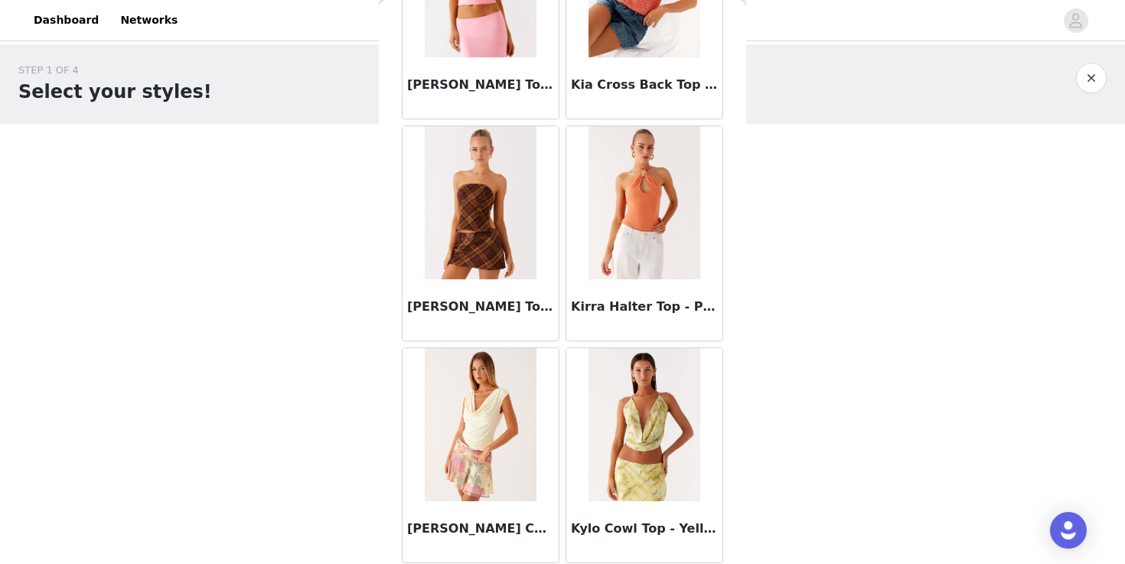
click at [503, 208] on img at bounding box center [481, 202] width 112 height 153
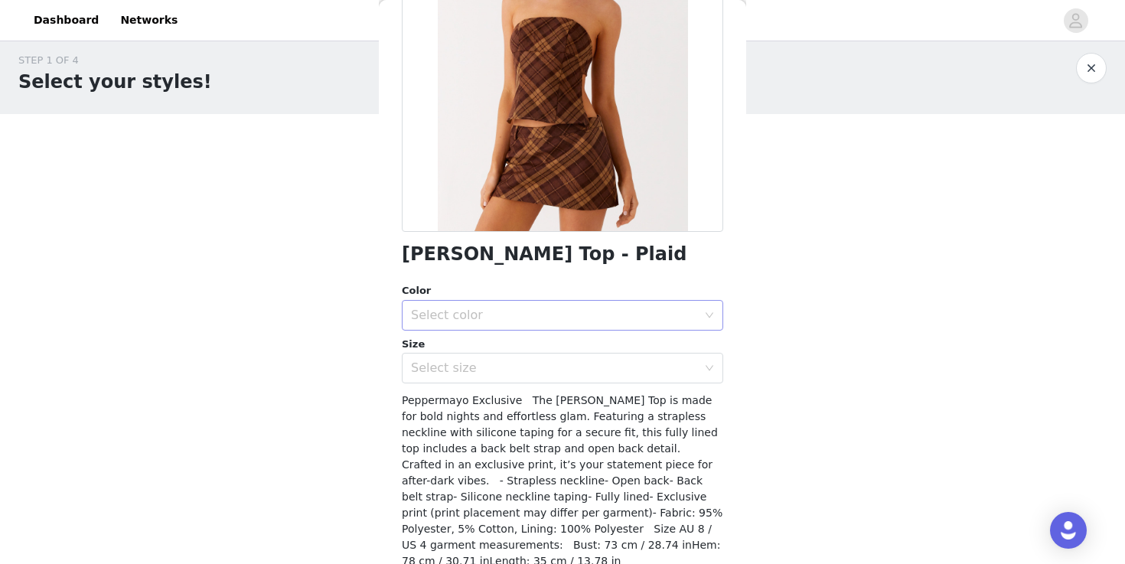
scroll to position [198, 0]
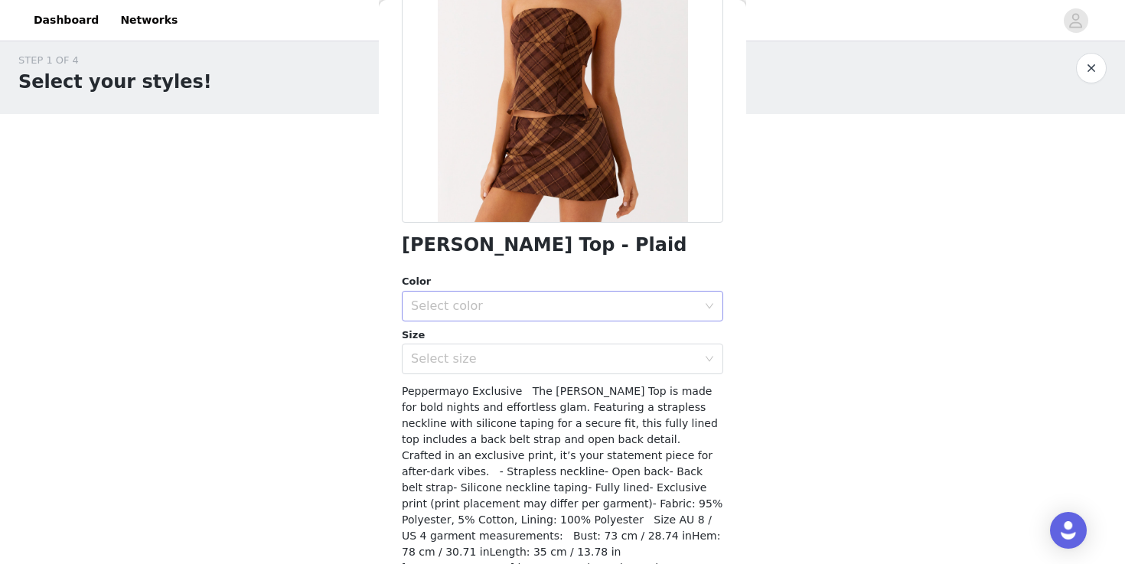
click at [538, 308] on div "Select color" at bounding box center [554, 306] width 286 height 15
click at [532, 335] on li "Plaid" at bounding box center [563, 340] width 322 height 24
click at [532, 359] on div "Select size" at bounding box center [554, 358] width 286 height 15
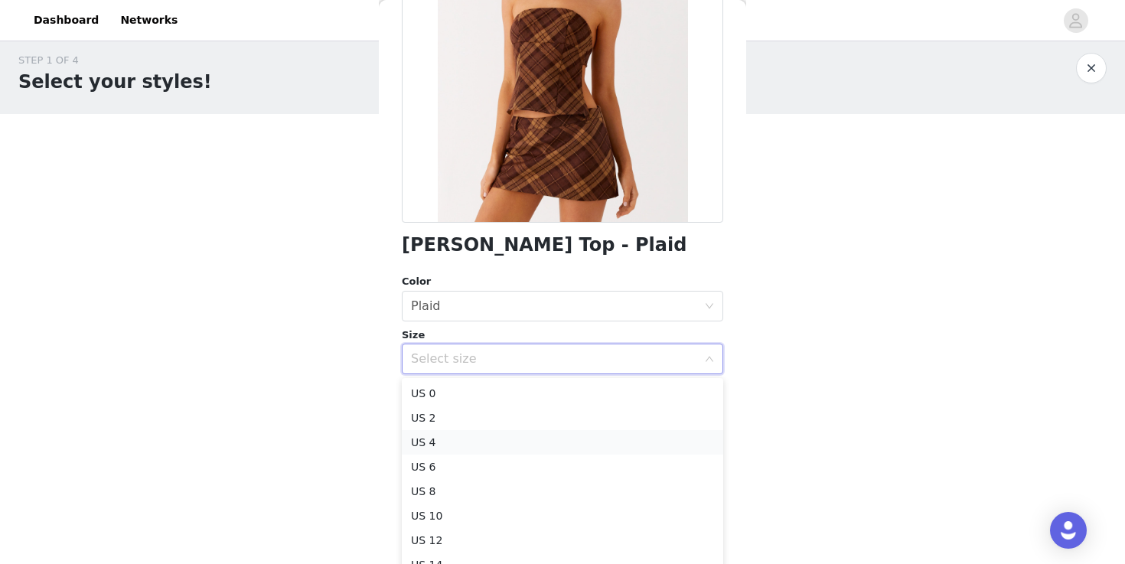
click at [526, 442] on li "US 4" at bounding box center [563, 442] width 322 height 24
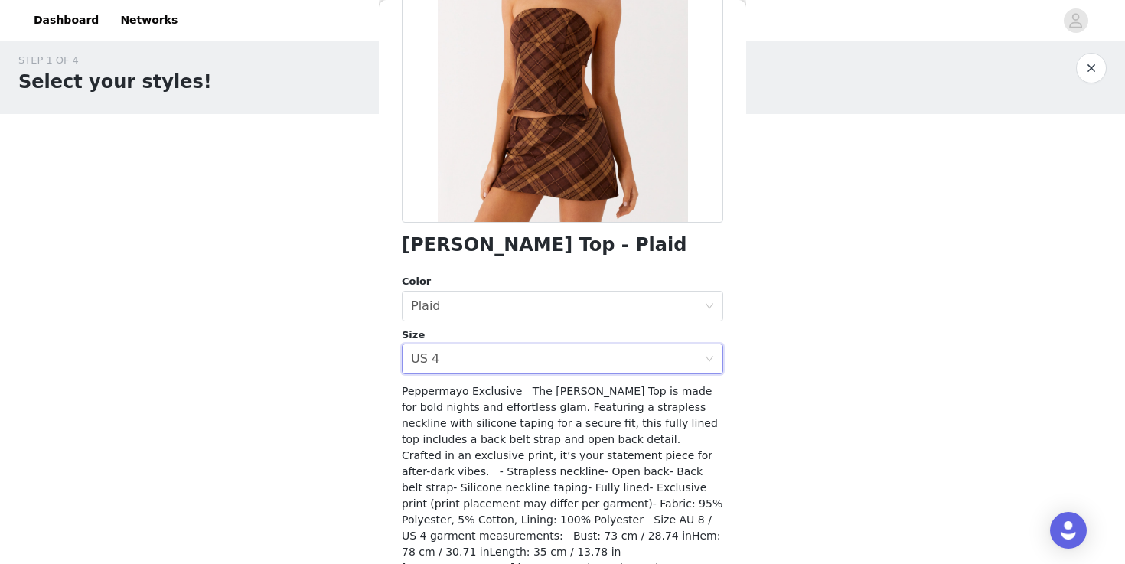
scroll to position [259, 0]
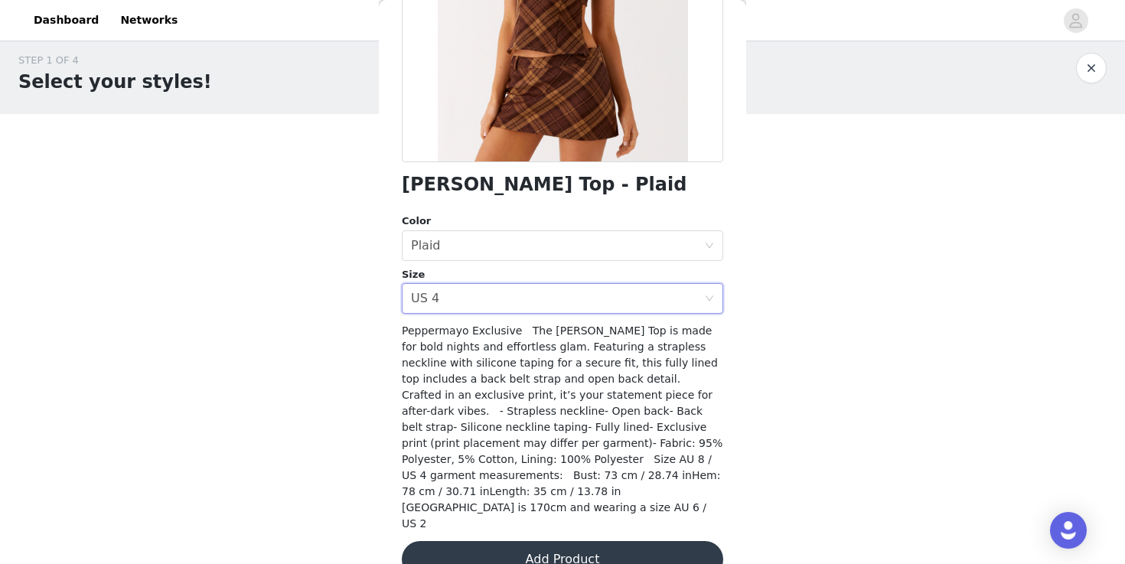
click at [526, 541] on button "Add Product" at bounding box center [563, 559] width 322 height 37
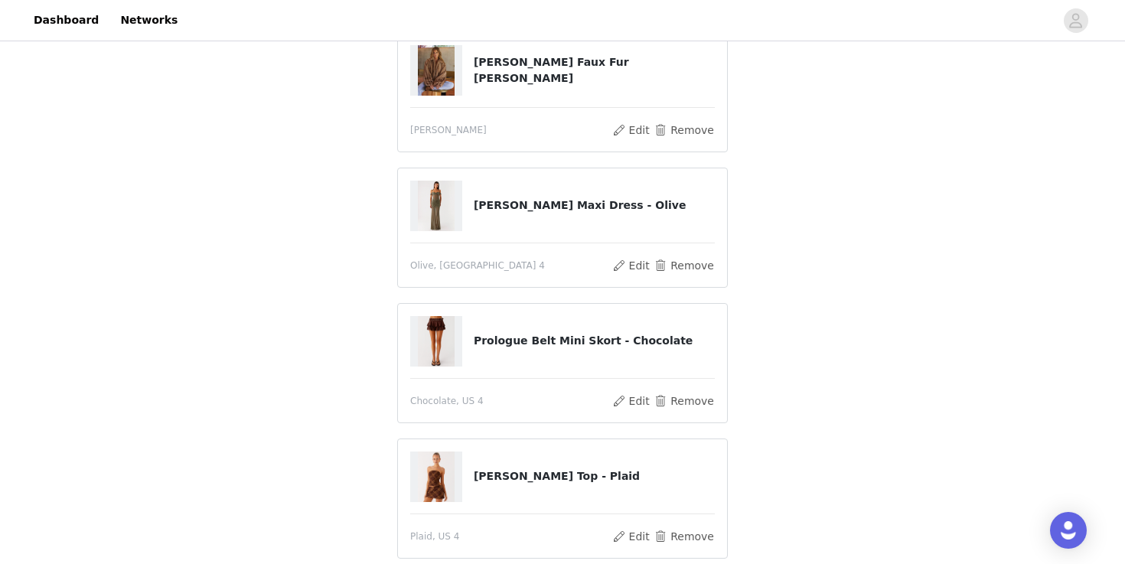
scroll to position [276, 0]
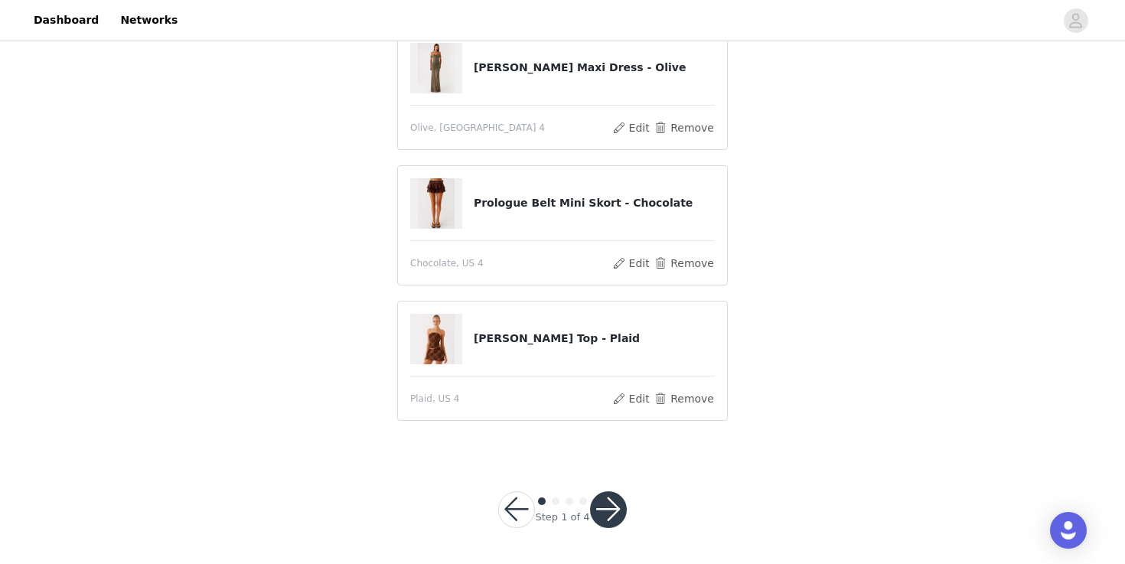
click at [584, 508] on div "Step 1 of 4" at bounding box center [562, 510] width 55 height 30
click at [596, 508] on button "button" at bounding box center [608, 509] width 37 height 37
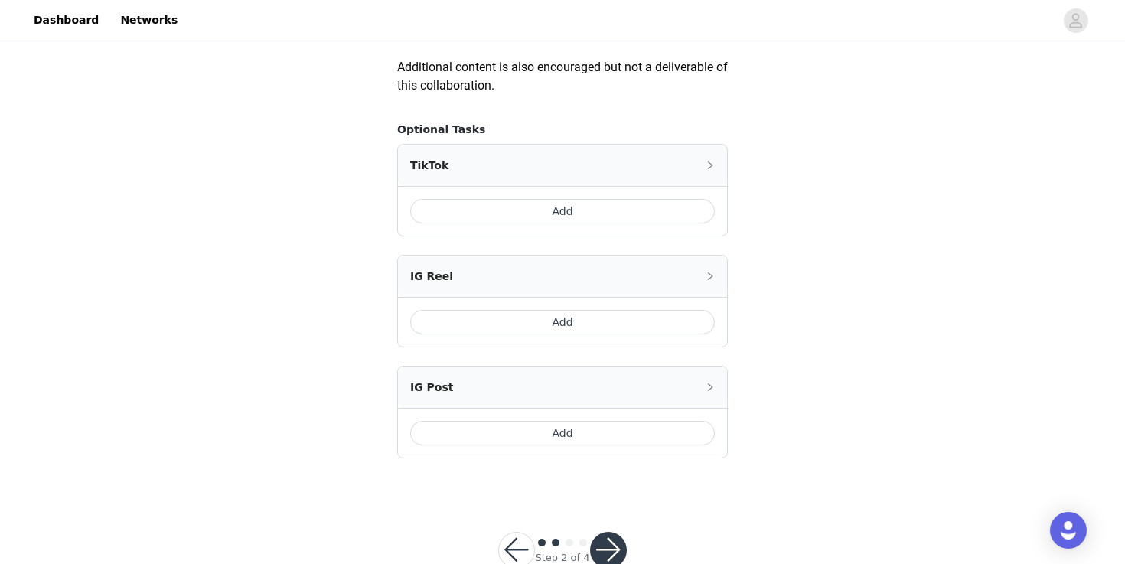
scroll to position [927, 0]
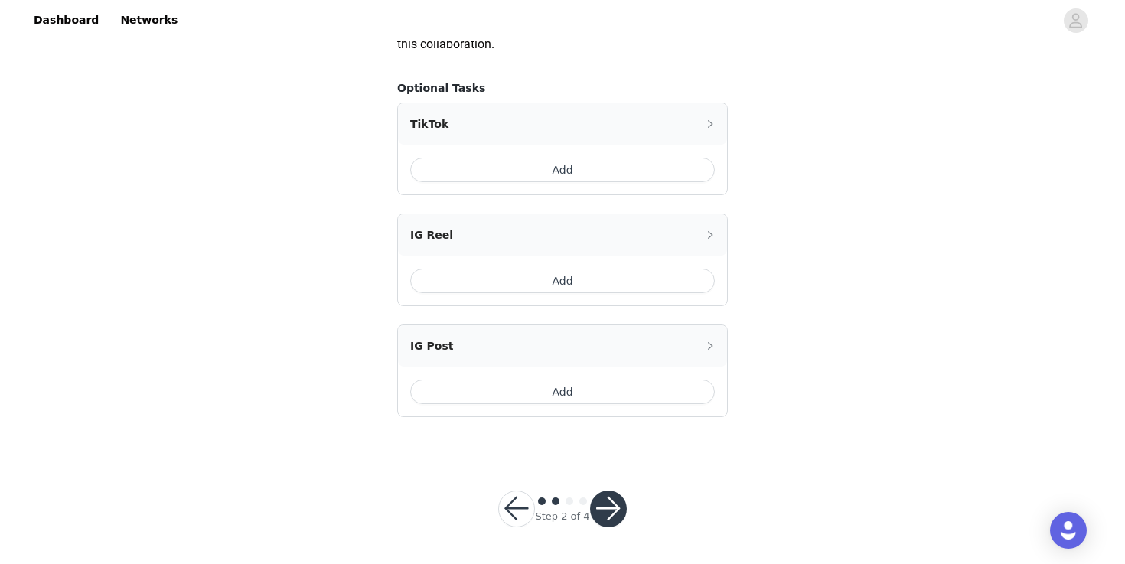
click at [609, 495] on button "button" at bounding box center [608, 509] width 37 height 37
click at [608, 493] on button "button" at bounding box center [608, 509] width 37 height 37
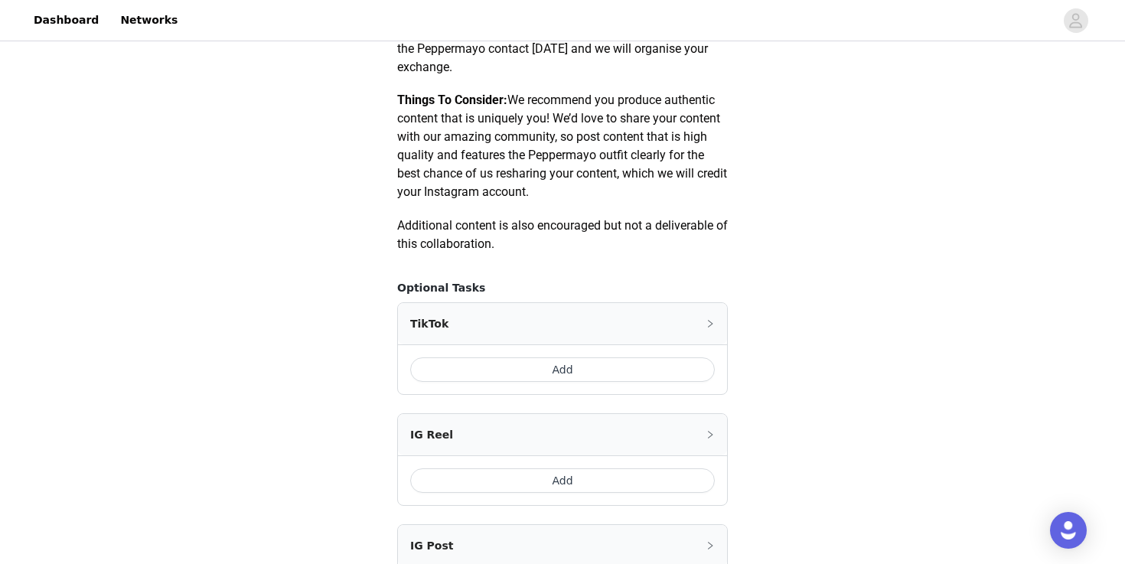
scroll to position [909, 0]
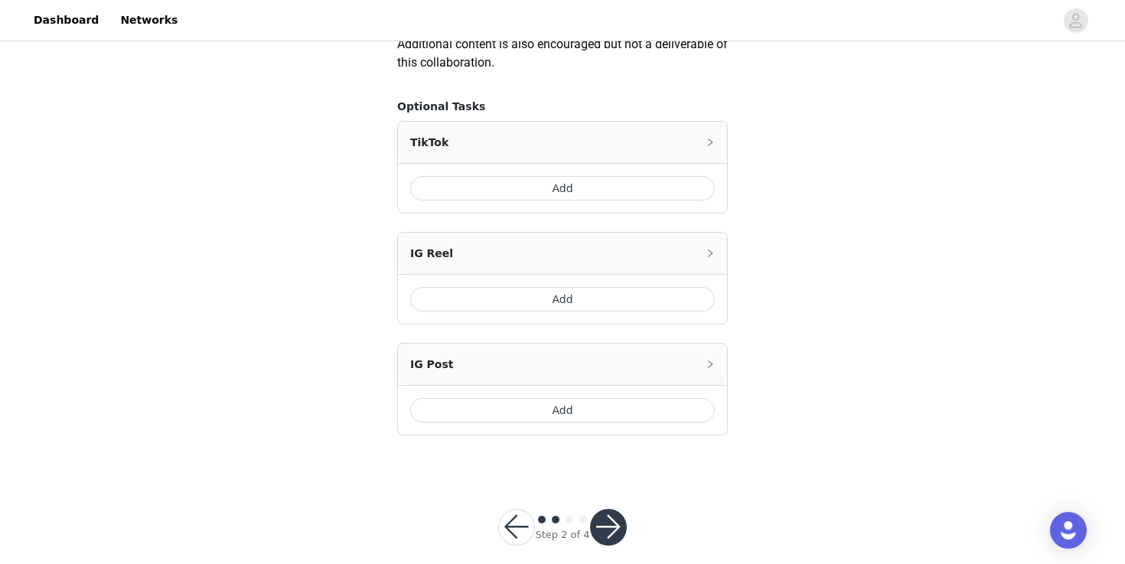
click at [587, 307] on button "Add" at bounding box center [562, 299] width 305 height 24
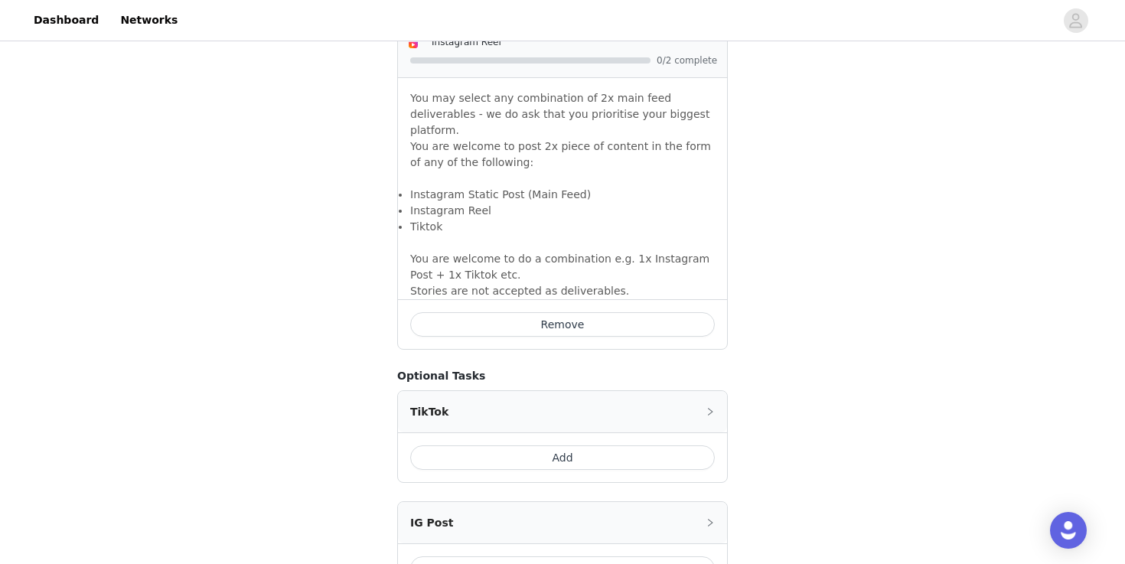
scroll to position [1081, 0]
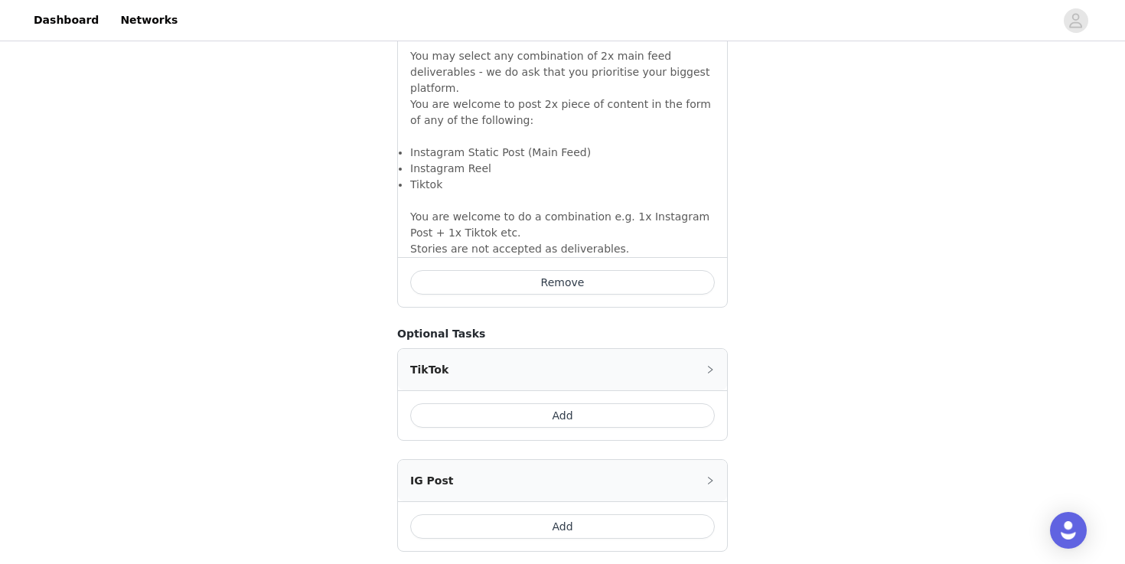
click at [586, 517] on button "Add" at bounding box center [562, 526] width 305 height 24
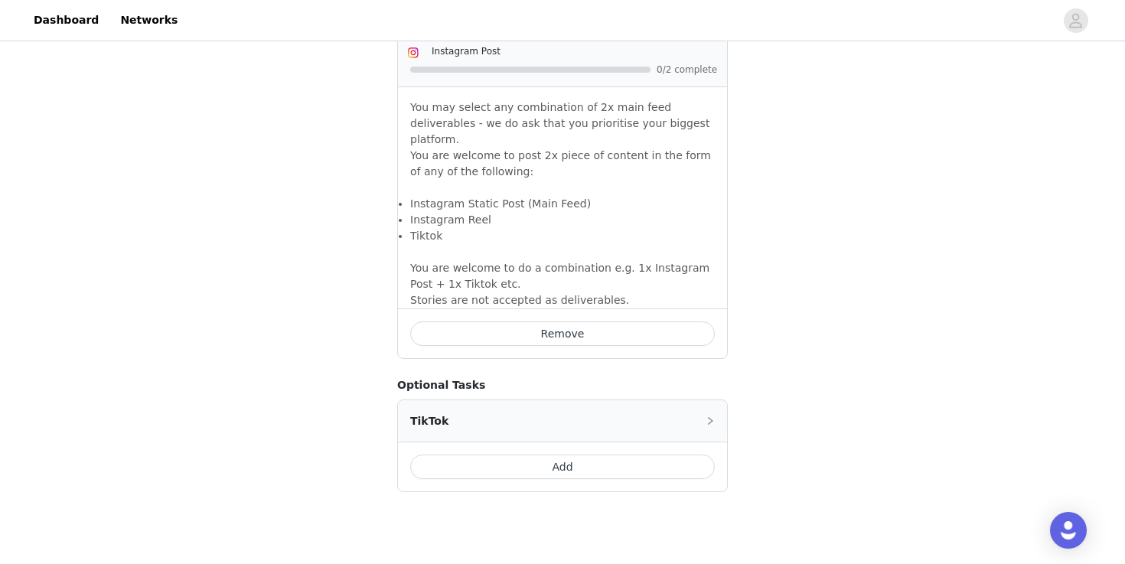
scroll to position [1450, 0]
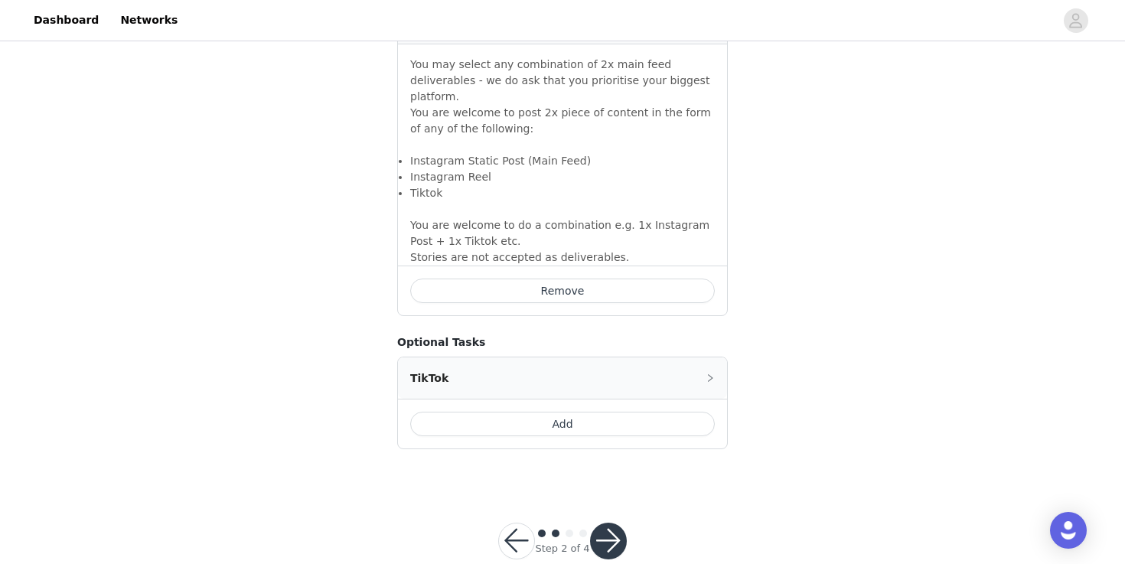
click at [599, 523] on button "button" at bounding box center [608, 541] width 37 height 37
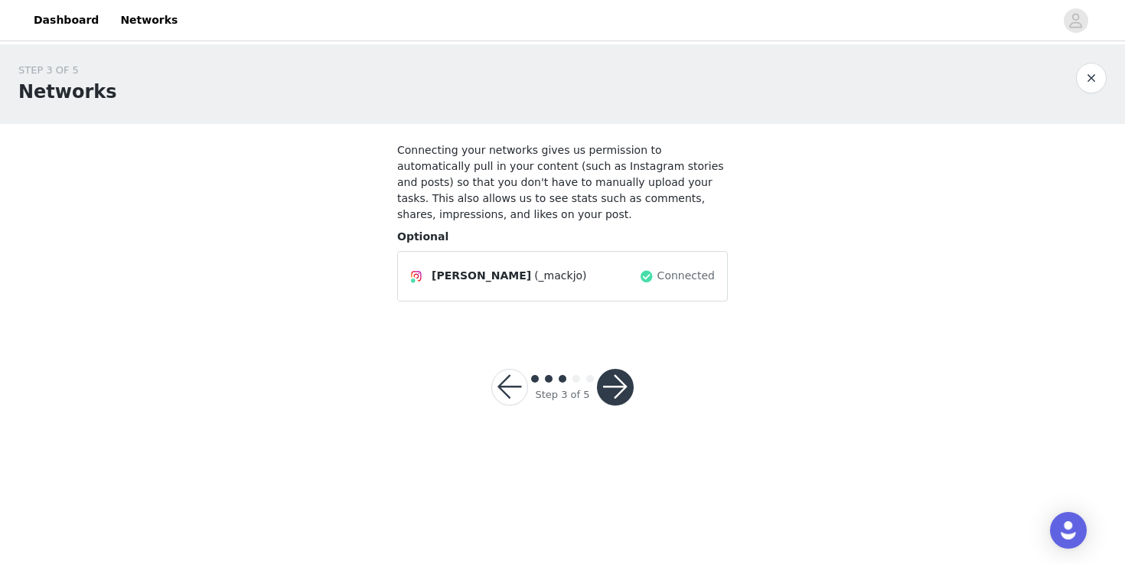
click at [606, 387] on button "button" at bounding box center [615, 387] width 37 height 37
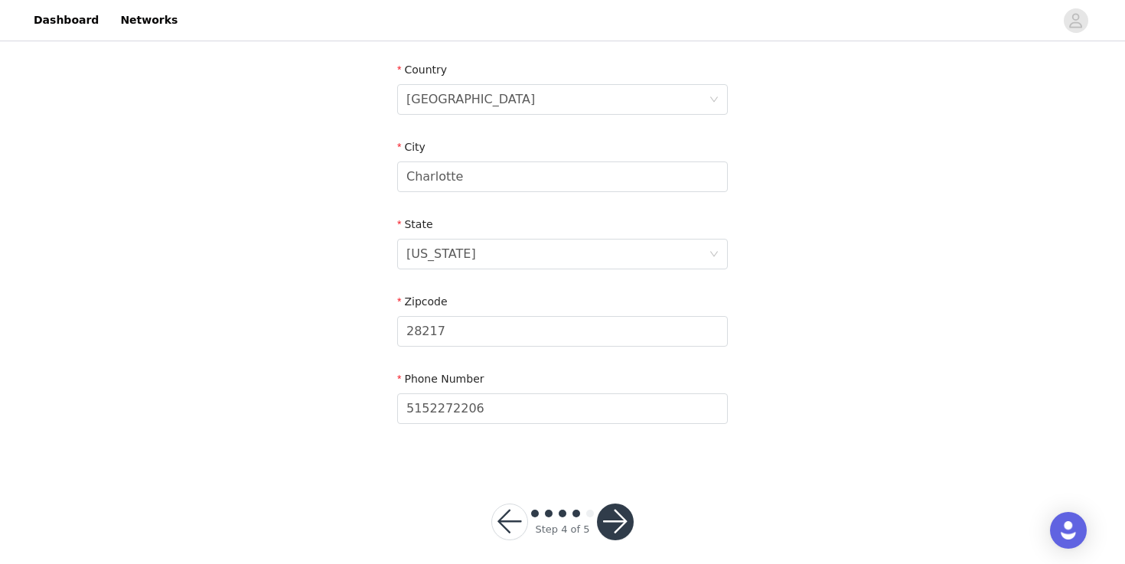
scroll to position [479, 0]
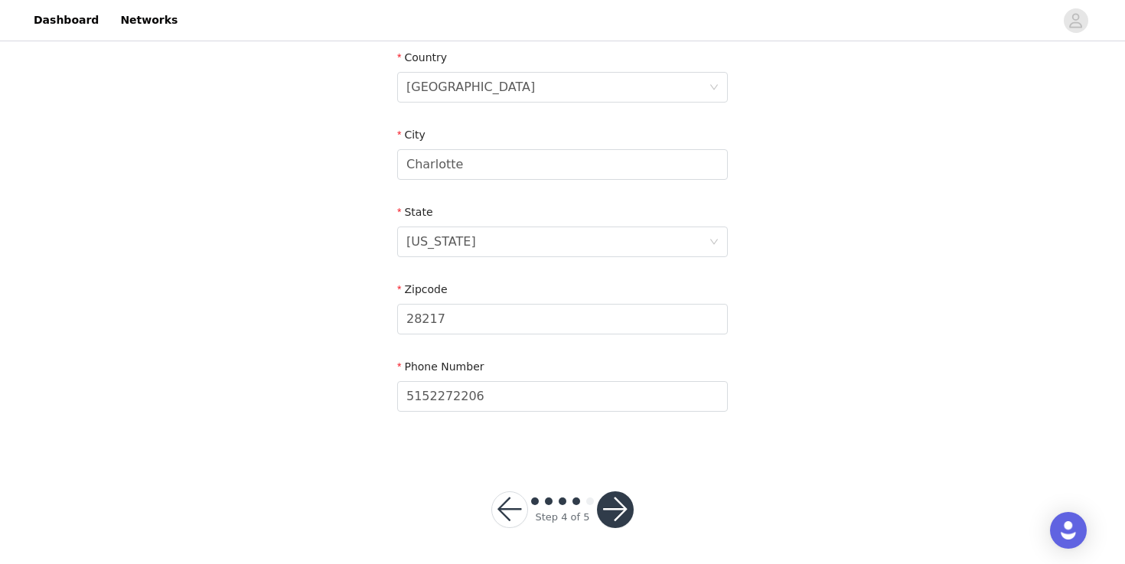
click at [613, 485] on div "Step 4 of 5" at bounding box center [562, 509] width 179 height 73
click at [613, 501] on button "button" at bounding box center [615, 509] width 37 height 37
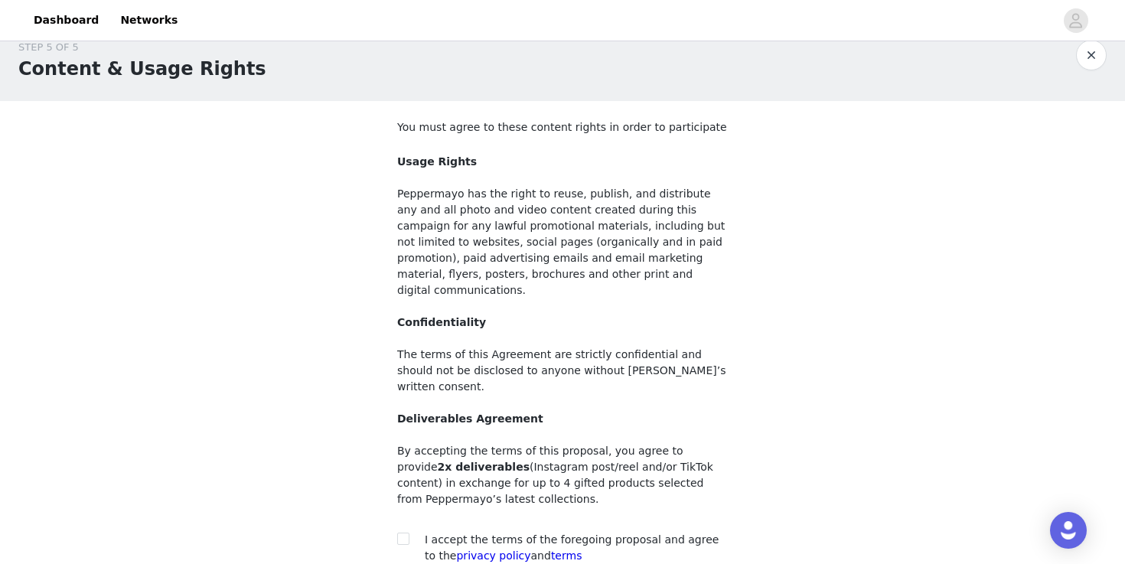
scroll to position [24, 0]
click at [402, 532] on input "checkbox" at bounding box center [402, 537] width 11 height 11
checkbox input "true"
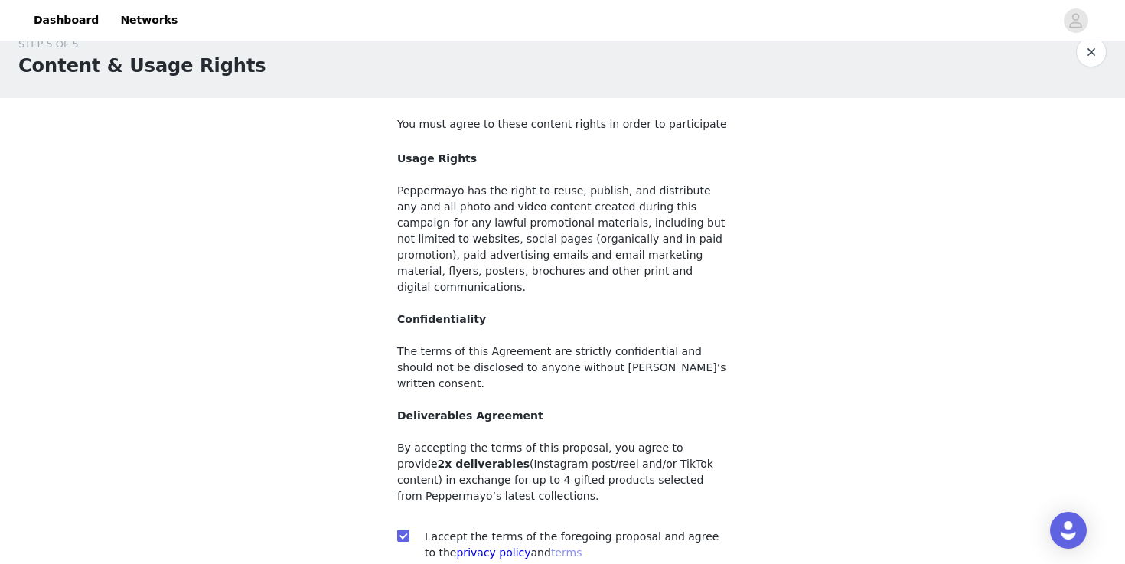
scroll to position [143, 0]
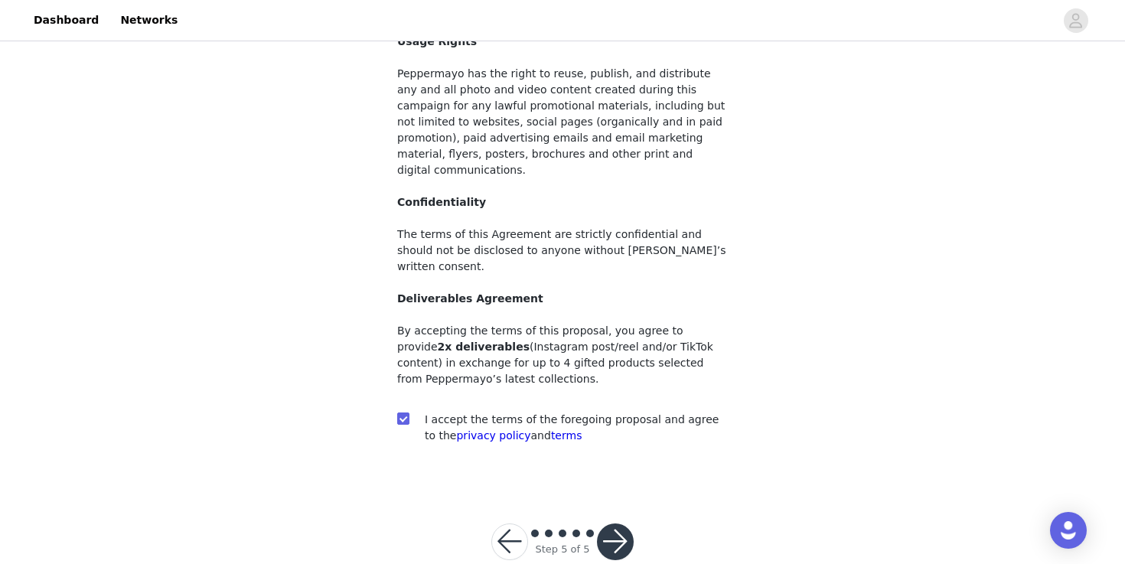
click at [608, 524] on button "button" at bounding box center [615, 542] width 37 height 37
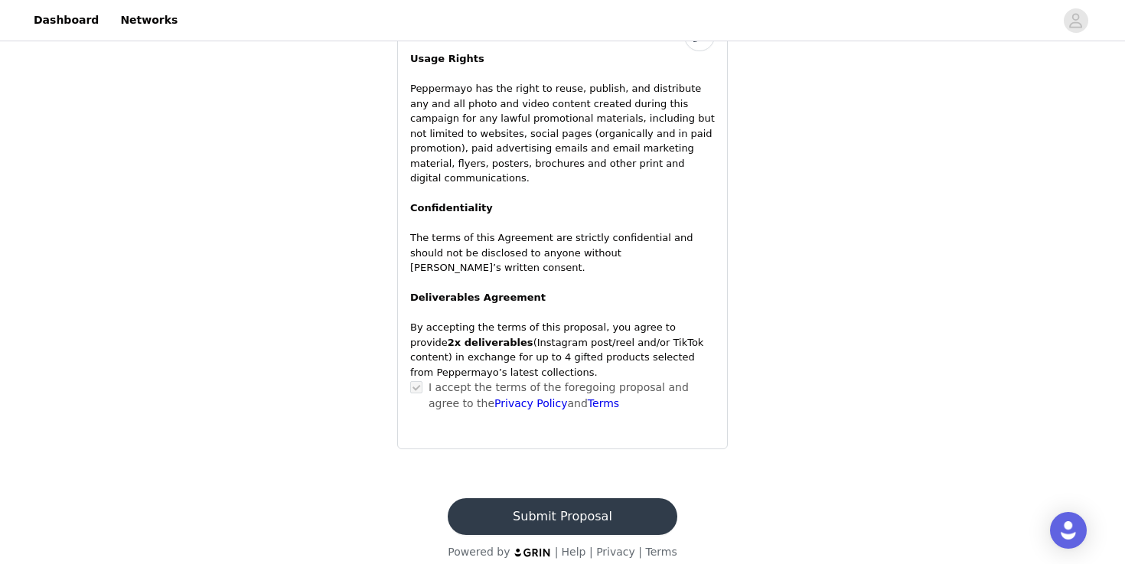
click at [540, 498] on button "Submit Proposal" at bounding box center [562, 516] width 229 height 37
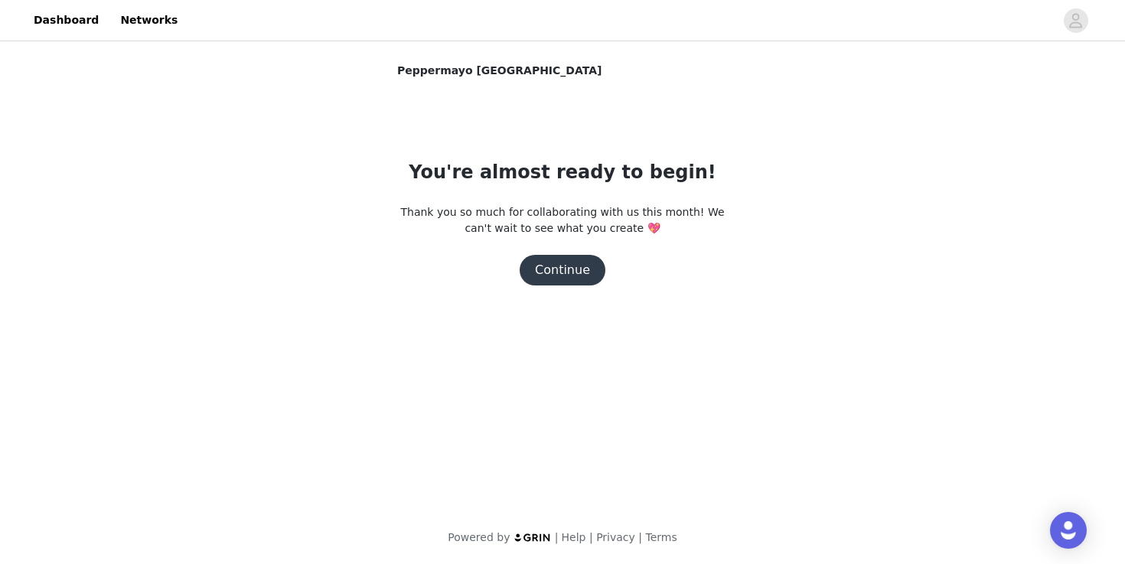
click at [571, 271] on button "Continue" at bounding box center [563, 270] width 86 height 31
